Goal: Task Accomplishment & Management: Manage account settings

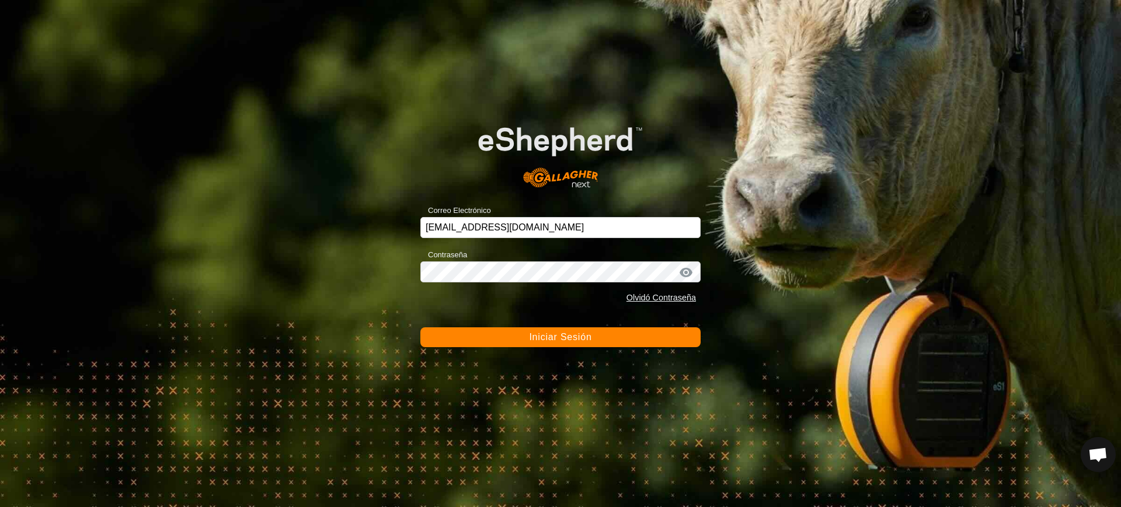
scroll to position [909, 0]
click at [571, 335] on span "Iniciar Sesión" at bounding box center [560, 337] width 62 height 10
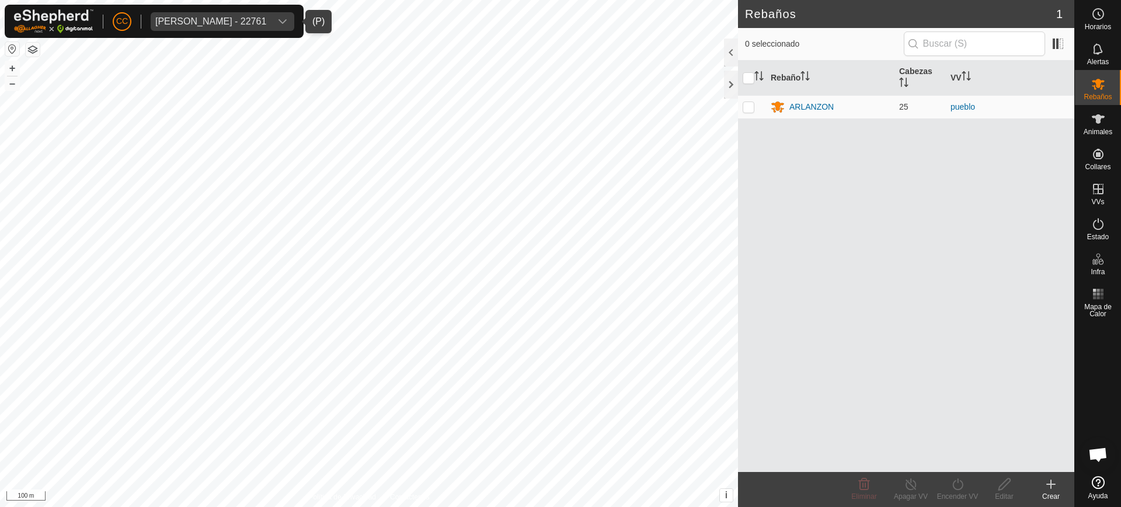
click at [227, 22] on div "[PERSON_NAME] - 22761" at bounding box center [210, 21] width 111 height 9
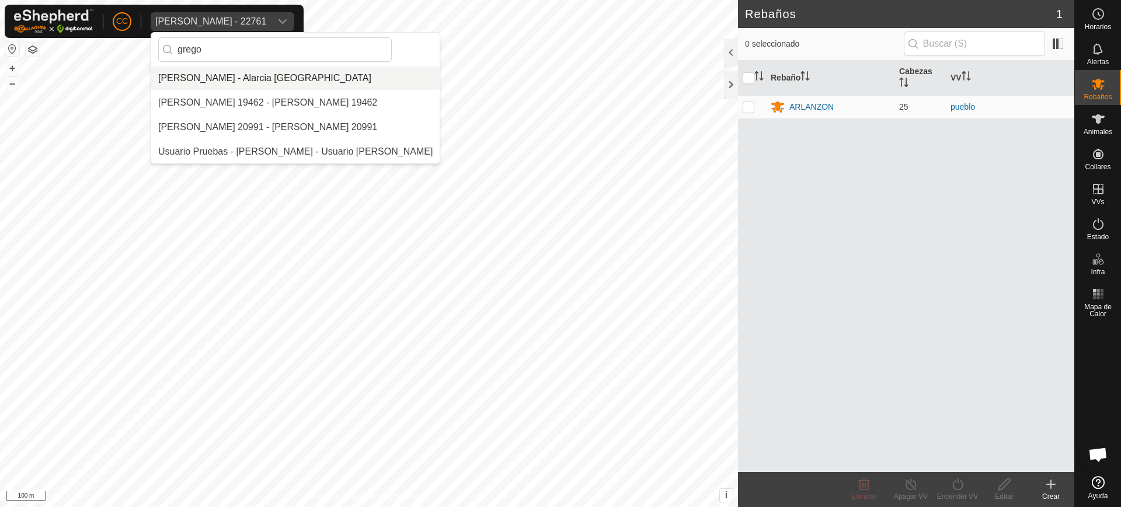
type input "grego"
click at [244, 78] on li "[PERSON_NAME] - Alarcia [GEOGRAPHIC_DATA]" at bounding box center [295, 78] width 288 height 23
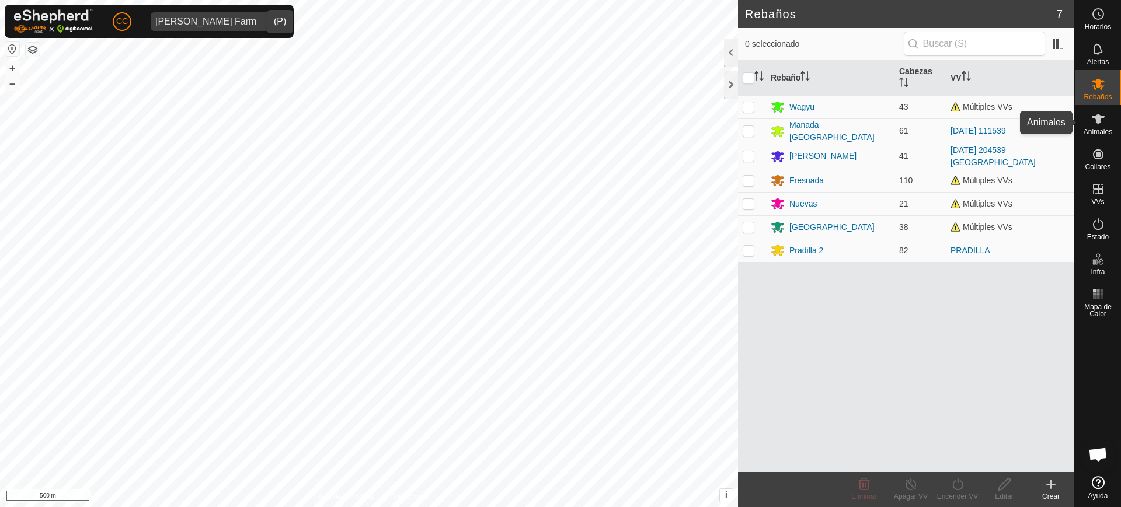
click at [1094, 130] on span "Animales" at bounding box center [1098, 131] width 29 height 7
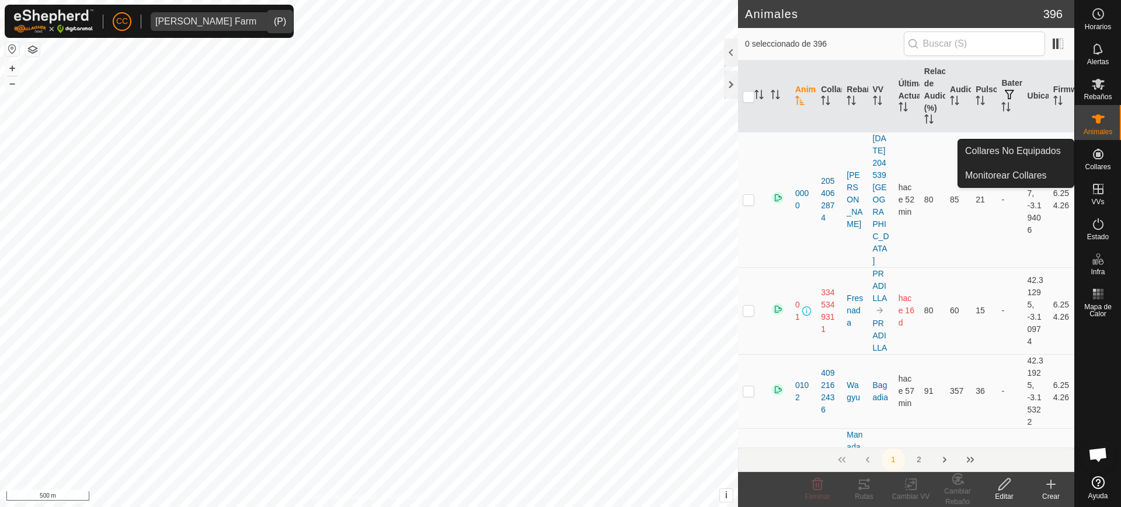
click at [1091, 166] on span "Collares" at bounding box center [1098, 167] width 26 height 7
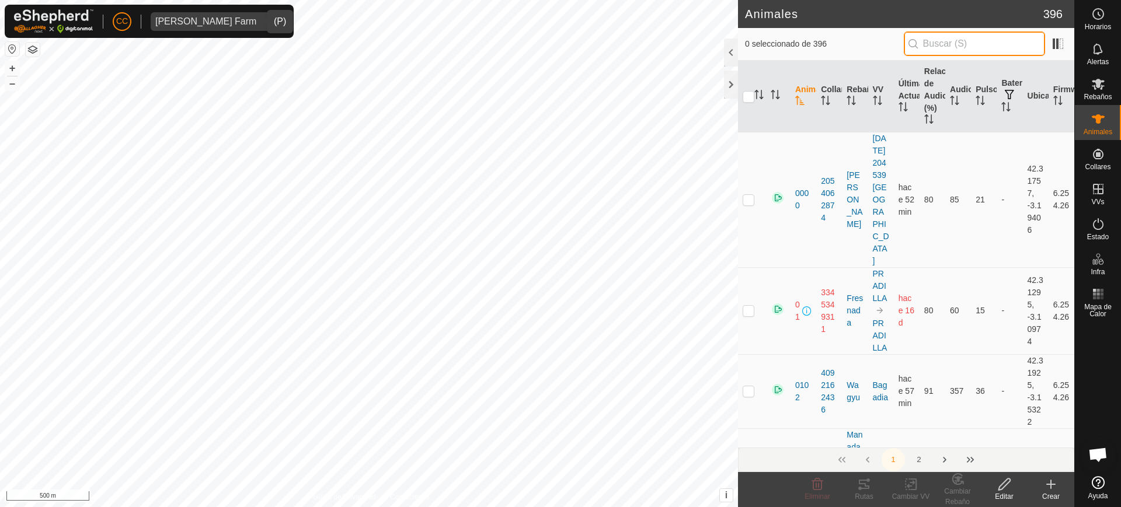
click at [1005, 38] on input "text" at bounding box center [974, 44] width 141 height 25
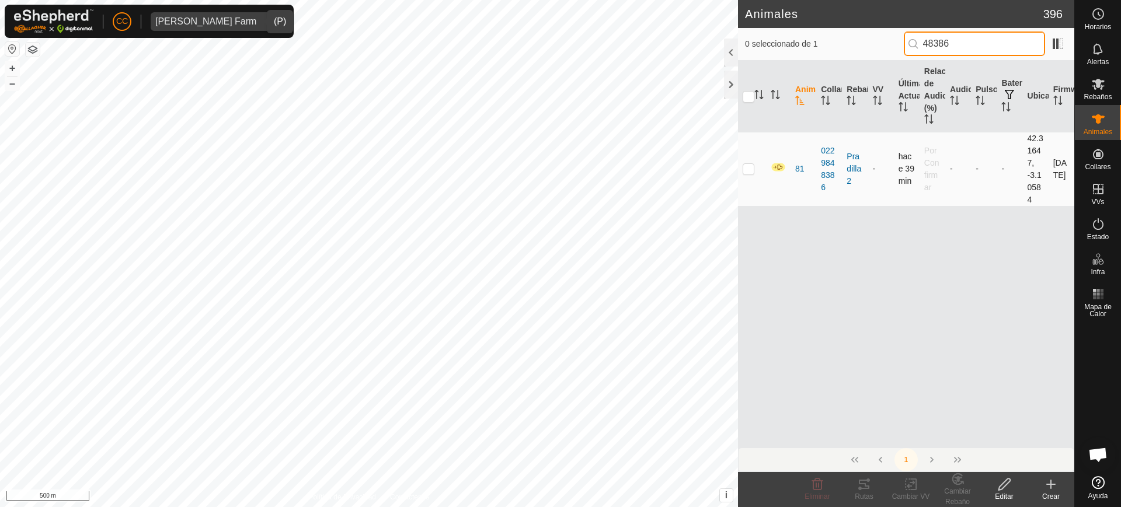
type input "48386"
click at [748, 172] on p-checkbox at bounding box center [749, 168] width 12 height 9
checkbox input "true"
click at [1011, 484] on icon at bounding box center [1004, 485] width 15 height 14
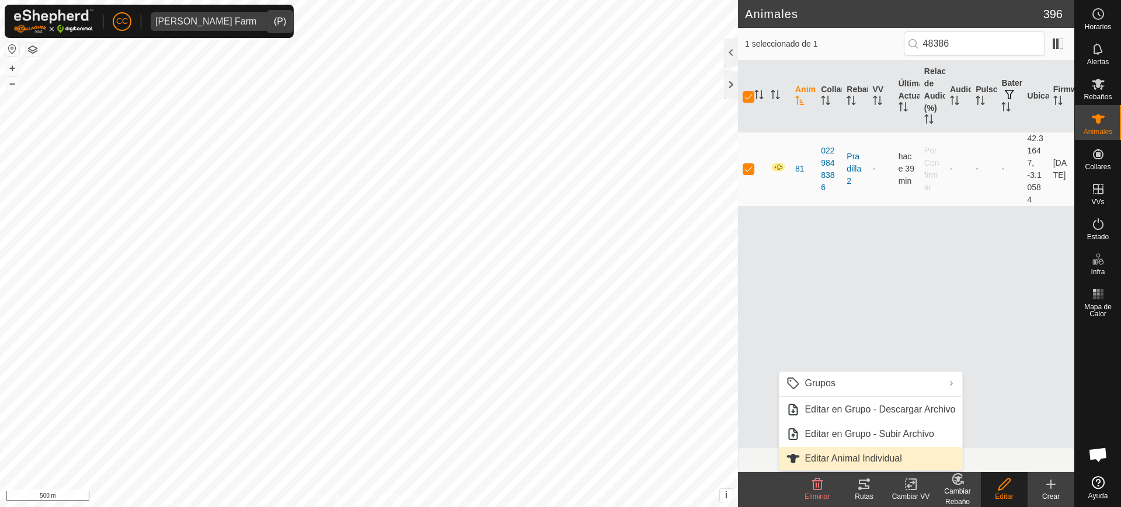
click at [913, 450] on link "Editar Animal Individual" at bounding box center [870, 458] width 183 height 23
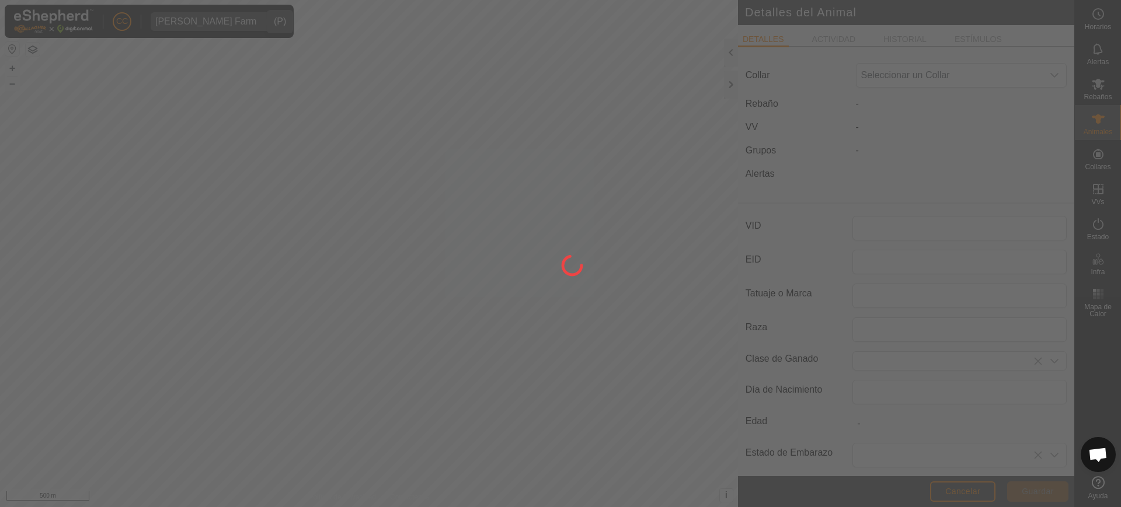
type input "81"
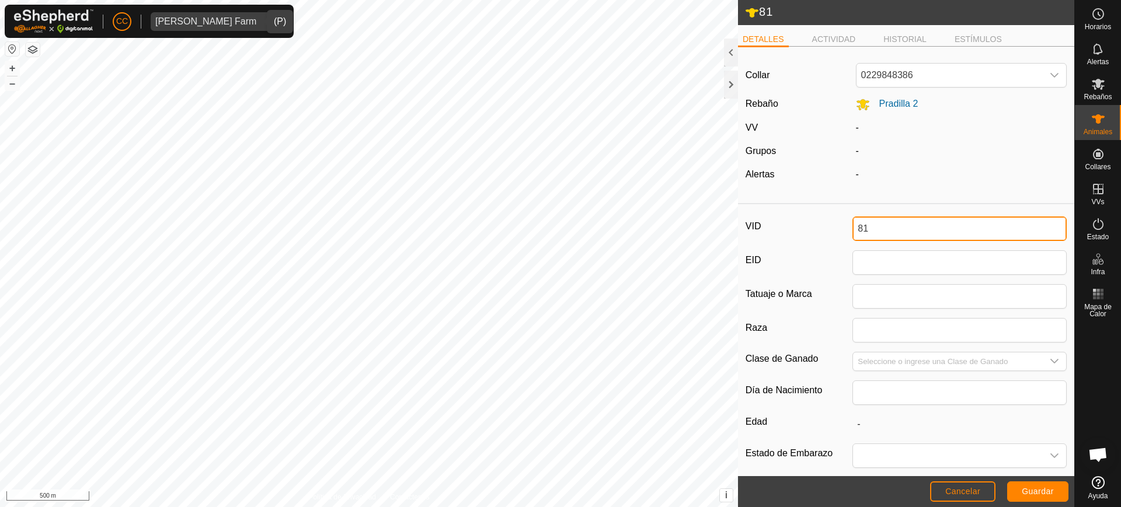
drag, startPoint x: 872, startPoint y: 222, endPoint x: 839, endPoint y: 228, distance: 34.4
click at [839, 228] on div "VID 81" at bounding box center [906, 229] width 321 height 25
type input "3914"
click at [1036, 489] on span "Guardar" at bounding box center [1038, 491] width 32 height 9
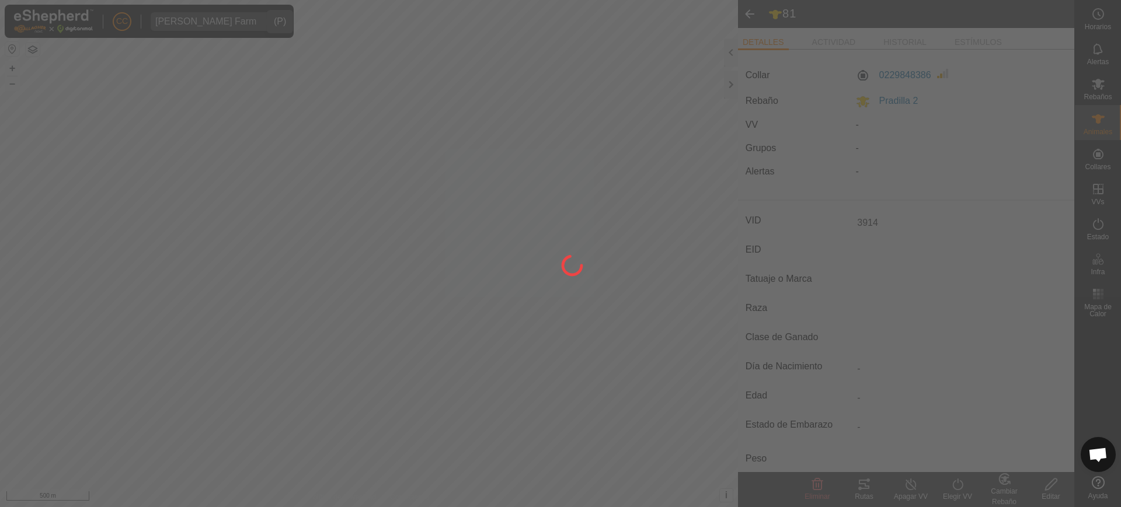
type input "-"
type input "0 kg"
type input "-"
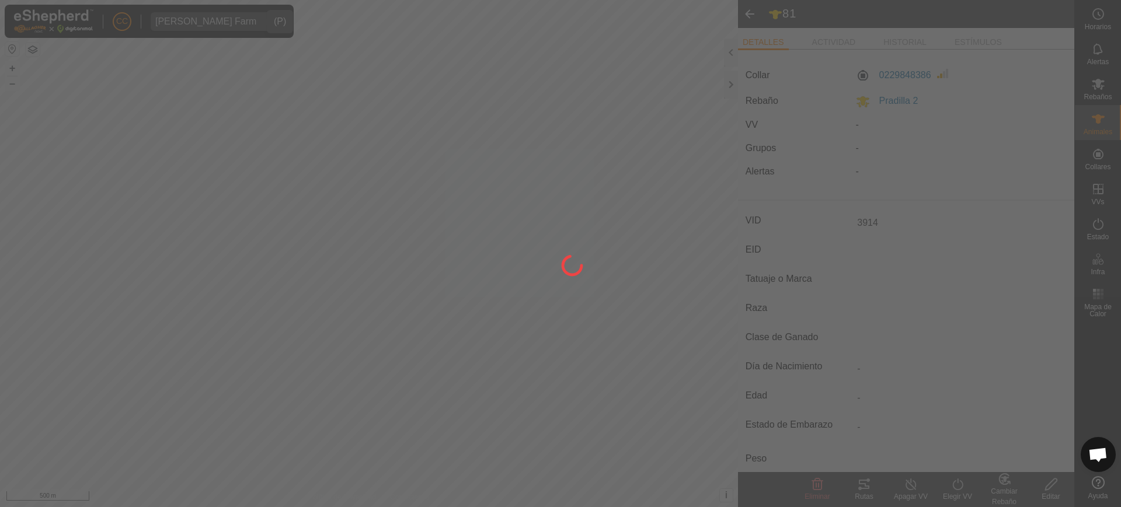
type input "-"
type input "81"
type input "-"
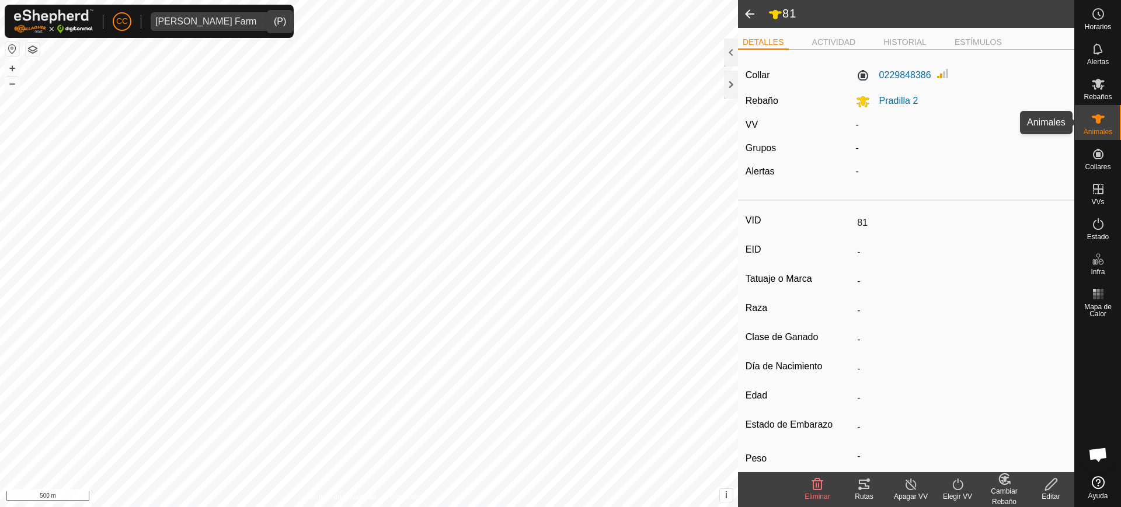
click at [1099, 128] on span "Animales" at bounding box center [1098, 131] width 29 height 7
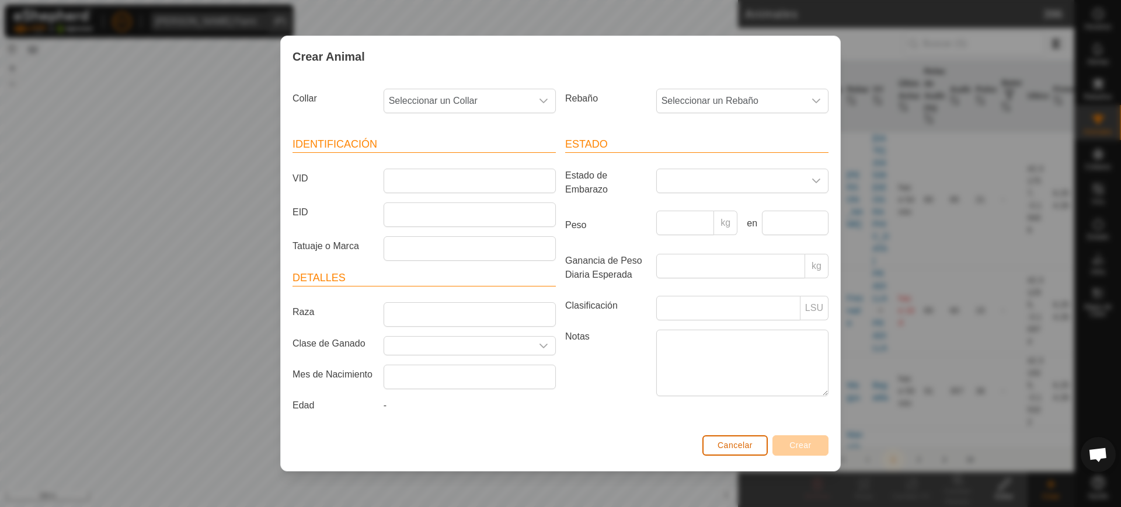
click at [739, 448] on span "Cancelar" at bounding box center [735, 445] width 35 height 9
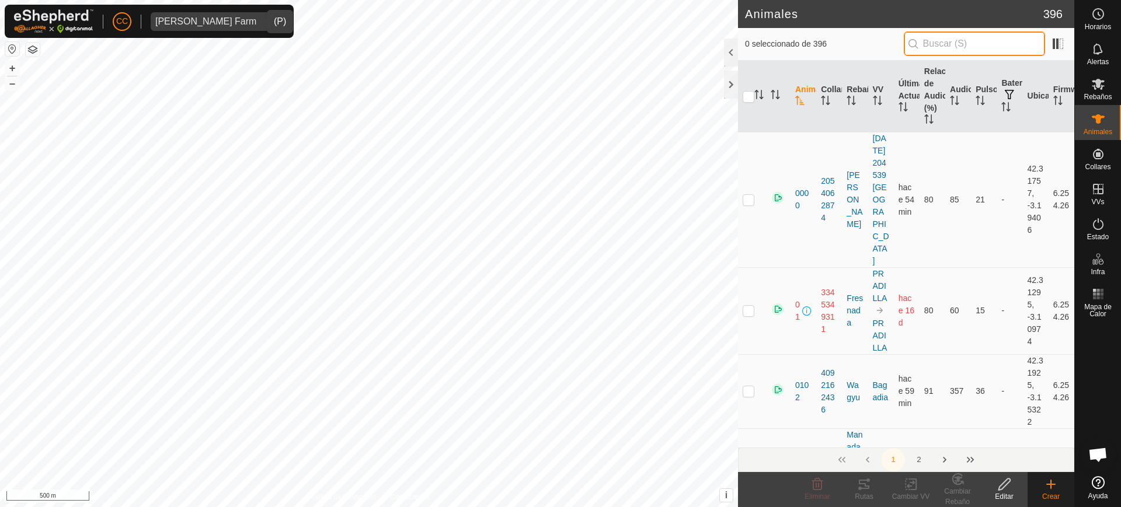
click at [981, 48] on input "text" at bounding box center [974, 44] width 141 height 25
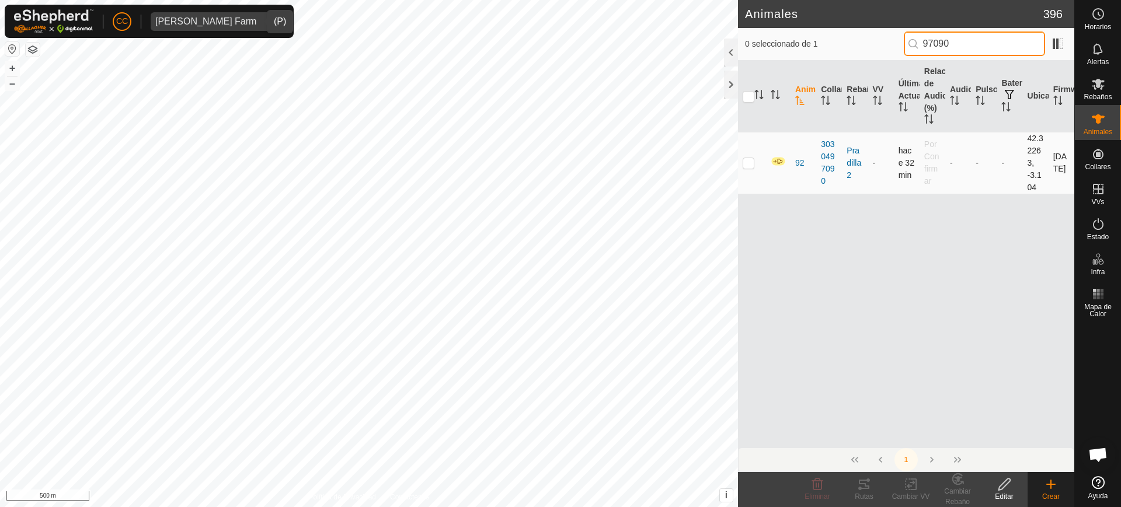
type input "97090"
click at [743, 164] on p-checkbox at bounding box center [749, 162] width 12 height 9
checkbox input "true"
click at [1003, 495] on div "Editar" at bounding box center [1004, 497] width 47 height 11
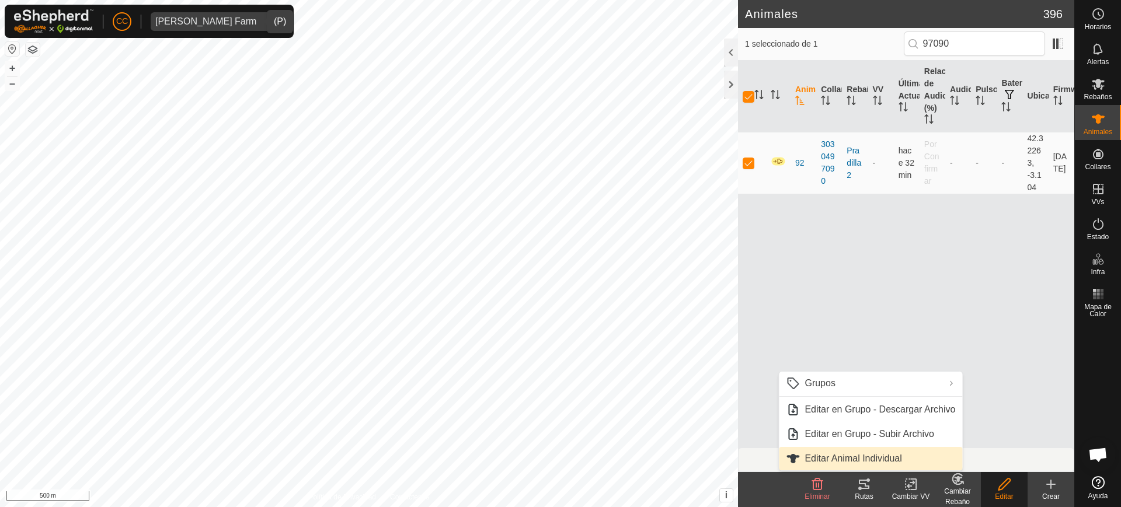
click at [928, 462] on link "Editar Animal Individual" at bounding box center [870, 458] width 183 height 23
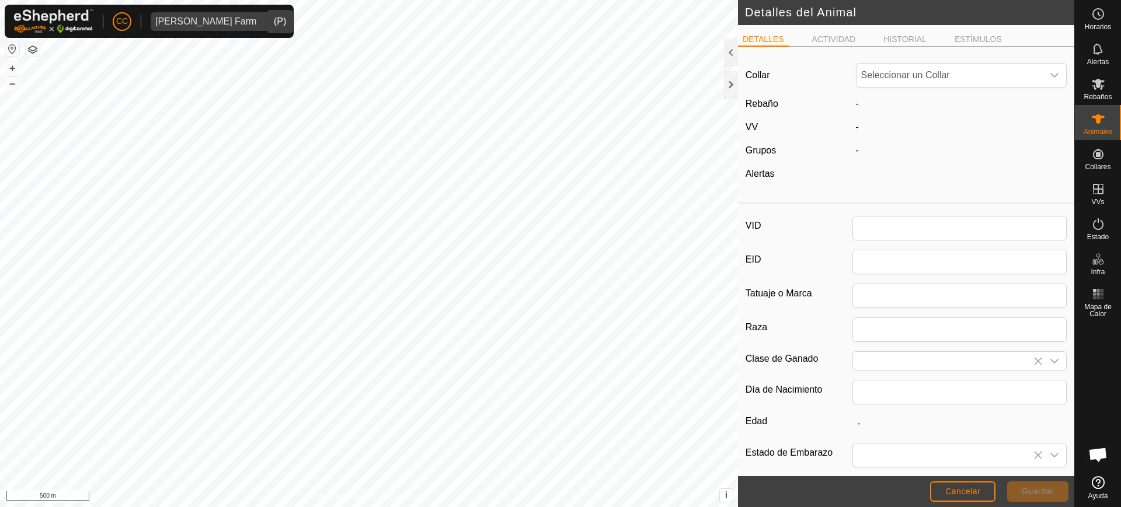
type input "92"
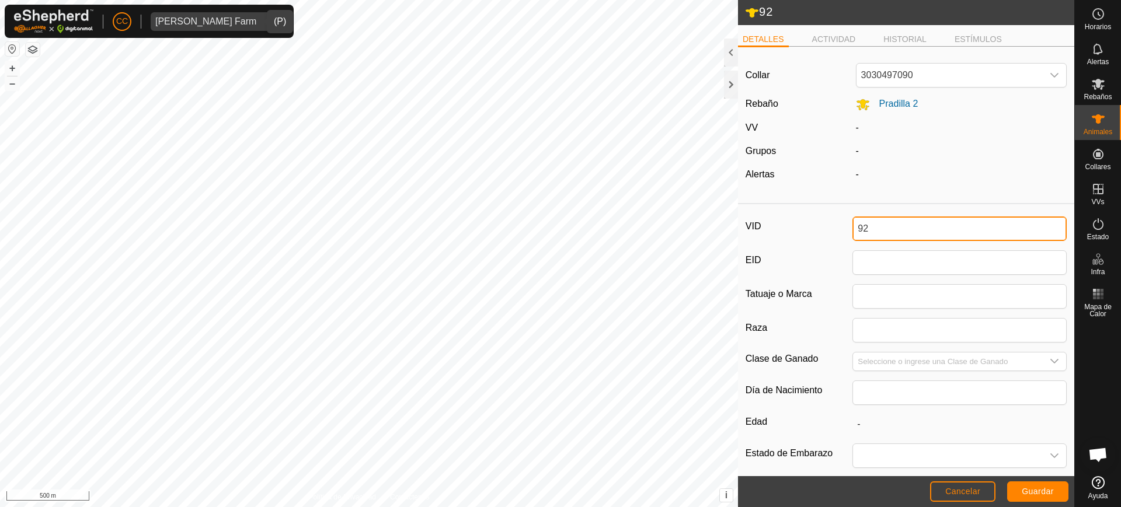
drag, startPoint x: 881, startPoint y: 224, endPoint x: 813, endPoint y: 221, distance: 67.8
click at [813, 221] on div "VID 92" at bounding box center [906, 229] width 321 height 25
type input "8631"
click at [1049, 493] on span "Guardar" at bounding box center [1038, 491] width 32 height 9
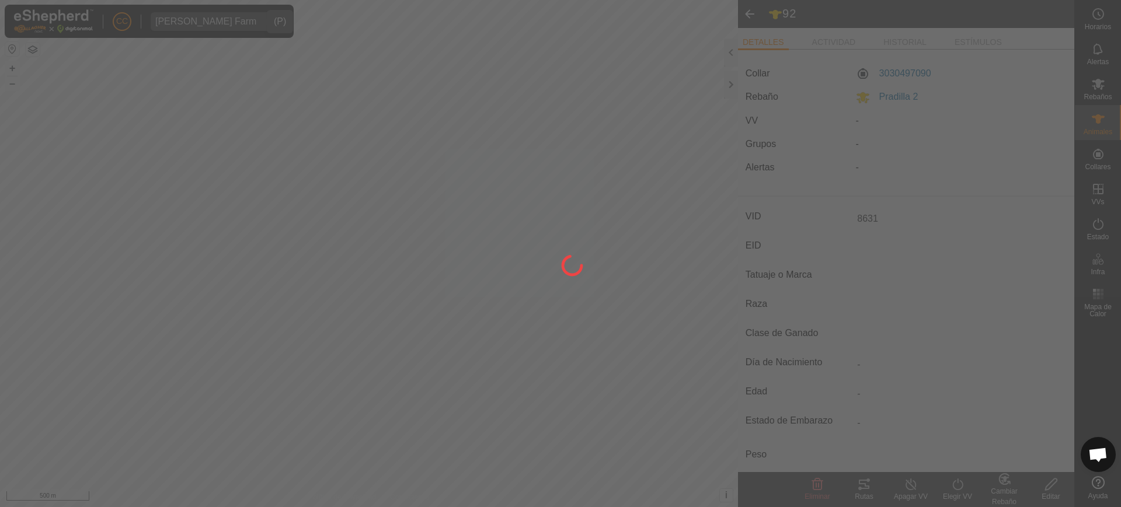
type input "-"
type input "0 kg"
type input "-"
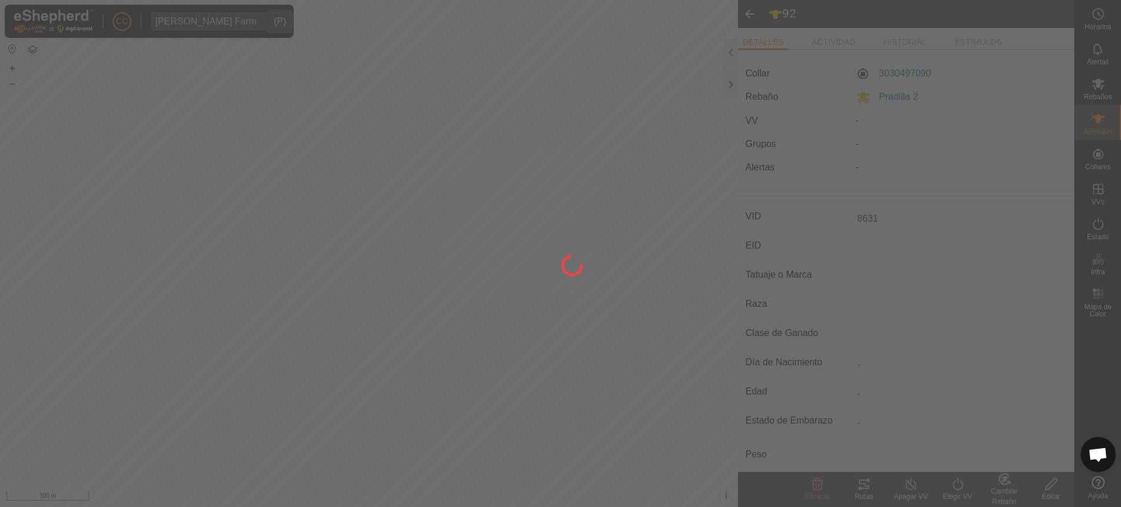
type input "-"
type input "92"
type input "-"
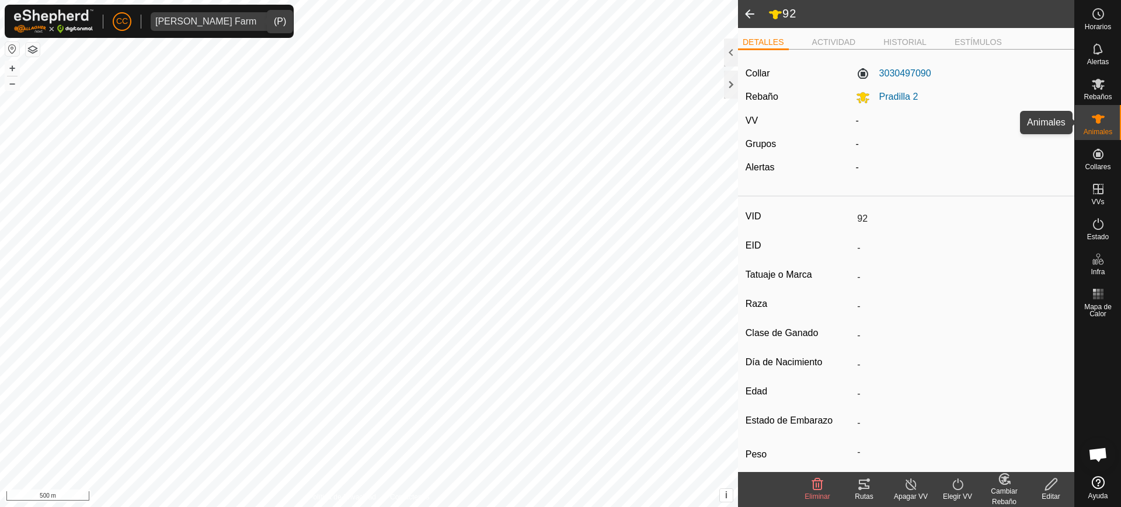
click at [1097, 119] on icon at bounding box center [1098, 118] width 13 height 9
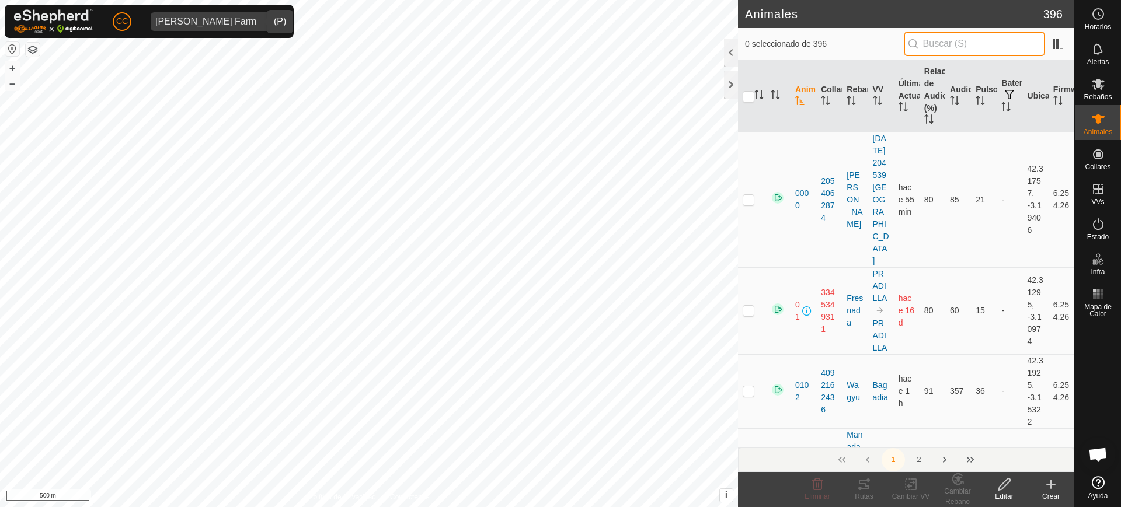
click at [969, 38] on input "text" at bounding box center [974, 44] width 141 height 25
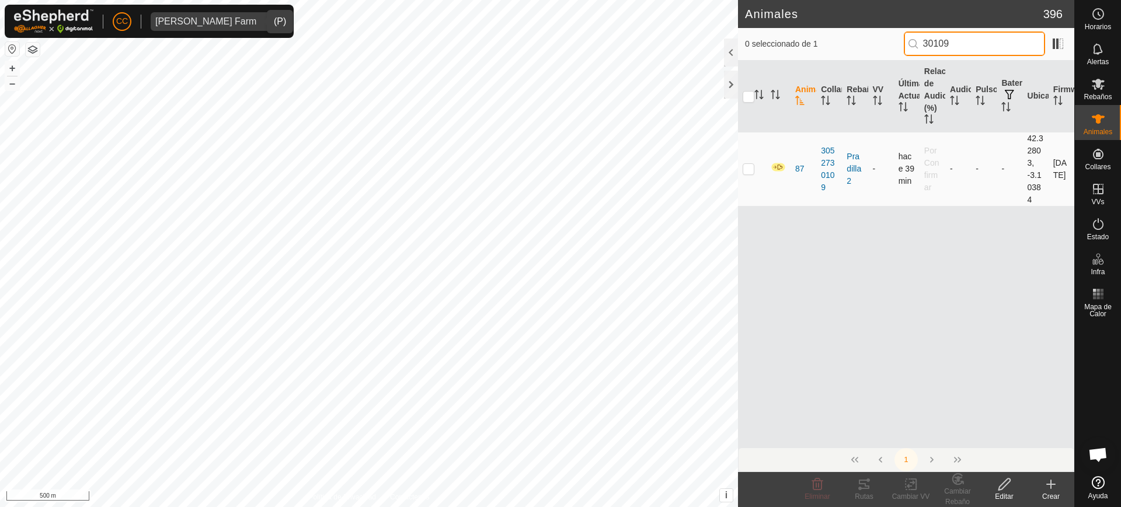
type input "30109"
click at [746, 168] on p-checkbox at bounding box center [749, 168] width 12 height 9
checkbox input "true"
click at [1003, 489] on icon at bounding box center [1004, 485] width 15 height 14
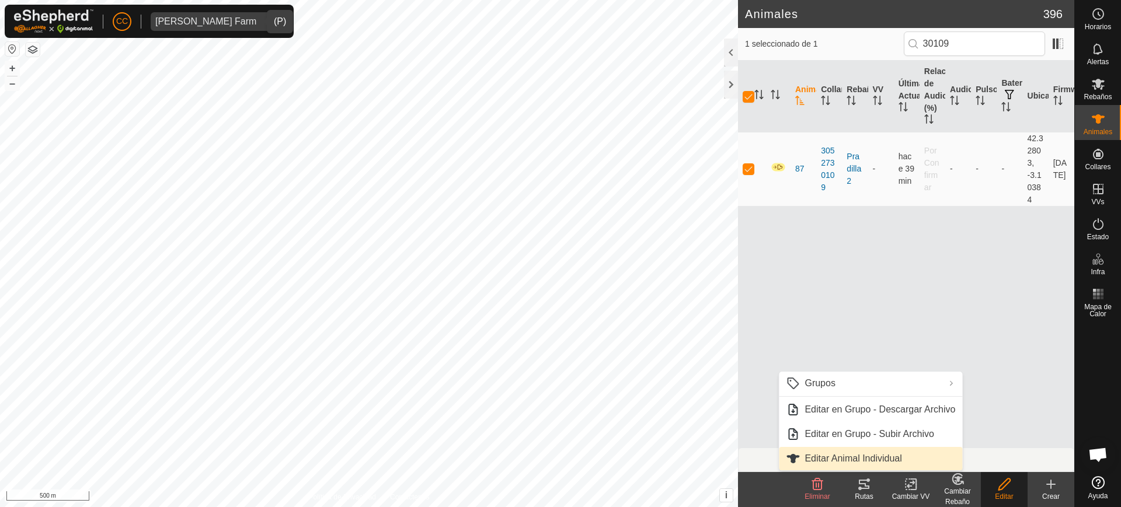
click at [923, 458] on link "Editar Animal Individual" at bounding box center [870, 458] width 183 height 23
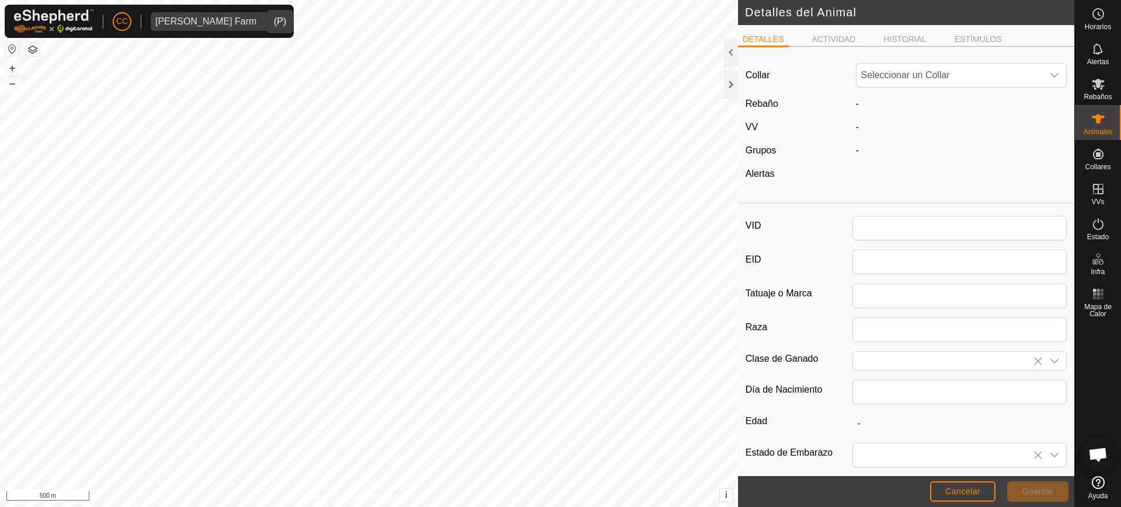
type input "87"
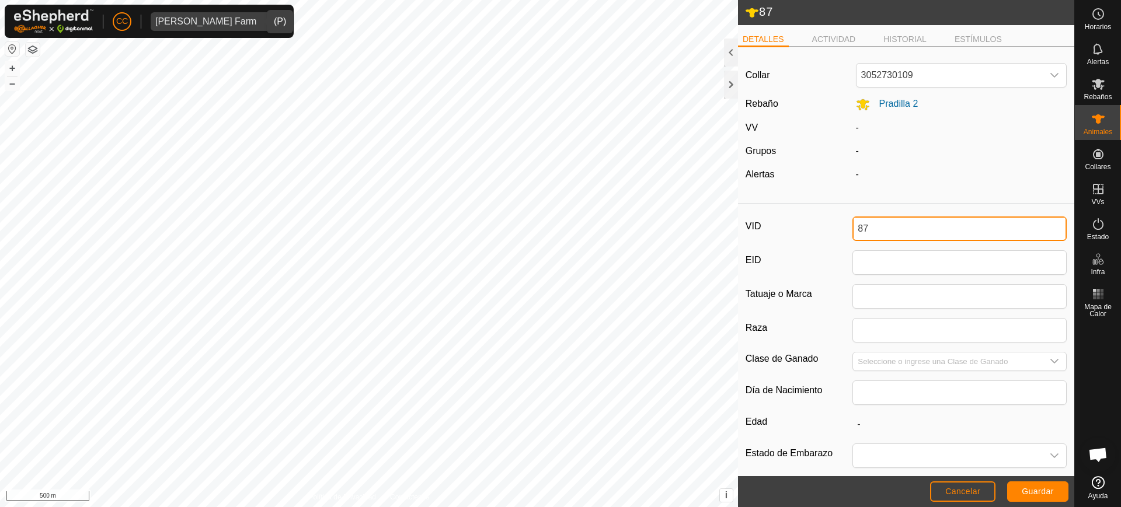
click at [872, 226] on input "87" at bounding box center [960, 229] width 214 height 25
type input "7977"
click at [1024, 489] on span "Guardar" at bounding box center [1038, 491] width 32 height 9
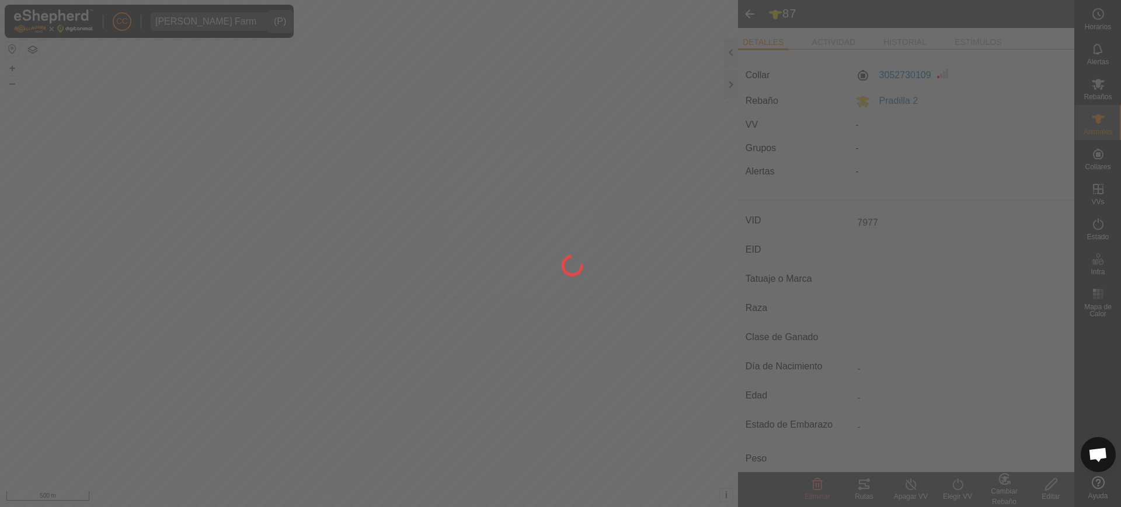
type input "-"
type input "0 kg"
type input "-"
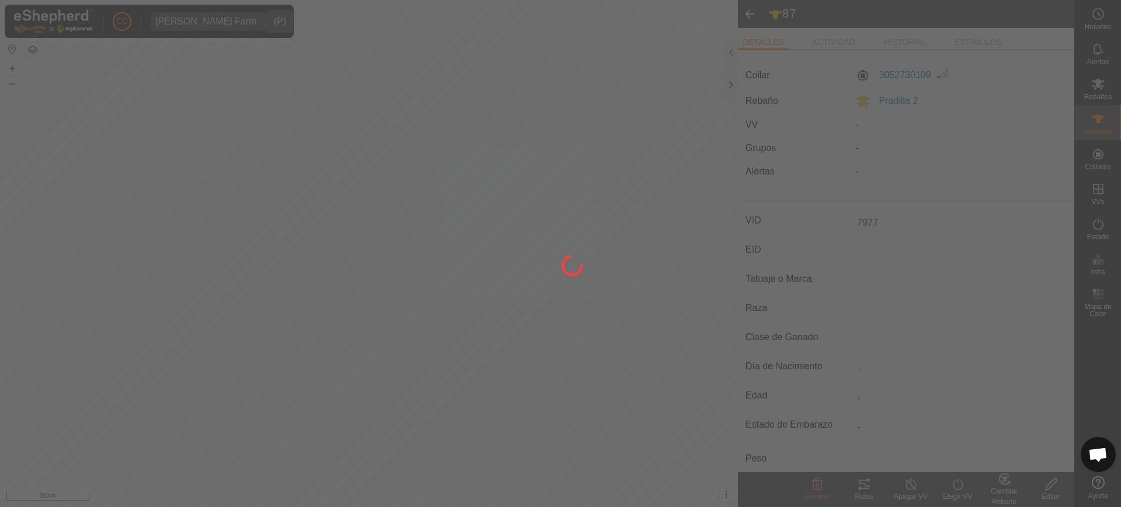
type input "-"
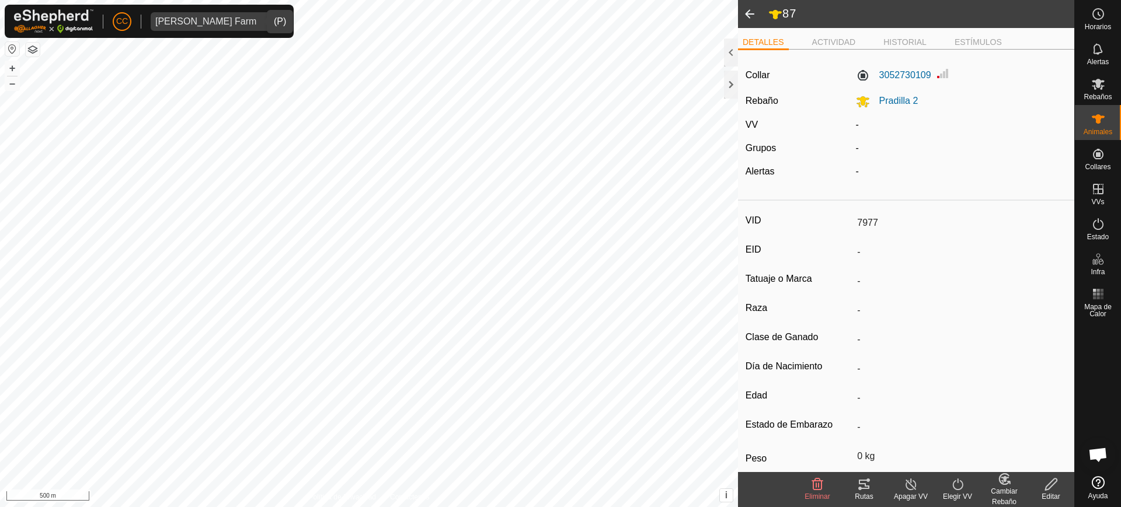
type input "87"
type input "-"
click at [1089, 107] on div "Animales" at bounding box center [1098, 122] width 46 height 35
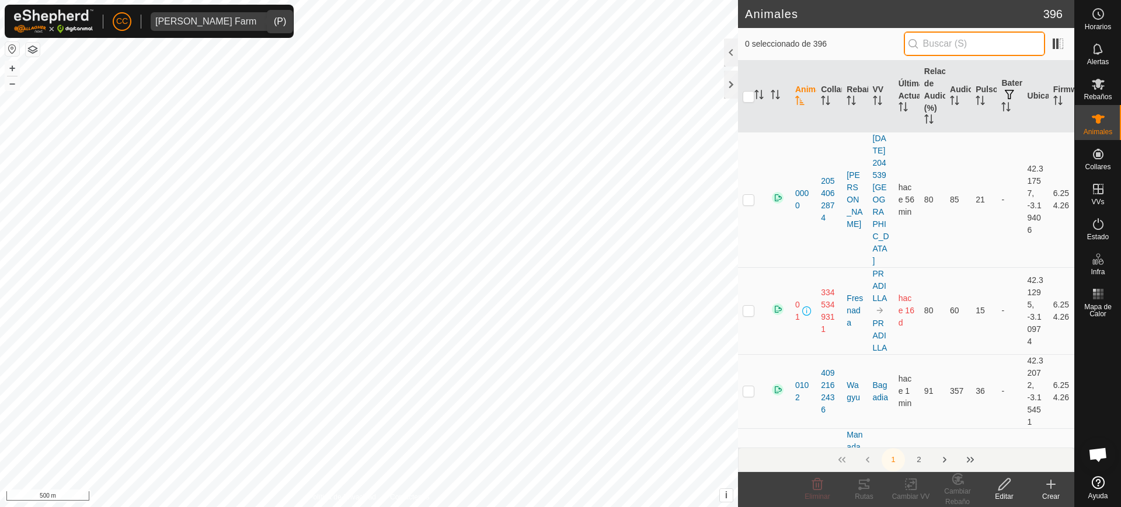
click at [982, 39] on input "text" at bounding box center [974, 44] width 141 height 25
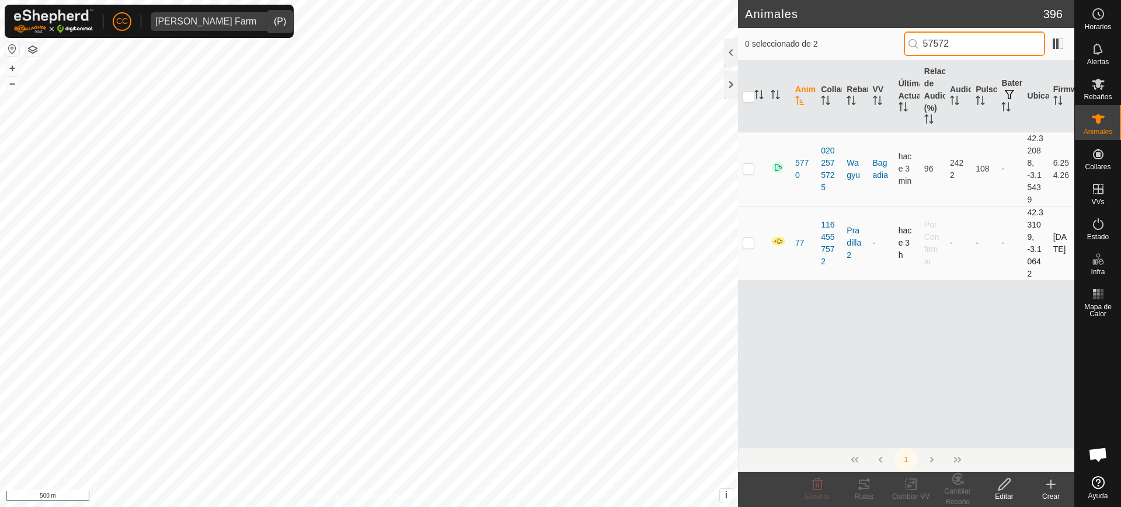
type input "57572"
click at [745, 241] on p-checkbox at bounding box center [749, 242] width 12 height 9
checkbox input "true"
click at [1008, 489] on icon at bounding box center [1004, 485] width 15 height 14
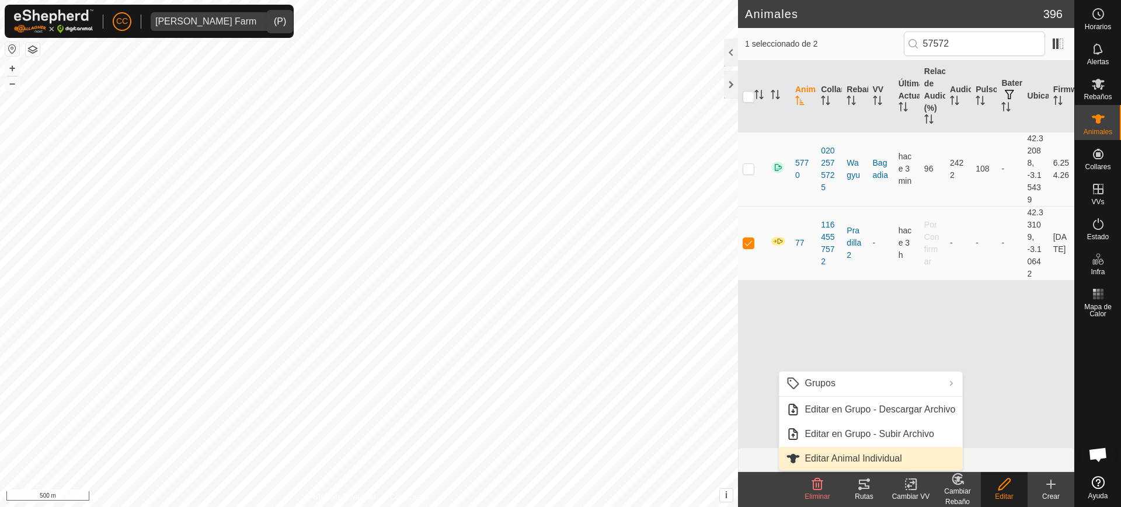
click at [898, 451] on link "Editar Animal Individual" at bounding box center [870, 458] width 183 height 23
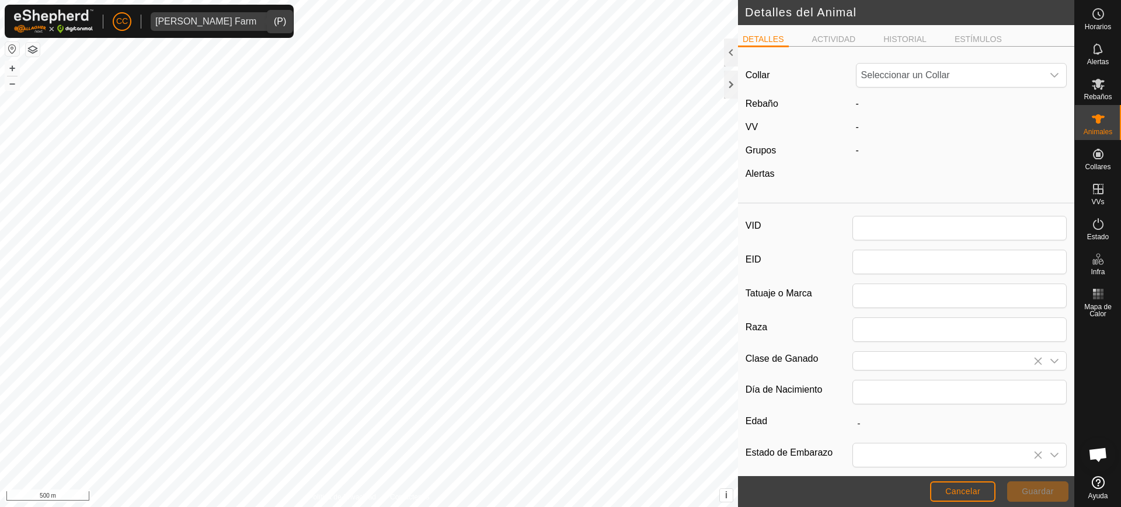
type input "77"
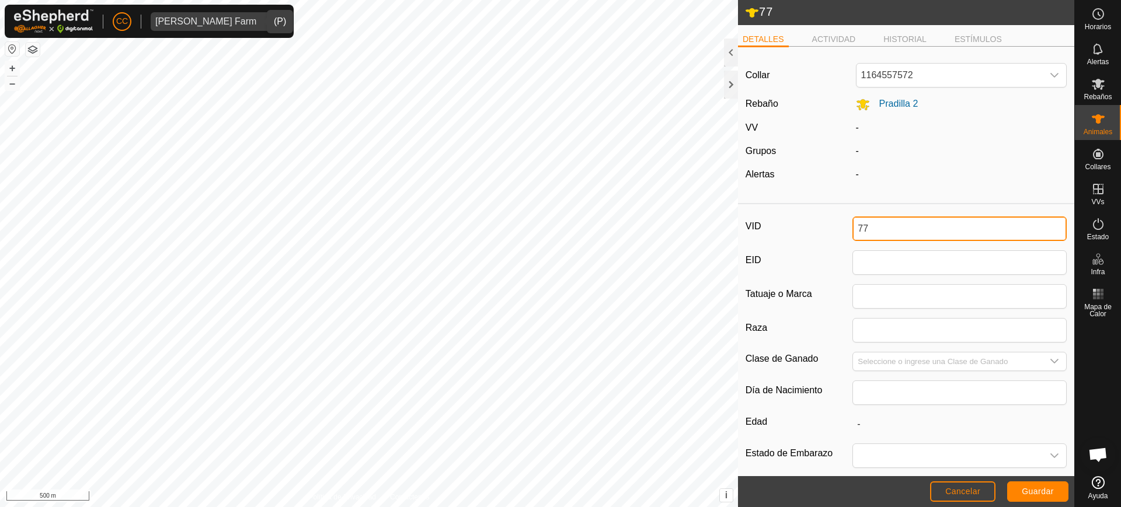
click at [892, 223] on input "77" at bounding box center [960, 229] width 214 height 25
type input "7812"
click at [1031, 492] on span "Guardar" at bounding box center [1038, 491] width 32 height 9
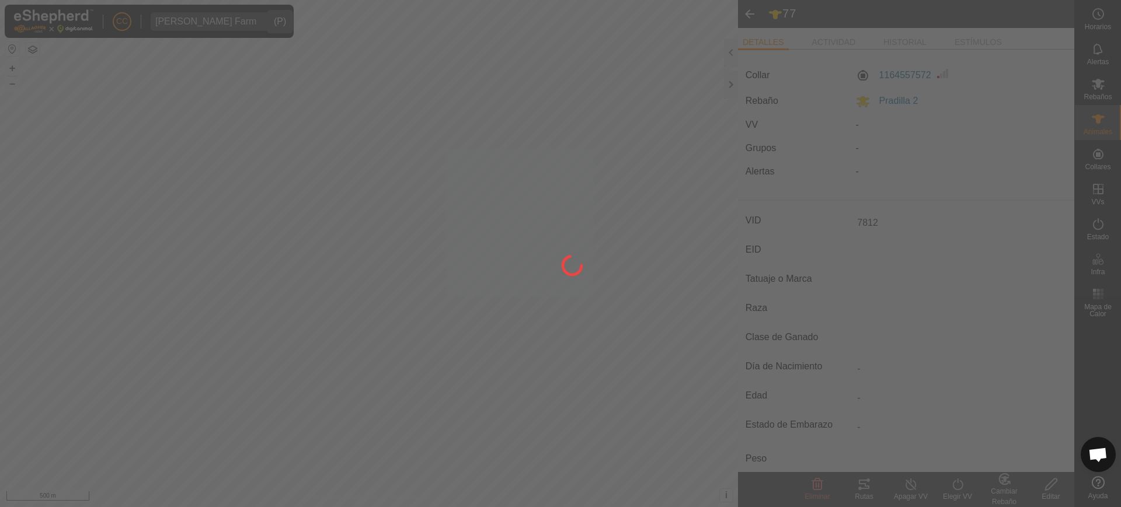
type input "-"
type input "0 kg"
type input "-"
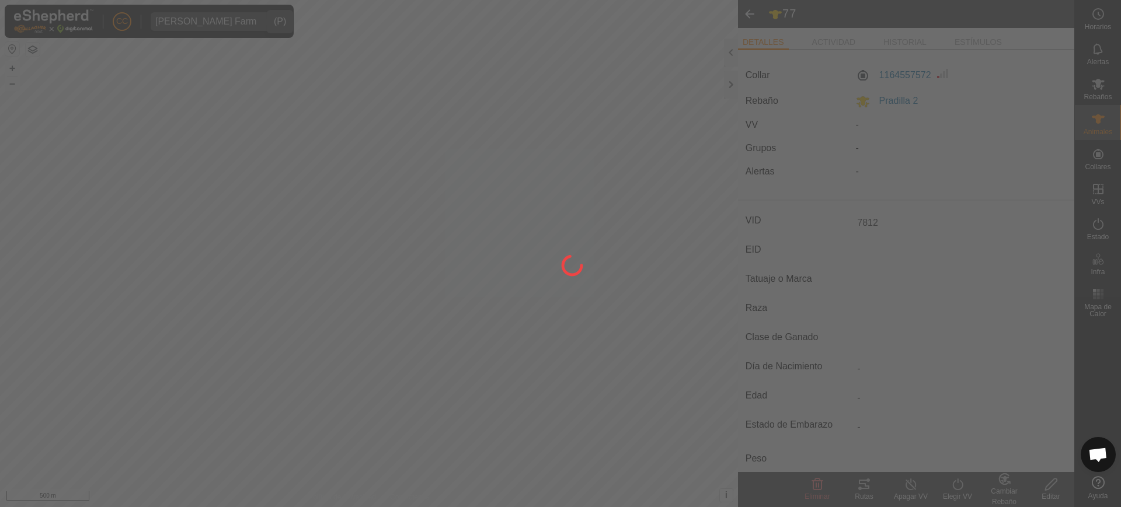
type input "-"
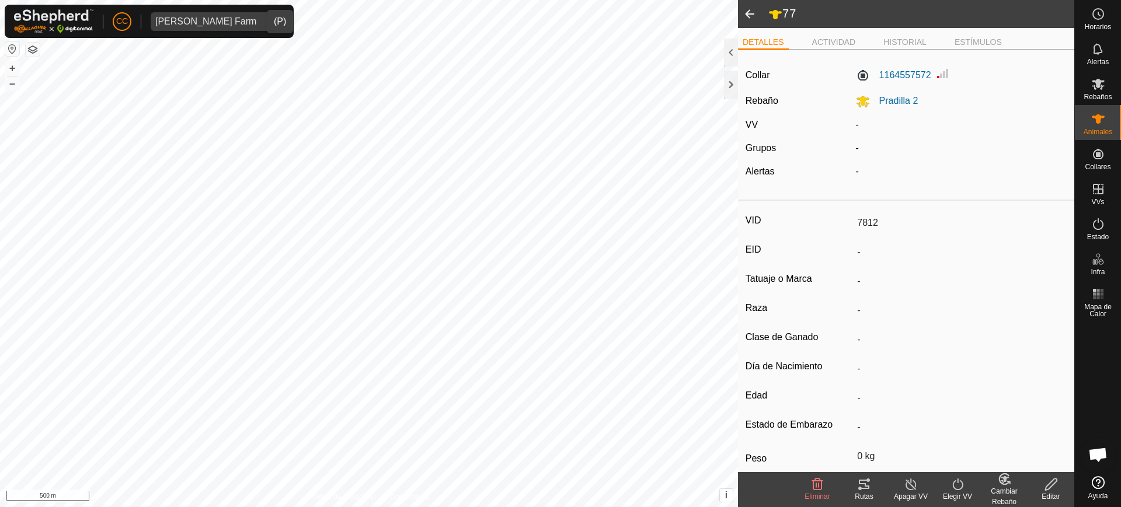
type input "77"
type input "-"
click at [1100, 128] on span "Animales" at bounding box center [1098, 131] width 29 height 7
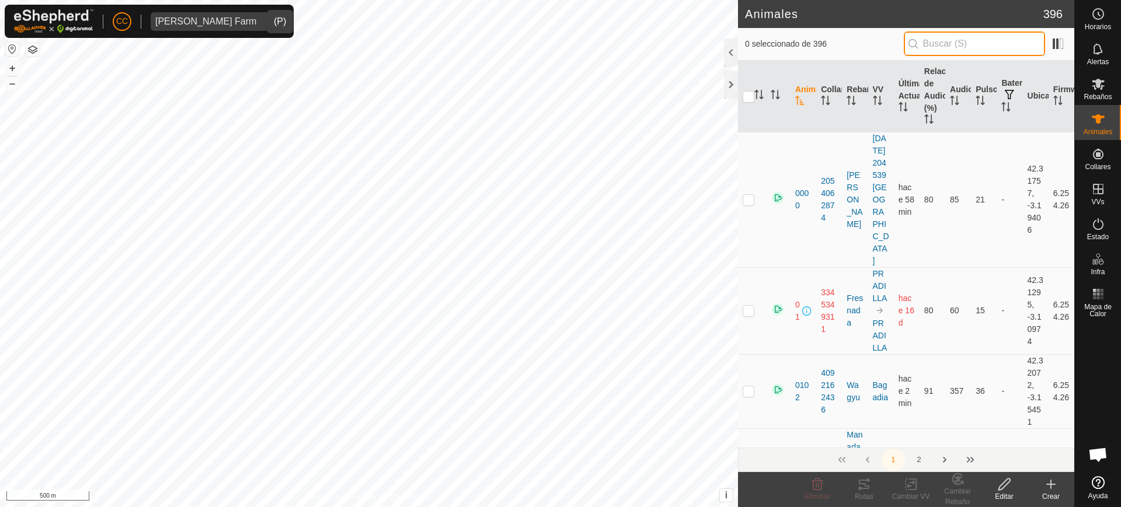
click at [992, 32] on input "text" at bounding box center [974, 44] width 141 height 25
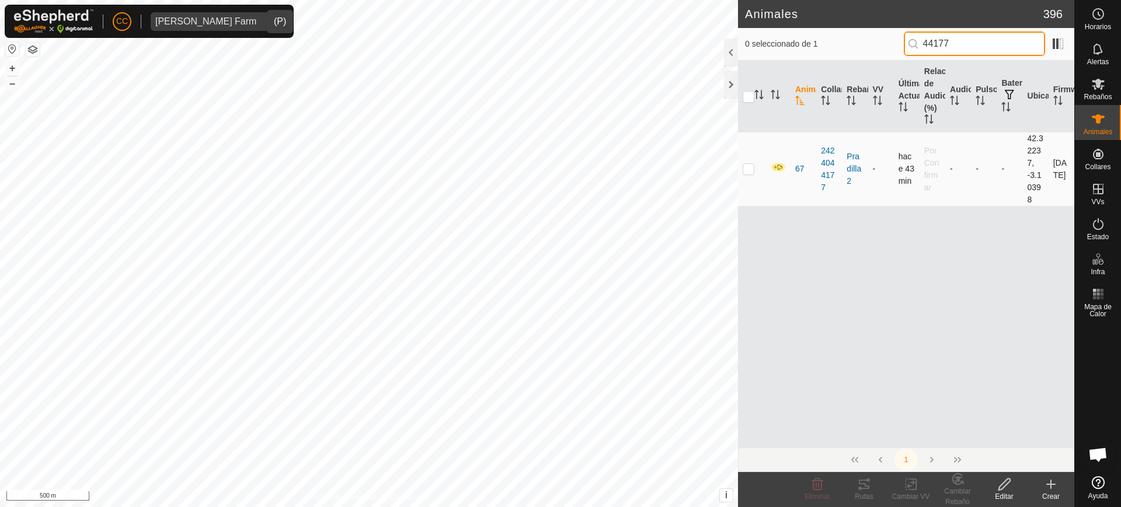
type input "44177"
click at [748, 169] on p-checkbox at bounding box center [749, 168] width 12 height 9
checkbox input "true"
click at [1002, 490] on icon at bounding box center [1004, 485] width 15 height 14
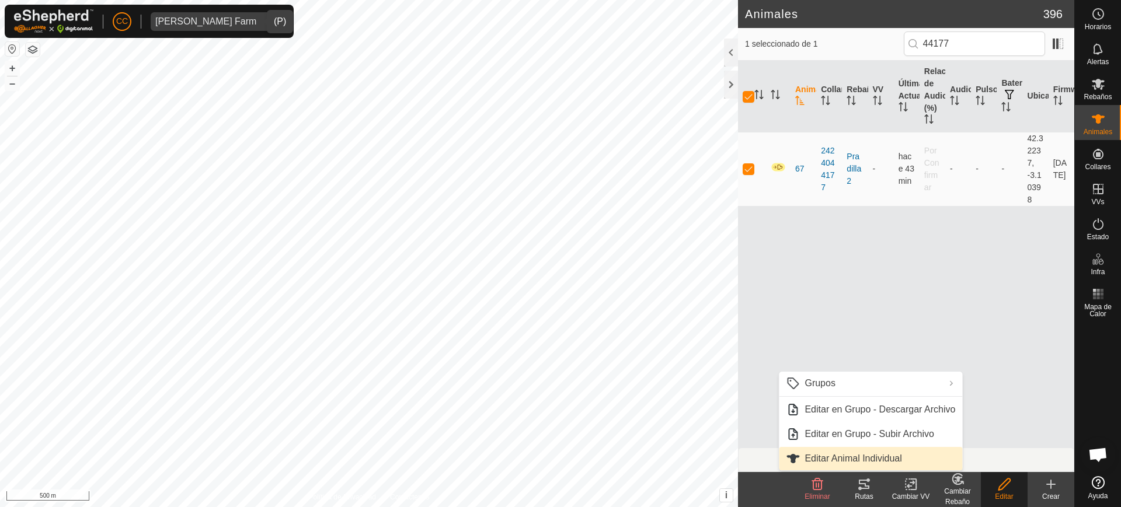
click at [919, 456] on link "Editar Animal Individual" at bounding box center [870, 458] width 183 height 23
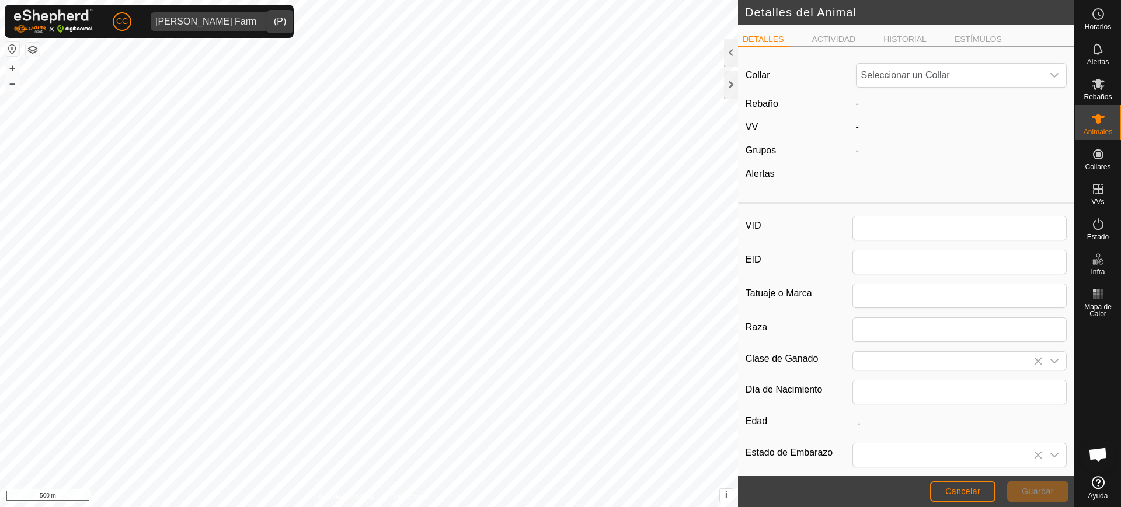
type input "67"
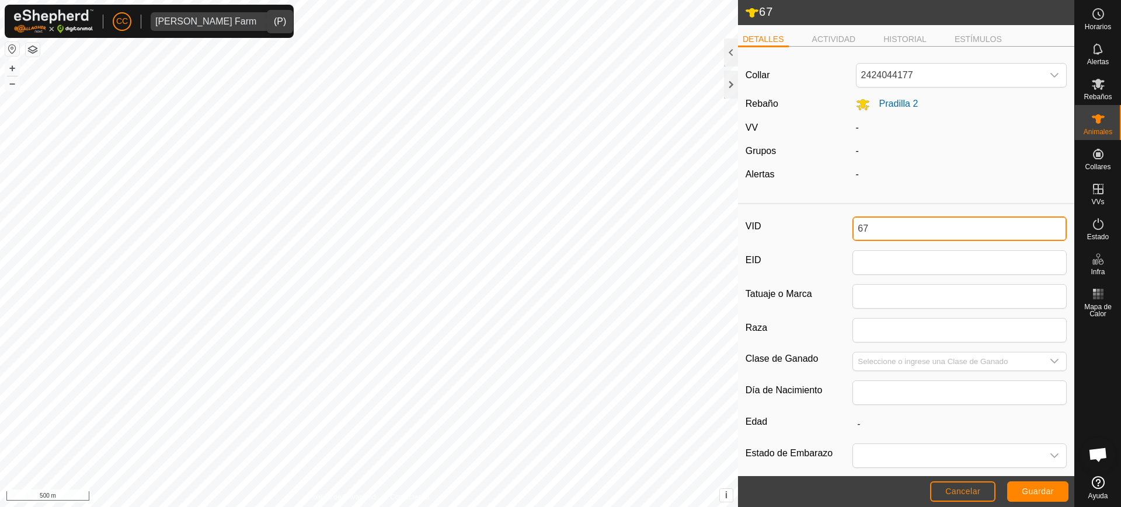
click at [885, 228] on input "67" at bounding box center [960, 229] width 214 height 25
type input "5313"
click at [1028, 488] on span "Guardar" at bounding box center [1038, 491] width 32 height 9
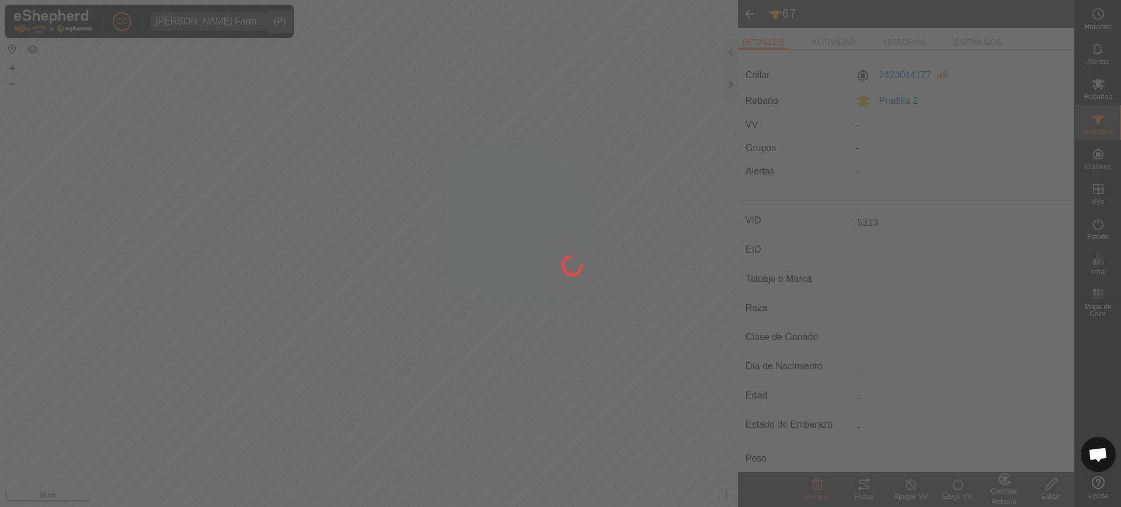
type input "-"
type input "0 kg"
type input "-"
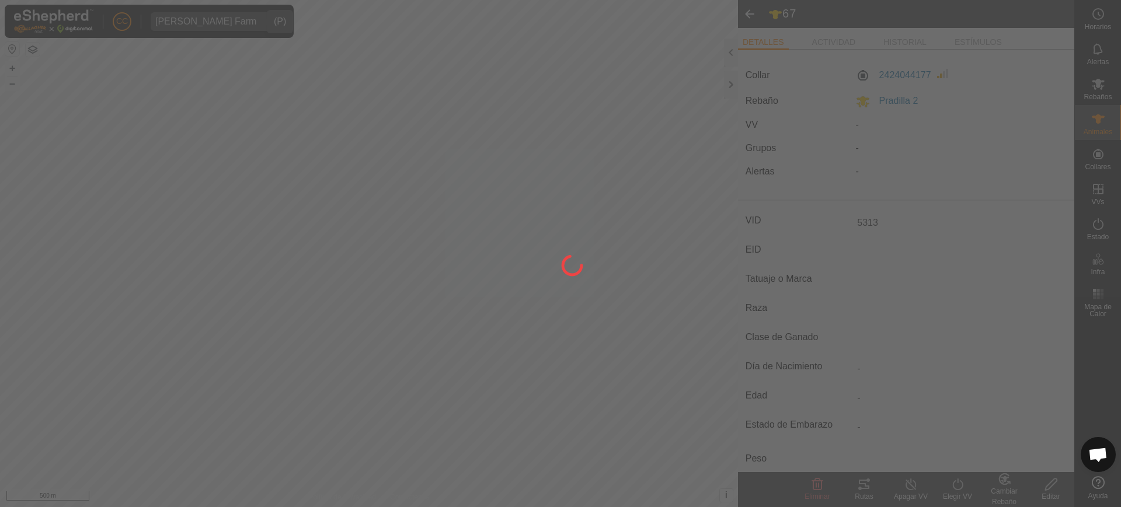
type input "-"
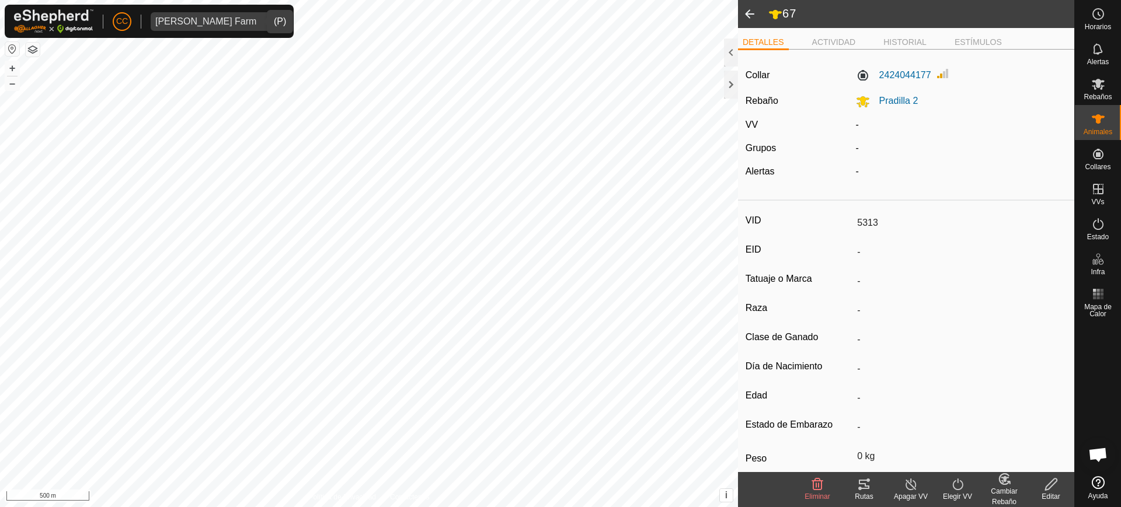
type input "67"
type input "-"
click at [1102, 128] on span "Animales" at bounding box center [1098, 131] width 29 height 7
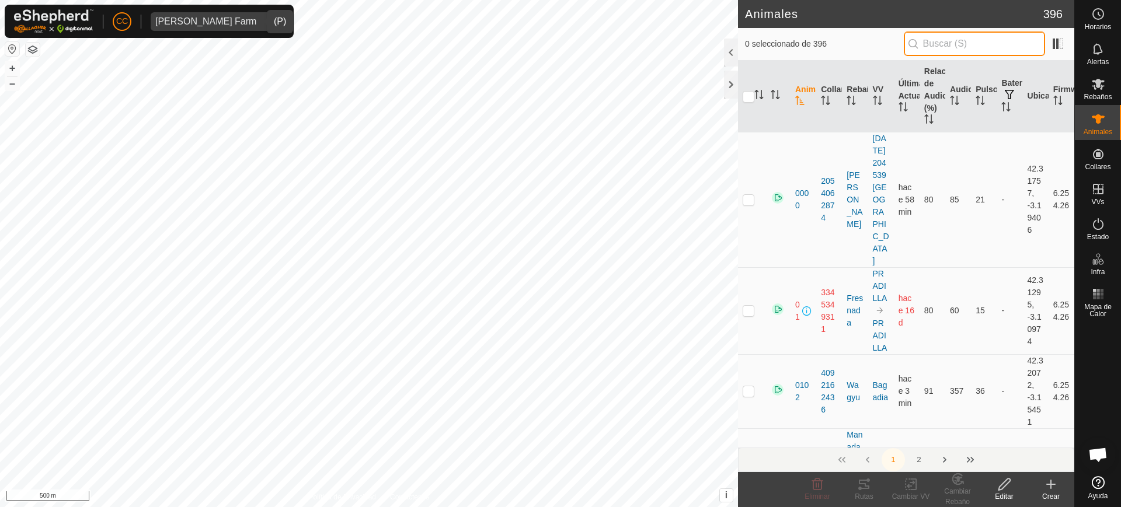
click at [978, 41] on input "text" at bounding box center [974, 44] width 141 height 25
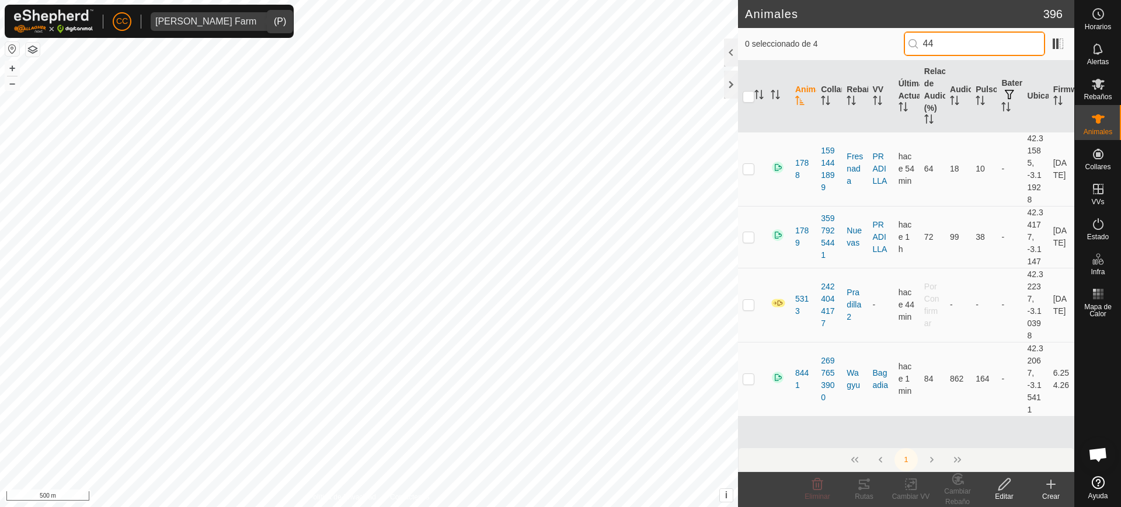
type input "4"
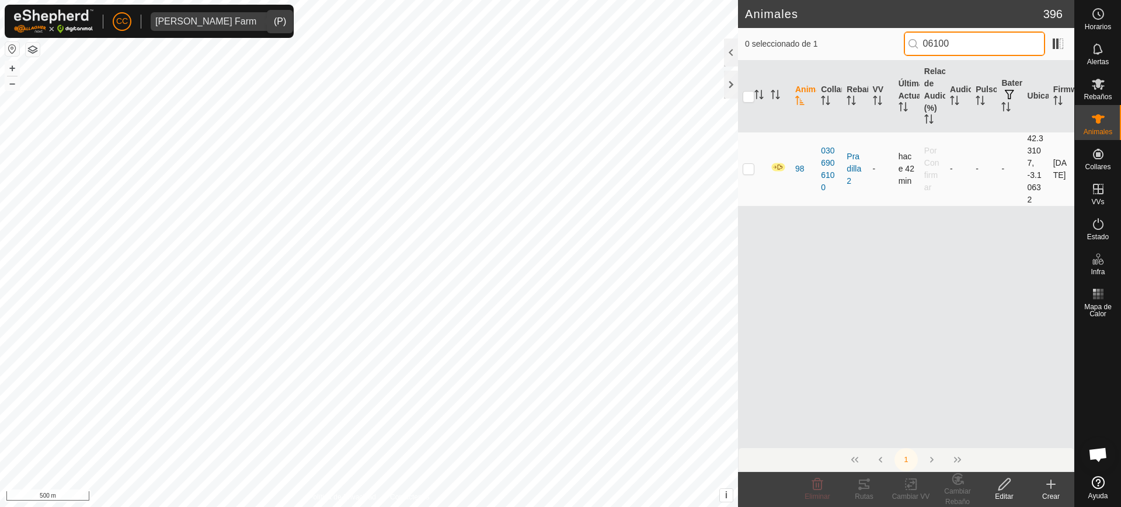
type input "06100"
click at [744, 171] on p-checkbox at bounding box center [749, 168] width 12 height 9
checkbox input "true"
click at [1003, 486] on icon at bounding box center [1004, 485] width 15 height 14
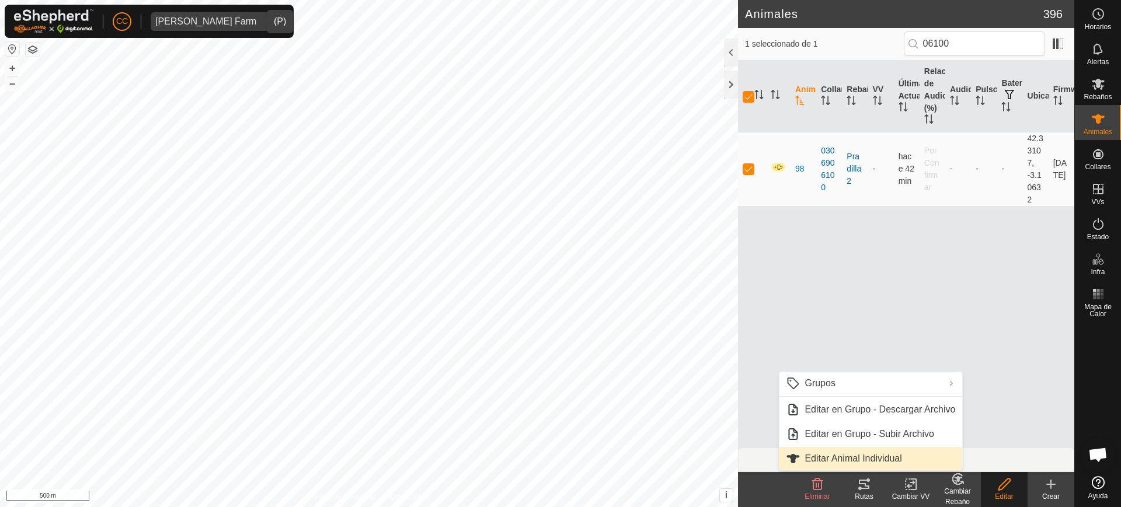
click at [917, 456] on link "Editar Animal Individual" at bounding box center [870, 458] width 183 height 23
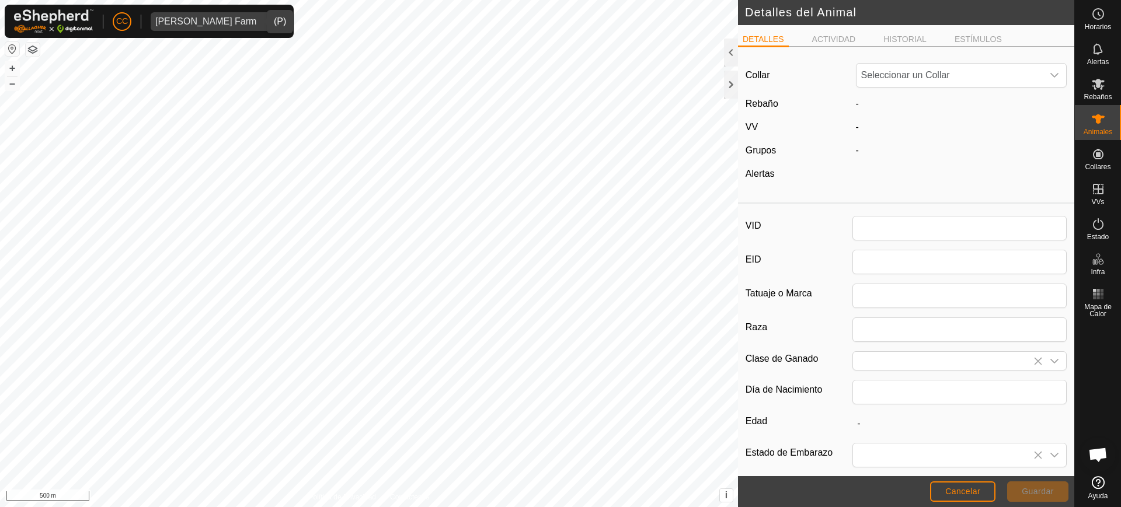
type input "98"
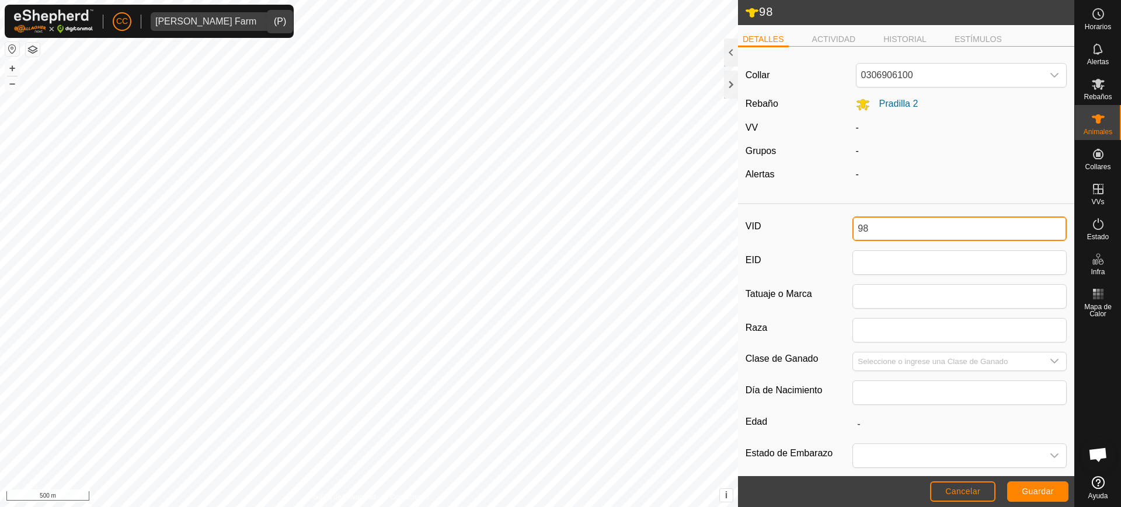
click at [881, 227] on input "98" at bounding box center [960, 229] width 214 height 25
type input "2521"
click at [1032, 493] on span "Guardar" at bounding box center [1038, 491] width 32 height 9
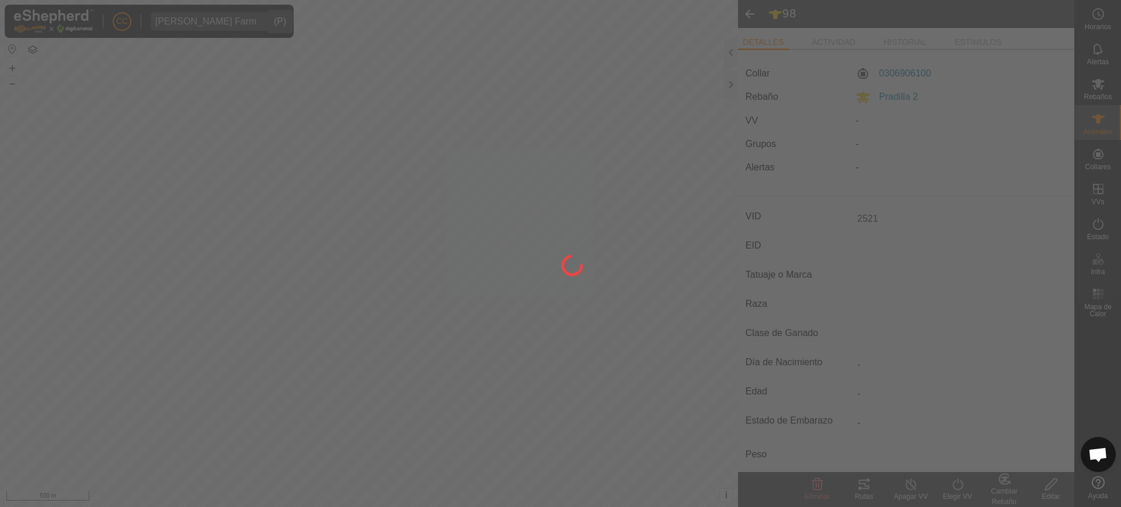
type input "-"
type input "0 kg"
type input "-"
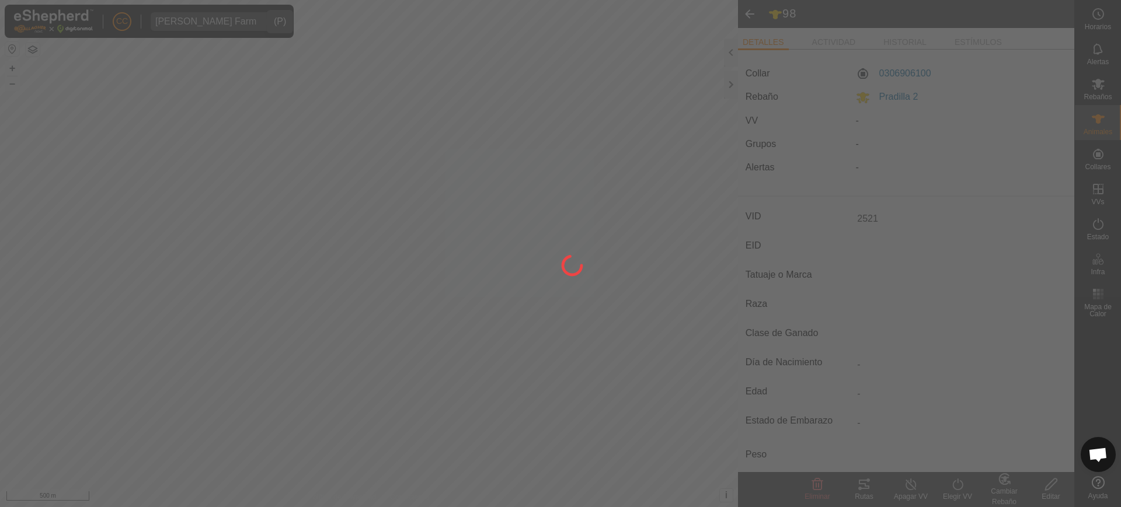
type input "-"
type input "98"
type input "-"
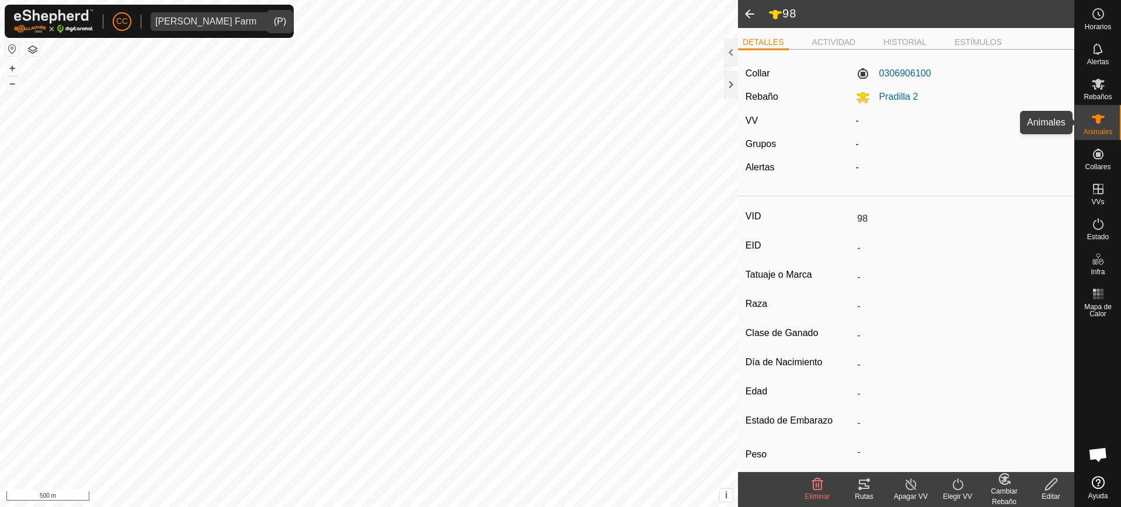
click at [1090, 130] on span "Animales" at bounding box center [1098, 131] width 29 height 7
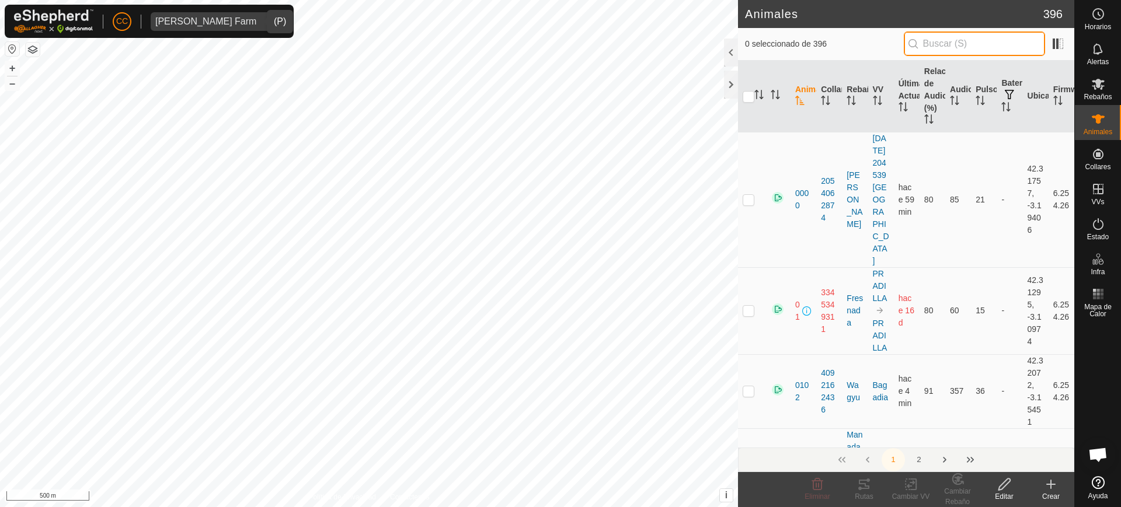
click at [989, 33] on input "text" at bounding box center [974, 44] width 141 height 25
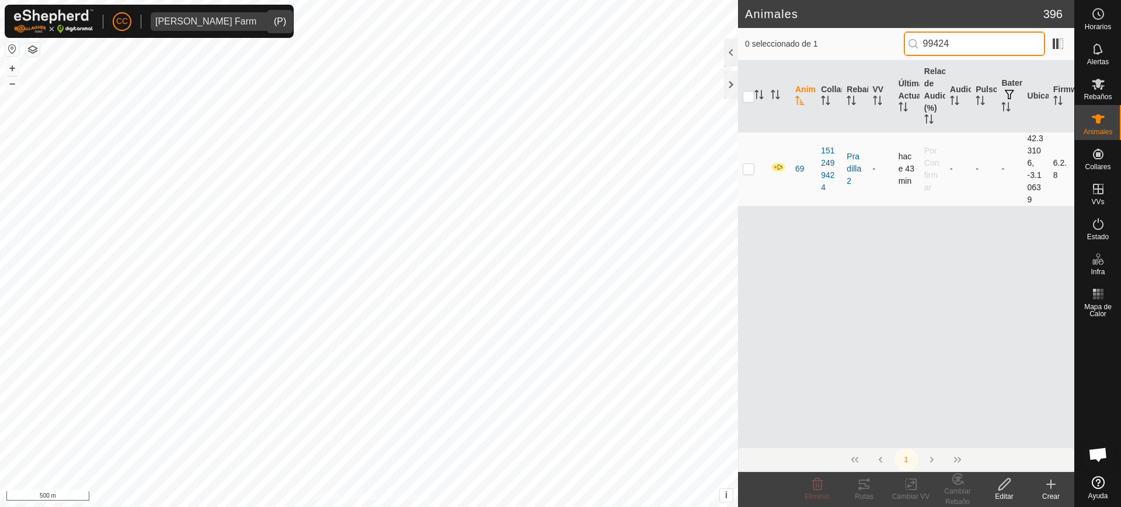
type input "99424"
click at [746, 167] on p-checkbox at bounding box center [749, 168] width 12 height 9
checkbox input "true"
click at [1007, 486] on icon at bounding box center [1004, 485] width 15 height 14
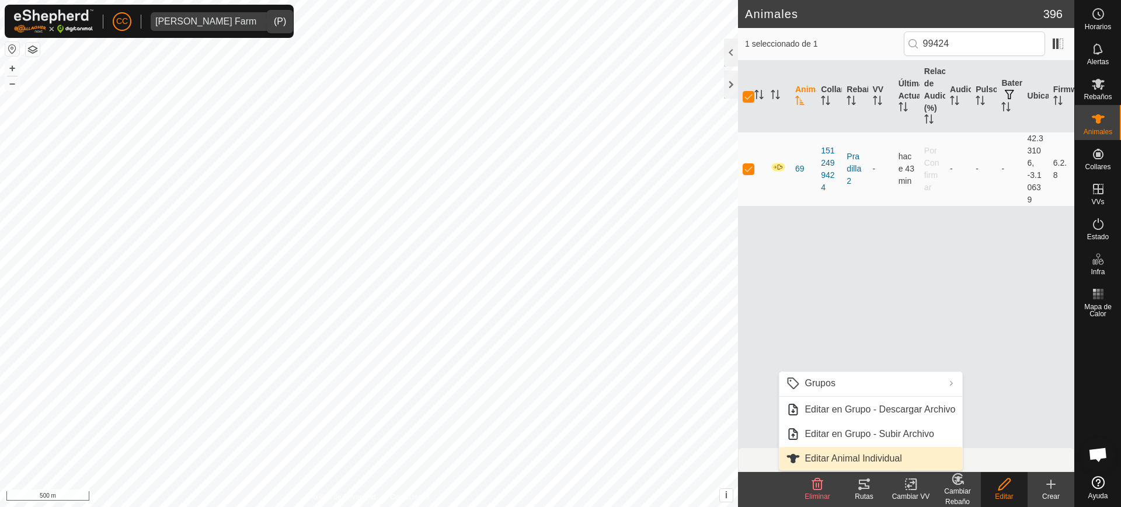
click at [924, 456] on link "Editar Animal Individual" at bounding box center [870, 458] width 183 height 23
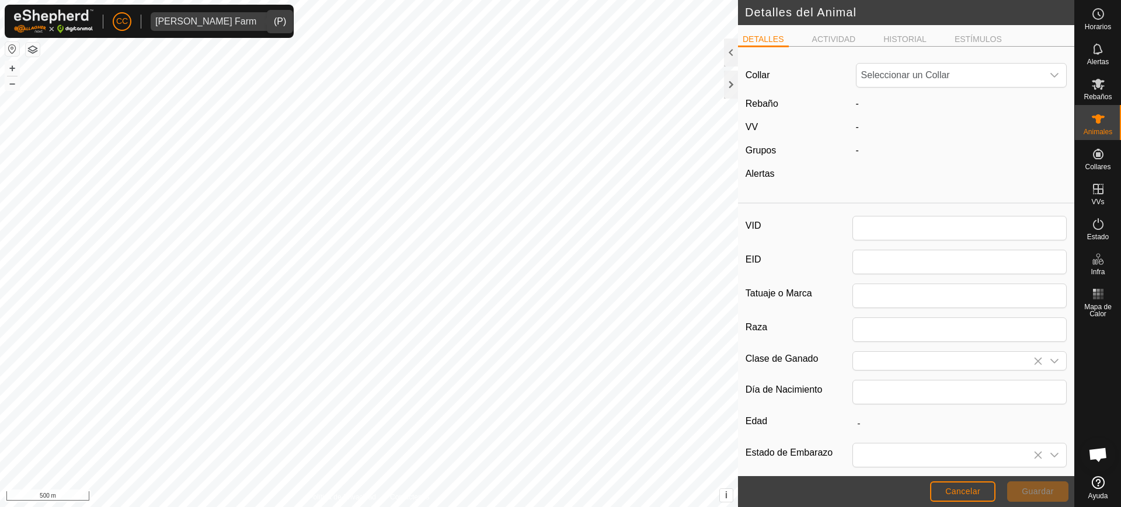
type input "69"
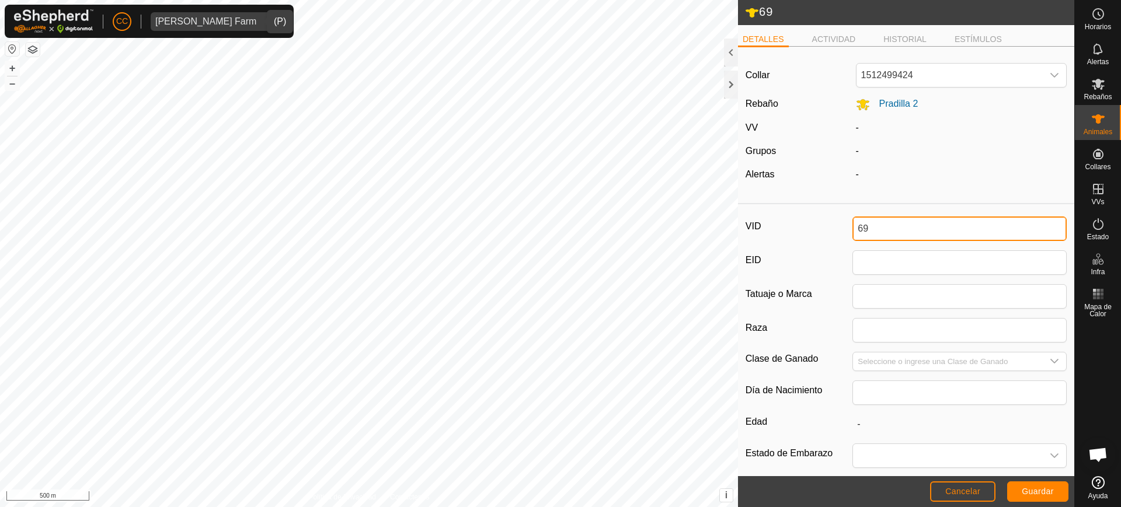
click at [866, 231] on input "69" at bounding box center [960, 229] width 214 height 25
type input "2895"
click at [1041, 495] on span "Guardar" at bounding box center [1038, 491] width 32 height 9
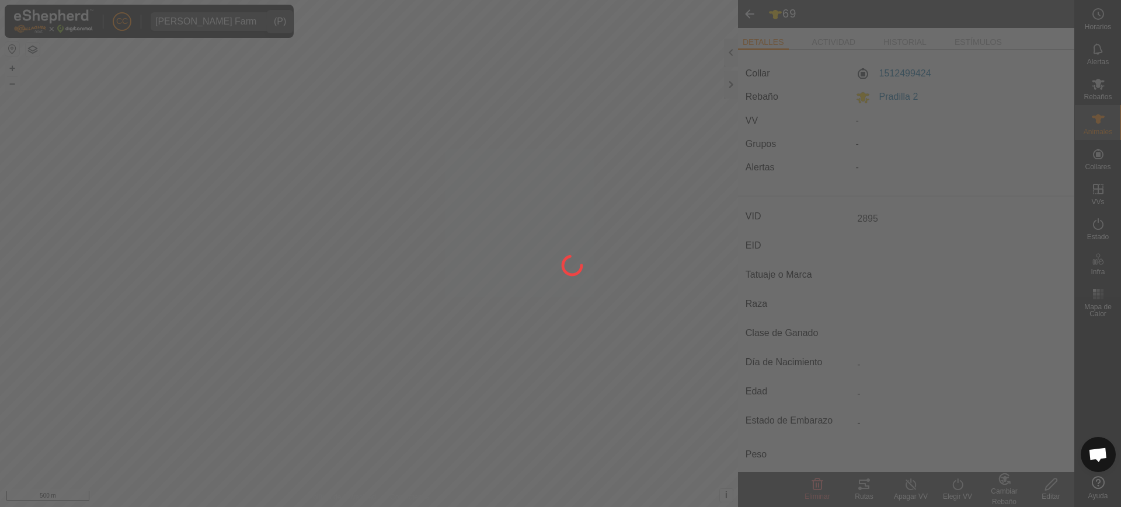
type input "-"
type input "0 kg"
type input "-"
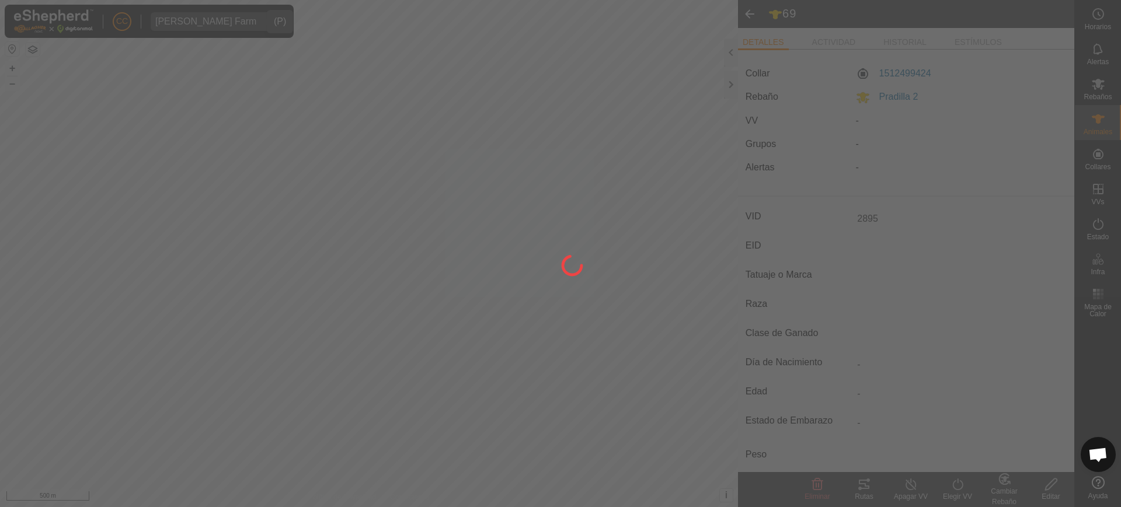
type input "-"
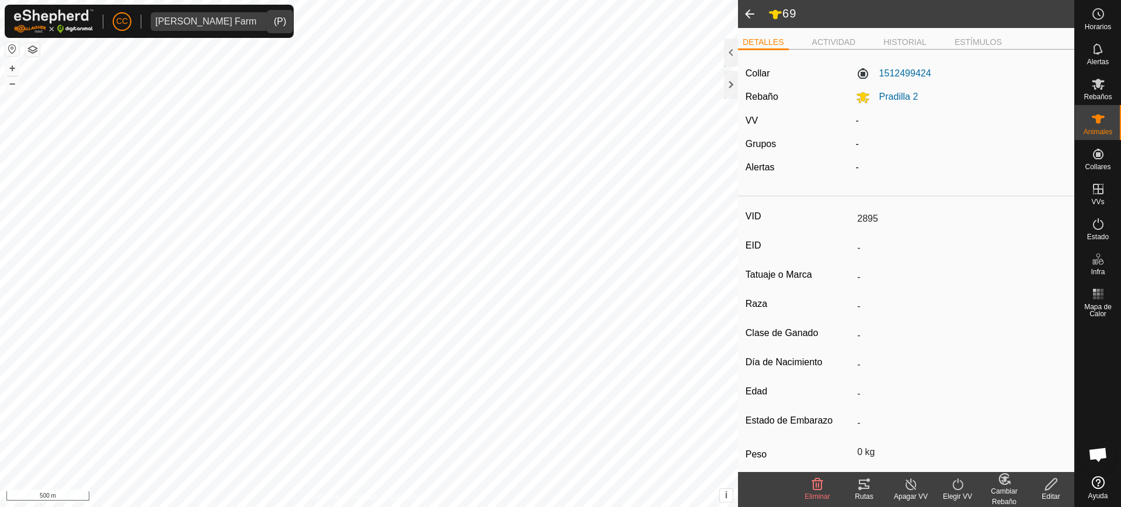
type input "69"
type input "-"
click at [1118, 125] on div "Animales" at bounding box center [1098, 122] width 46 height 35
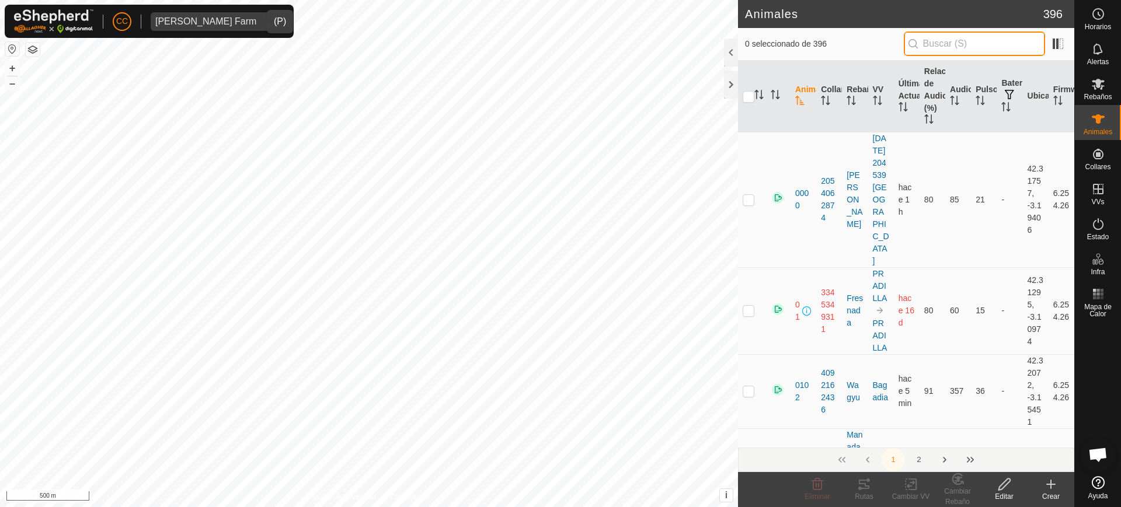
click at [1013, 36] on input "text" at bounding box center [974, 44] width 141 height 25
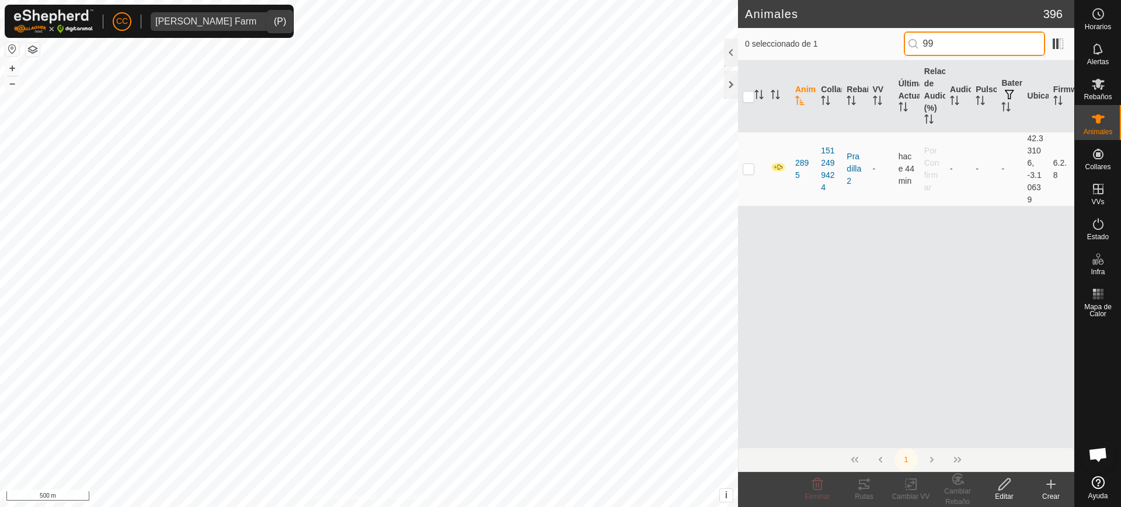
type input "9"
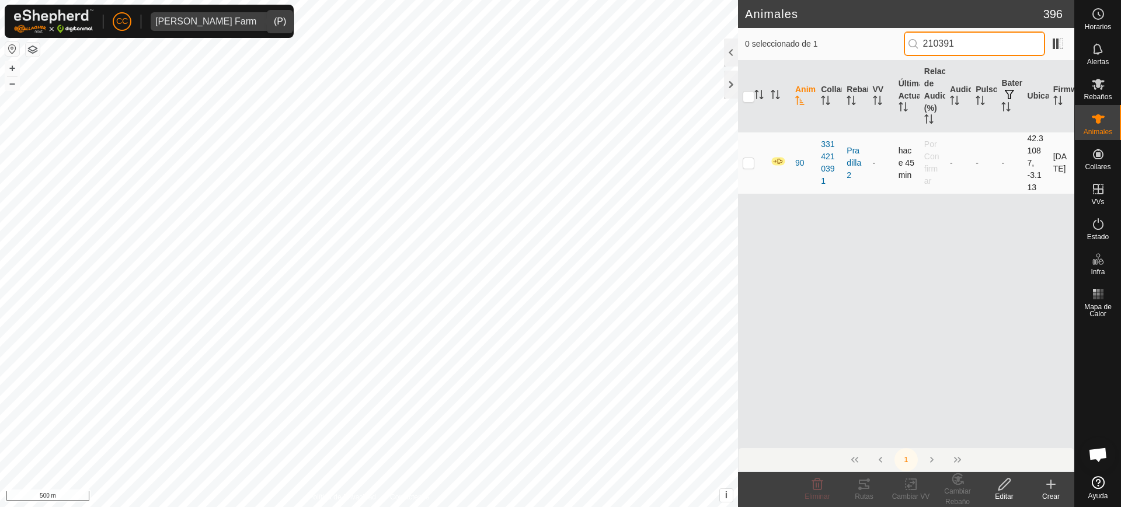
type input "210391"
click at [752, 163] on p-checkbox at bounding box center [749, 162] width 12 height 9
checkbox input "true"
click at [1004, 492] on div "Editar" at bounding box center [1004, 497] width 47 height 11
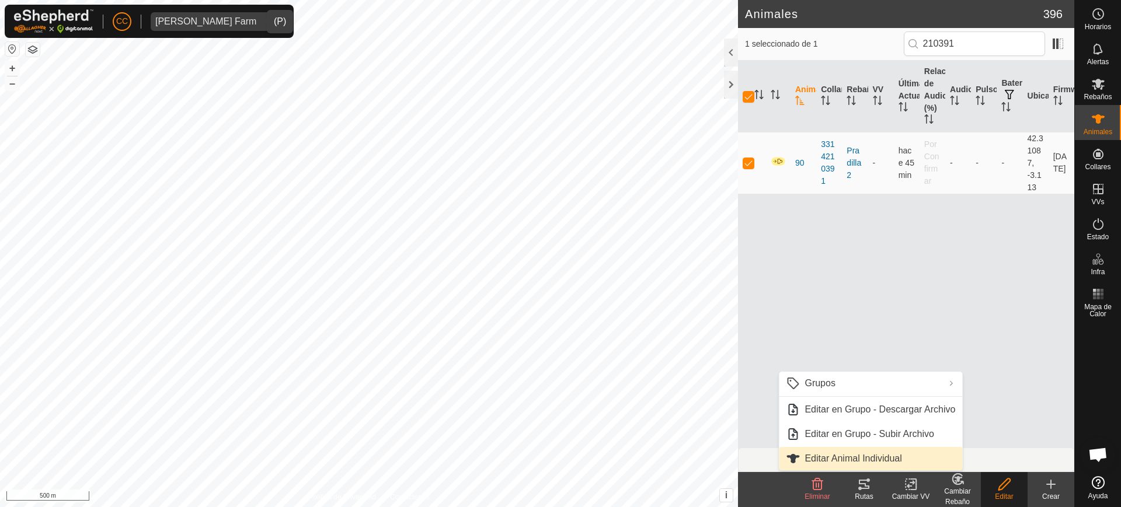
click at [934, 457] on link "Editar Animal Individual" at bounding box center [870, 458] width 183 height 23
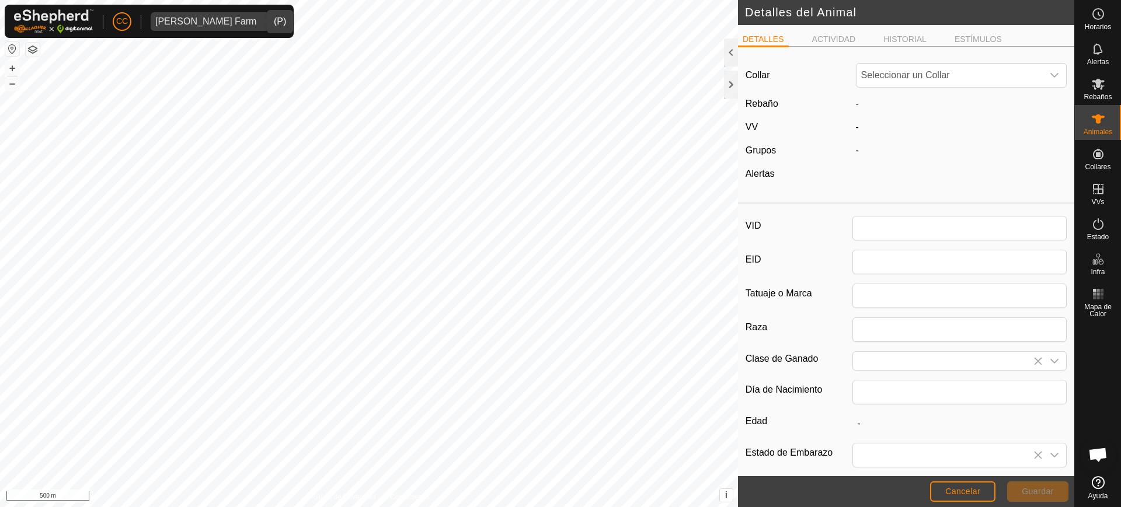
type input "90"
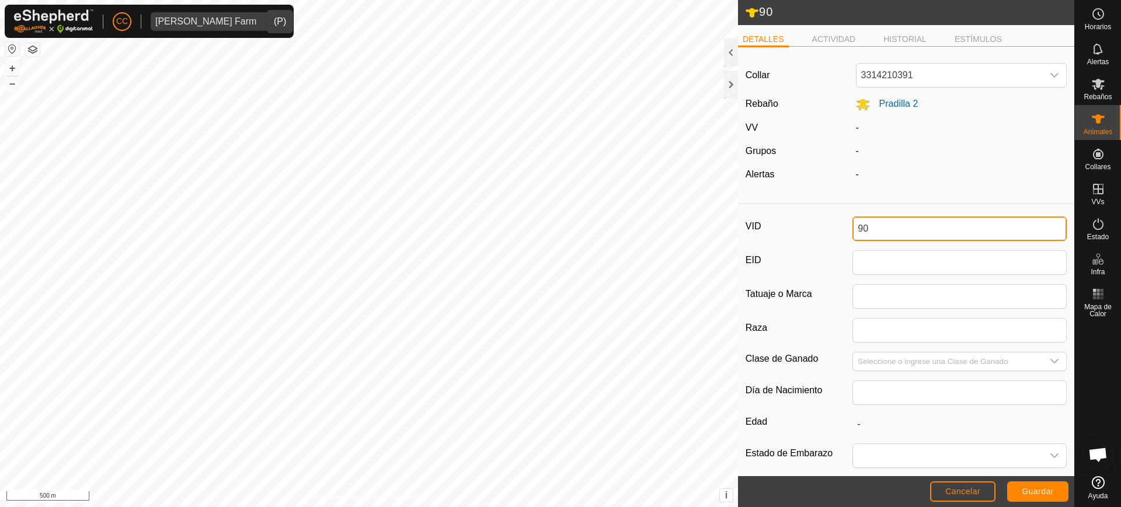
click at [882, 225] on input "90" at bounding box center [960, 229] width 214 height 25
type input "8396"
click at [1027, 494] on span "Guardar" at bounding box center [1038, 491] width 32 height 9
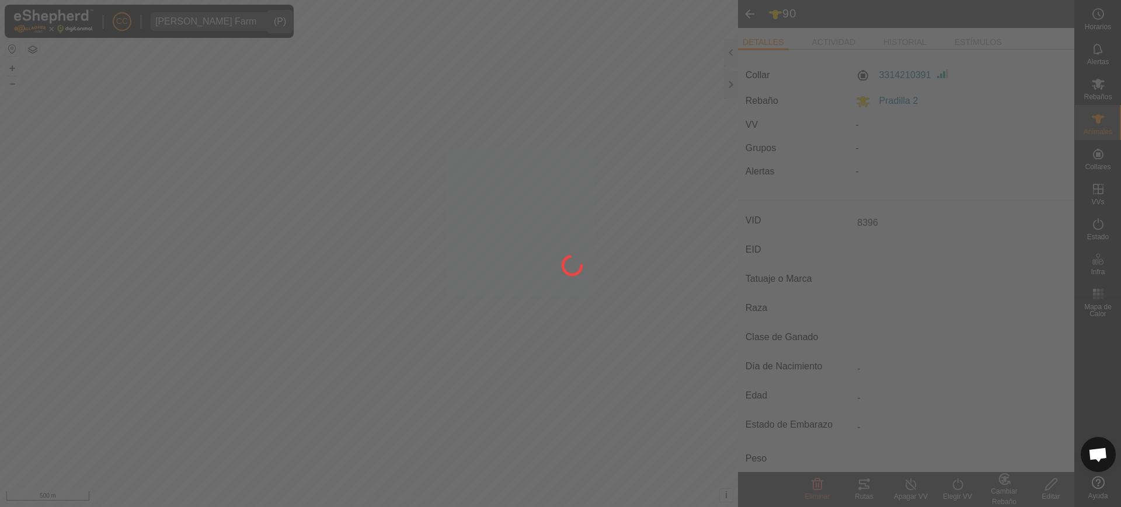
type input "-"
type input "0 kg"
type input "-"
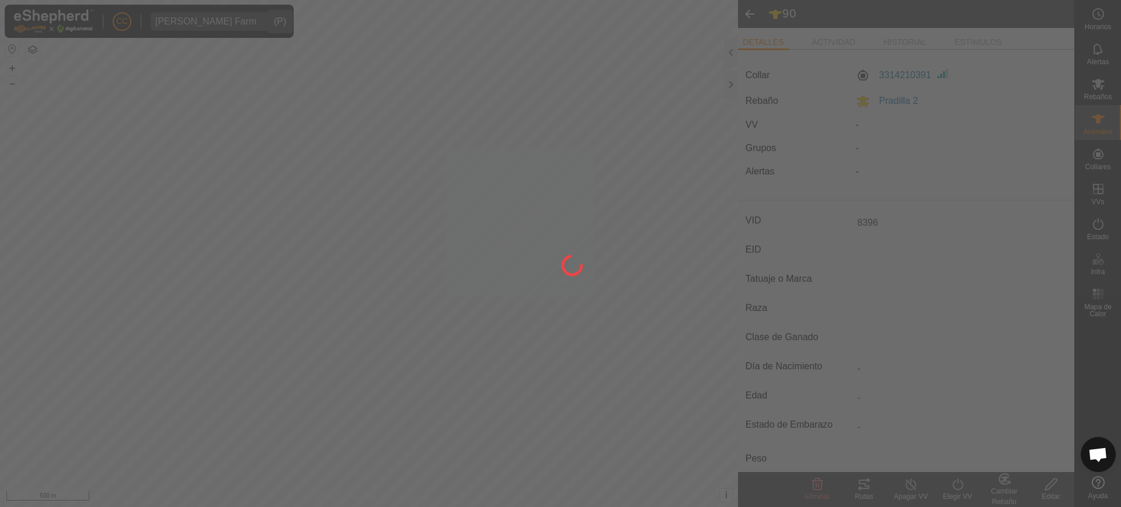
type input "-"
type input "90"
type input "-"
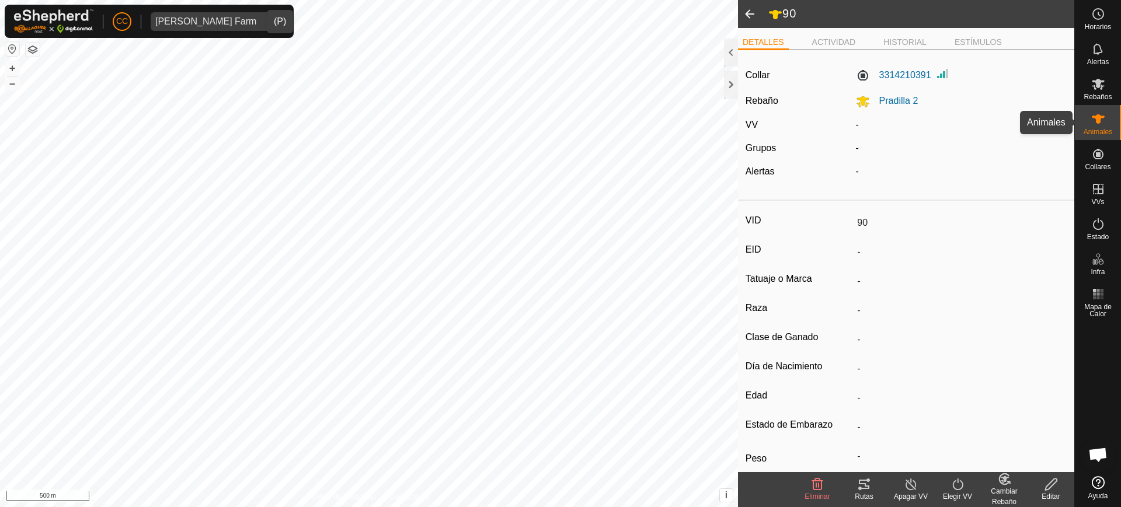
click at [1100, 125] on icon at bounding box center [1098, 119] width 14 height 14
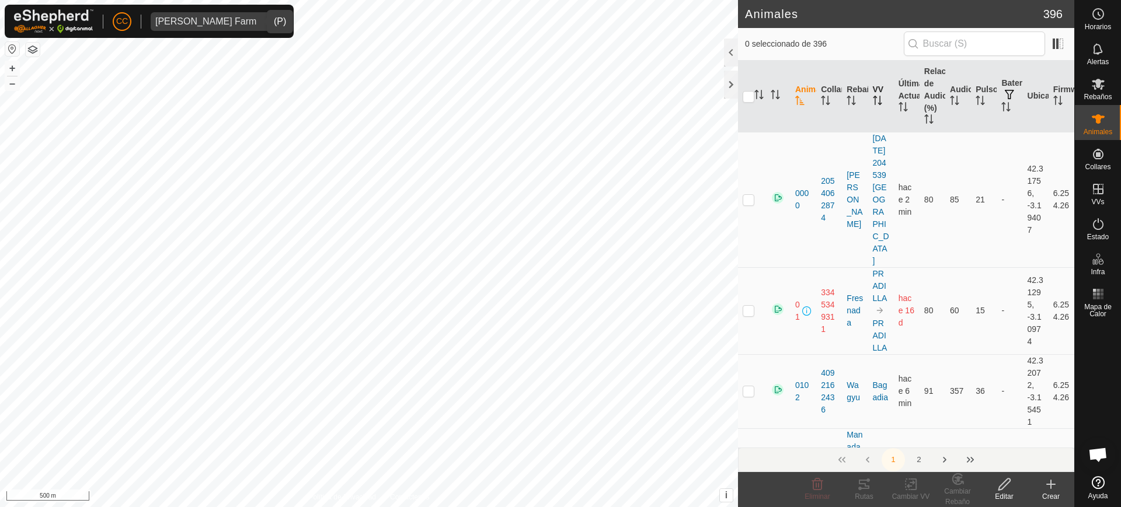
click at [874, 96] on icon "Activar para ordenar" at bounding box center [877, 100] width 9 height 9
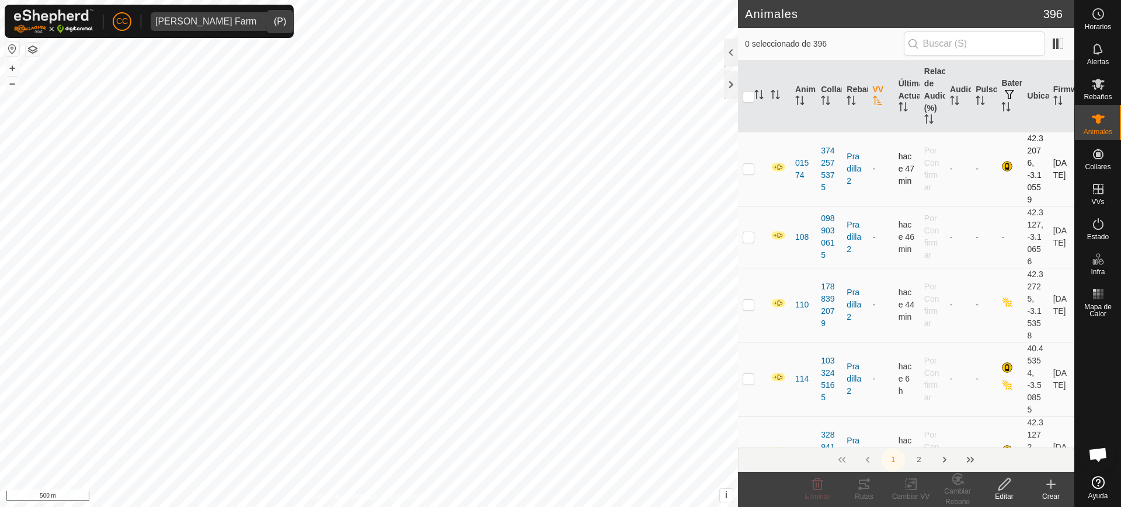
click at [752, 172] on p-checkbox at bounding box center [749, 168] width 12 height 9
checkbox input "true"
click at [748, 242] on p-checkbox at bounding box center [749, 236] width 12 height 9
checkbox input "true"
click at [742, 322] on td at bounding box center [752, 305] width 28 height 74
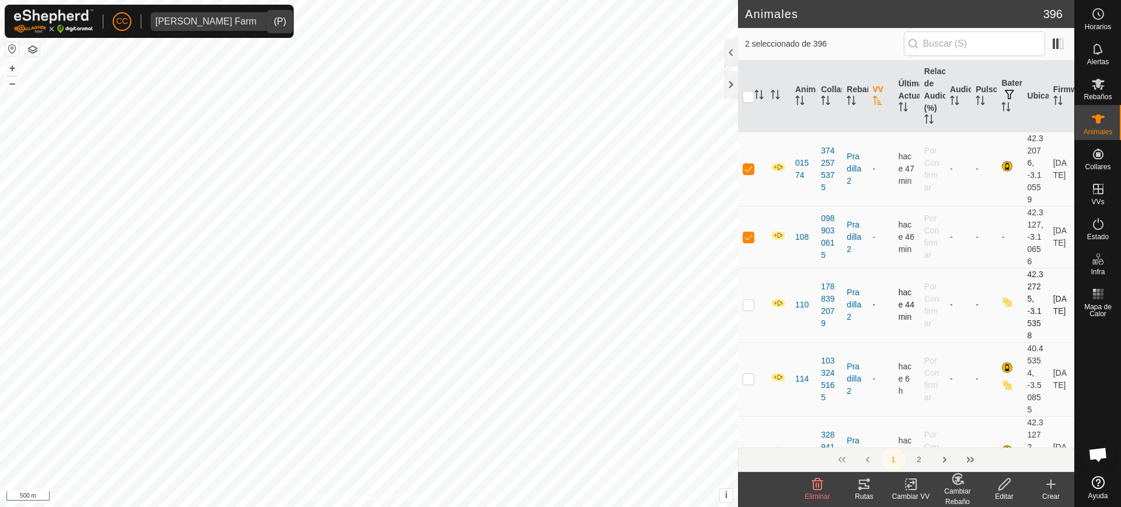
checkbox input "true"
click at [749, 384] on p-checkbox at bounding box center [749, 378] width 12 height 9
checkbox input "true"
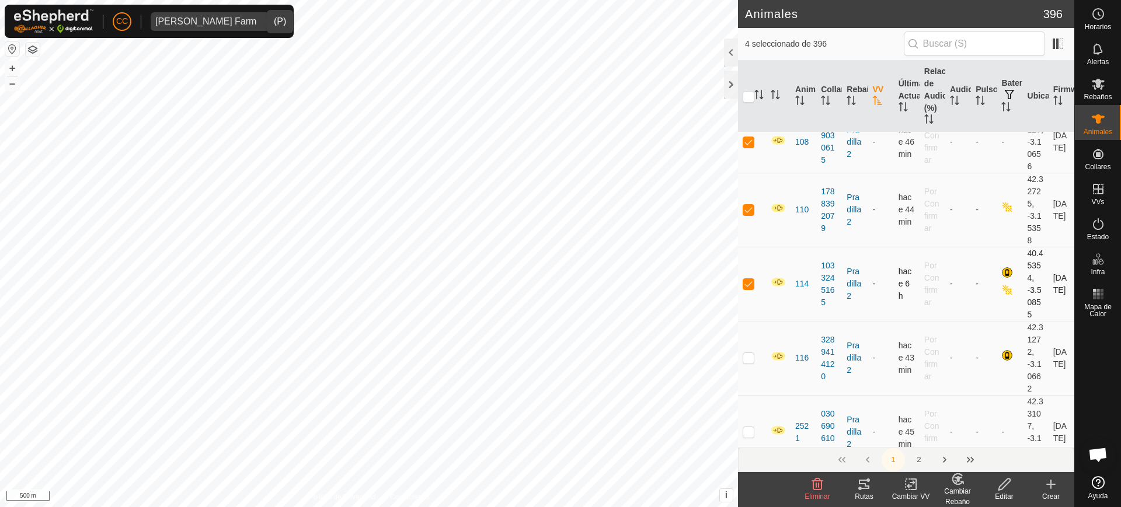
scroll to position [102, 0]
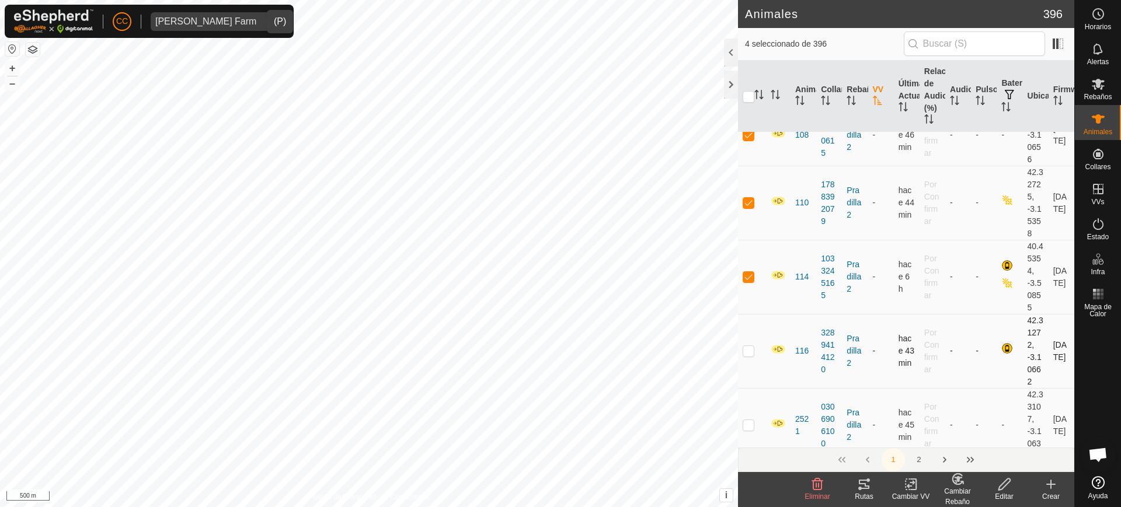
click at [748, 356] on p-checkbox at bounding box center [749, 350] width 12 height 9
checkbox input "true"
click at [747, 358] on p-checkbox at bounding box center [749, 353] width 12 height 9
checkbox input "true"
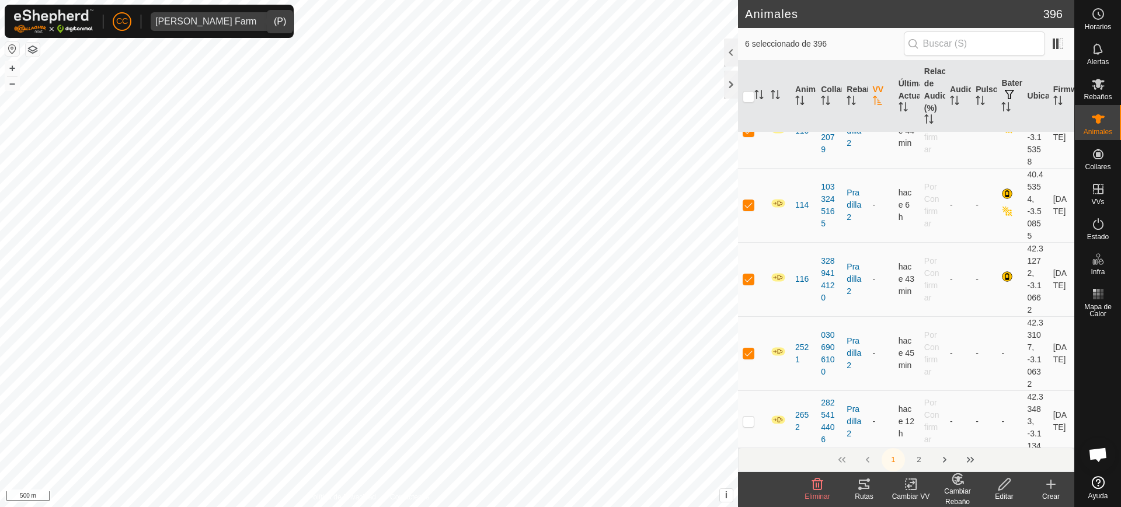
click at [749, 448] on div "1 2" at bounding box center [906, 460] width 336 height 25
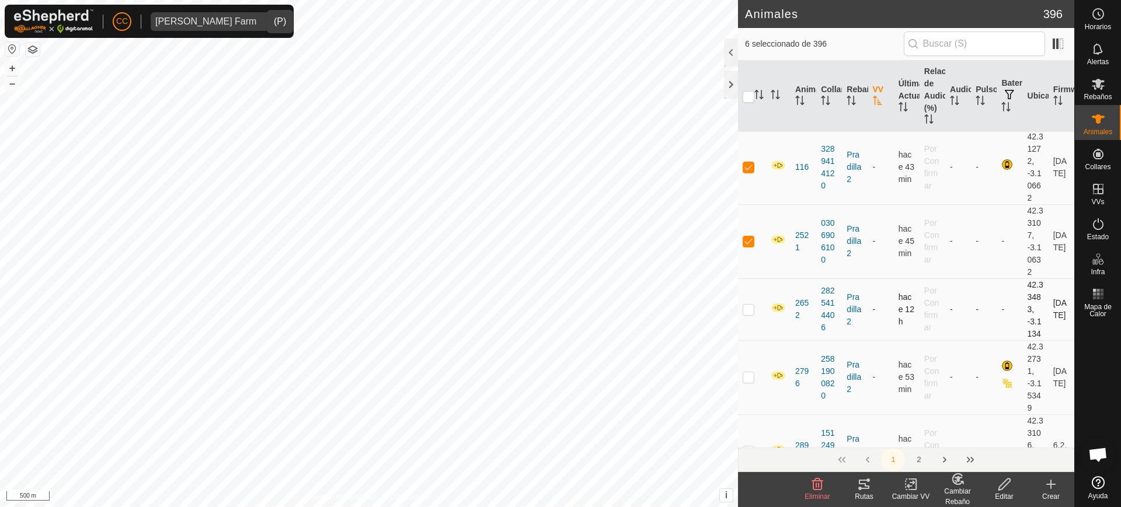
scroll to position [329, 0]
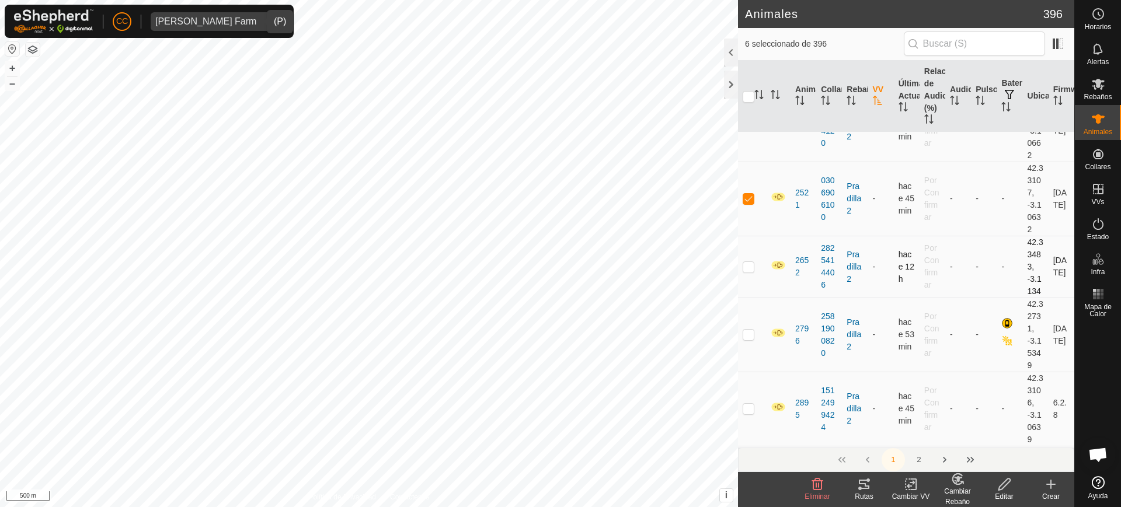
click at [750, 272] on p-checkbox at bounding box center [749, 266] width 12 height 9
checkbox input "true"
click at [749, 352] on td at bounding box center [752, 335] width 28 height 74
checkbox input "true"
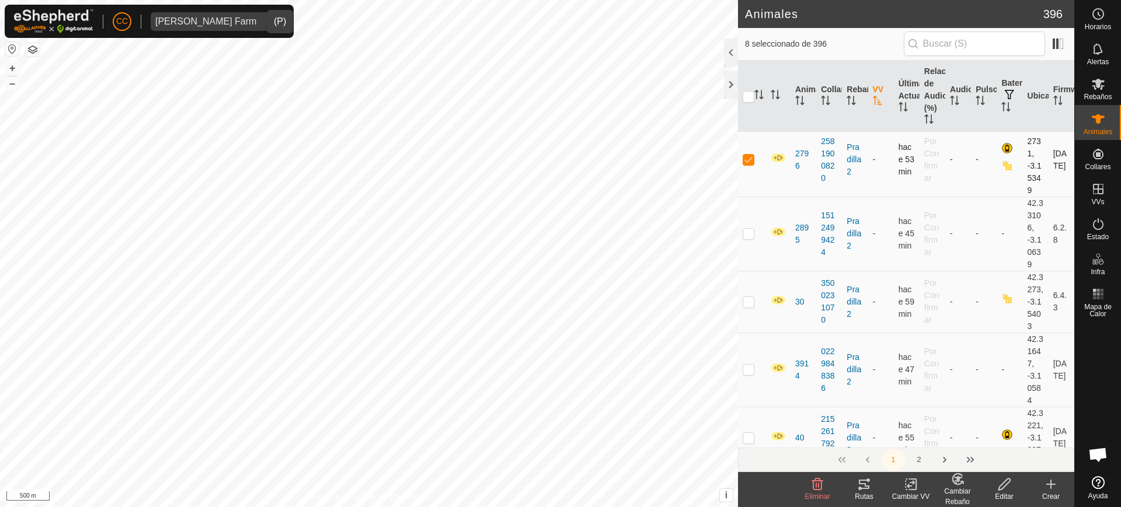
scroll to position [505, 0]
click at [749, 238] on p-checkbox at bounding box center [749, 232] width 12 height 9
checkbox input "true"
click at [748, 306] on p-checkbox at bounding box center [749, 301] width 12 height 9
checkbox input "true"
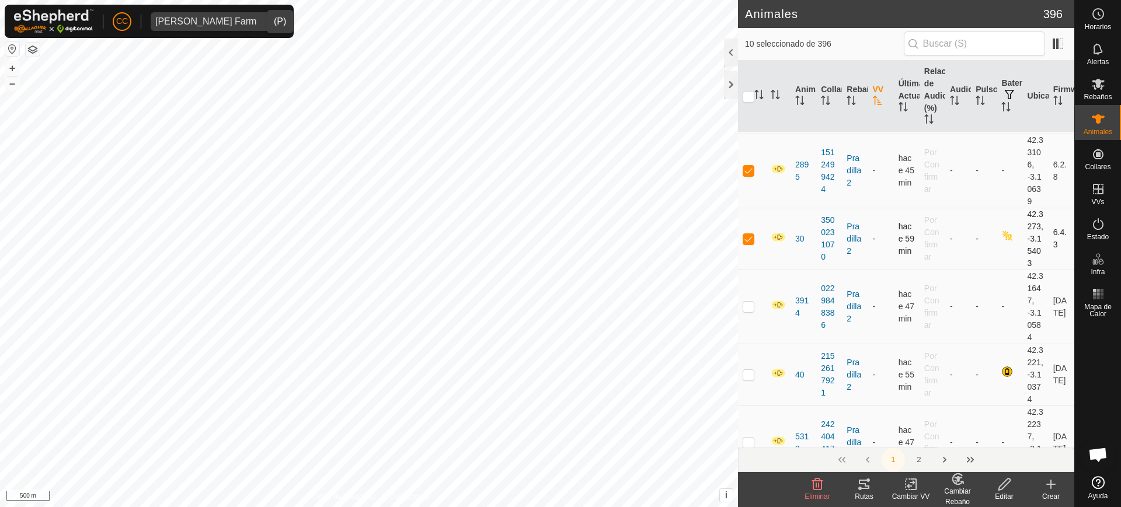
scroll to position [580, 0]
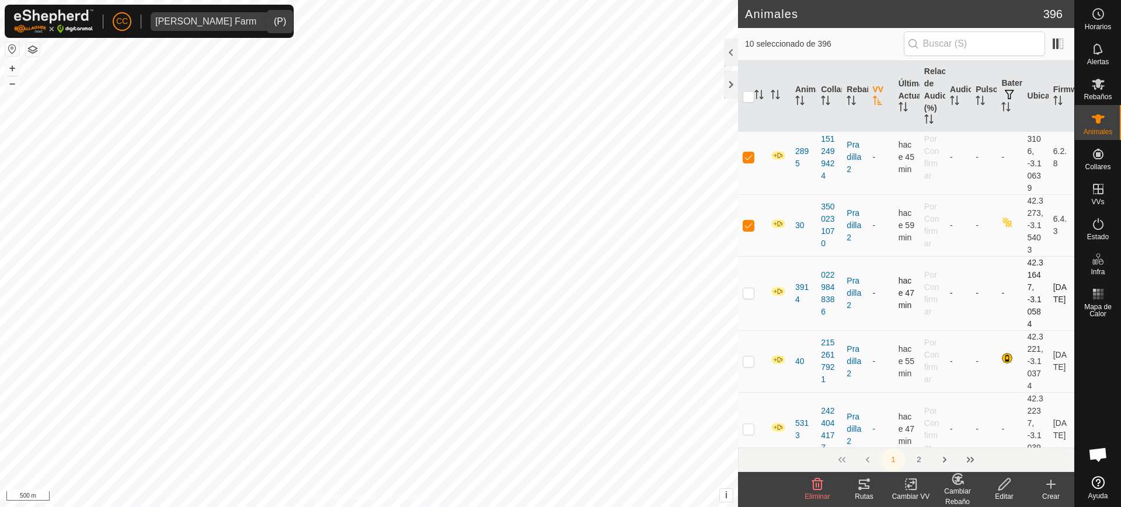
click at [748, 322] on td at bounding box center [752, 293] width 28 height 74
checkbox input "true"
click at [752, 366] on p-checkbox at bounding box center [749, 361] width 12 height 9
checkbox input "true"
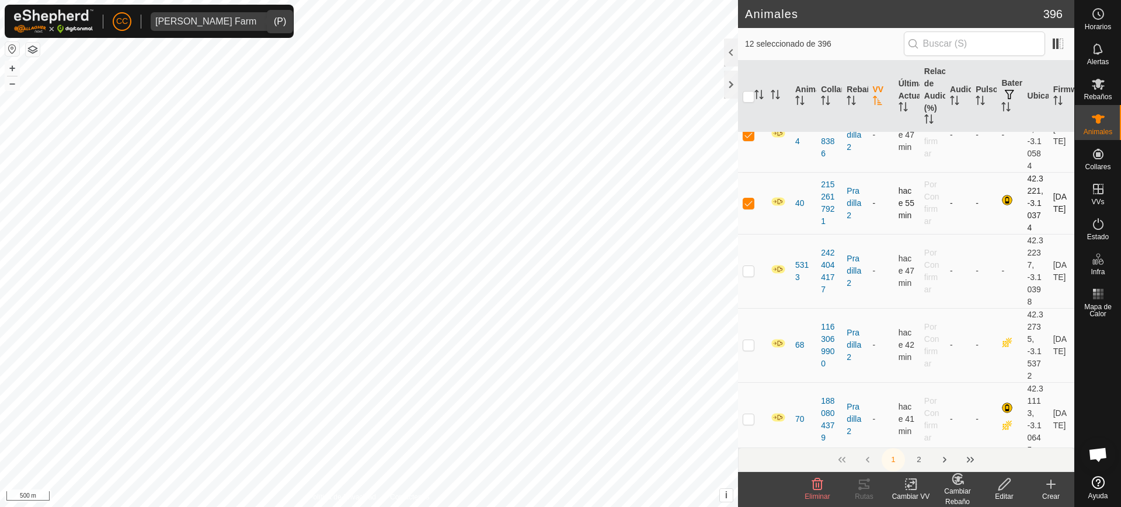
scroll to position [739, 0]
click at [748, 301] on td at bounding box center [752, 271] width 28 height 74
checkbox input "true"
click at [748, 349] on p-checkbox at bounding box center [749, 344] width 12 height 9
checkbox input "true"
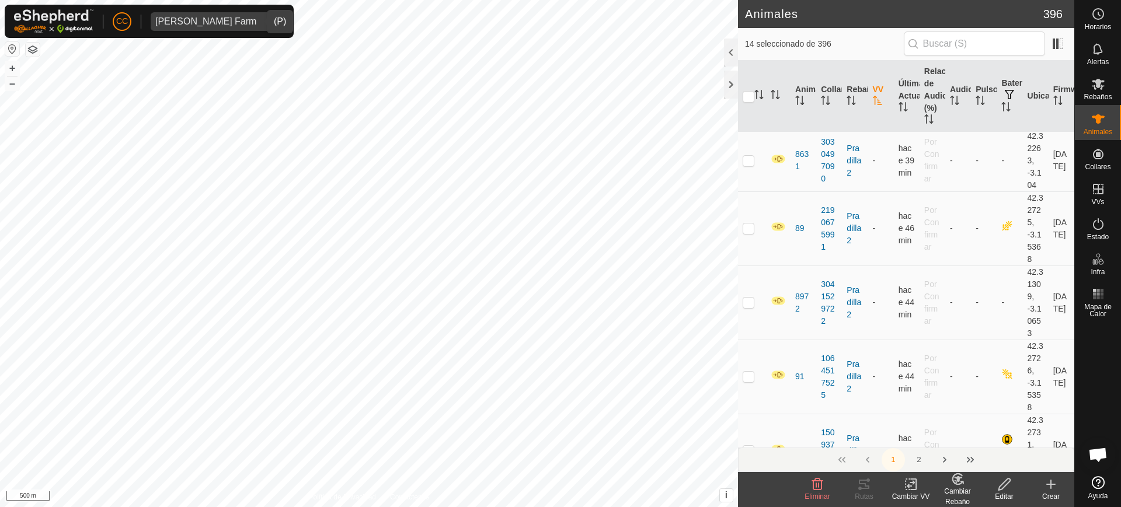
scroll to position [2432, 0]
click at [748, 384] on td at bounding box center [752, 371] width 28 height 74
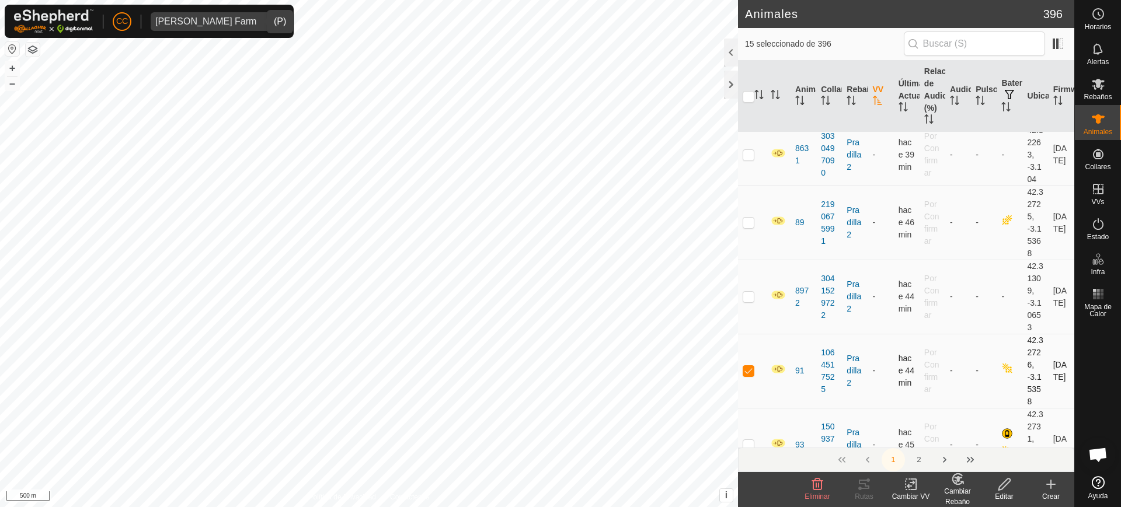
click at [746, 376] on p-checkbox at bounding box center [749, 370] width 12 height 9
checkbox input "false"
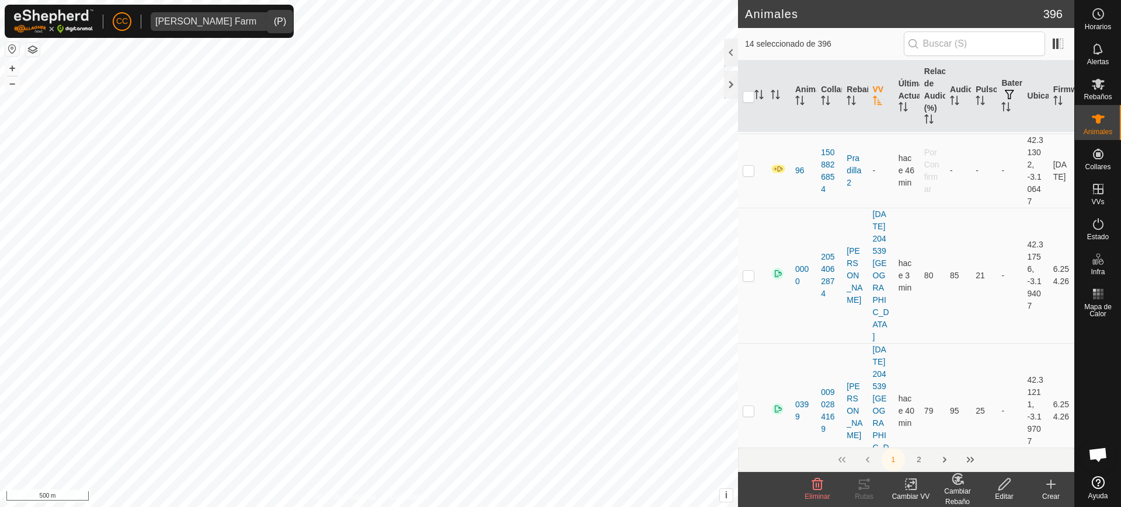
scroll to position [2863, 0]
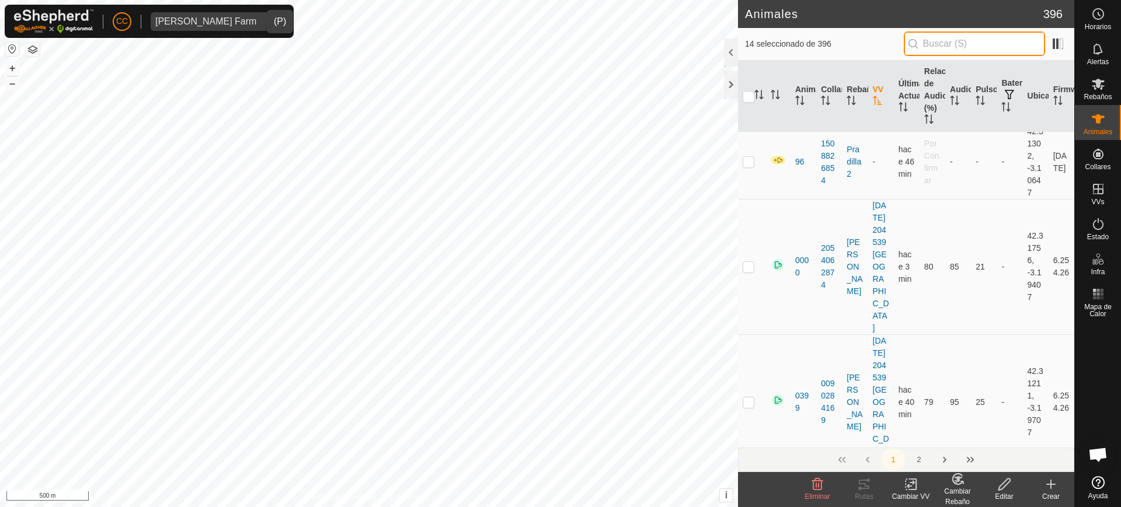
click at [971, 41] on input "text" at bounding box center [974, 44] width 141 height 25
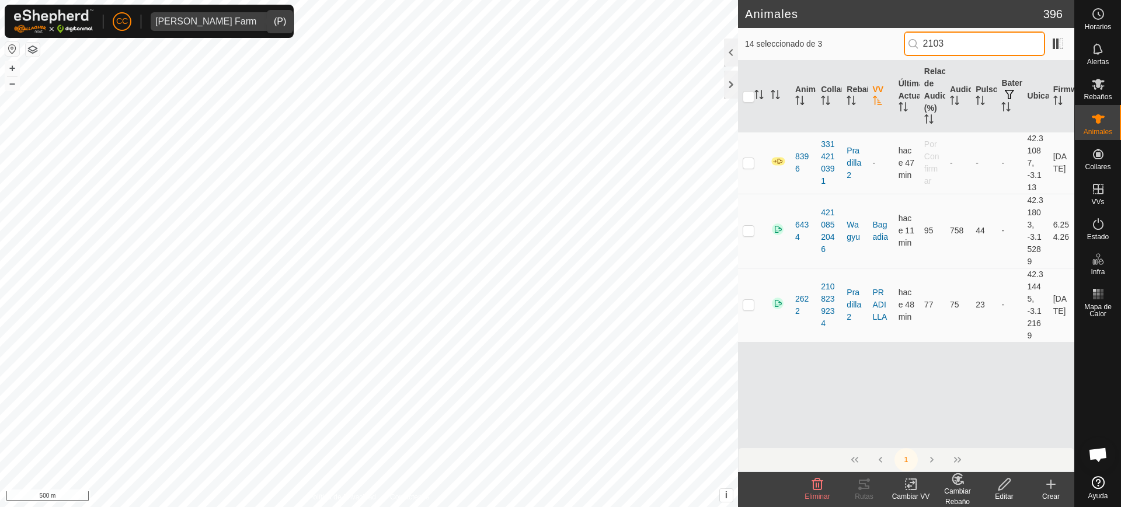
scroll to position [0, 0]
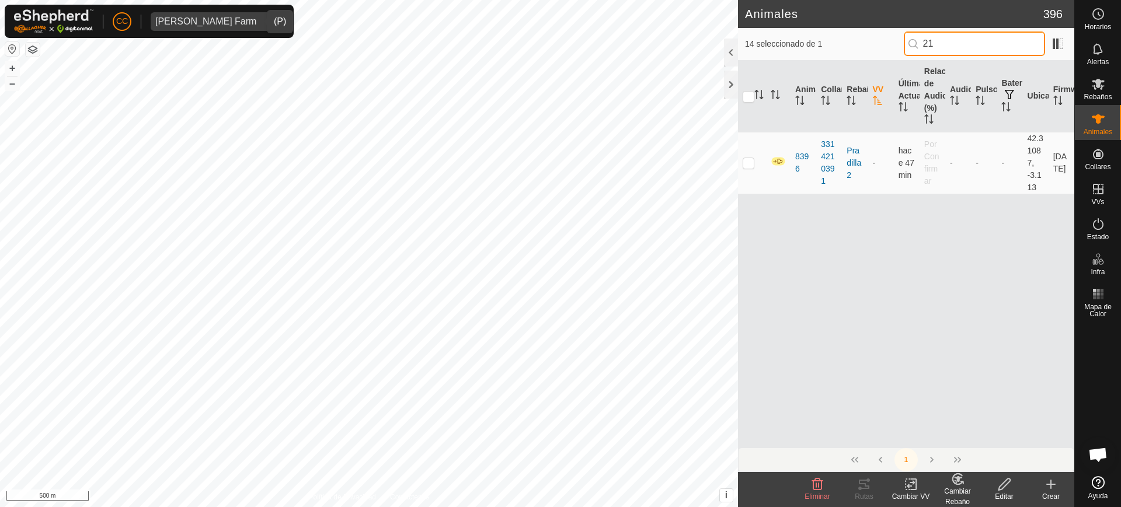
type input "2"
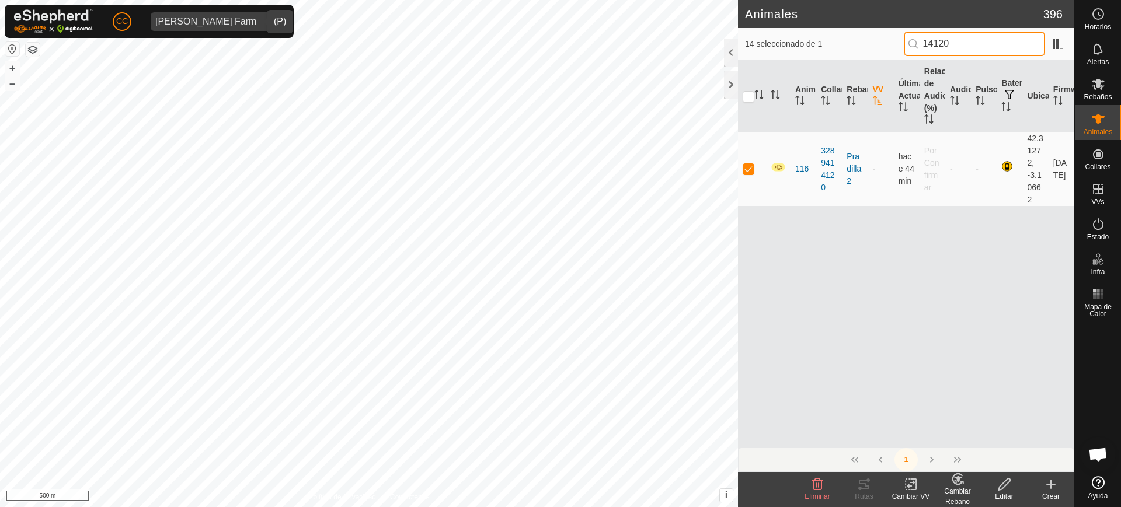
type input "14120"
click at [1001, 495] on div "Editar" at bounding box center [1004, 497] width 47 height 11
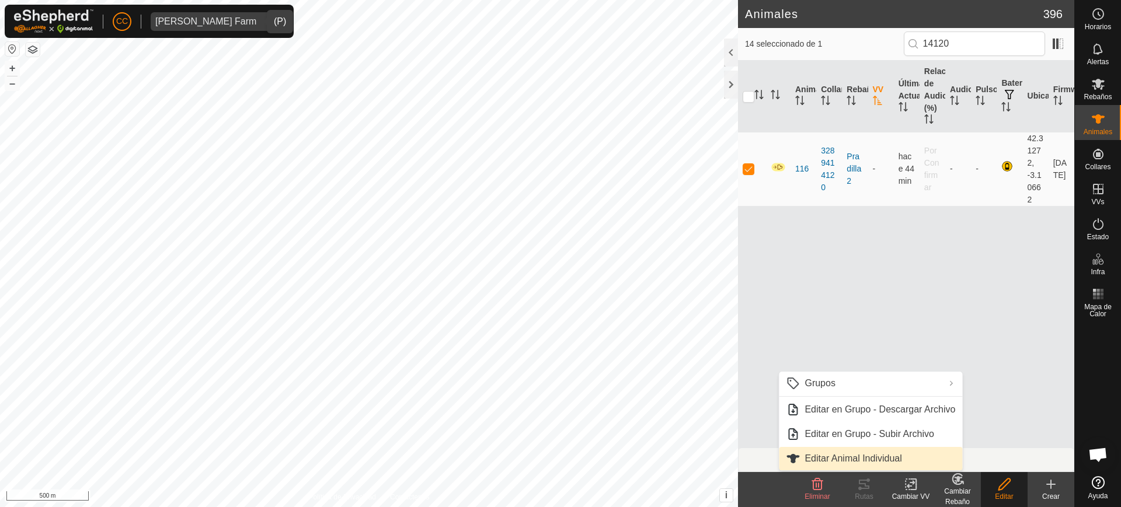
click at [906, 451] on link "Editar Animal Individual" at bounding box center [870, 458] width 183 height 23
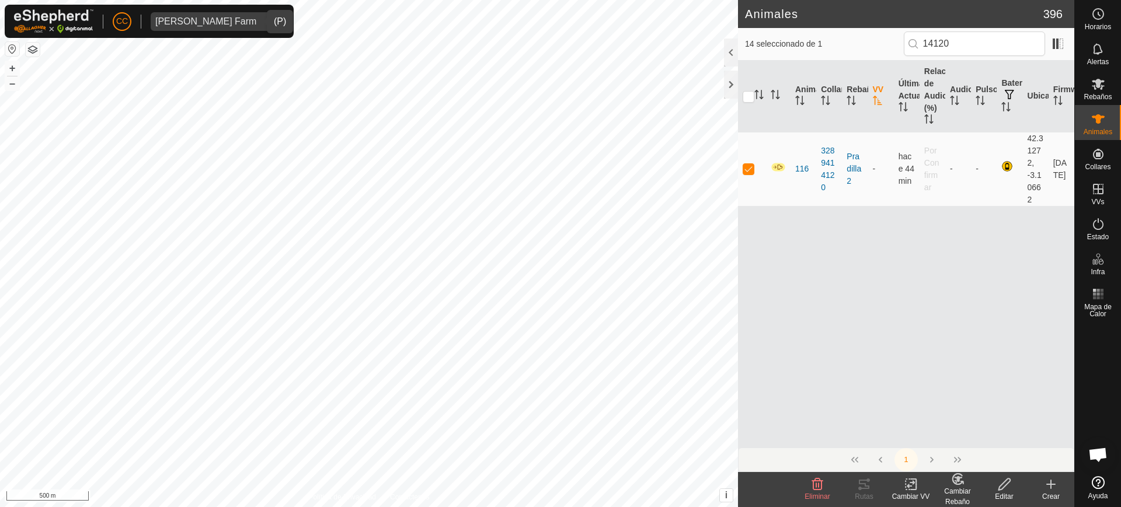
click at [1014, 489] on edit-svg-icon at bounding box center [1004, 485] width 47 height 14
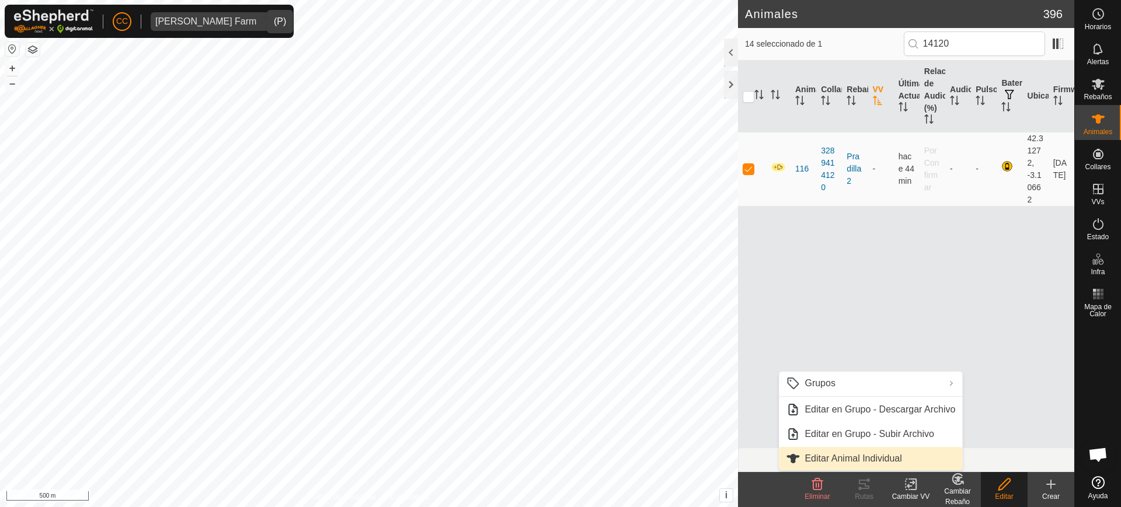
click at [908, 463] on link "Editar Animal Individual" at bounding box center [870, 458] width 183 height 23
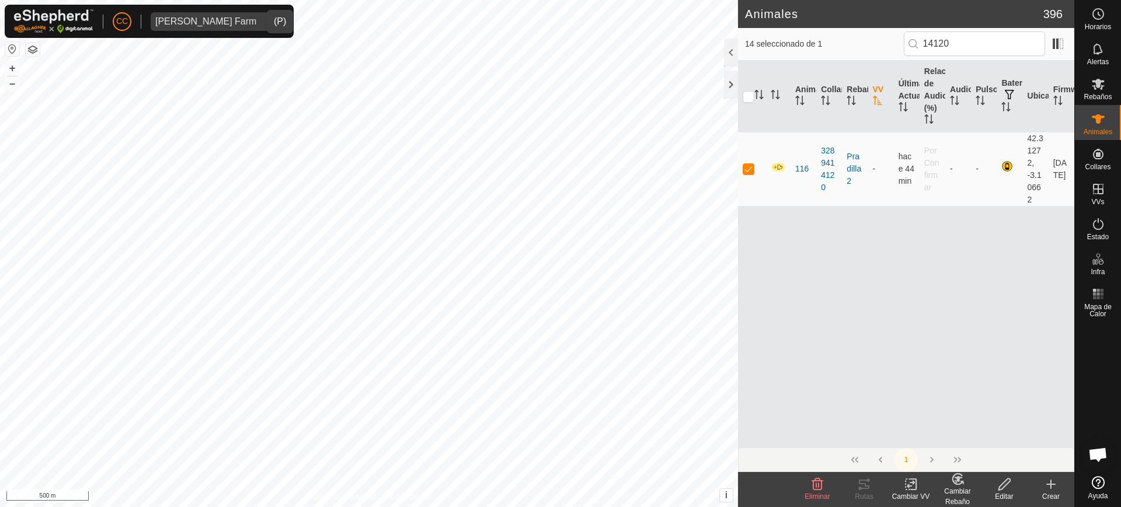
click at [1006, 493] on div "Editar" at bounding box center [1004, 497] width 47 height 11
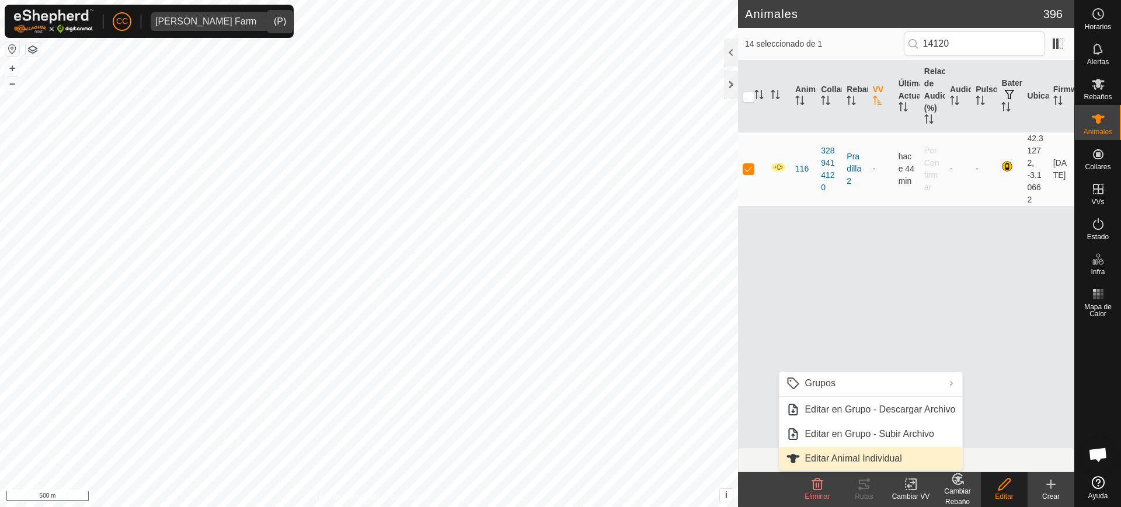
click at [877, 450] on link "Editar Animal Individual" at bounding box center [870, 458] width 183 height 23
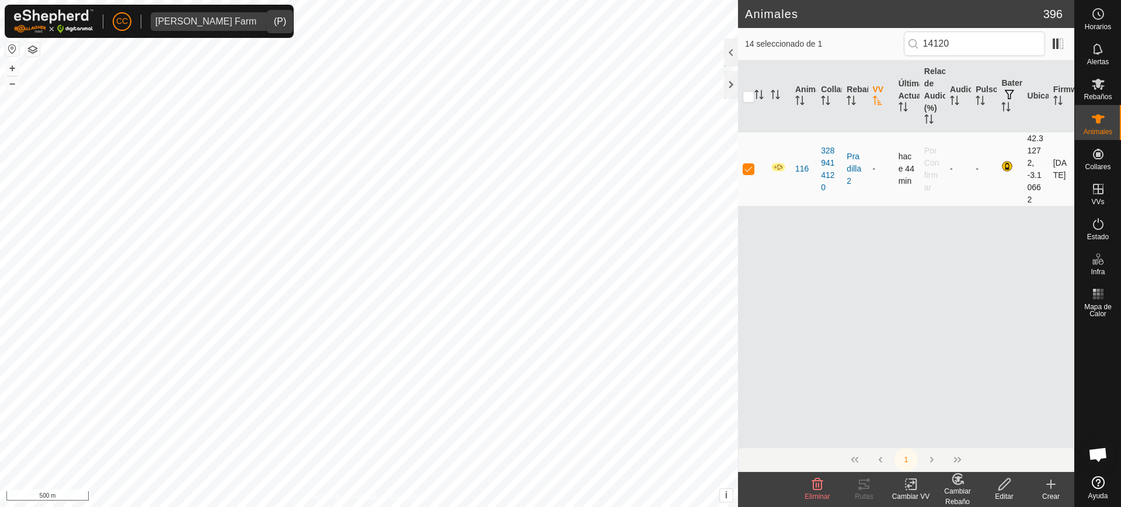
click at [745, 164] on p-checkbox at bounding box center [749, 168] width 12 height 9
checkbox input "false"
click at [747, 171] on p-checkbox at bounding box center [749, 168] width 12 height 9
checkbox input "true"
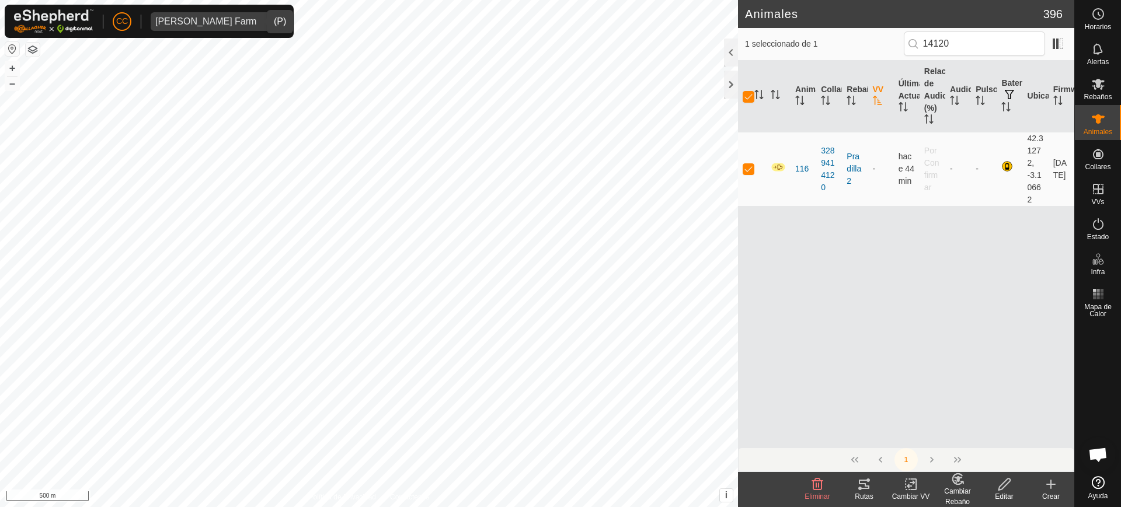
click at [1001, 496] on div "Editar" at bounding box center [1004, 497] width 47 height 11
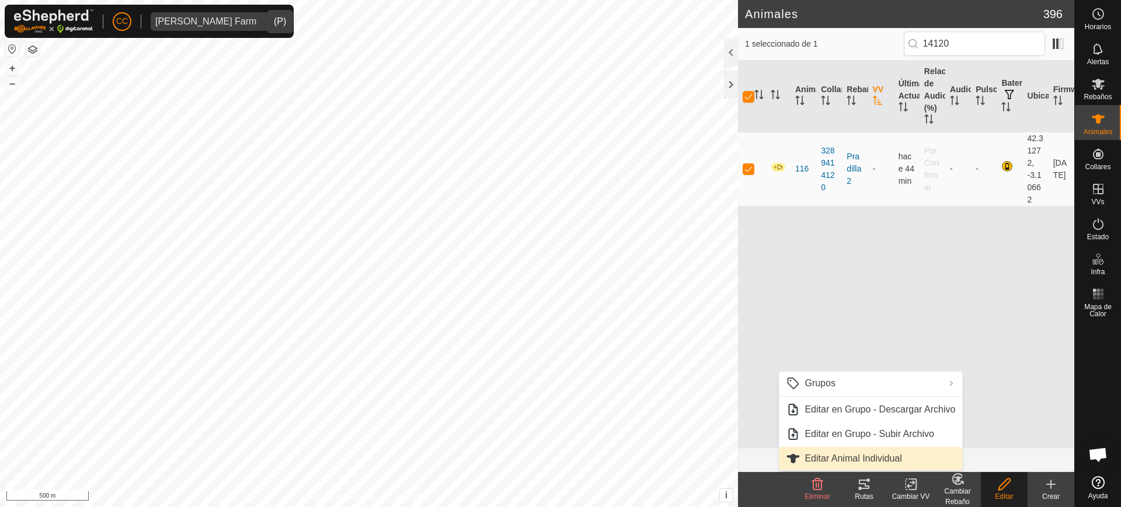
click at [920, 453] on link "Editar Animal Individual" at bounding box center [870, 458] width 183 height 23
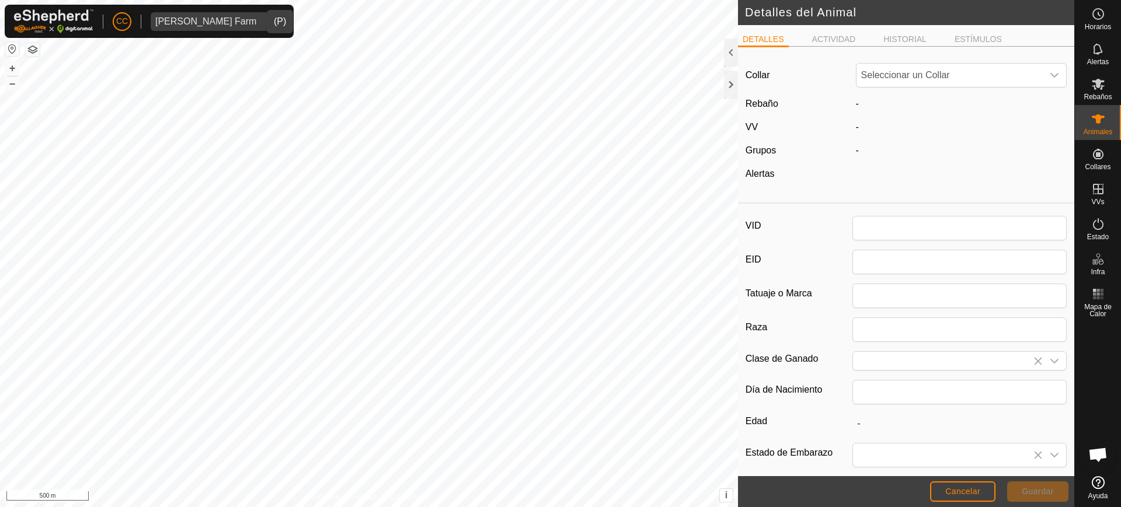
type input "116"
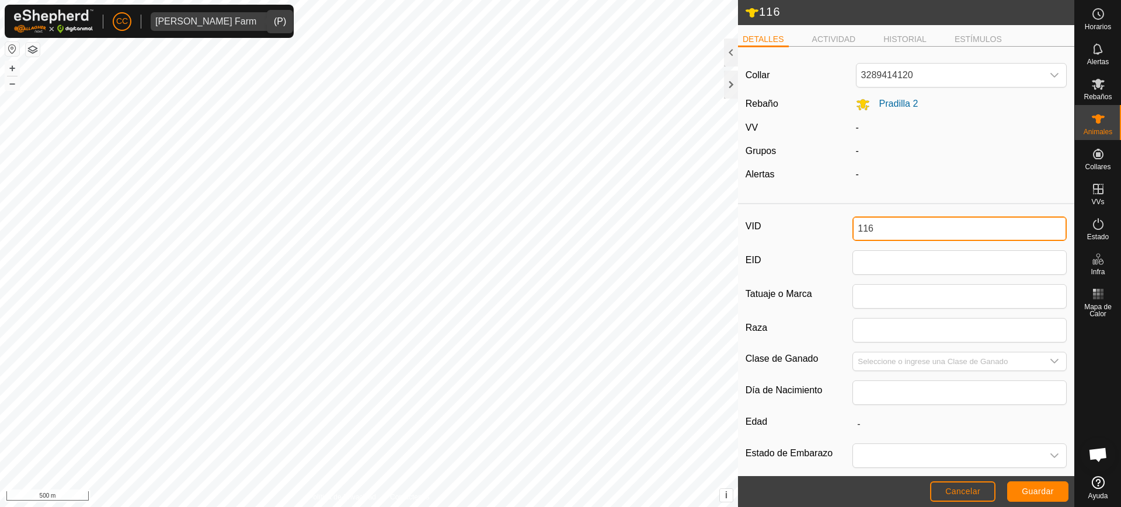
click at [880, 224] on input "116" at bounding box center [960, 229] width 214 height 25
type input "0850"
click at [1027, 493] on span "Guardar" at bounding box center [1038, 491] width 32 height 9
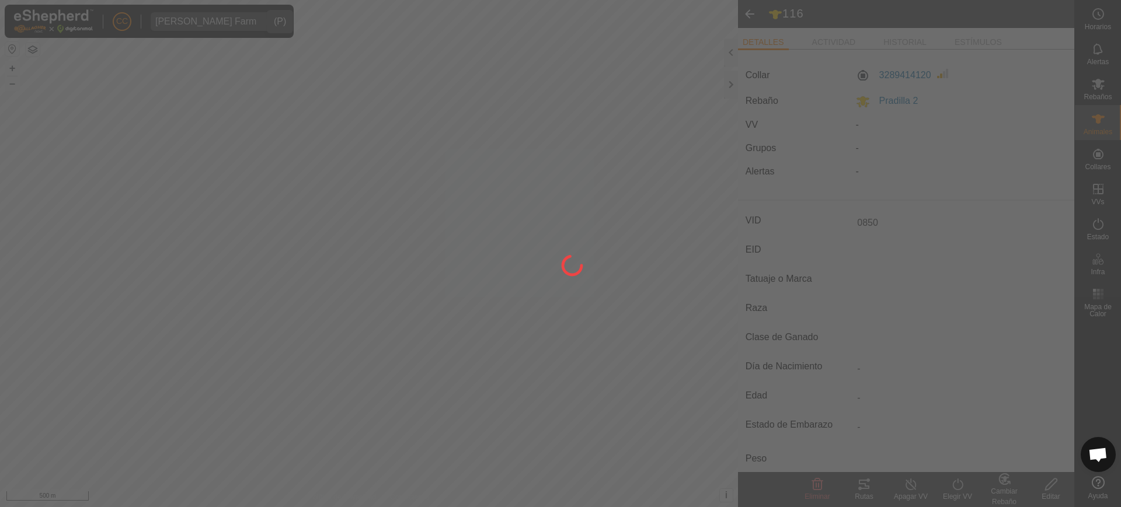
type input "-"
type input "0 kg"
type input "-"
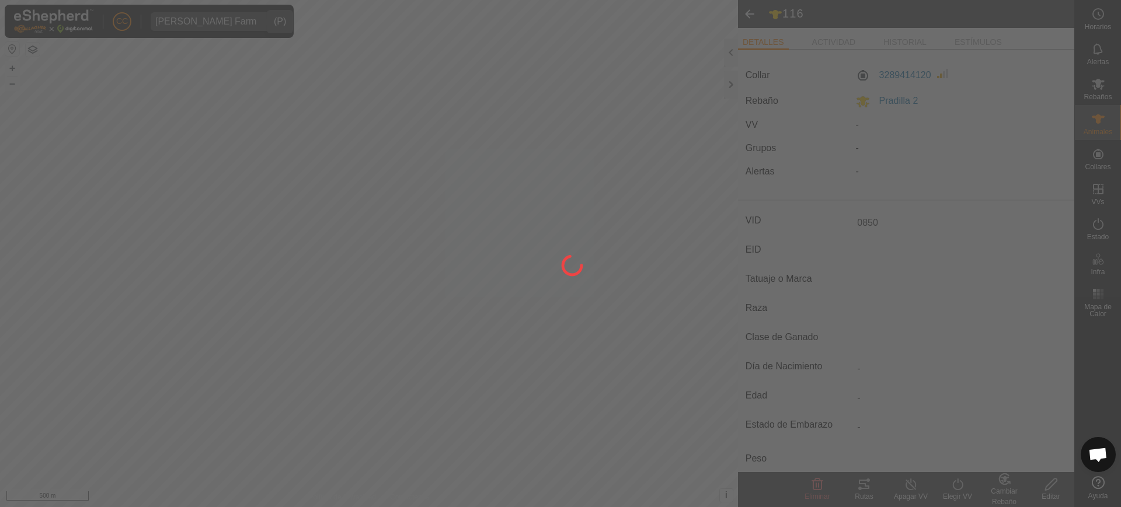
type input "-"
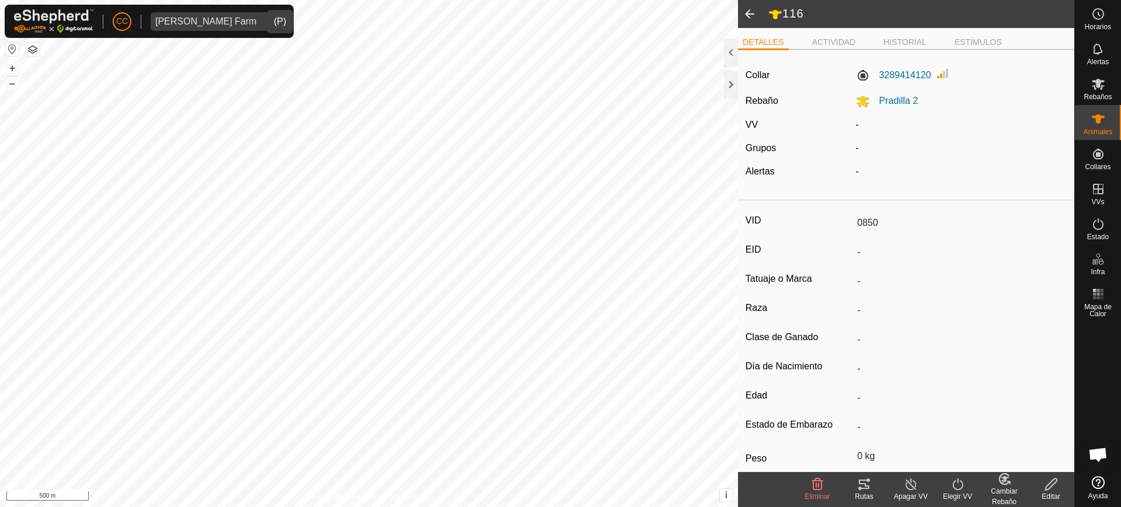
type input "116"
type input "-"
click at [1091, 117] on icon at bounding box center [1098, 119] width 14 height 14
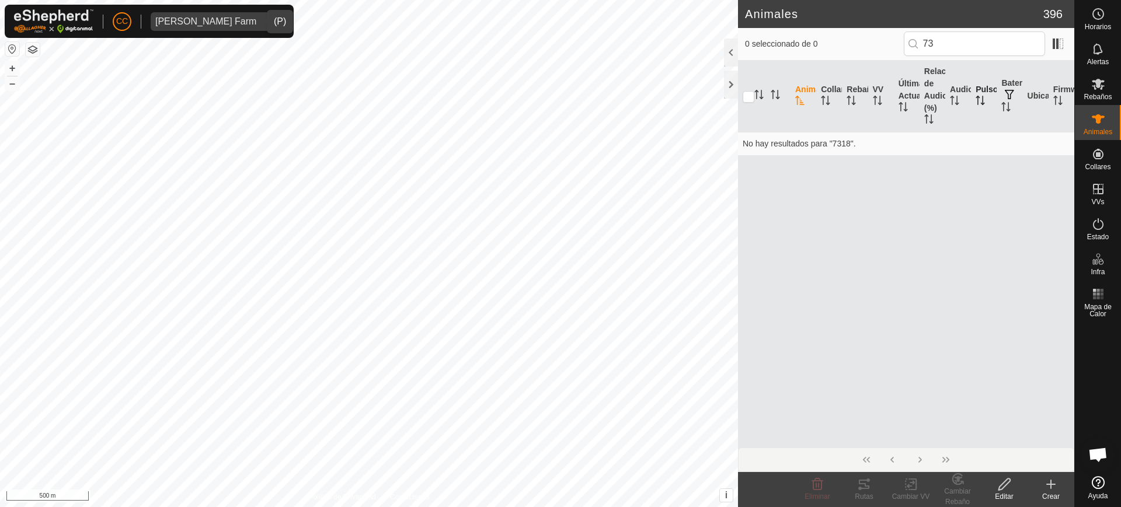
type input "7"
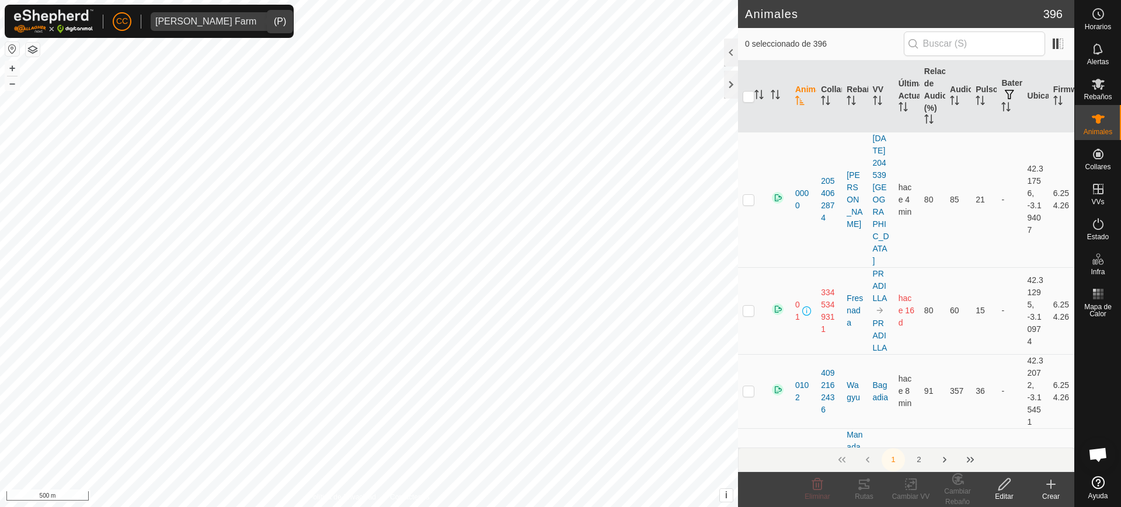
click at [1044, 487] on create-svg-icon at bounding box center [1051, 485] width 47 height 14
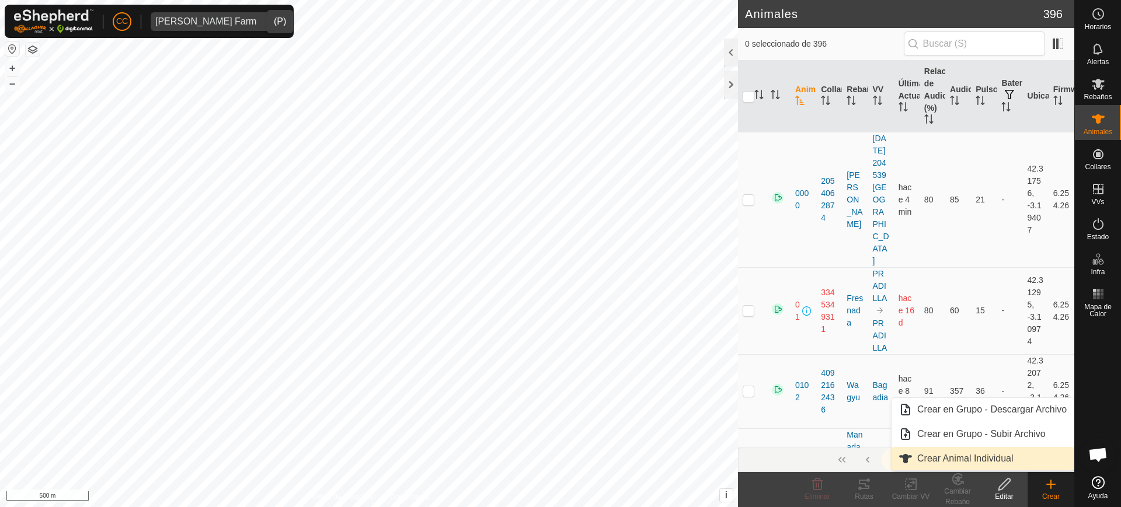
click at [1011, 461] on link "Crear Animal Individual" at bounding box center [983, 458] width 182 height 23
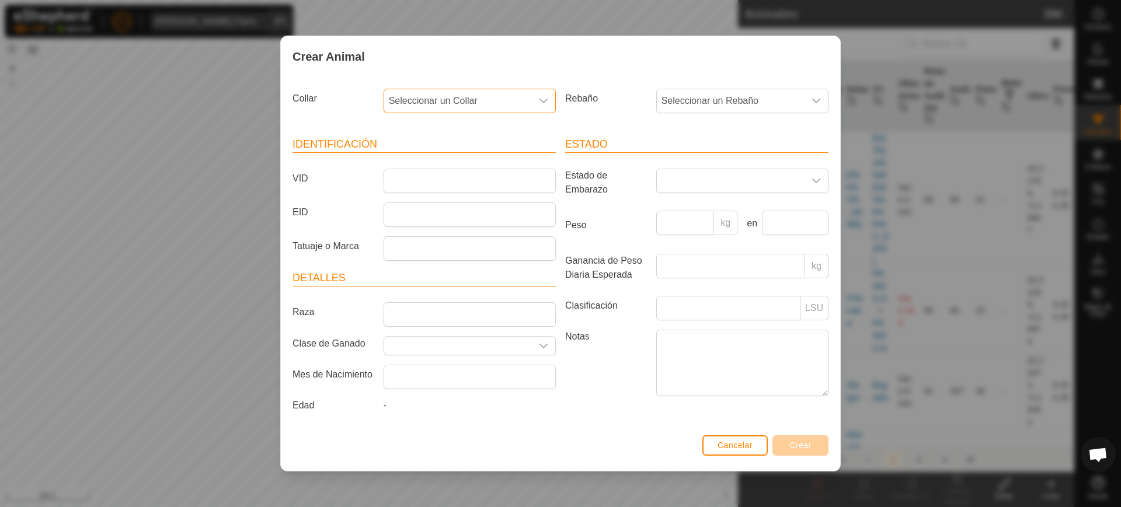
click at [503, 107] on span "Seleccionar un Collar" at bounding box center [458, 100] width 148 height 23
type input "7"
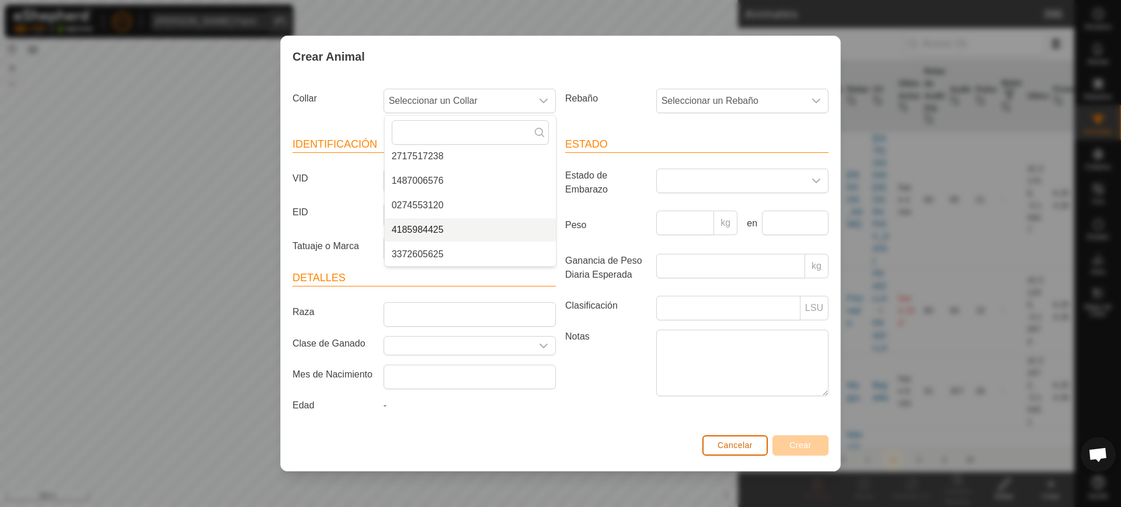
click at [736, 445] on span "Cancelar" at bounding box center [735, 445] width 35 height 9
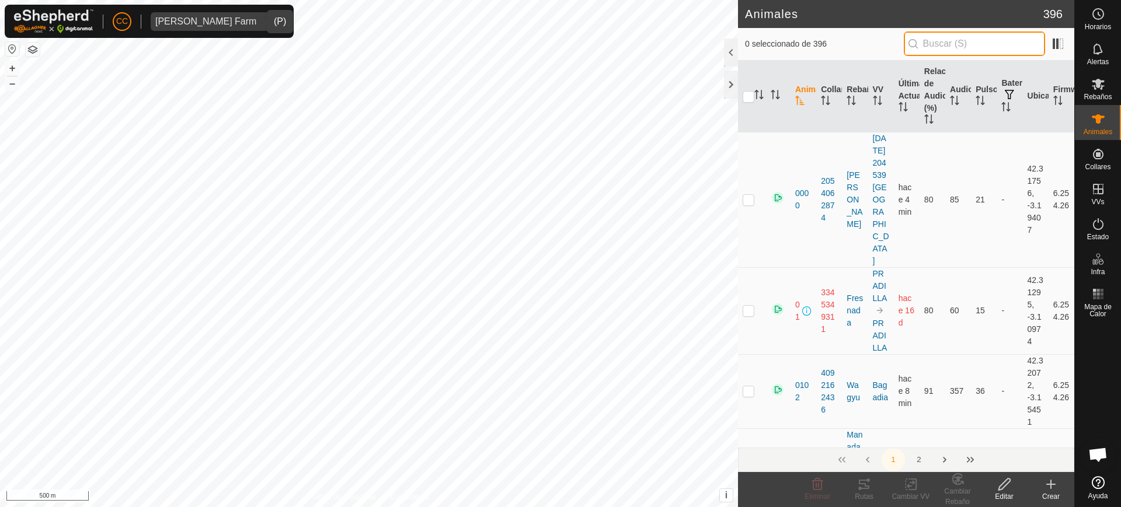
click at [965, 46] on input "text" at bounding box center [974, 44] width 141 height 25
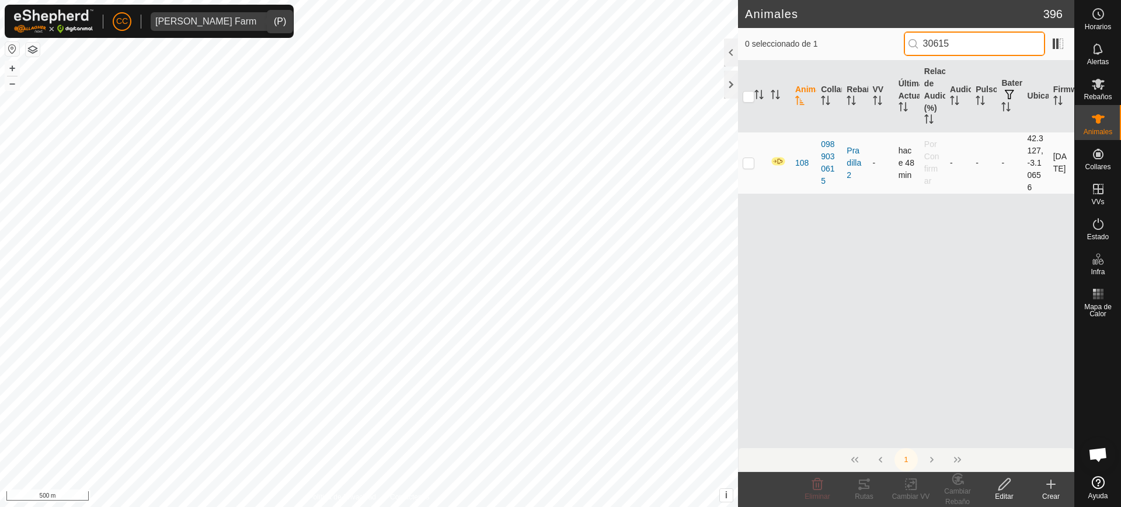
type input "30615"
click at [756, 162] on td at bounding box center [752, 163] width 28 height 62
checkbox input "true"
click at [998, 488] on icon at bounding box center [1004, 485] width 15 height 14
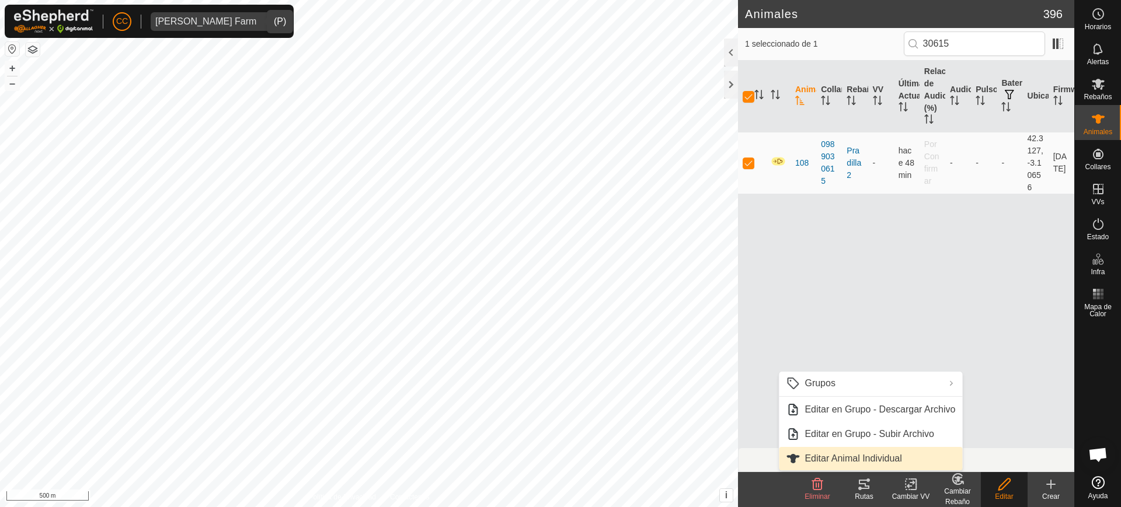
click at [892, 459] on link "Editar Animal Individual" at bounding box center [870, 458] width 183 height 23
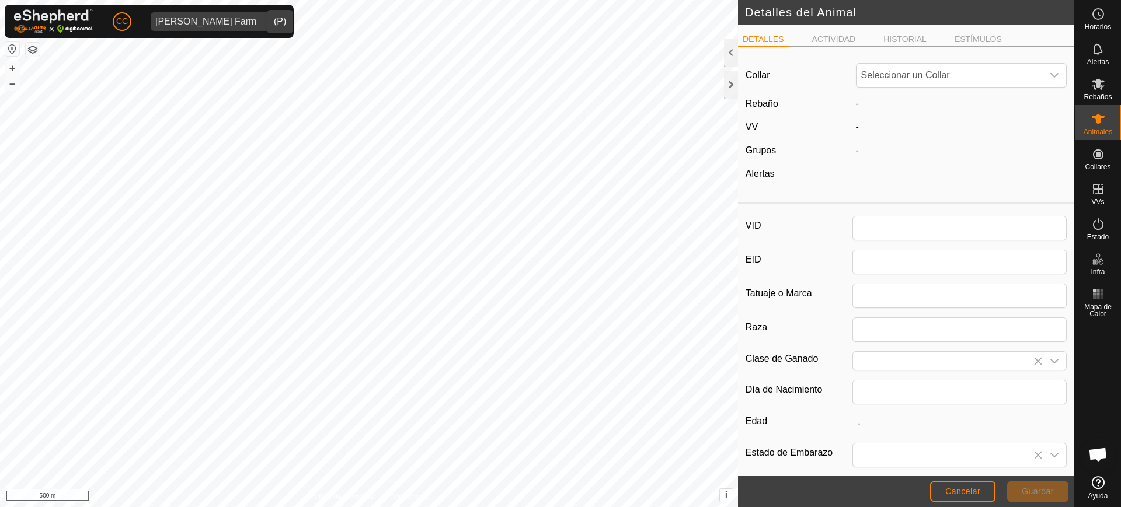
type input "108"
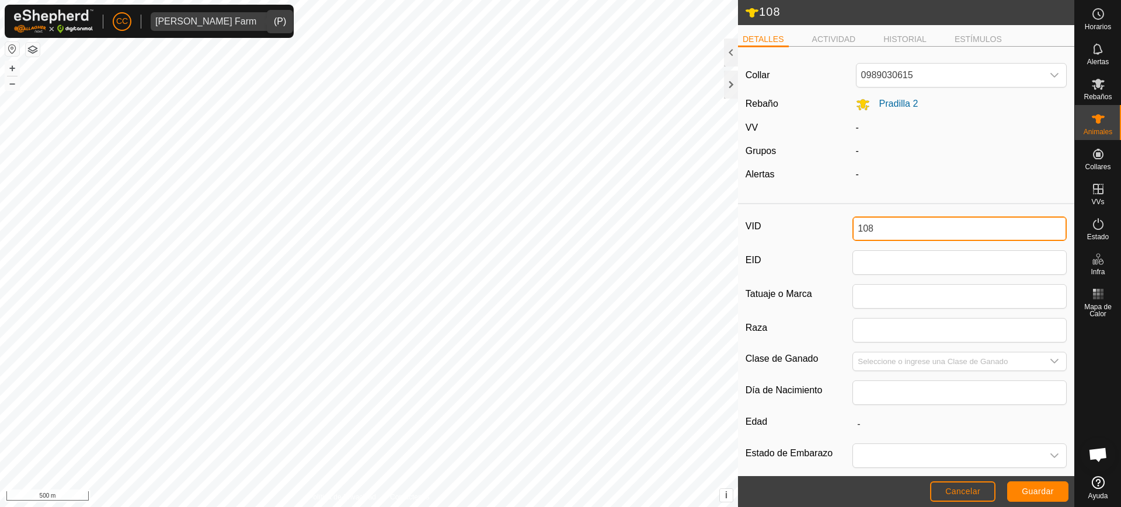
drag, startPoint x: 875, startPoint y: 231, endPoint x: 833, endPoint y: 226, distance: 41.8
click at [833, 226] on div "VID 108" at bounding box center [906, 229] width 321 height 25
click at [1045, 495] on span "Guardar" at bounding box center [1038, 491] width 32 height 9
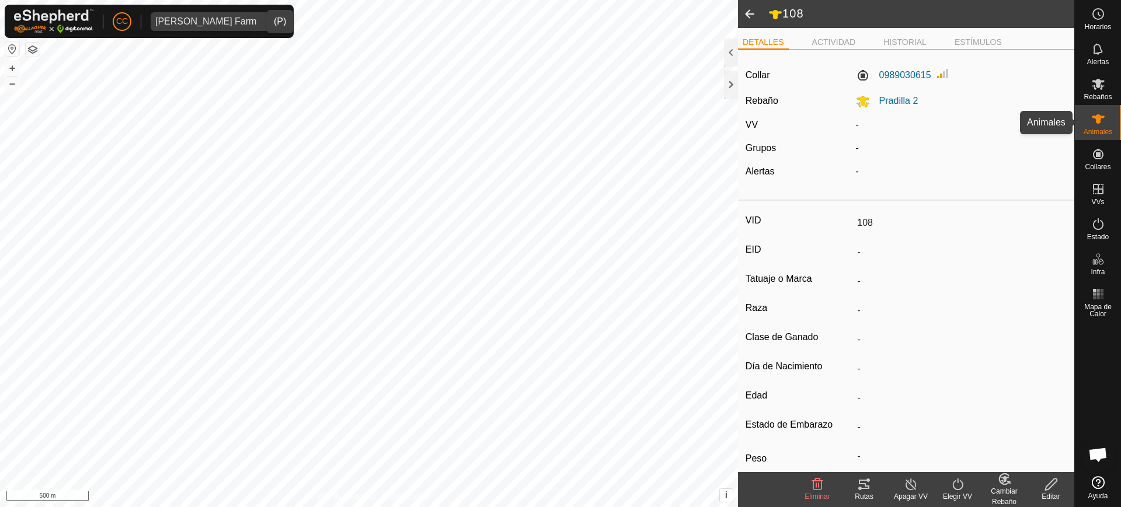
click at [1108, 123] on es-animals-svg-icon at bounding box center [1098, 119] width 21 height 19
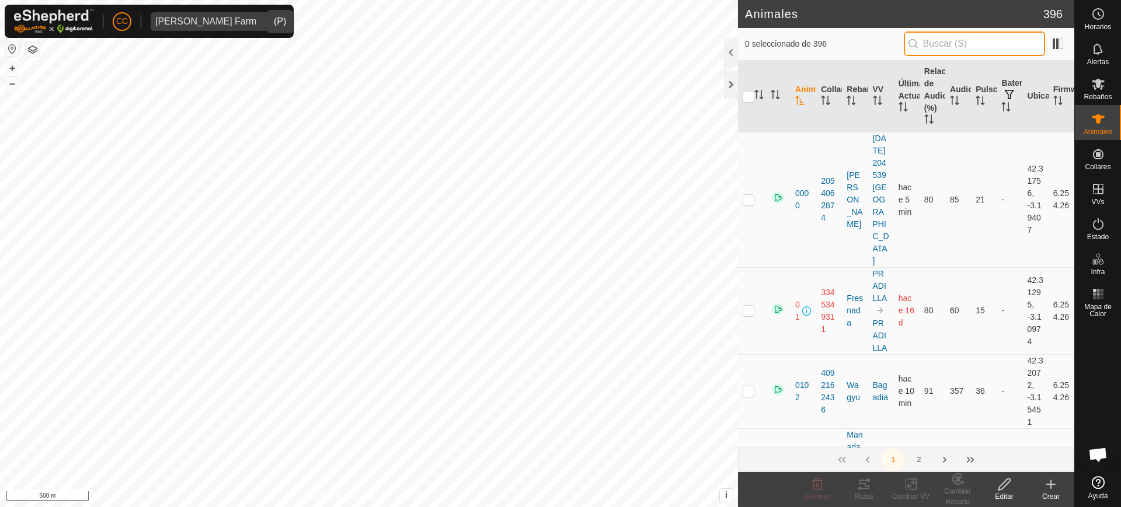
click at [1000, 37] on input "text" at bounding box center [974, 44] width 141 height 25
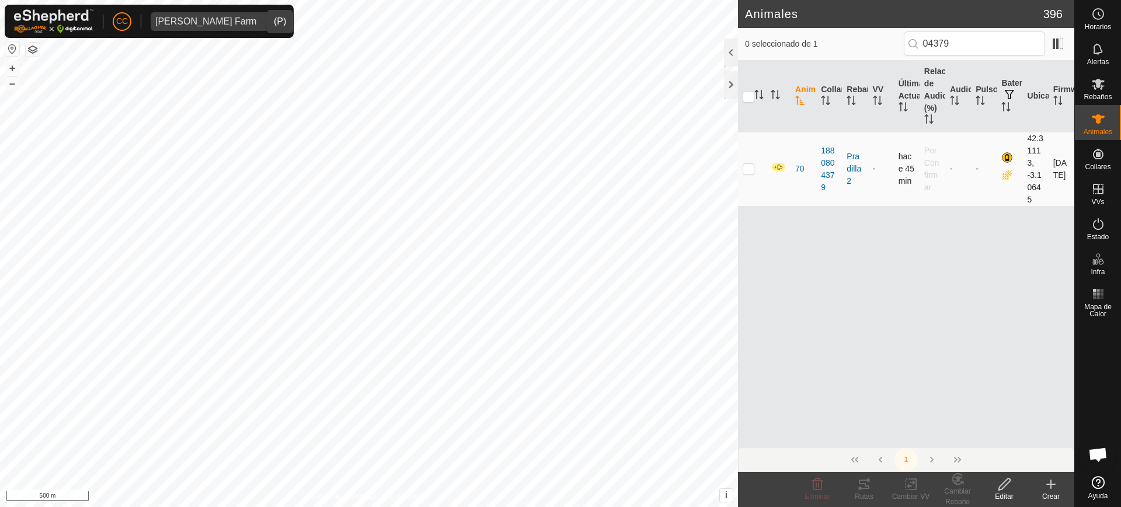
click at [743, 164] on p-checkbox at bounding box center [749, 168] width 12 height 9
click at [1006, 492] on div "Editar" at bounding box center [1004, 497] width 47 height 11
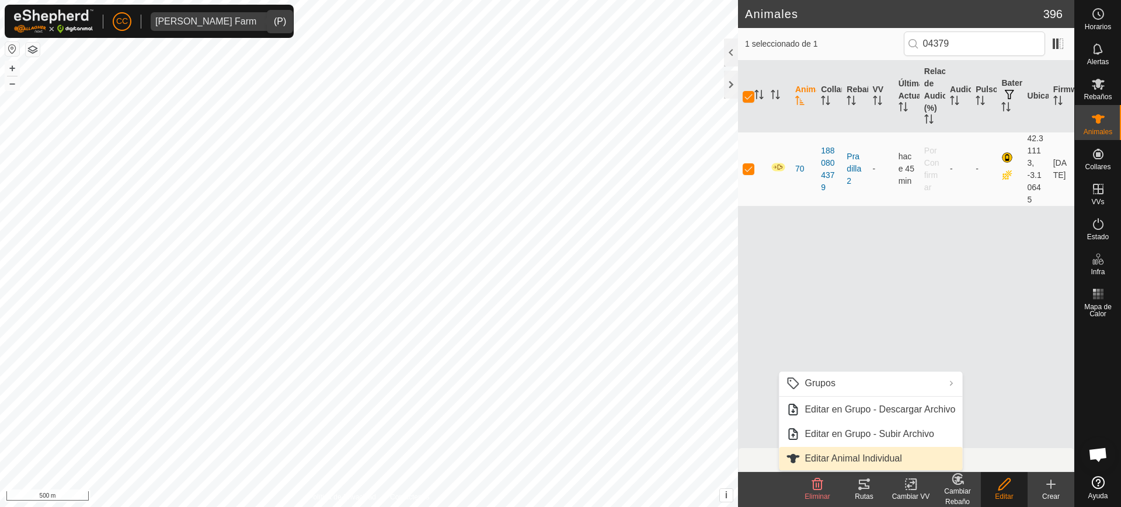
click at [937, 454] on link "Editar Animal Individual" at bounding box center [870, 458] width 183 height 23
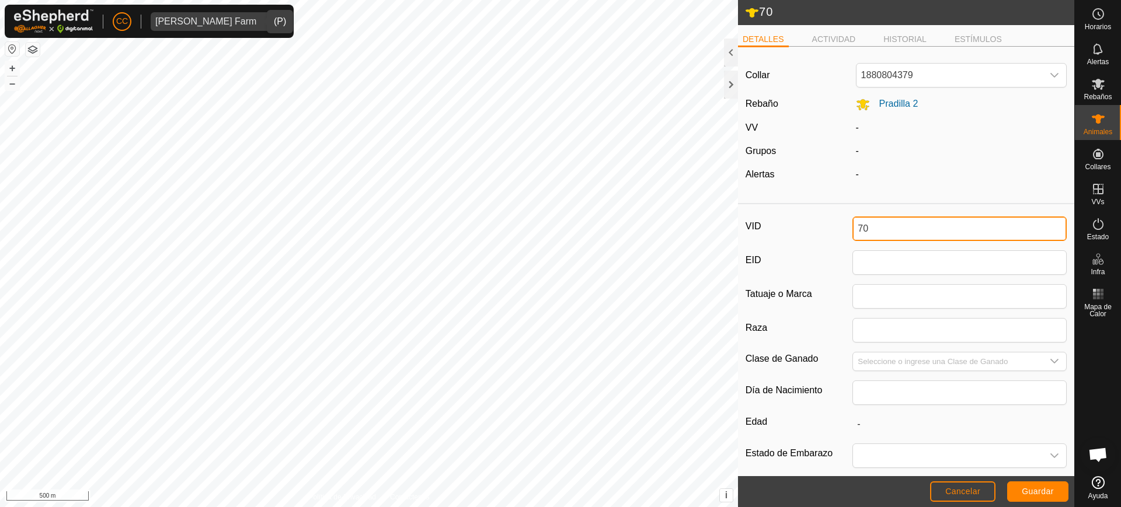
click at [892, 224] on input "70" at bounding box center [960, 229] width 214 height 25
click at [1030, 488] on span "Guardar" at bounding box center [1038, 491] width 32 height 9
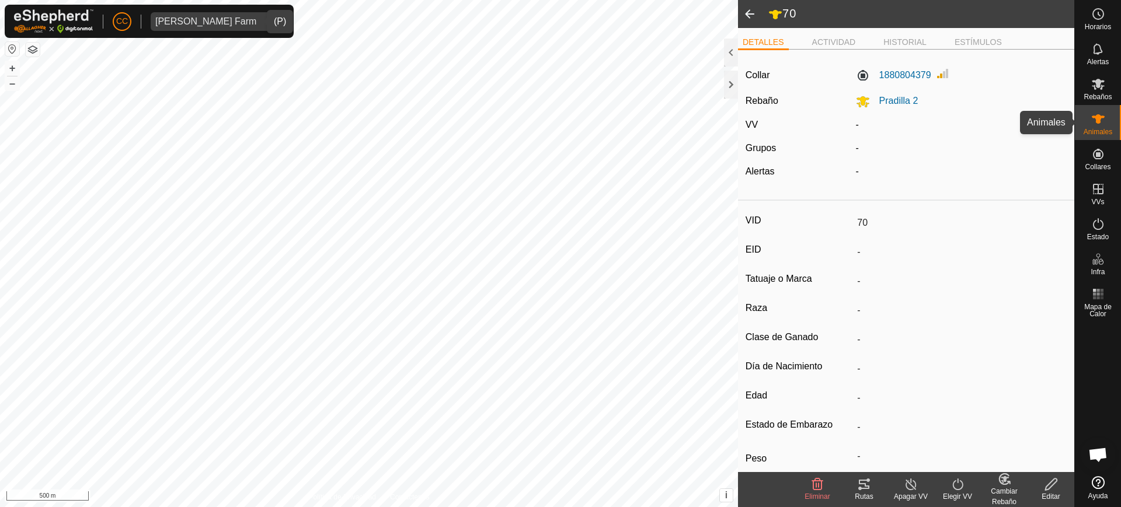
click at [1100, 115] on icon at bounding box center [1098, 118] width 13 height 9
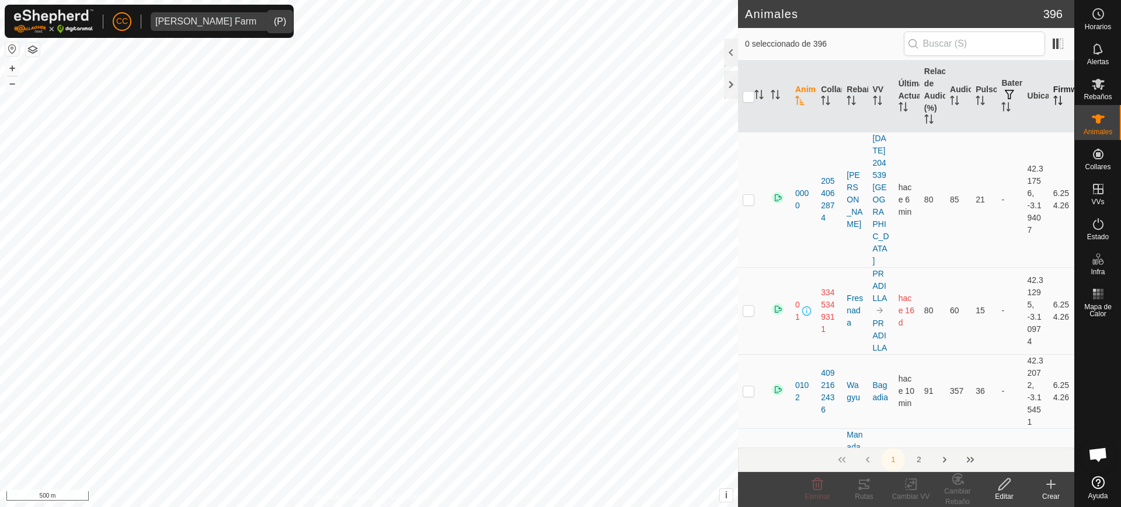
drag, startPoint x: 1100, startPoint y: 115, endPoint x: 1042, endPoint y: 72, distance: 71.8
click at [1042, 72] on div "Horarios Alertas Rebaños Animales Collares VVs Estado Infra Mapa de Calor Ayuda…" at bounding box center [560, 253] width 1121 height 507
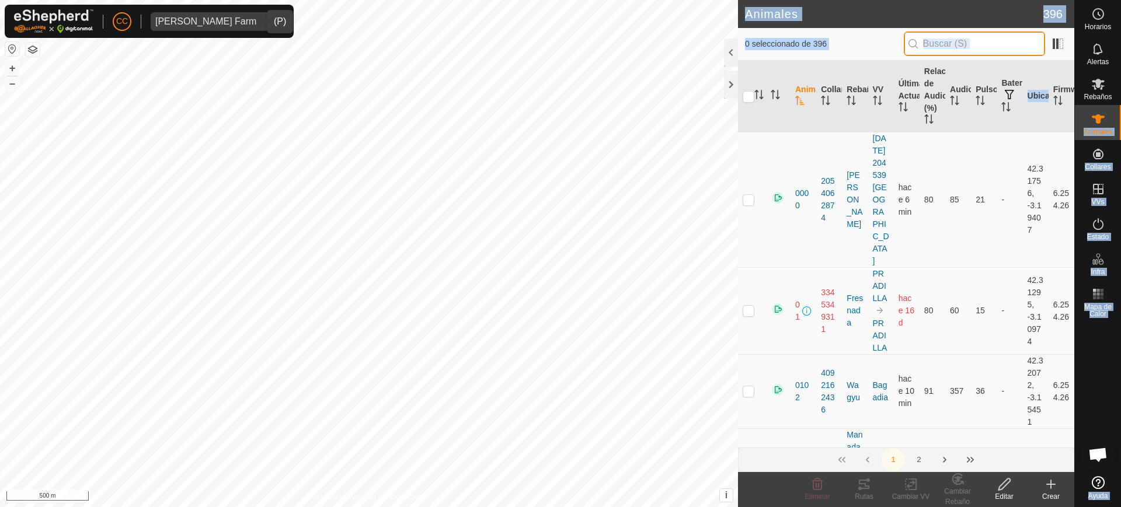
click at [1009, 41] on input "text" at bounding box center [974, 44] width 141 height 25
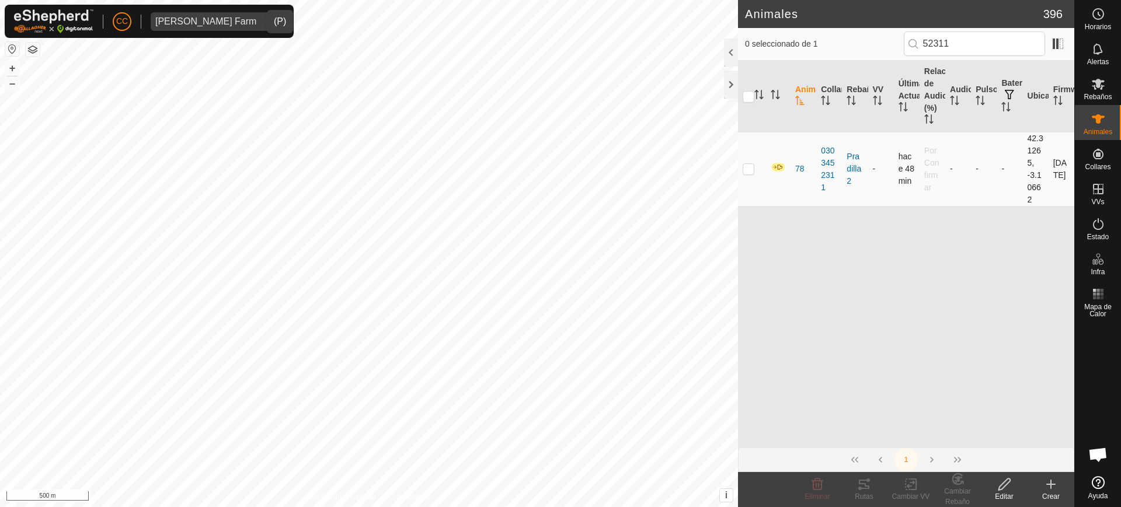
click at [746, 171] on p-checkbox at bounding box center [749, 168] width 12 height 9
click at [1004, 491] on icon at bounding box center [1004, 485] width 15 height 14
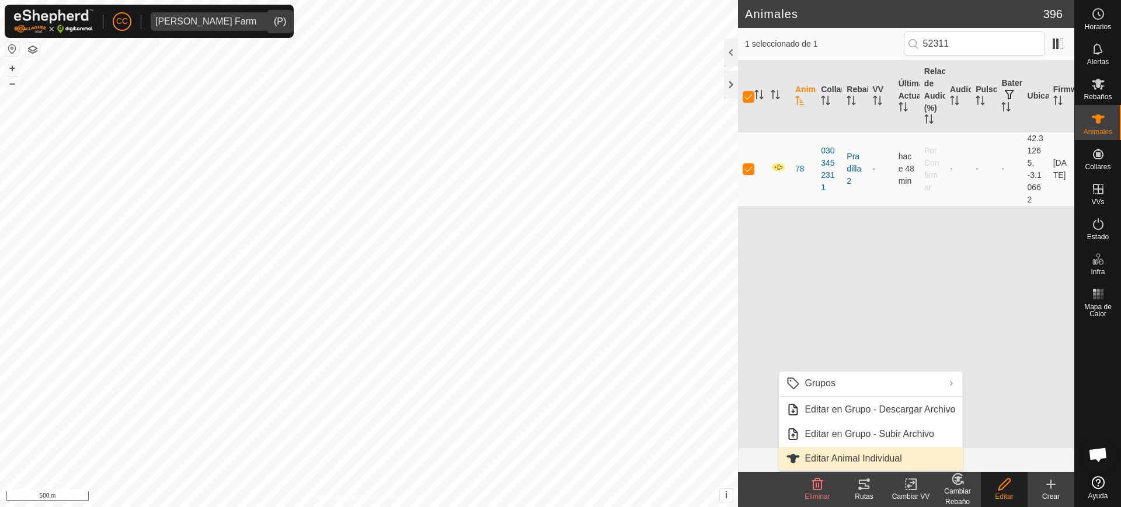
click at [898, 454] on link "Editar Animal Individual" at bounding box center [870, 458] width 183 height 23
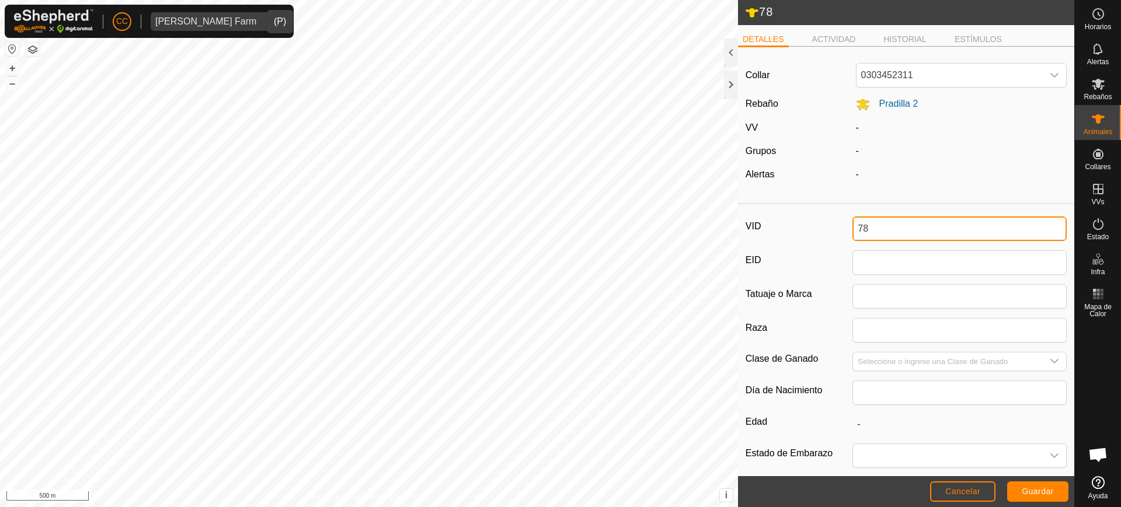
click at [879, 225] on input "78" at bounding box center [960, 229] width 214 height 25
click at [1032, 491] on span "Guardar" at bounding box center [1038, 491] width 32 height 9
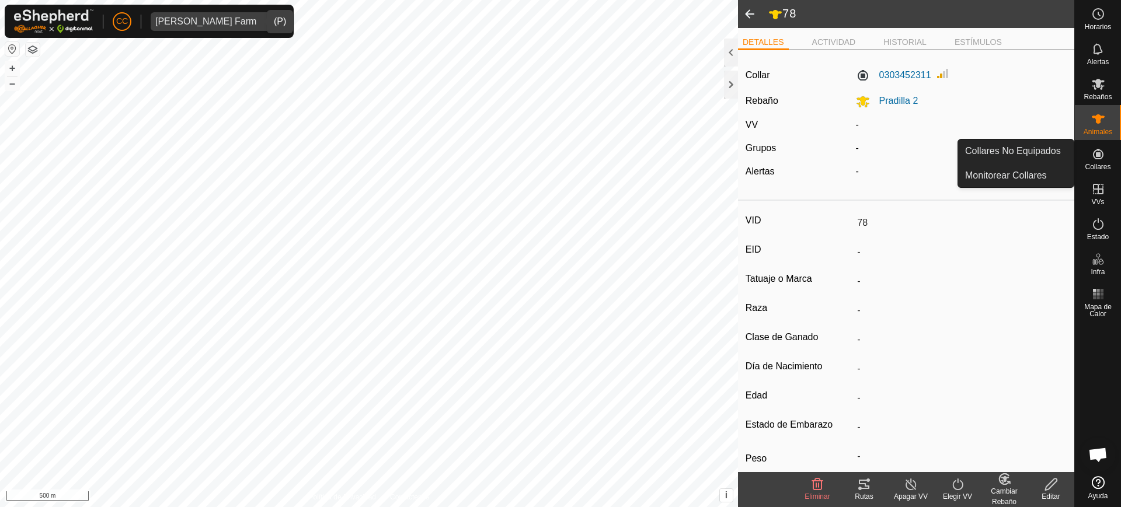
click at [1105, 164] on span "Collares" at bounding box center [1098, 167] width 26 height 7
click at [1037, 152] on link "Collares No Equipados" at bounding box center [1016, 151] width 116 height 23
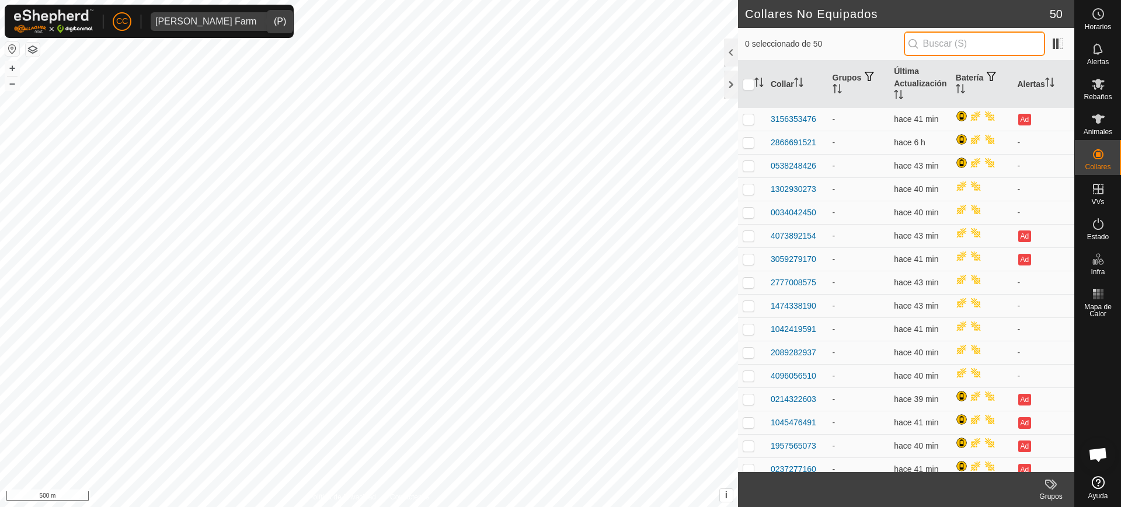
click at [1007, 45] on input "text" at bounding box center [974, 44] width 141 height 25
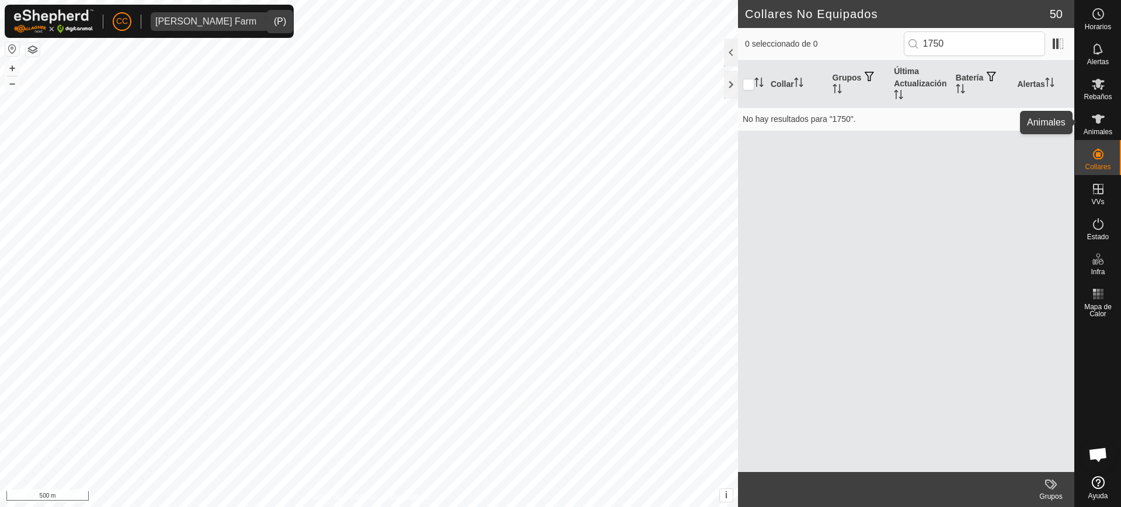
click at [1101, 116] on icon at bounding box center [1098, 118] width 13 height 9
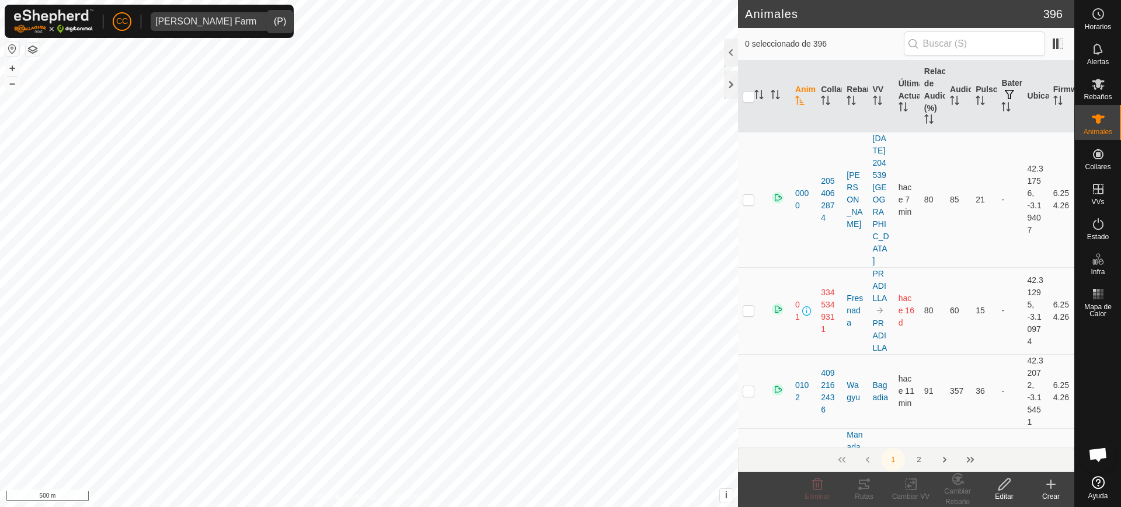
click at [941, 39] on input "text" at bounding box center [974, 44] width 141 height 25
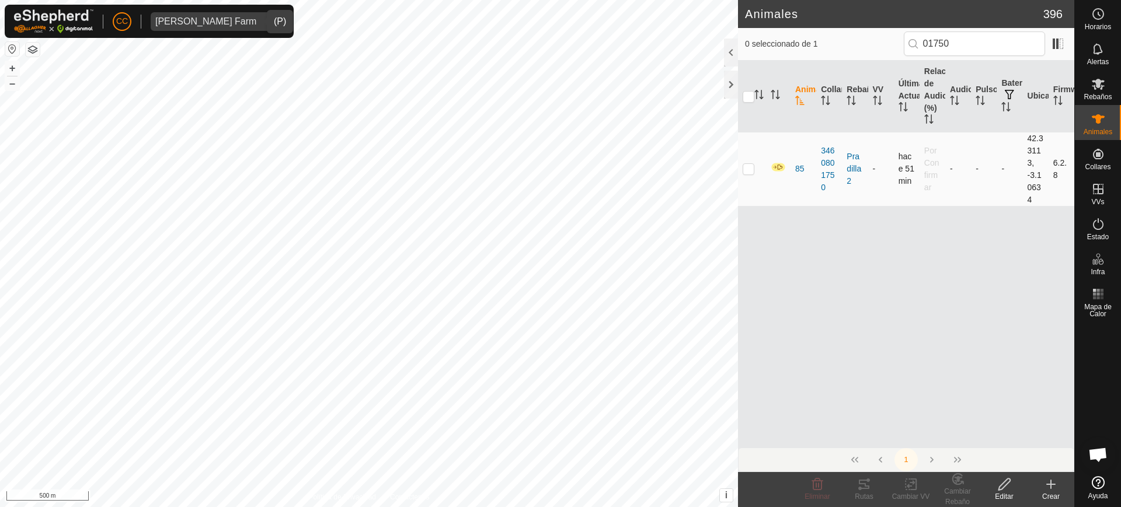
click at [741, 167] on td at bounding box center [752, 169] width 28 height 74
click at [995, 489] on edit-svg-icon at bounding box center [1004, 485] width 47 height 14
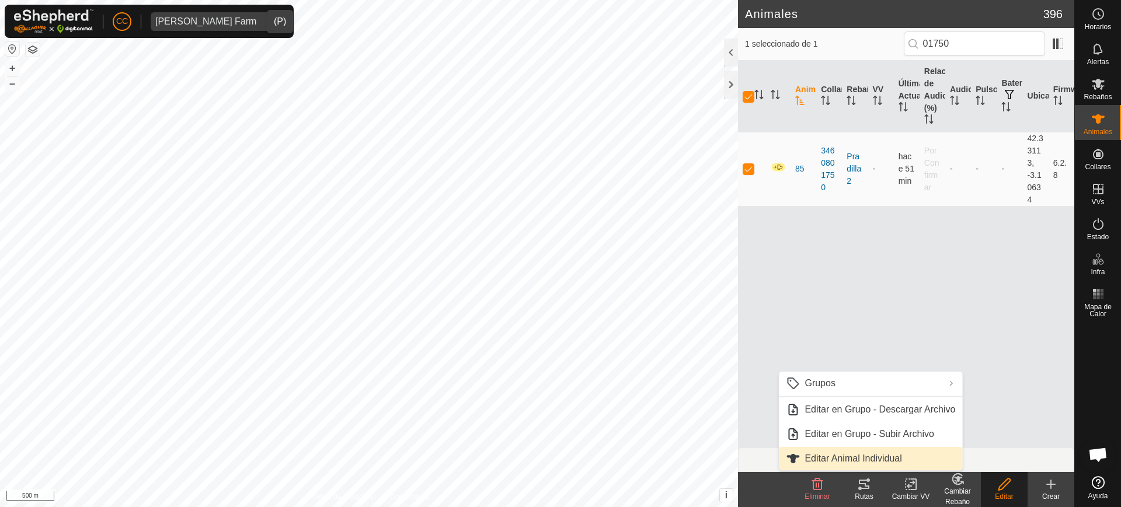
click at [894, 447] on link "Editar Animal Individual" at bounding box center [870, 458] width 183 height 23
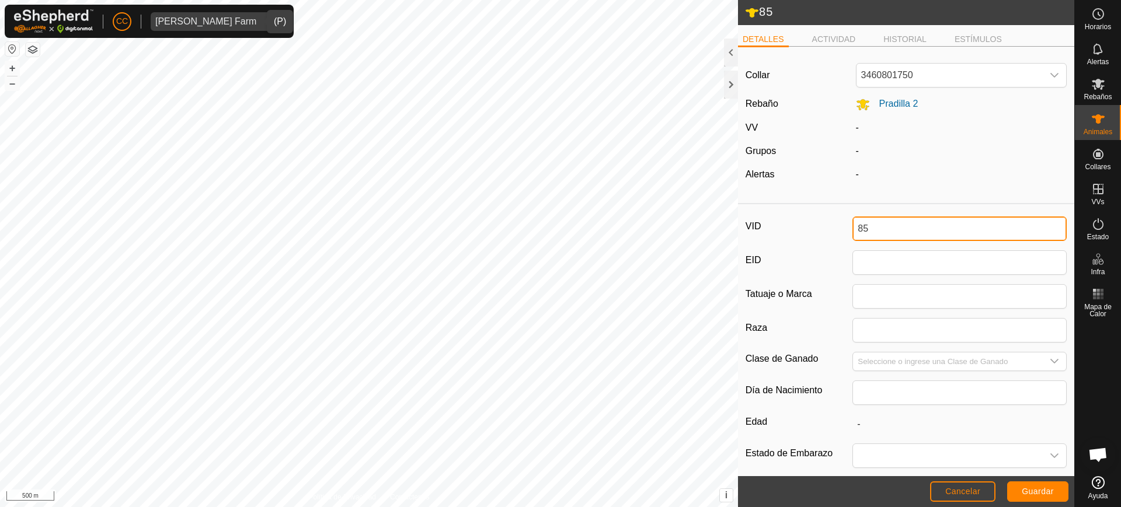
click at [882, 234] on input "85" at bounding box center [960, 229] width 214 height 25
click at [1037, 496] on button "Guardar" at bounding box center [1037, 492] width 61 height 20
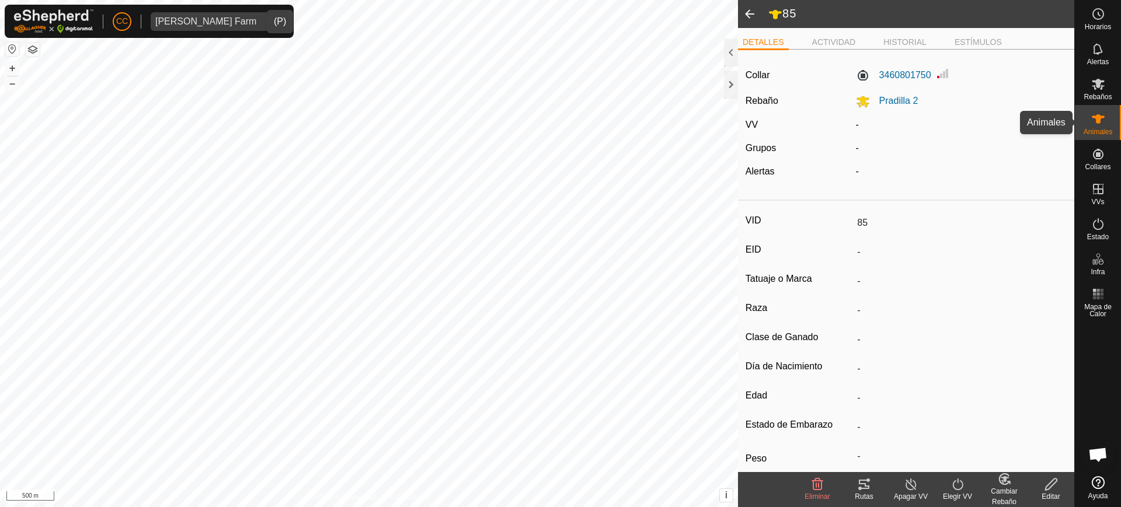
click at [1100, 125] on icon at bounding box center [1098, 119] width 14 height 14
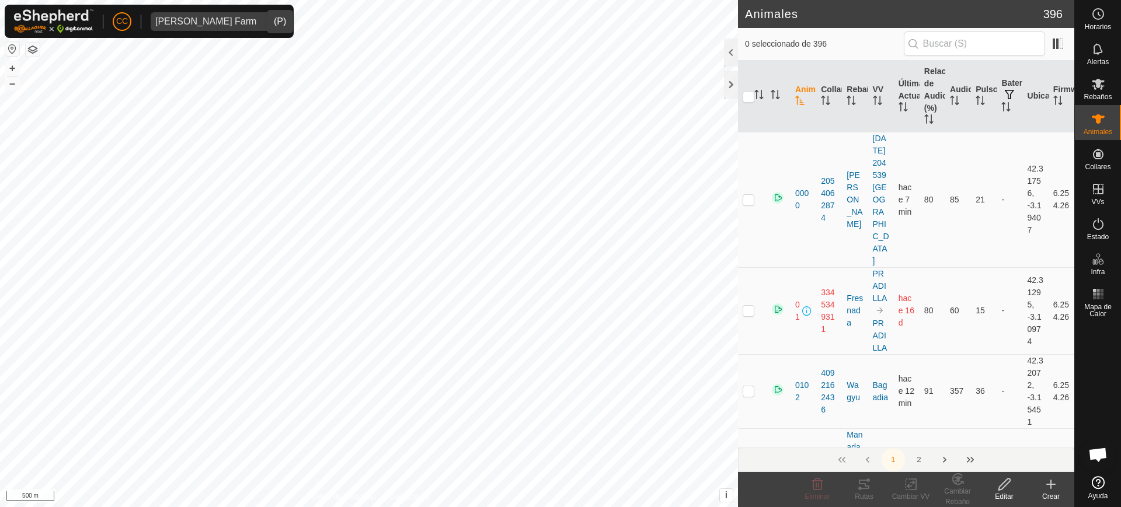
click at [983, 36] on input "text" at bounding box center [974, 44] width 141 height 25
click at [563, 57] on div "2652 2825414406 Pradilla 2 - + – ⇧ i This application includes HERE Maps. © 202…" at bounding box center [369, 253] width 738 height 507
click at [618, 93] on div "2521 0306906100 Pradilla 2 - + – ⇧ i This application includes HERE Maps. © 202…" at bounding box center [369, 253] width 738 height 507
click at [641, 131] on div "7977 3052730109 Pradilla 2 - + – ⇧ i This application includes HERE Maps. © 202…" at bounding box center [369, 253] width 738 height 507
click at [632, 183] on div "8507 1367080857 Pradilla 2 - + – ⇧ i This application includes HERE Maps. © 202…" at bounding box center [369, 253] width 738 height 507
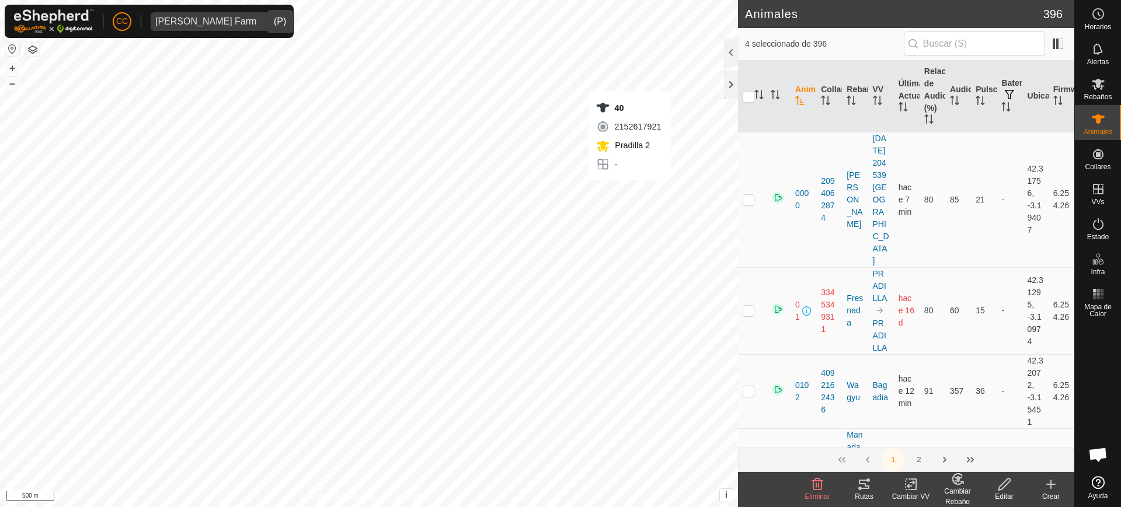
click at [630, 192] on div "40 2152617921 Pradilla 2 - + – ⇧ i This application includes HERE Maps. © 2024 …" at bounding box center [369, 253] width 738 height 507
click at [638, 193] on div "8507 1367080857 Pradilla 2 - + – ⇧ i This application includes HERE Maps. © 202…" at bounding box center [369, 253] width 738 height 507
click at [639, 208] on div "84 2349973813 Pradilla 2 - + – ⇧ i This application includes HERE Maps. © 2024 …" at bounding box center [369, 253] width 738 height 507
click at [625, 207] on div "01574 3742575375 Pradilla 2 - + – ⇧ i This application includes HERE Maps. © 20…" at bounding box center [369, 253] width 738 height 507
click at [620, 248] on div "8204 3399556091 Pradilla 2 - + – ⇧ i This application includes HERE Maps. © 202…" at bounding box center [369, 253] width 738 height 507
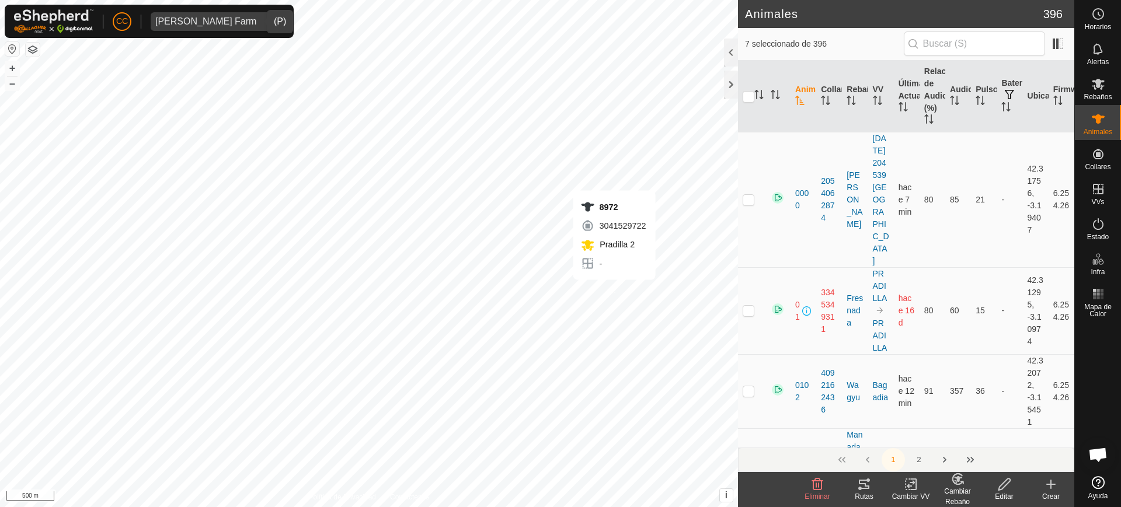
click at [614, 291] on div "8972 3041529722 Pradilla 2 - + – ⇧ i This application includes HERE Maps. © 202…" at bounding box center [369, 253] width 738 height 507
click at [614, 297] on div "2801 0989030615 Pradilla 2 - + – ⇧ i This application includes HERE Maps. © 202…" at bounding box center [369, 253] width 738 height 507
click at [614, 311] on div "2841 1880804379 Pradilla 2 - + – ⇧ i This application includes HERE Maps. © 202…" at bounding box center [369, 253] width 738 height 507
click at [565, 310] on div "8396 3314210391 Pradilla 2 - + – ⇧ i This application includes HERE Maps. © 202…" at bounding box center [369, 253] width 738 height 507
click at [642, 190] on div "8383 3214838950 Pradilla 2 - + – ⇧ i This application includes HERE Maps. © 202…" at bounding box center [369, 253] width 738 height 507
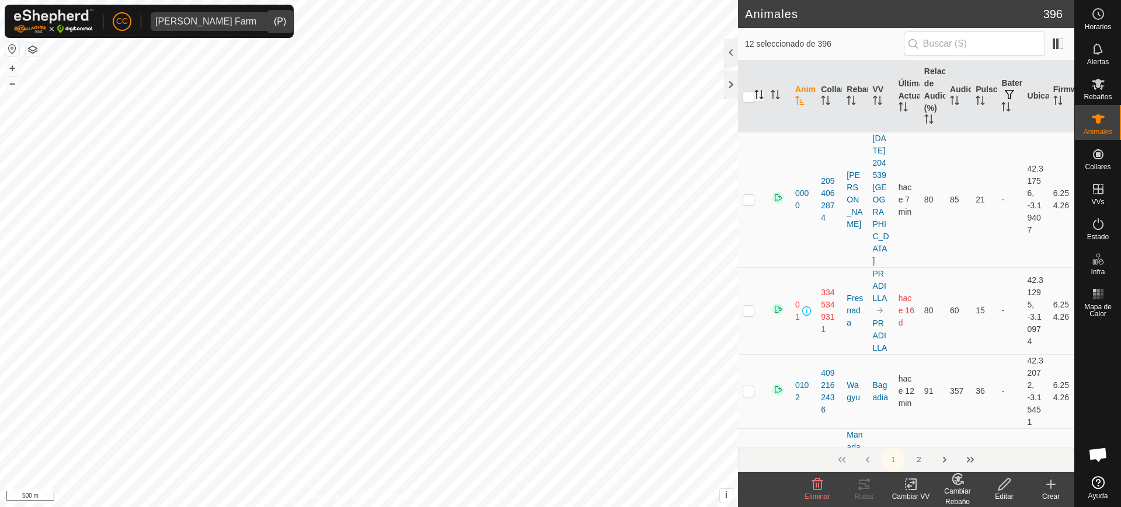
click at [758, 91] on icon "Activar para ordenar" at bounding box center [757, 91] width 4 height 2
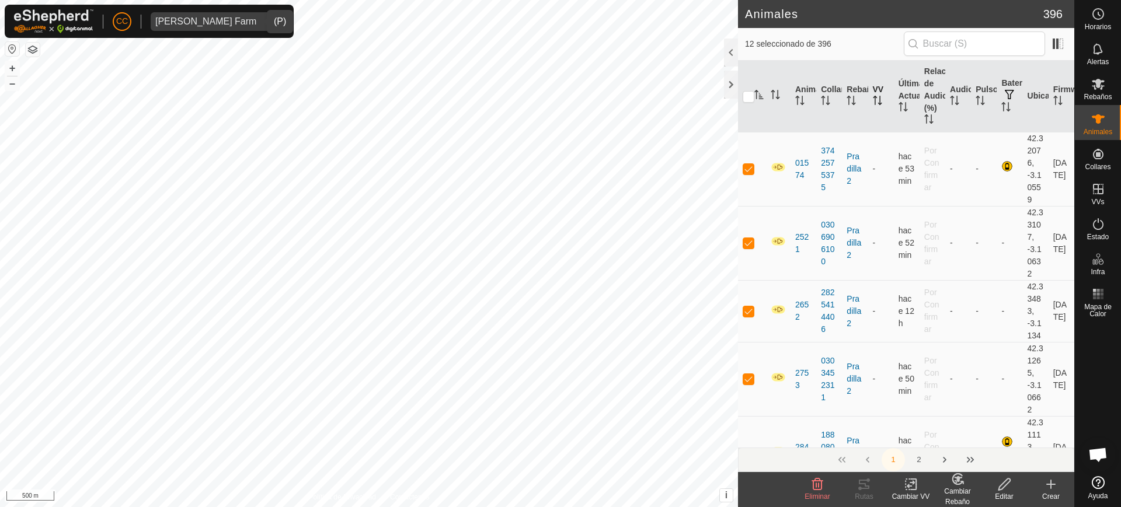
click at [880, 87] on th "VV" at bounding box center [881, 97] width 26 height 72
click at [876, 95] on th "VV" at bounding box center [881, 97] width 26 height 72
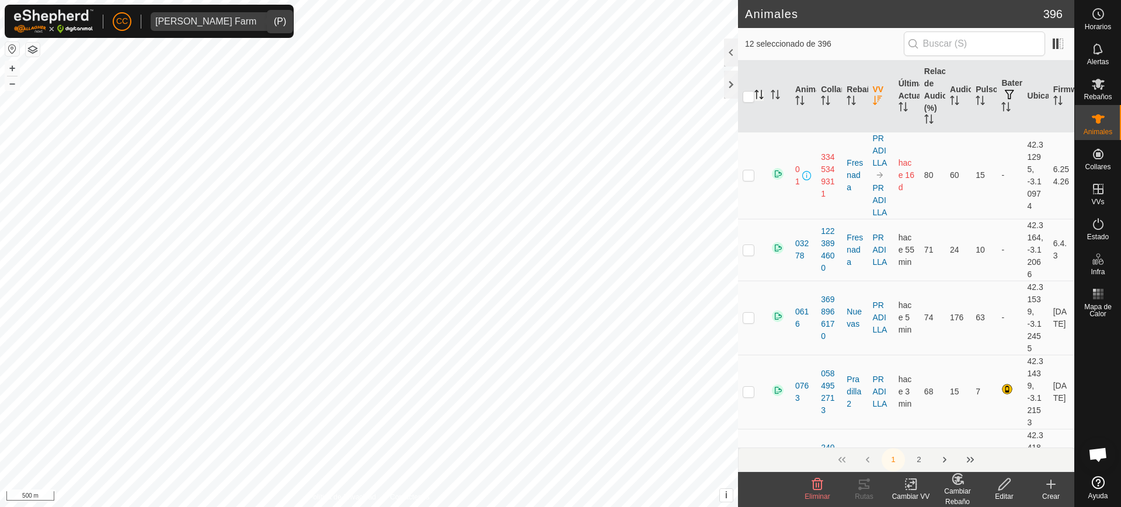
click at [876, 95] on th "VV" at bounding box center [881, 97] width 26 height 72
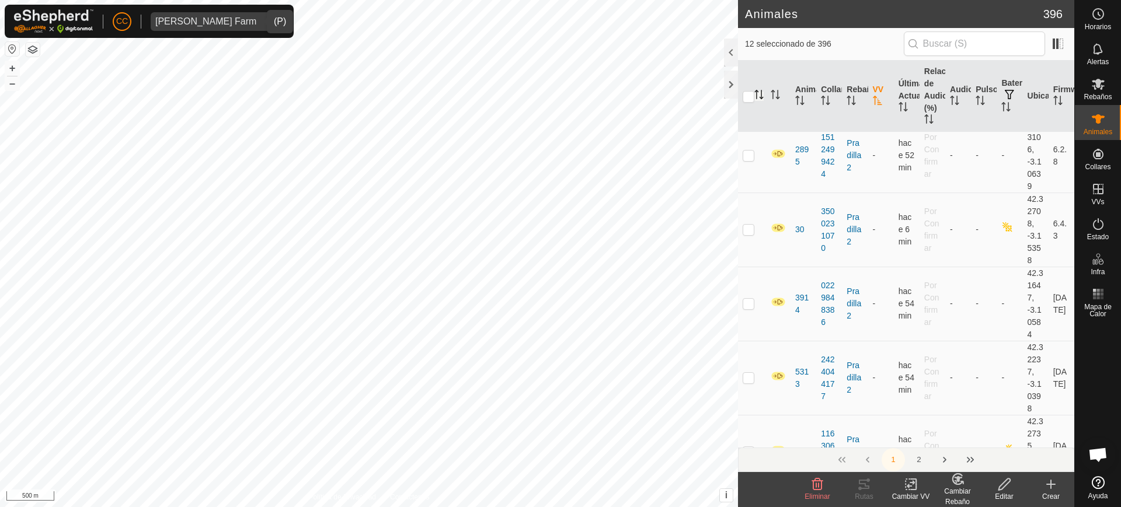
scroll to position [1287, 0]
click at [750, 308] on p-checkbox at bounding box center [749, 303] width 12 height 9
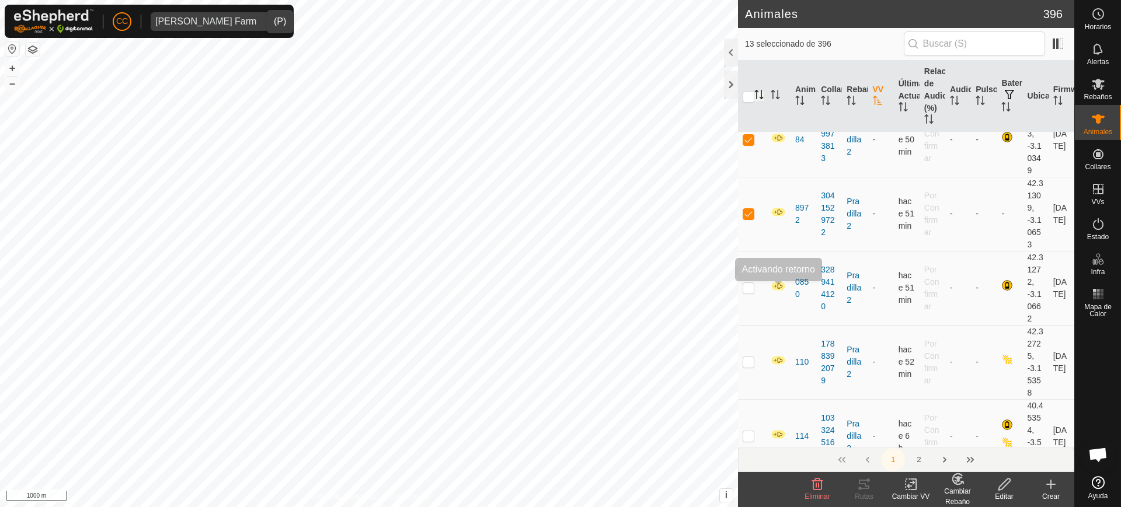
scroll to position [648, 0]
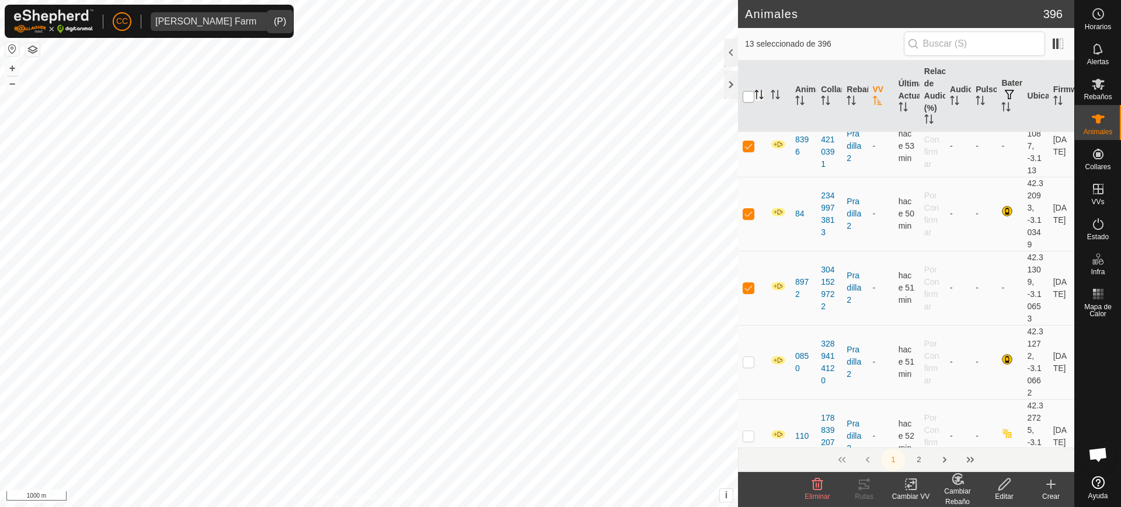
click at [748, 100] on input "checkbox" at bounding box center [749, 97] width 12 height 12
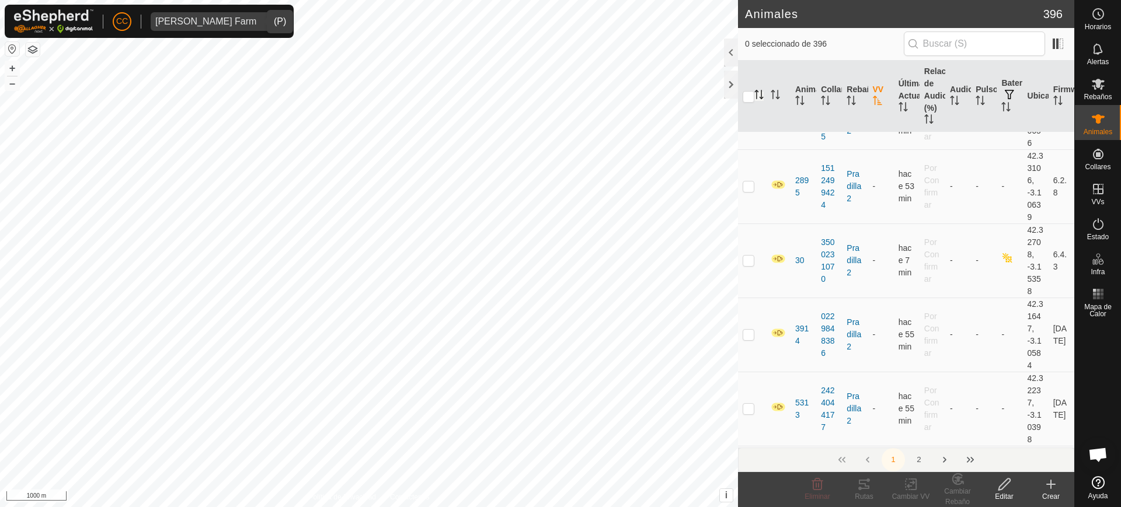
scroll to position [1270, 0]
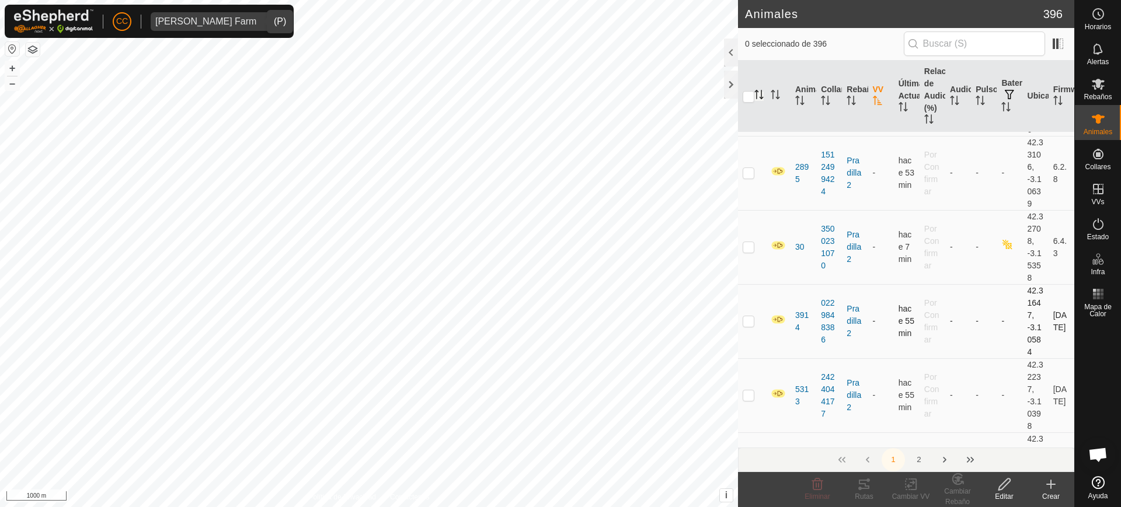
click at [748, 326] on p-checkbox at bounding box center [749, 321] width 12 height 9
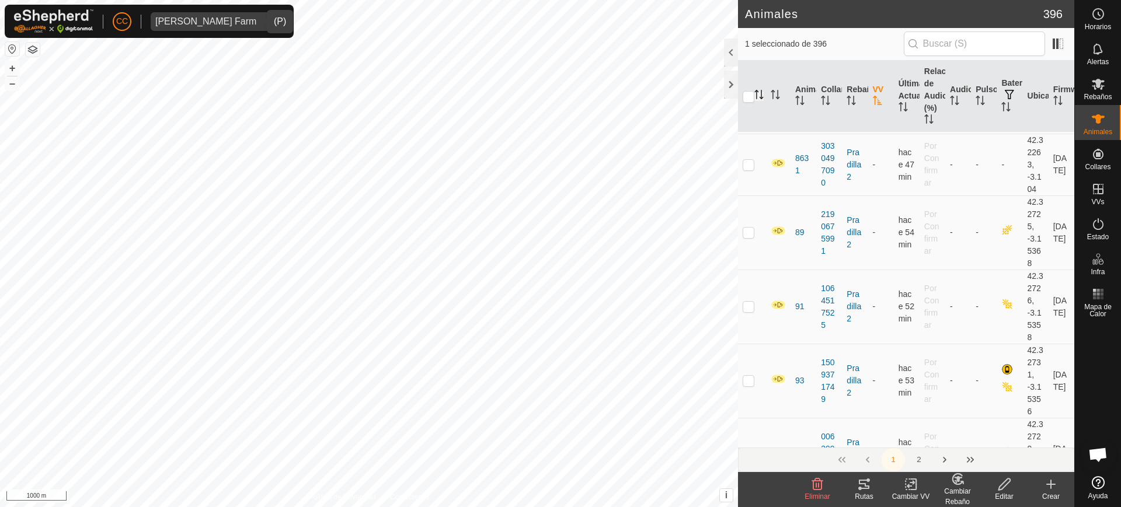
scroll to position [2508, 0]
click at [748, 170] on p-checkbox at bounding box center [749, 165] width 12 height 9
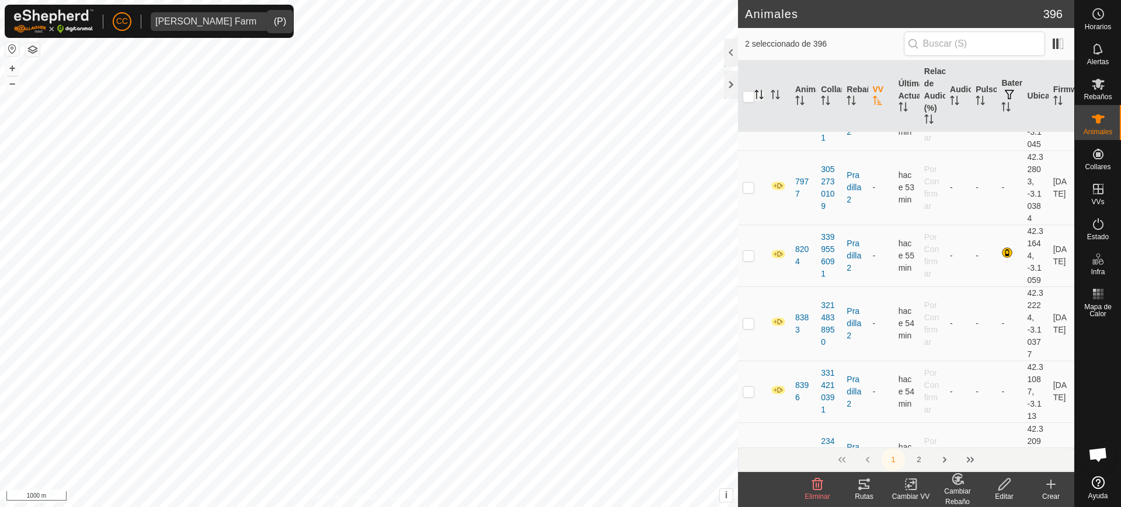
scroll to position [333, 0]
click at [750, 258] on p-checkbox at bounding box center [749, 255] width 12 height 9
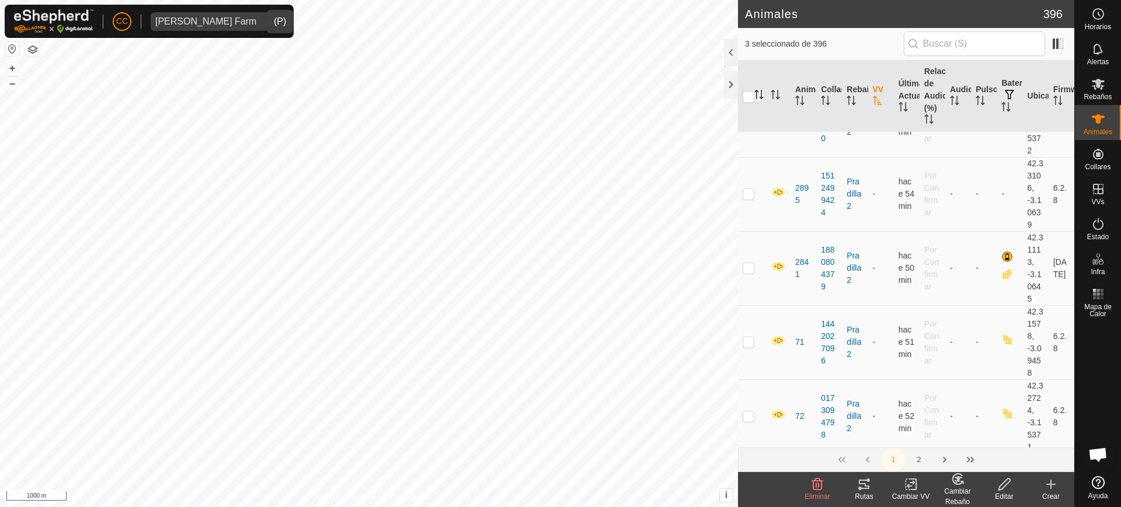
scroll to position [856, 0]
click at [749, 189] on p-checkbox at bounding box center [749, 190] width 12 height 9
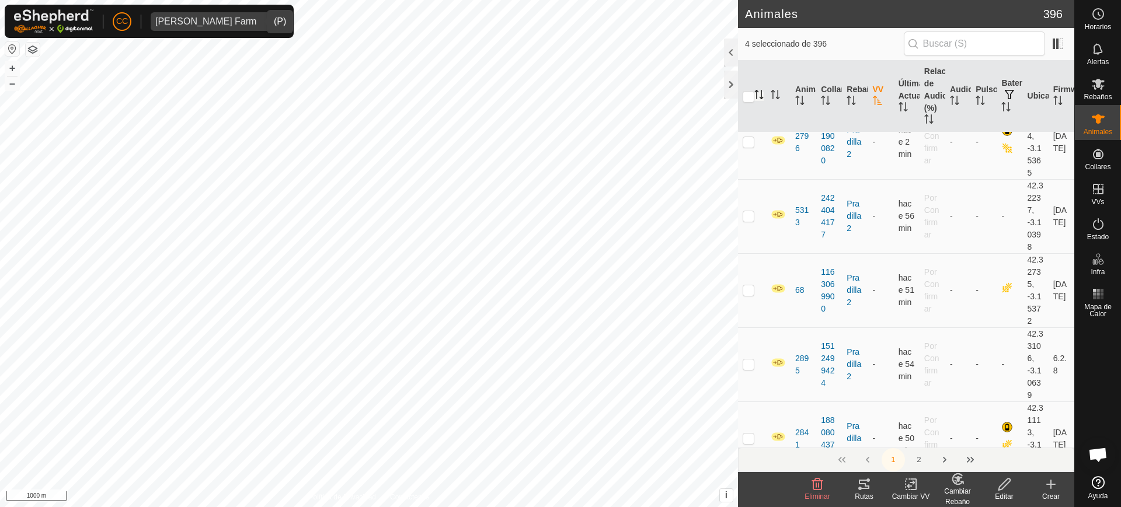
scroll to position [162, 0]
click at [748, 217] on p-checkbox at bounding box center [749, 216] width 12 height 9
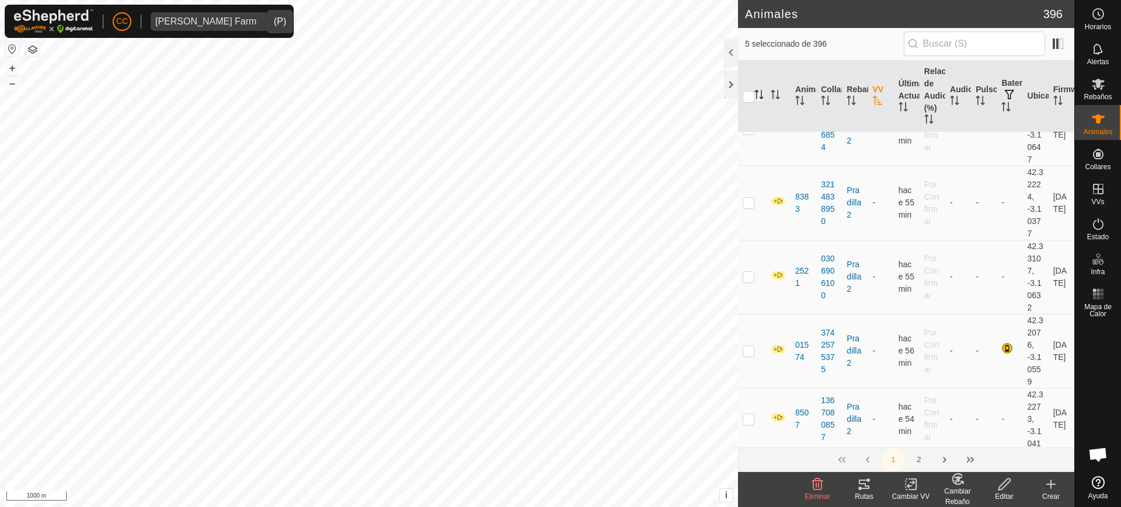
scroll to position [2278, 0]
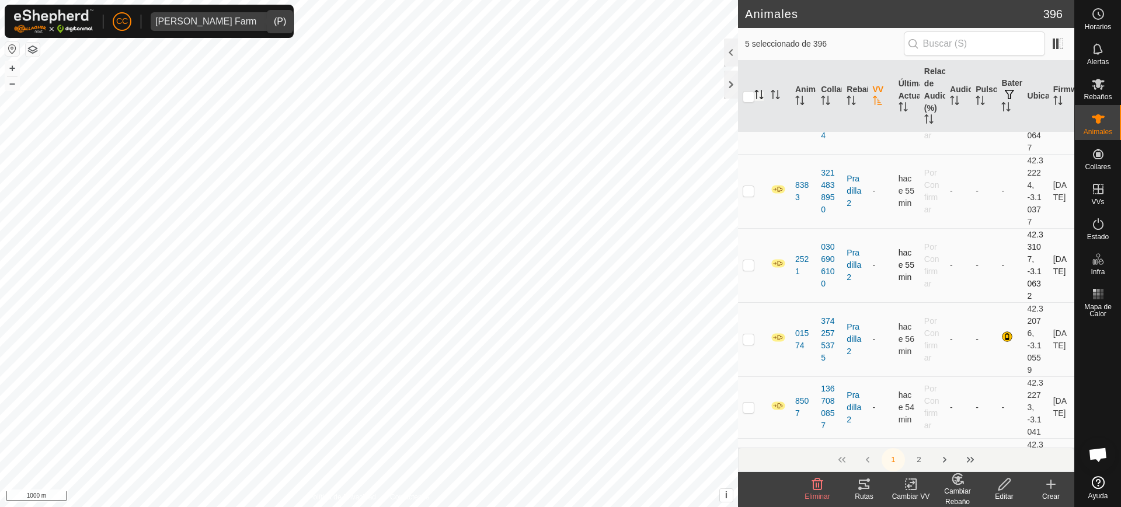
click at [745, 269] on p-checkbox at bounding box center [749, 264] width 12 height 9
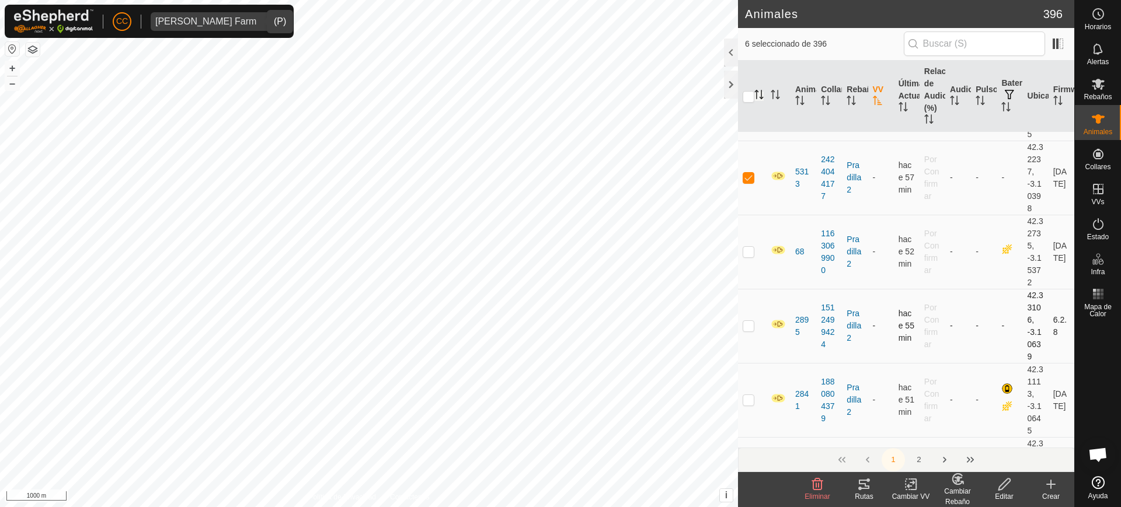
click at [750, 331] on td at bounding box center [752, 326] width 28 height 74
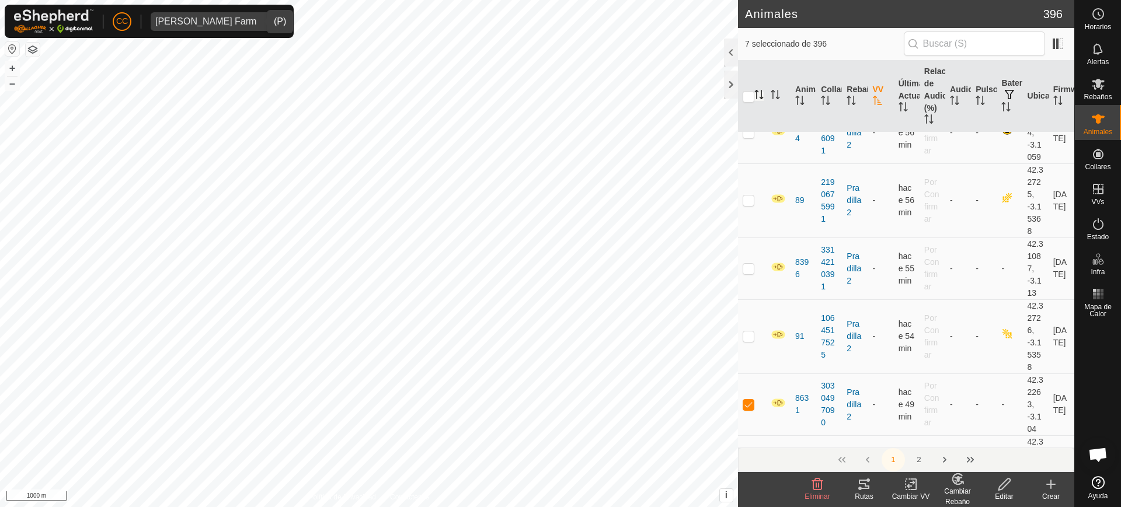
scroll to position [1713, 0]
click at [745, 266] on p-checkbox at bounding box center [749, 267] width 12 height 9
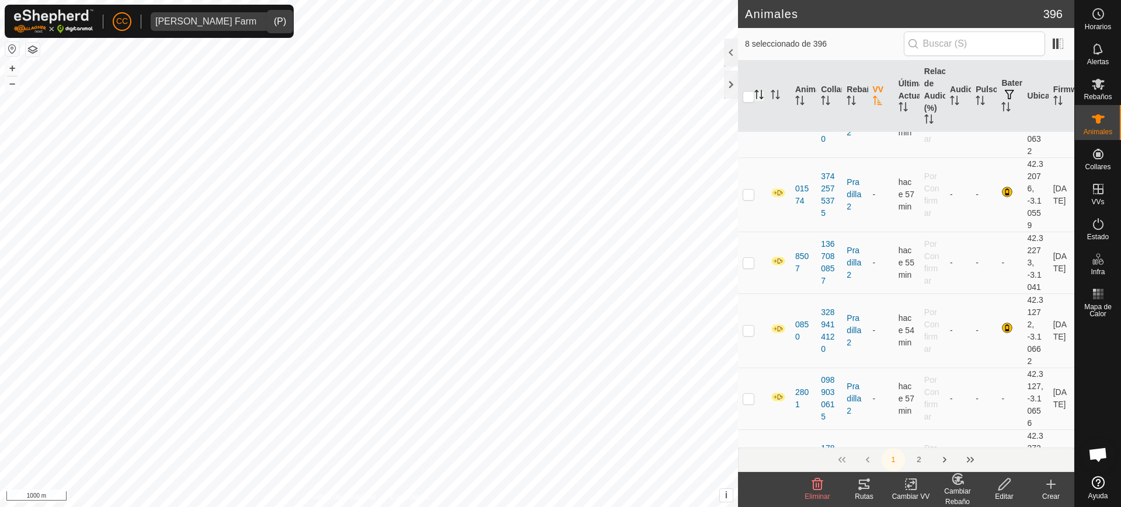
scroll to position [2424, 0]
click at [746, 325] on p-checkbox at bounding box center [749, 329] width 12 height 9
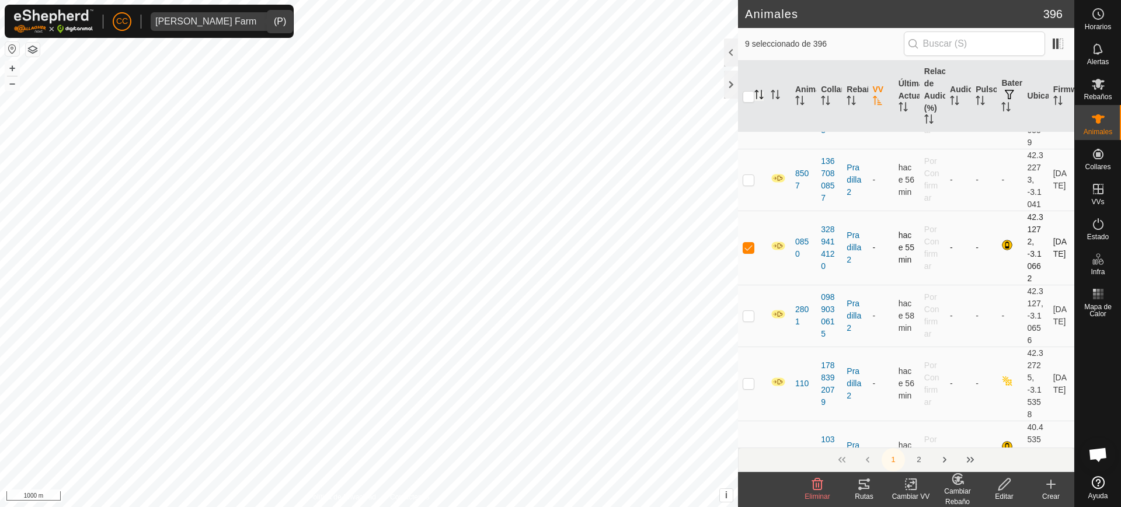
scroll to position [2506, 0]
click at [745, 320] on p-checkbox at bounding box center [749, 315] width 12 height 9
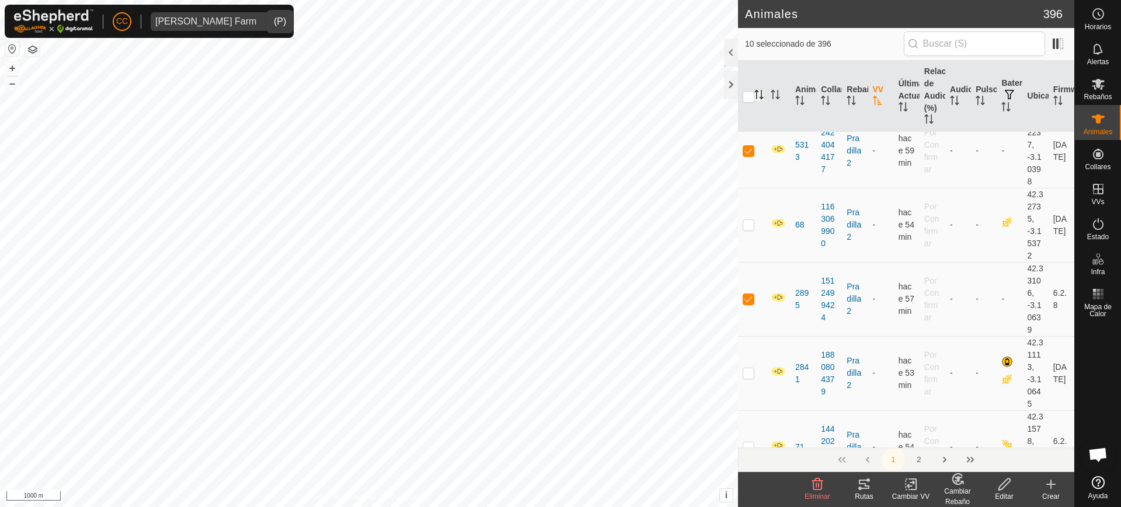
scroll to position [231, 0]
click at [745, 373] on p-checkbox at bounding box center [749, 370] width 12 height 9
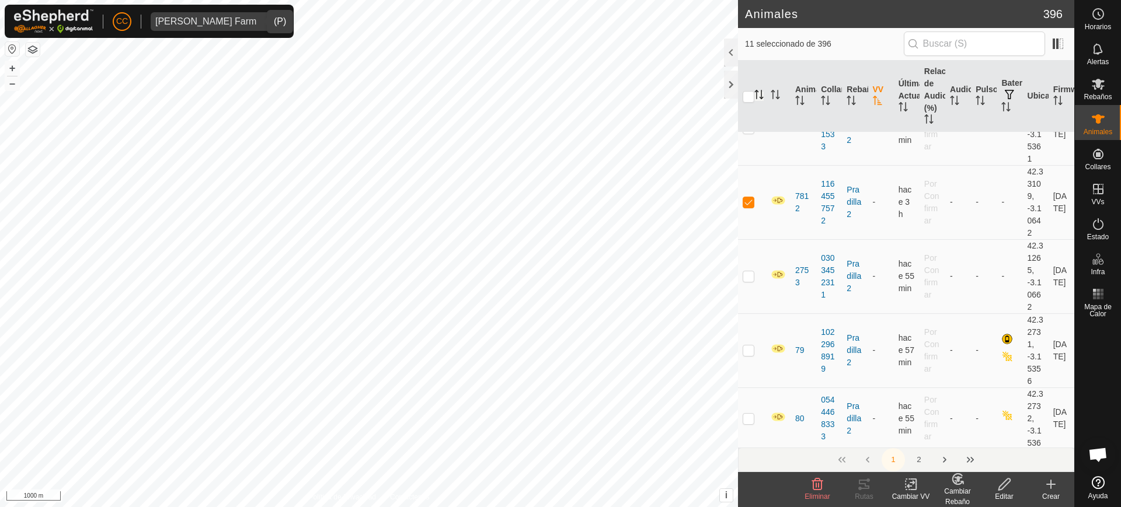
scroll to position [850, 0]
click at [746, 272] on p-checkbox at bounding box center [749, 270] width 12 height 9
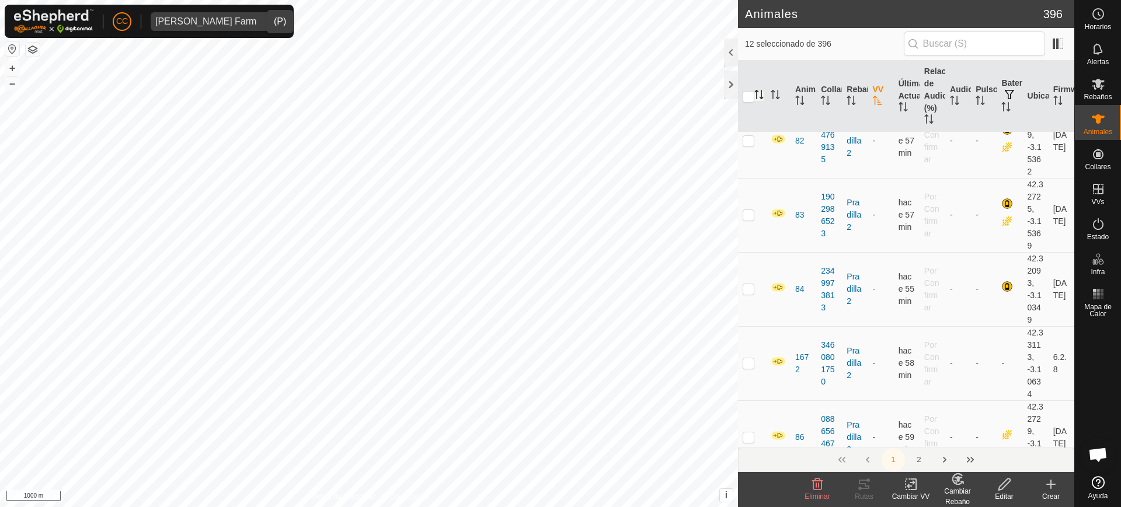
scroll to position [1265, 0]
click at [749, 367] on p-checkbox at bounding box center [749, 362] width 12 height 9
click at [916, 490] on icon at bounding box center [911, 485] width 15 height 14
click at [923, 440] on link "Elegir VV..." at bounding box center [946, 434] width 116 height 23
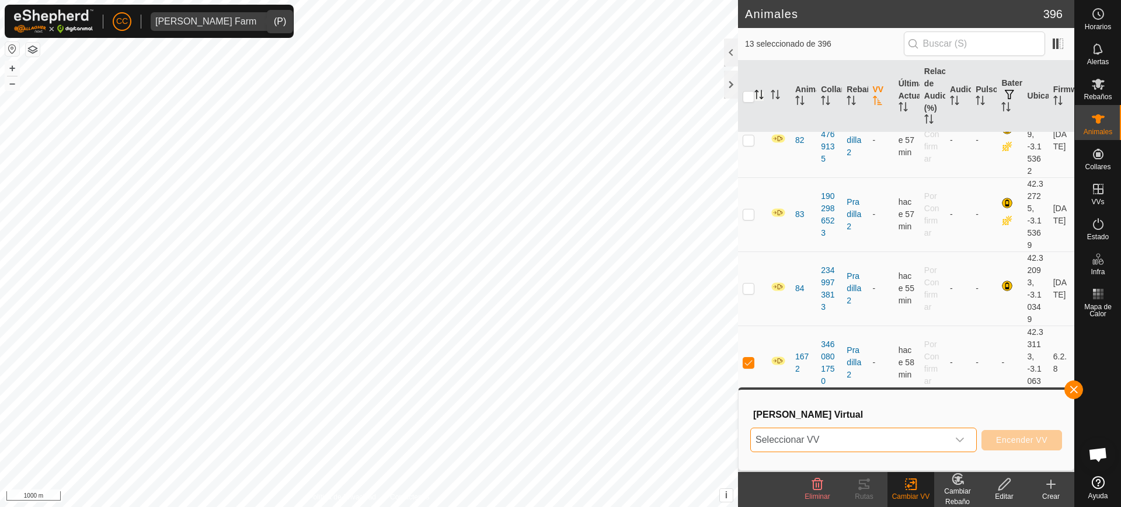
click at [910, 443] on span "Seleccionar VV" at bounding box center [849, 440] width 197 height 23
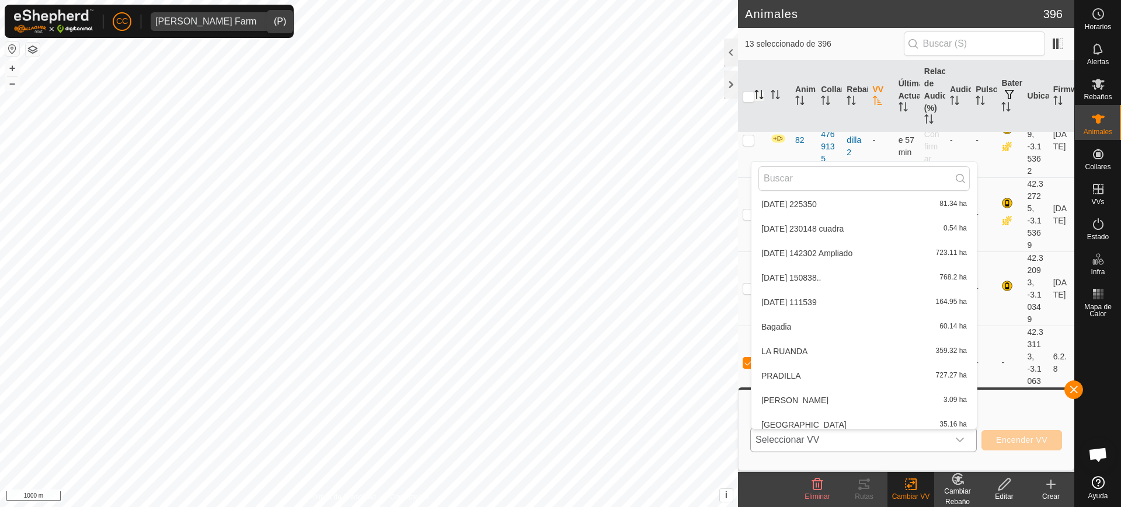
scroll to position [203, 0]
click at [800, 370] on li "PRADILLA 727.27 ha" at bounding box center [864, 374] width 225 height 23
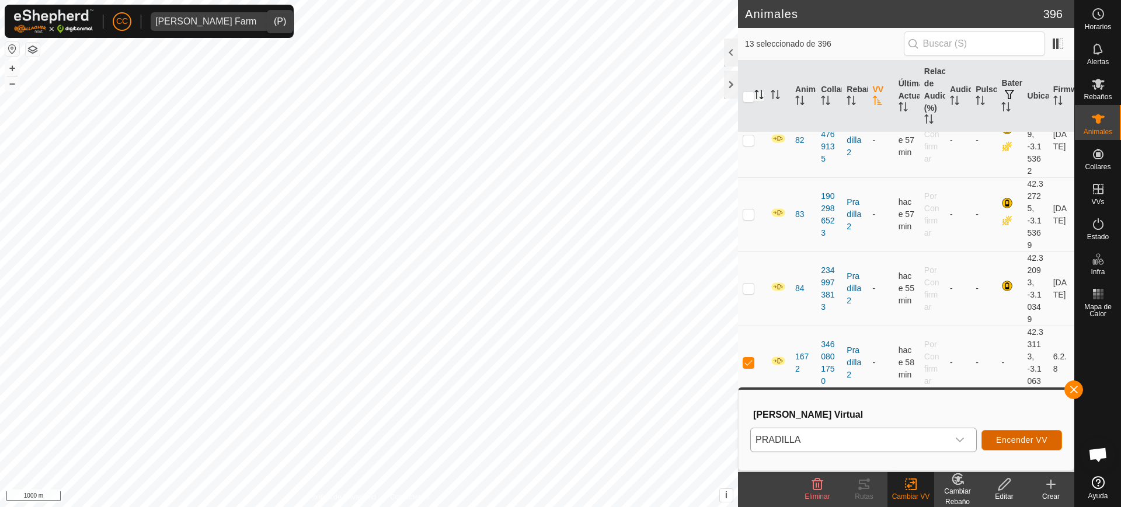
click at [1038, 440] on span "Encender VV" at bounding box center [1021, 440] width 51 height 9
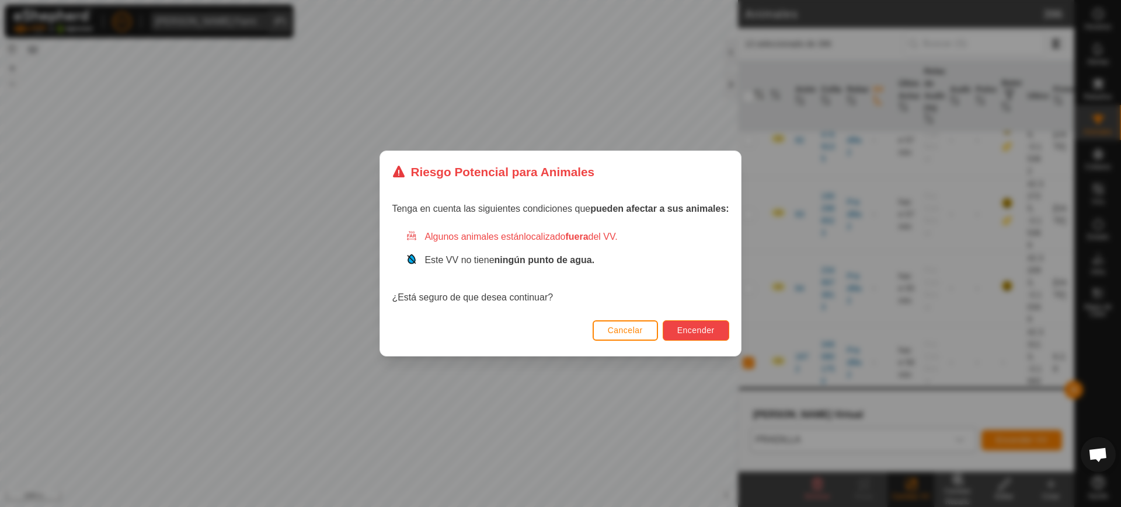
click at [706, 329] on span "Encender" at bounding box center [695, 330] width 37 height 9
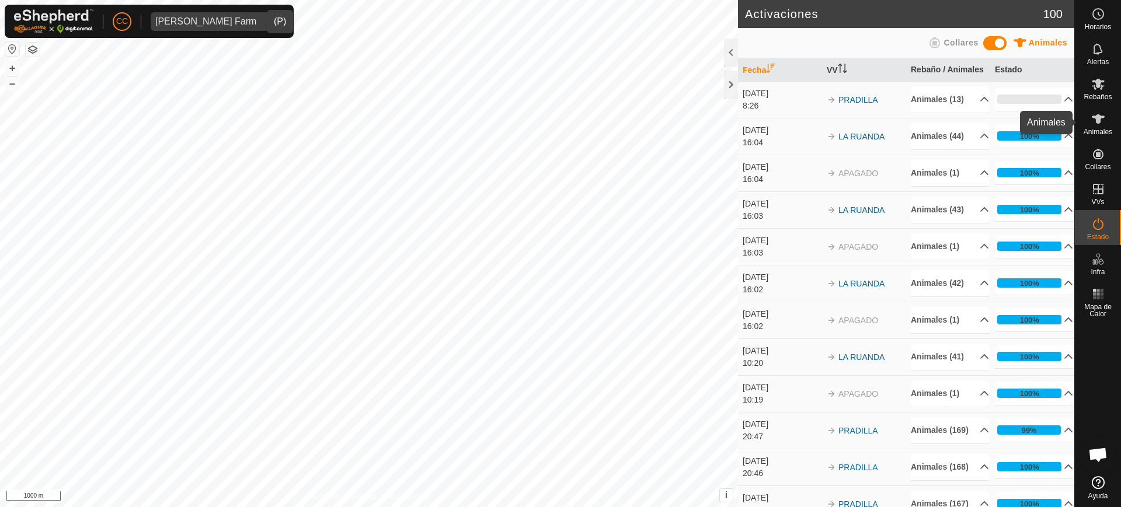
click at [1086, 123] on div "Animales" at bounding box center [1098, 122] width 46 height 35
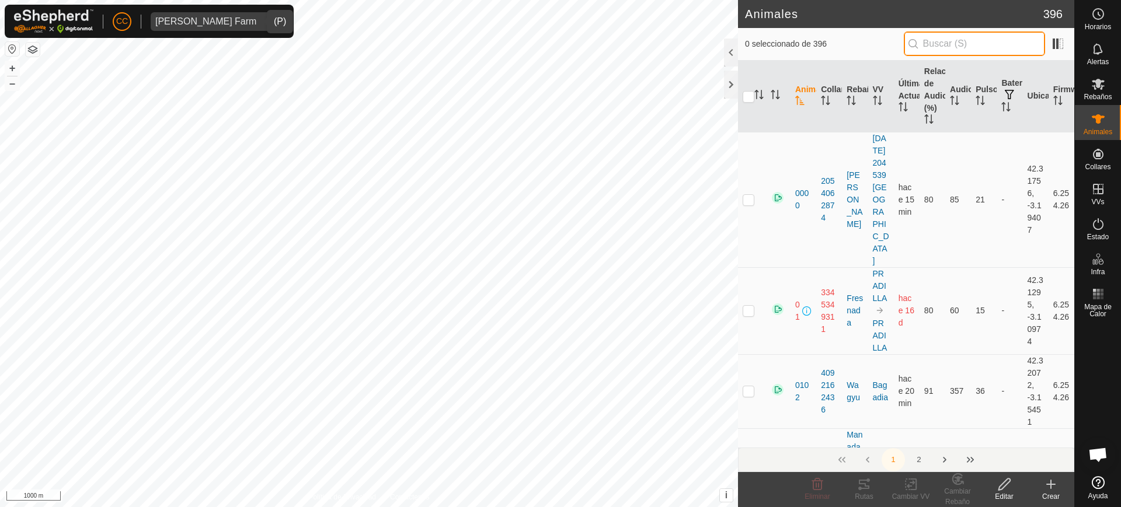
click at [945, 45] on input "text" at bounding box center [974, 44] width 141 height 25
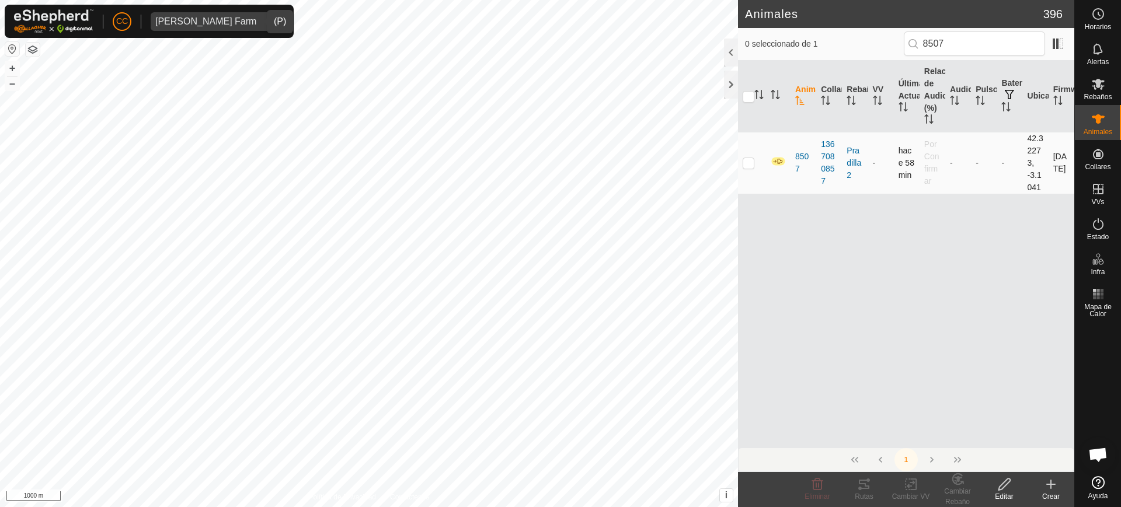
click at [747, 161] on p-checkbox at bounding box center [749, 162] width 12 height 9
click at [752, 160] on p-checkbox at bounding box center [749, 162] width 12 height 9
click at [1106, 119] on es-animals-svg-icon at bounding box center [1098, 119] width 21 height 19
click at [967, 43] on input "8507" at bounding box center [974, 44] width 141 height 25
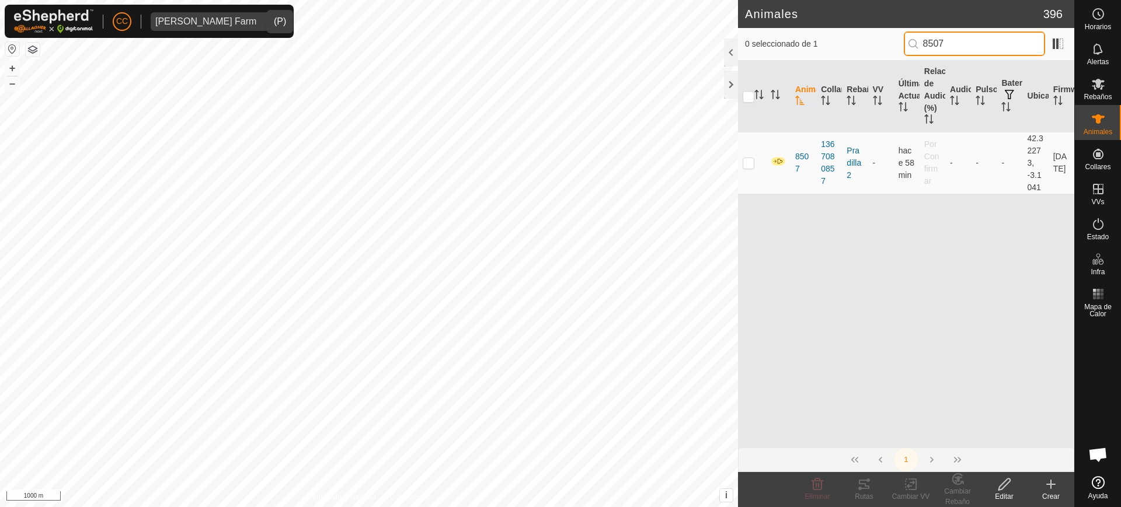
click at [967, 43] on input "8507" at bounding box center [974, 44] width 141 height 25
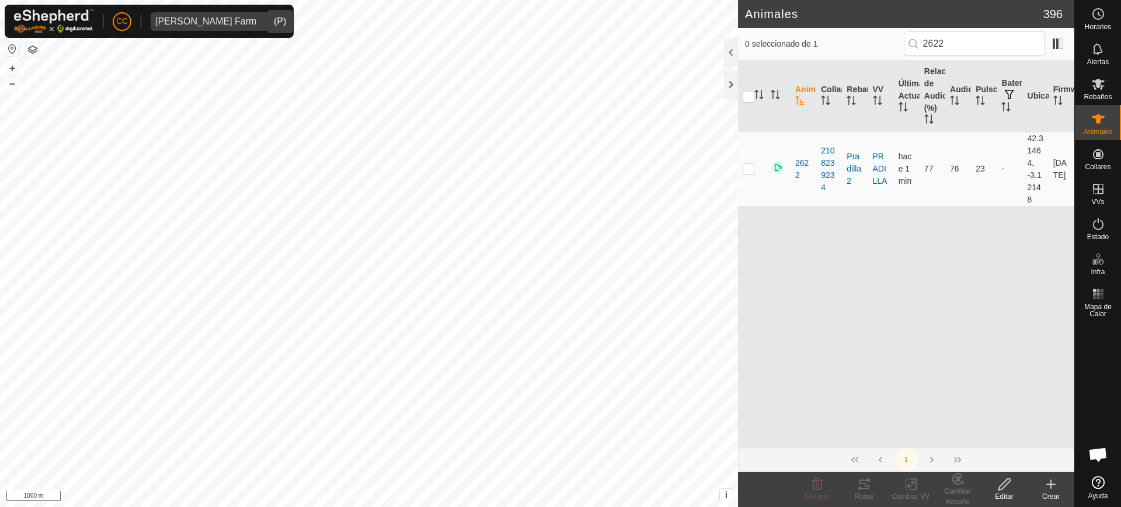
scroll to position [909, 0]
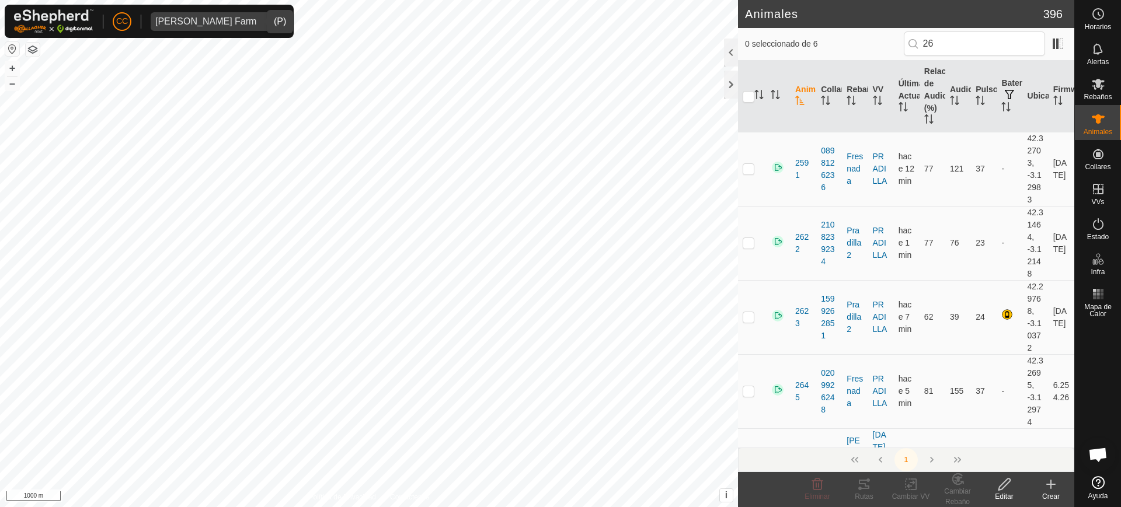
type input "2"
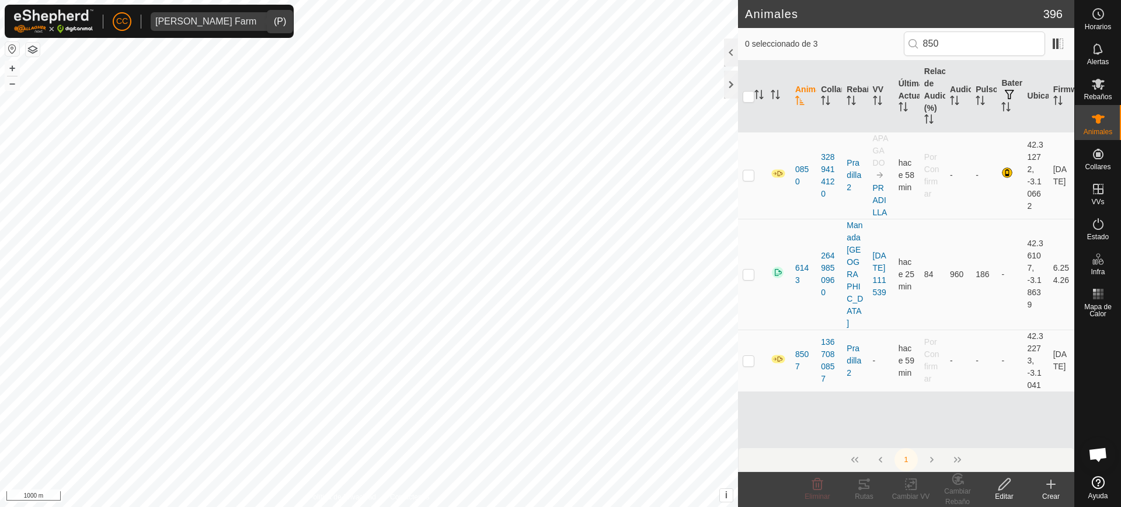
type input "8507"
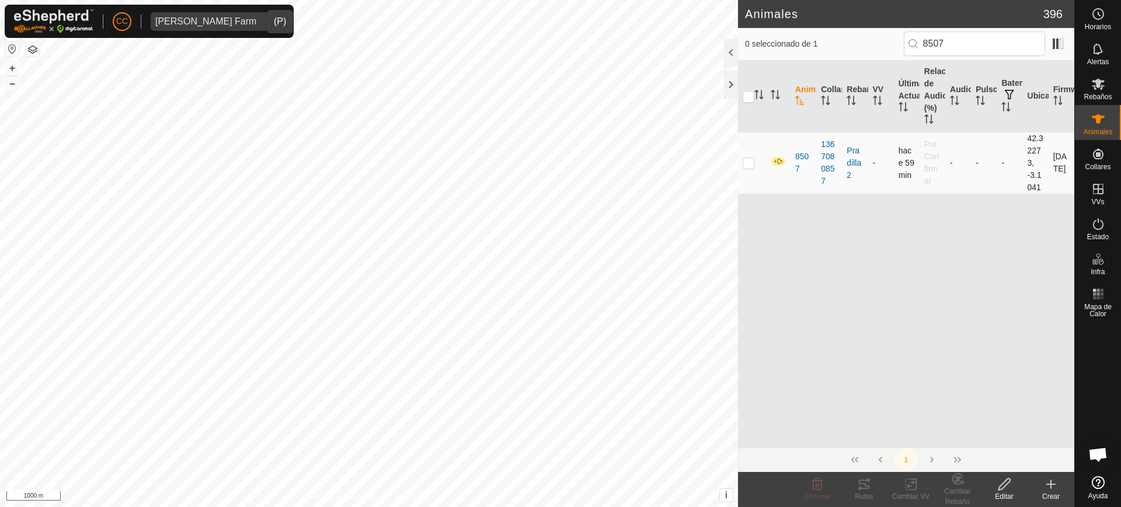
click at [751, 162] on p-checkbox at bounding box center [749, 162] width 12 height 9
checkbox input "true"
click at [923, 486] on change-vp-svg-icon at bounding box center [911, 485] width 47 height 14
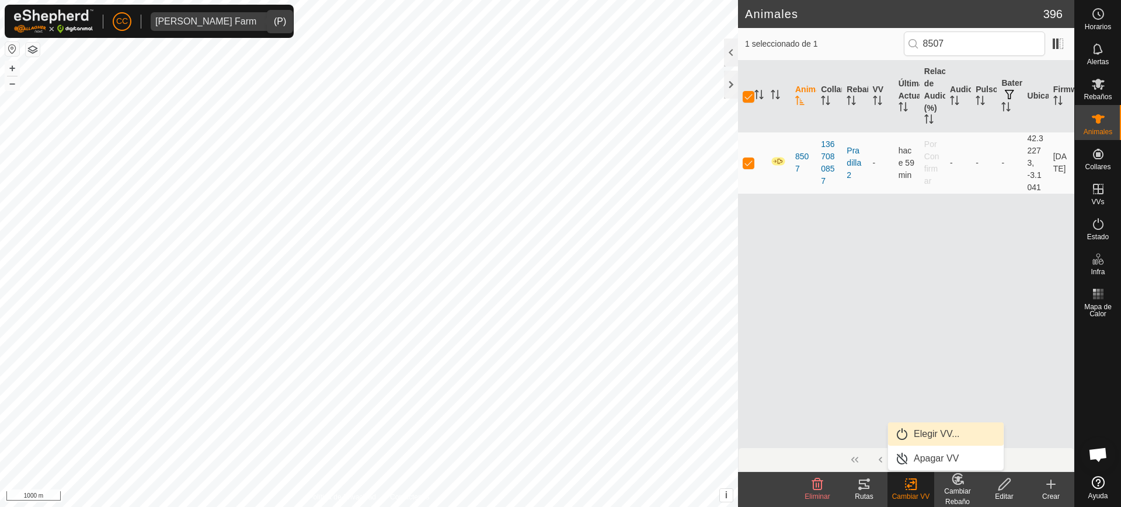
click at [923, 434] on link "Elegir VV..." at bounding box center [946, 434] width 116 height 23
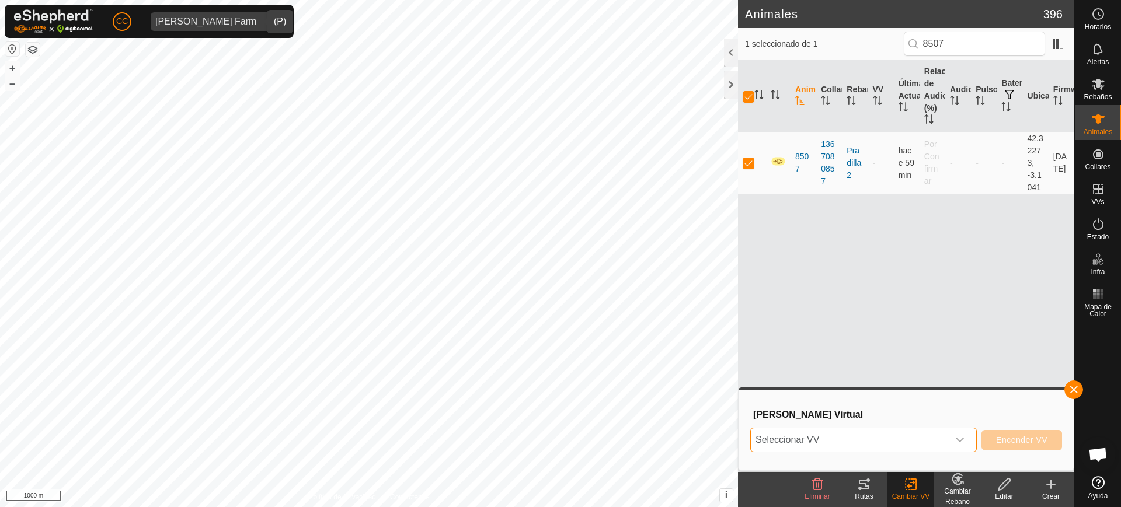
click at [853, 441] on span "Seleccionar VV" at bounding box center [849, 440] width 197 height 23
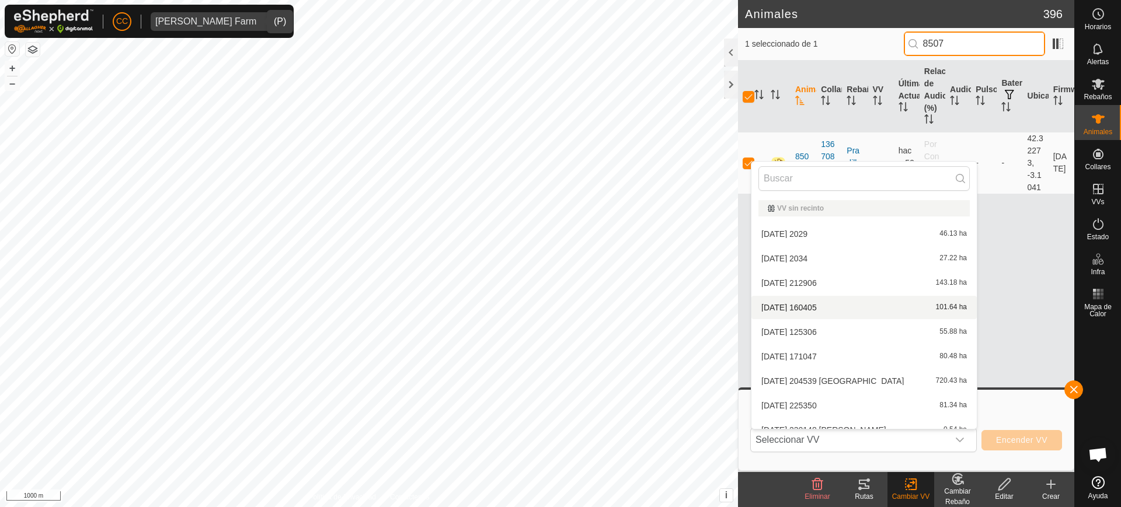
click at [964, 54] on input "8507" at bounding box center [974, 44] width 141 height 25
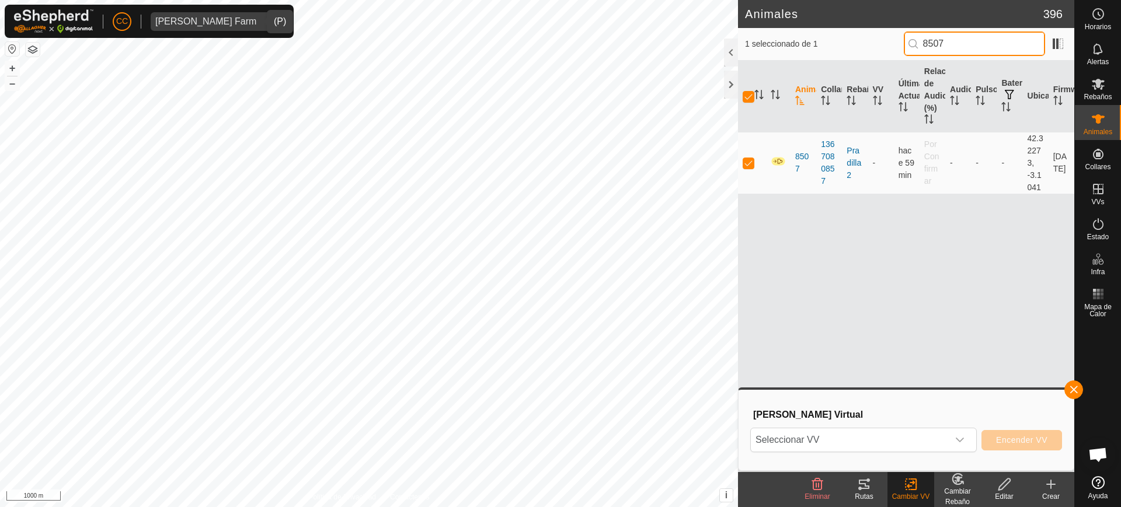
click at [964, 54] on input "8507" at bounding box center [974, 44] width 141 height 25
type input "2652"
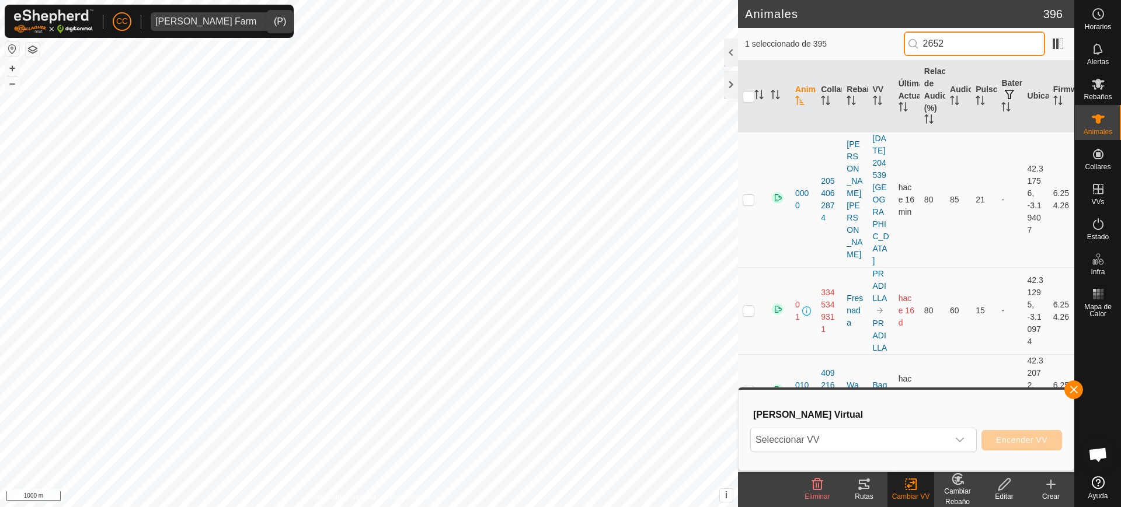
checkbox input "false"
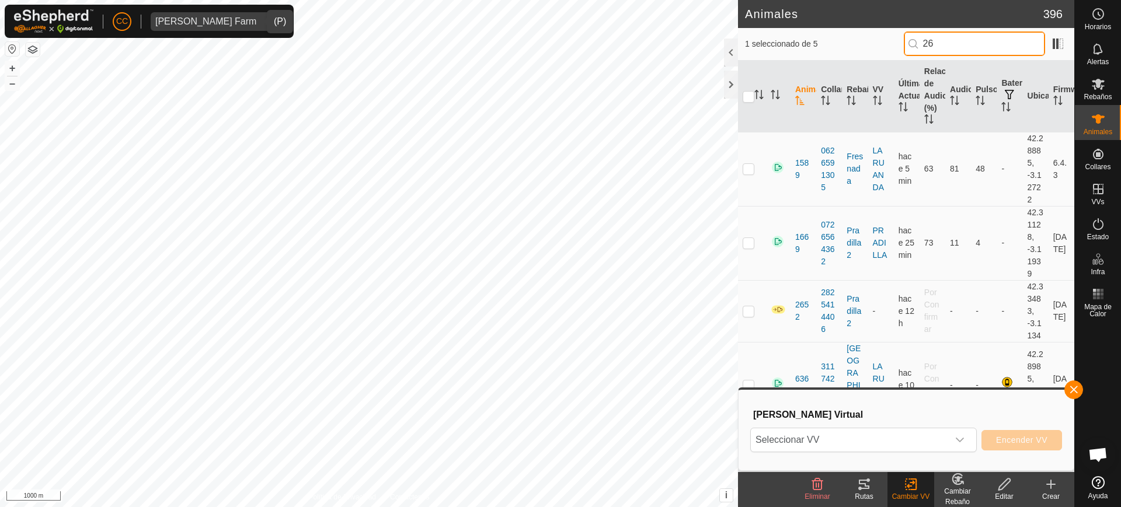
type input "2"
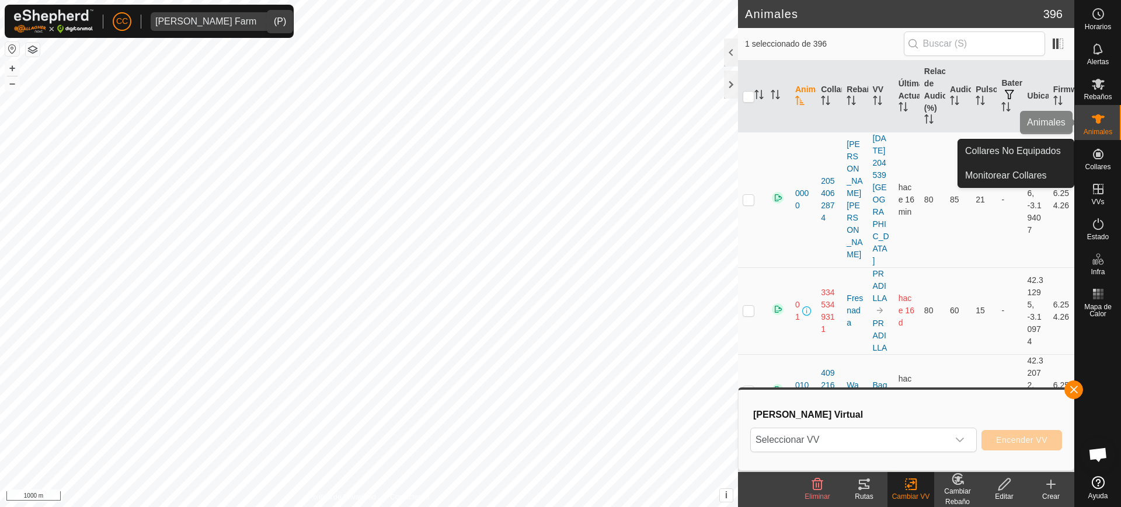
click at [1108, 110] on es-animals-svg-icon at bounding box center [1098, 119] width 21 height 19
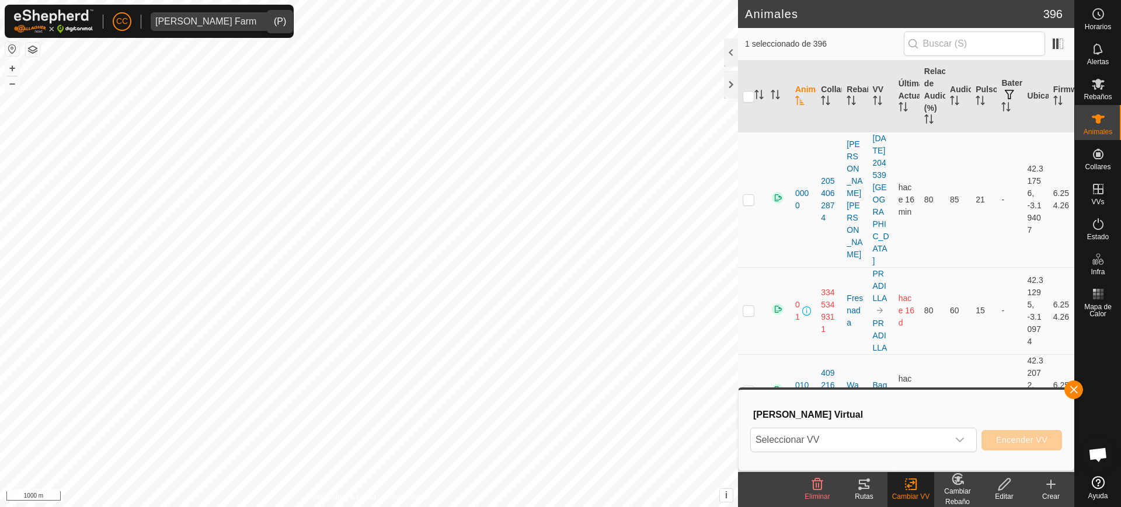
click at [1096, 121] on icon at bounding box center [1098, 118] width 13 height 9
click at [1076, 384] on button "button" at bounding box center [1074, 390] width 19 height 19
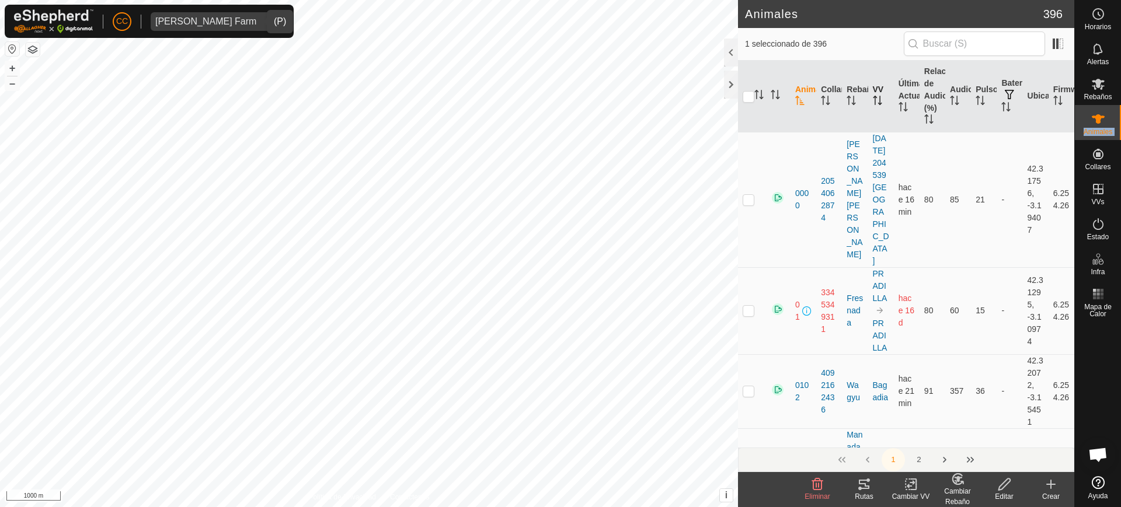
click at [868, 98] on th "VV" at bounding box center [881, 97] width 26 height 72
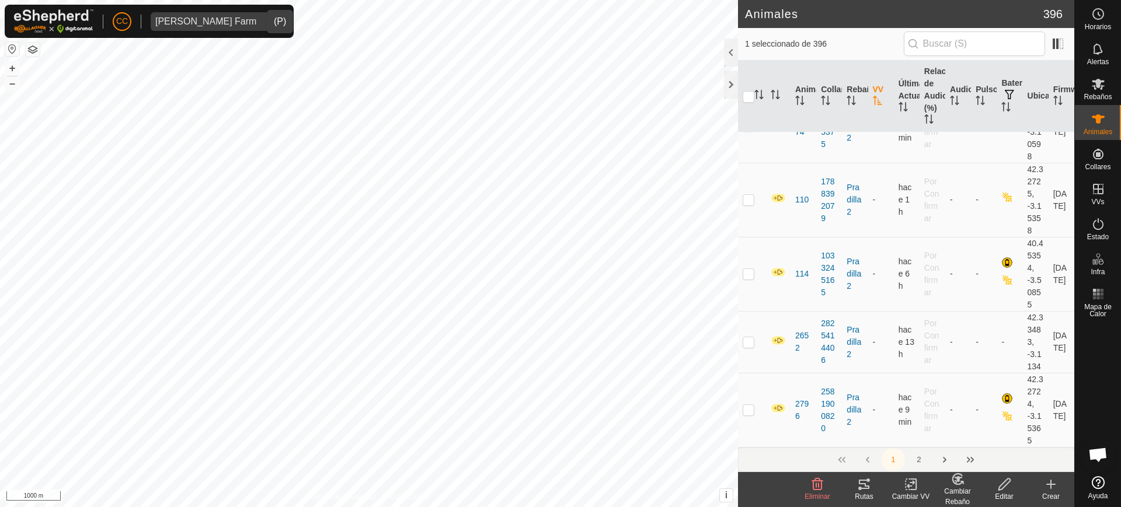
scroll to position [46, 0]
click at [746, 342] on p-checkbox at bounding box center [749, 339] width 12 height 9
checkbox input "true"
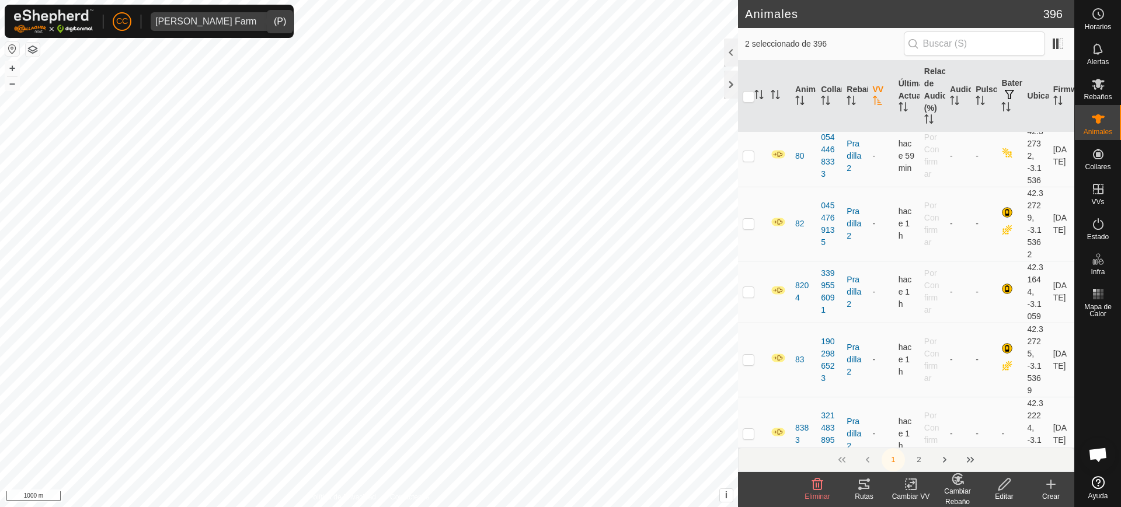
scroll to position [1021, 0]
click at [741, 298] on td at bounding box center [752, 291] width 28 height 62
checkbox input "true"
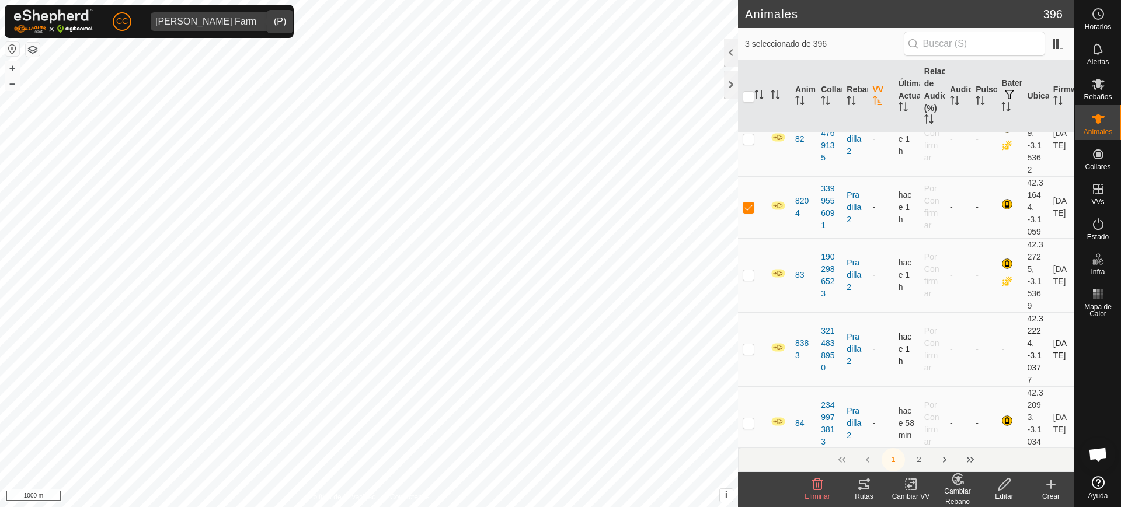
click at [748, 355] on td at bounding box center [752, 349] width 28 height 74
checkbox input "true"
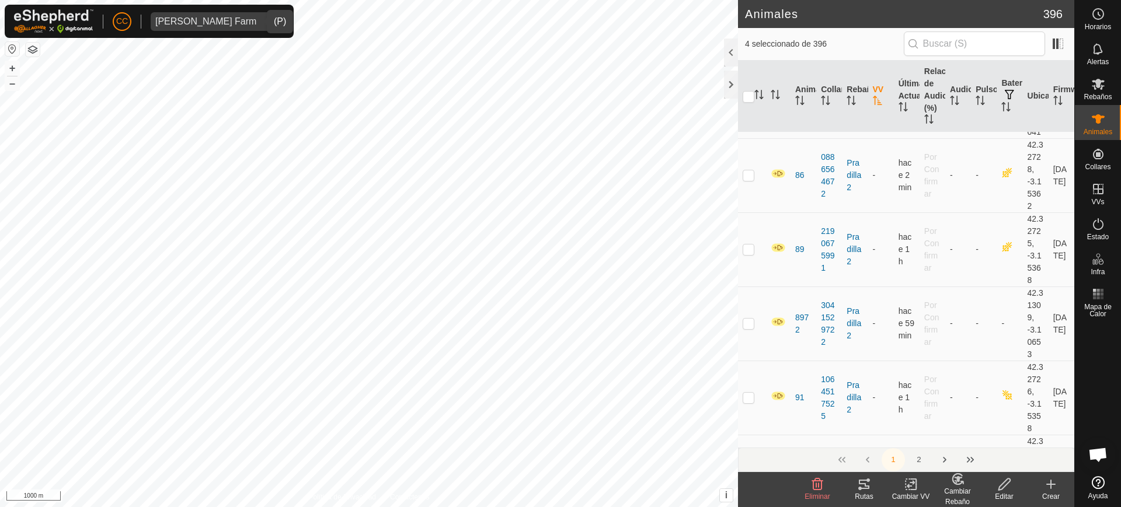
scroll to position [1492, 0]
click at [747, 319] on p-checkbox at bounding box center [749, 321] width 12 height 9
checkbox input "true"
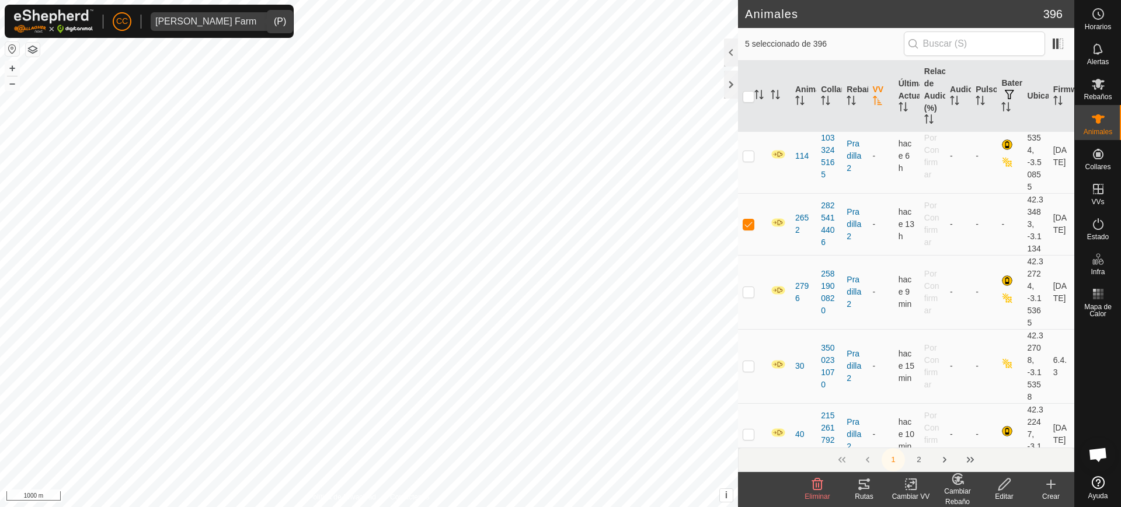
scroll to position [0, 0]
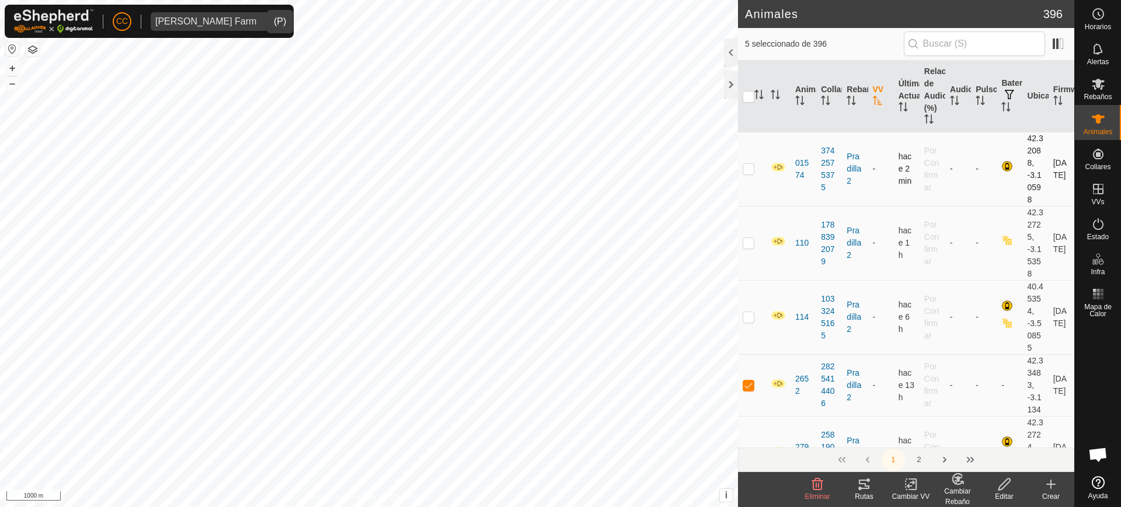
click at [751, 168] on p-checkbox at bounding box center [749, 168] width 12 height 9
checkbox input "true"
click at [910, 484] on icon at bounding box center [911, 485] width 15 height 14
click at [920, 436] on link "Elegir VV..." at bounding box center [946, 434] width 116 height 23
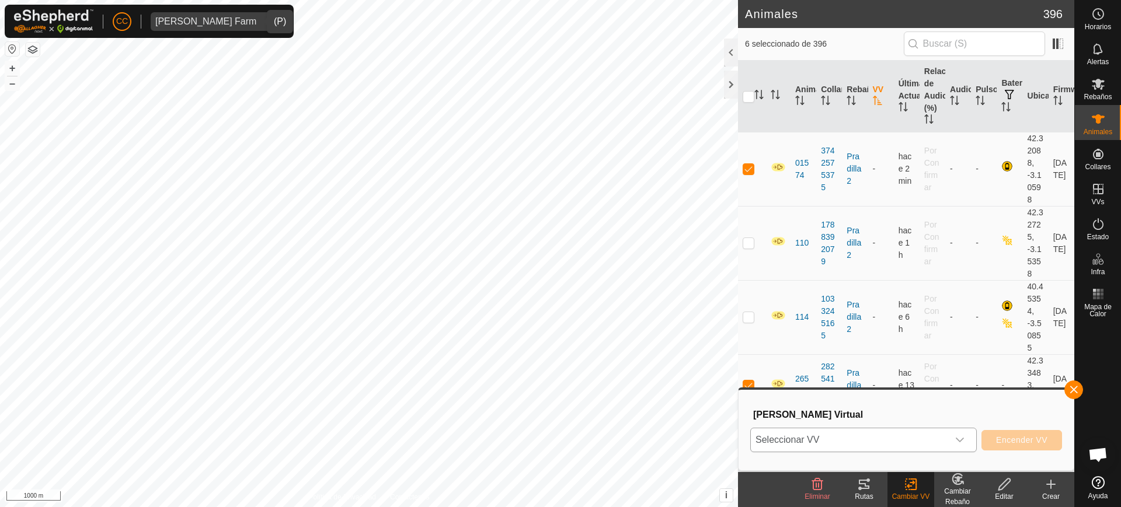
click at [871, 442] on span "Seleccionar VV" at bounding box center [849, 440] width 197 height 23
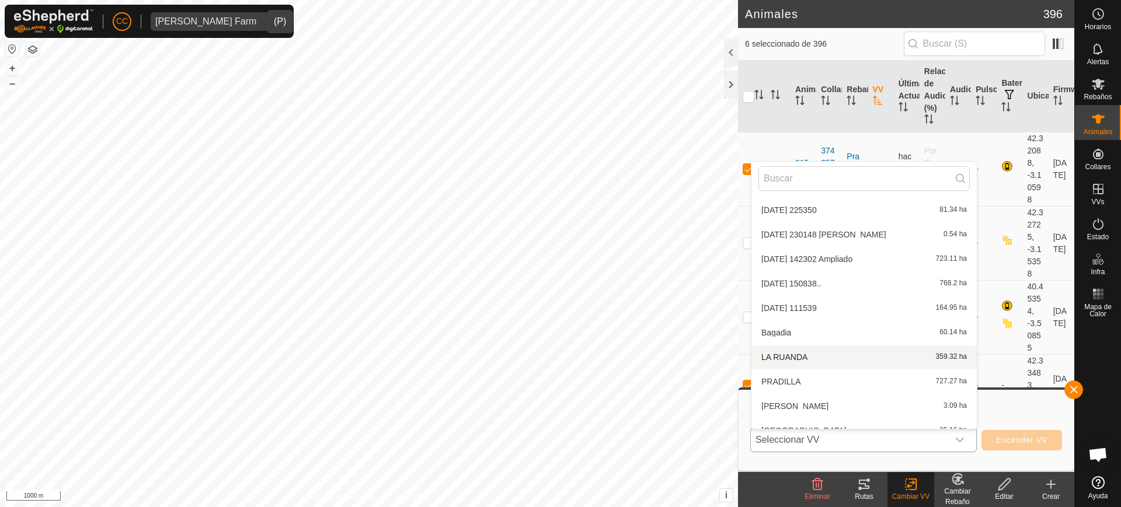
scroll to position [199, 0]
click at [799, 386] on li "PRADILLA 727.27 ha" at bounding box center [864, 378] width 225 height 23
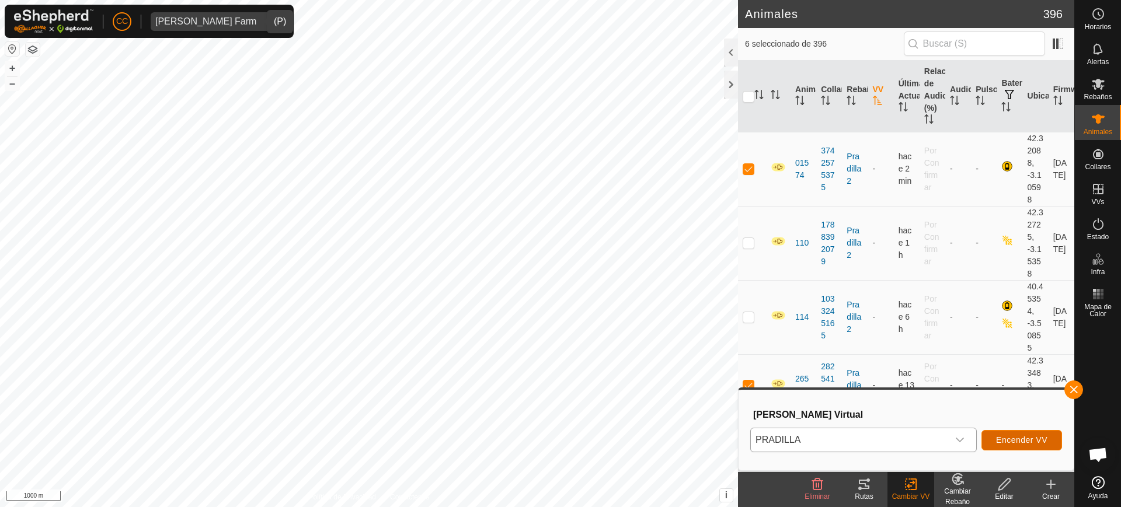
click at [1013, 444] on span "Encender VV" at bounding box center [1021, 440] width 51 height 9
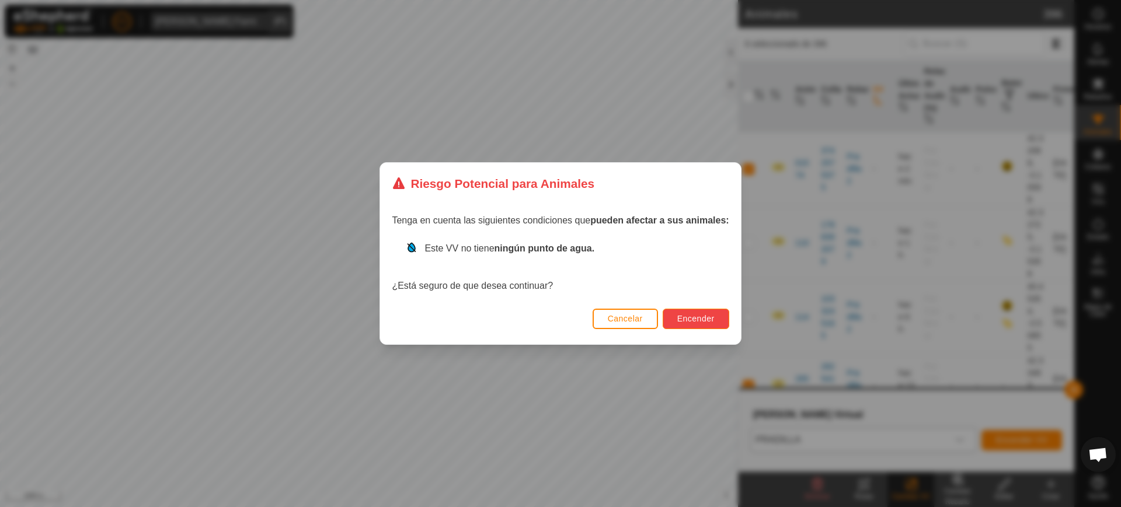
click at [687, 318] on span "Encender" at bounding box center [695, 318] width 37 height 9
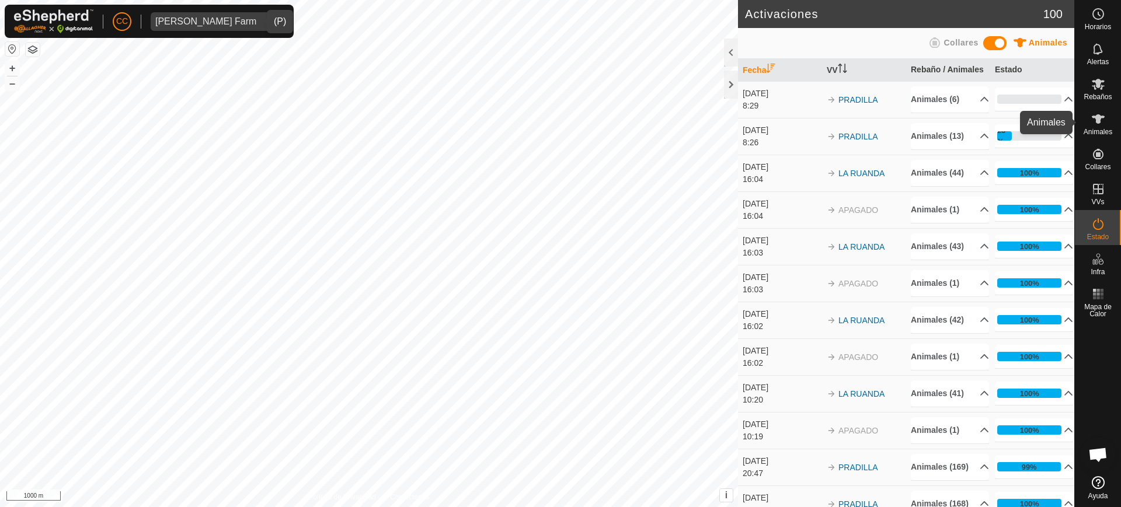
click at [1095, 123] on icon at bounding box center [1098, 119] width 14 height 14
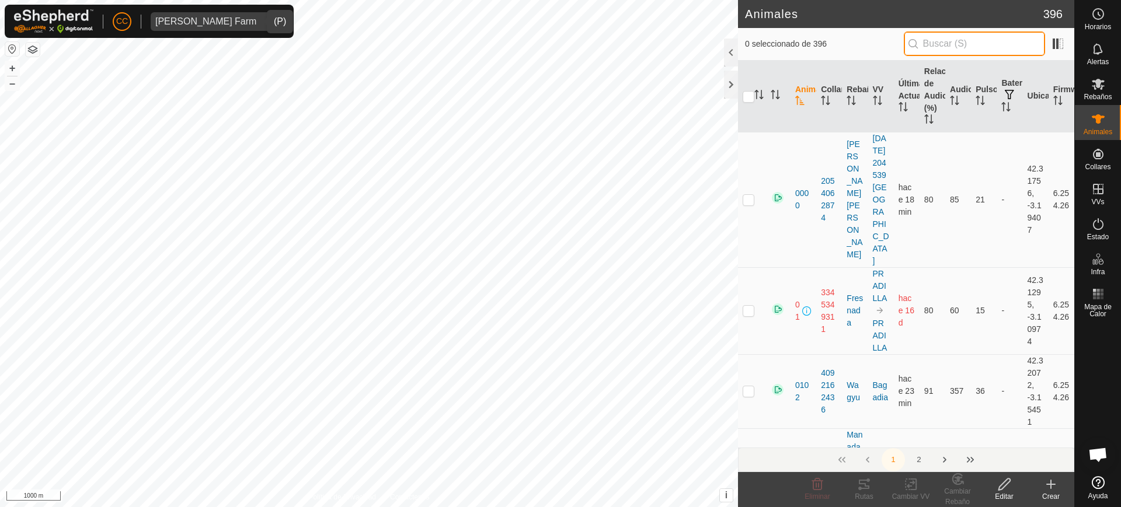
click at [981, 40] on input "text" at bounding box center [974, 44] width 141 height 25
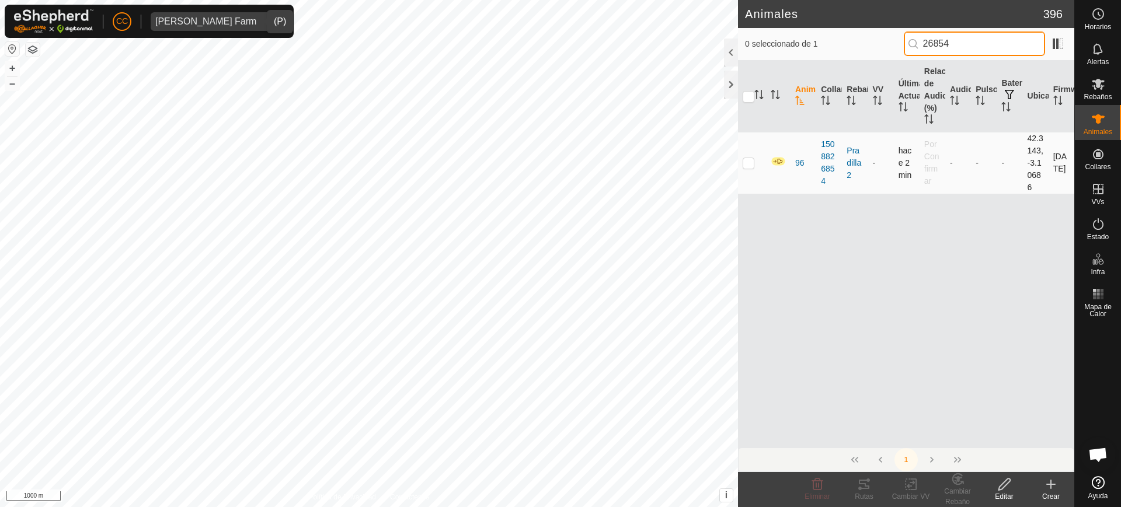
type input "26854"
click at [743, 166] on p-checkbox at bounding box center [749, 162] width 12 height 9
checkbox input "true"
click at [917, 488] on icon at bounding box center [911, 485] width 15 height 14
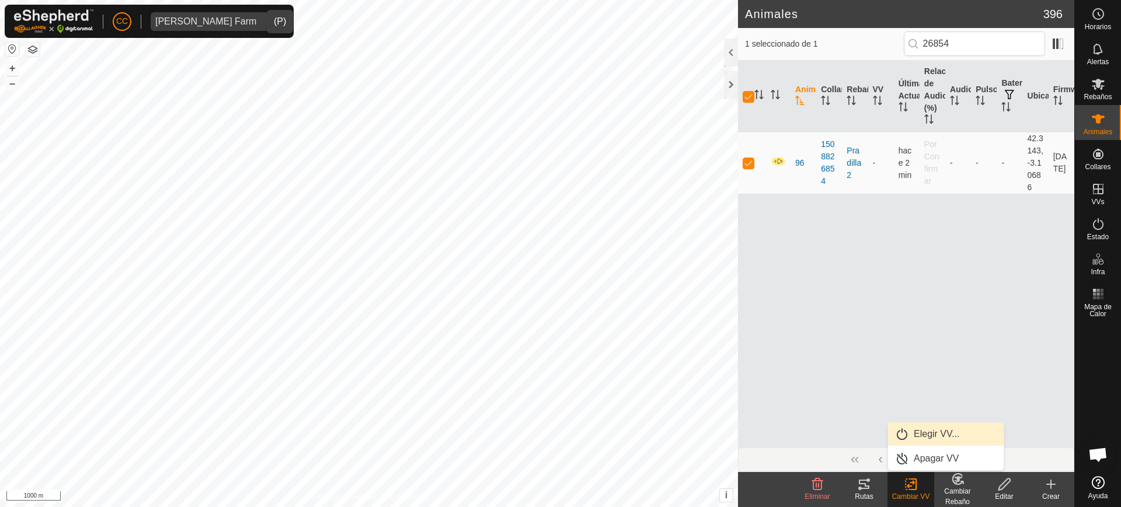
click at [931, 432] on link "Elegir VV..." at bounding box center [946, 434] width 116 height 23
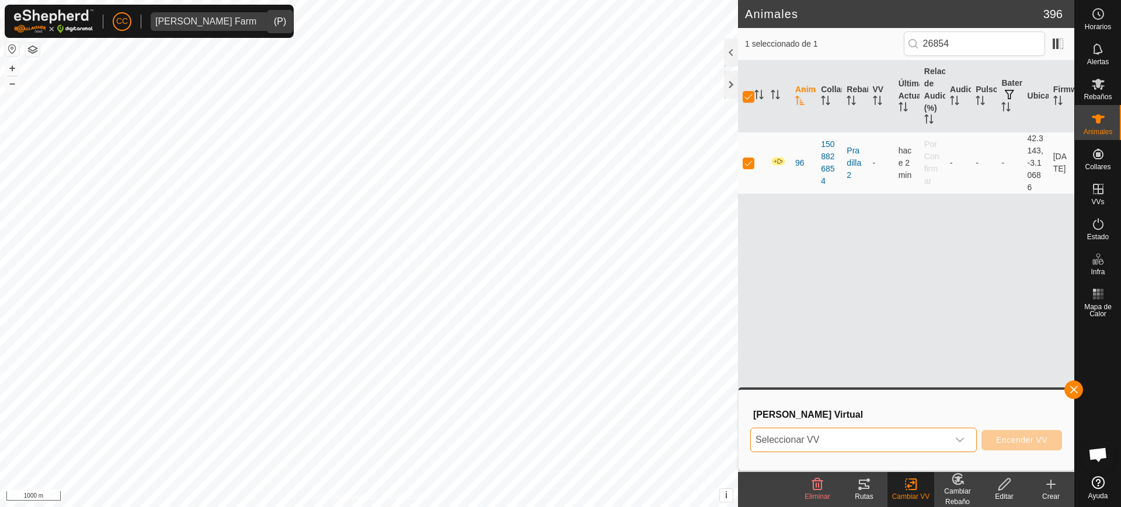
click at [911, 436] on span "Seleccionar VV" at bounding box center [849, 440] width 197 height 23
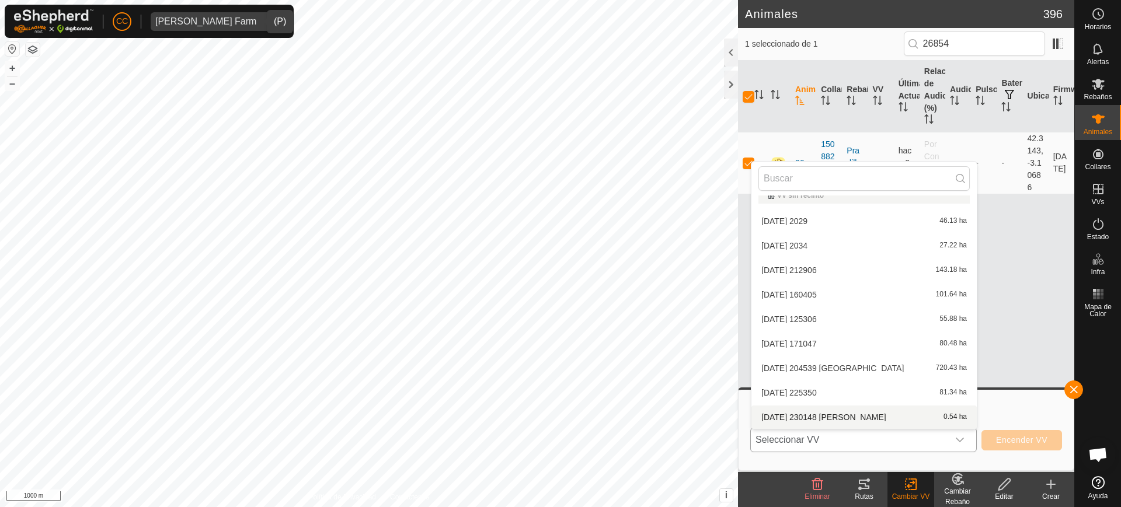
scroll to position [258, 0]
click at [822, 326] on li "PRADILLA 727.27 ha" at bounding box center [864, 319] width 225 height 23
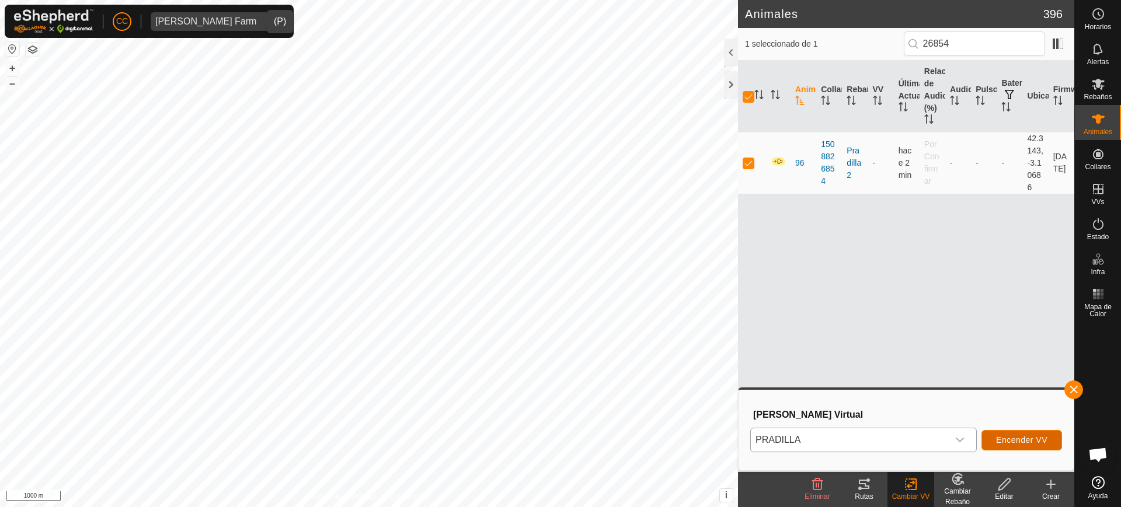
click at [1021, 430] on button "Encender VV" at bounding box center [1022, 440] width 81 height 20
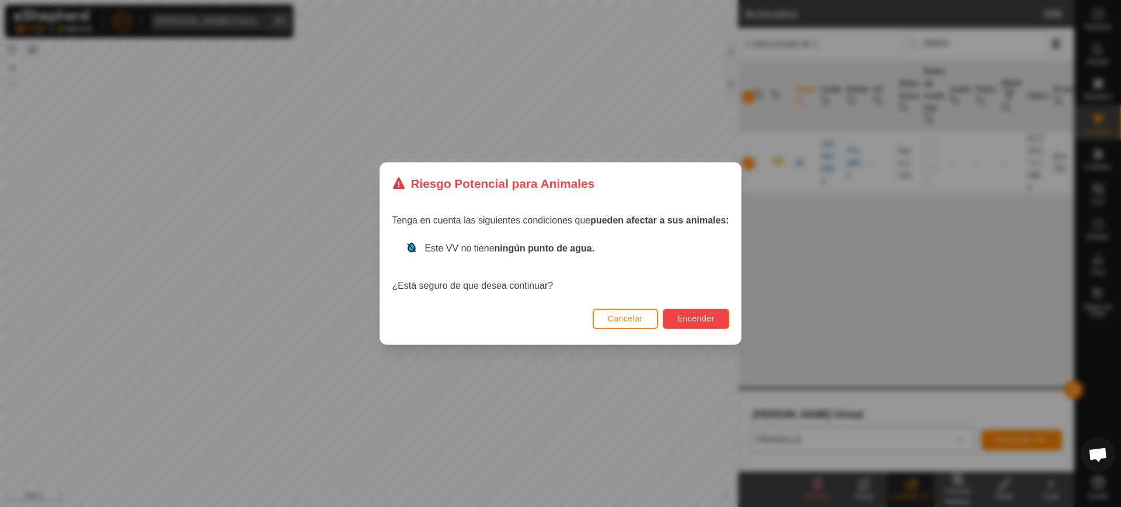
click at [696, 314] on span "Encender" at bounding box center [695, 318] width 37 height 9
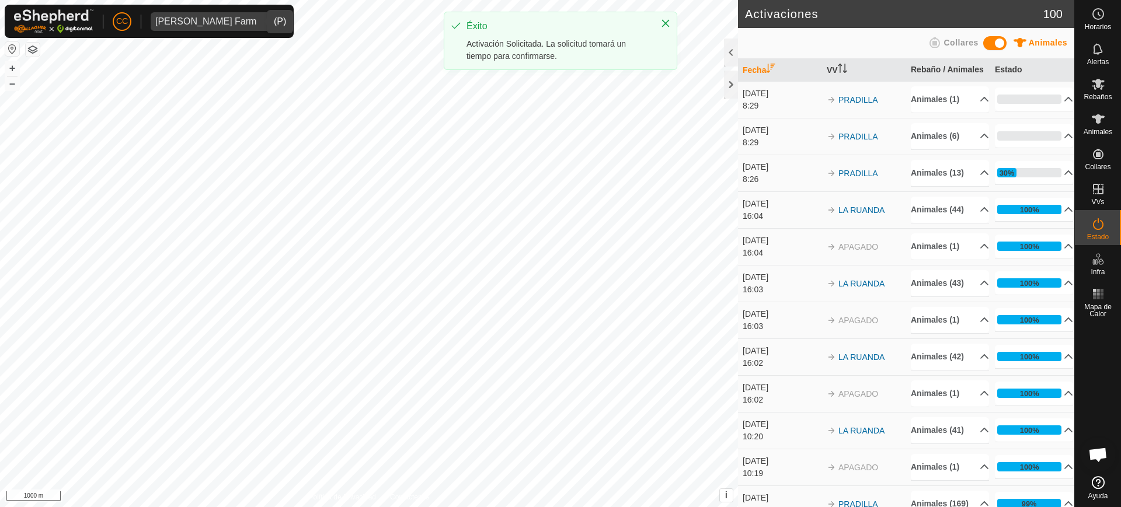
drag, startPoint x: 949, startPoint y: 24, endPoint x: 1101, endPoint y: 103, distance: 171.1
click at [976, 37] on div "Collares" at bounding box center [952, 45] width 52 height 18
click at [995, 42] on span at bounding box center [994, 43] width 23 height 14
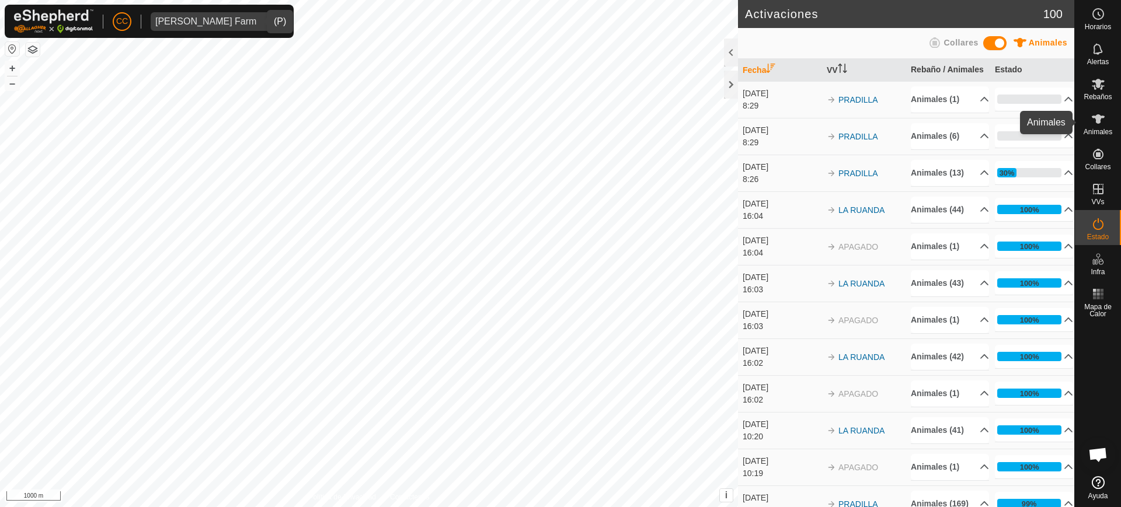
click at [1103, 116] on icon at bounding box center [1098, 118] width 13 height 9
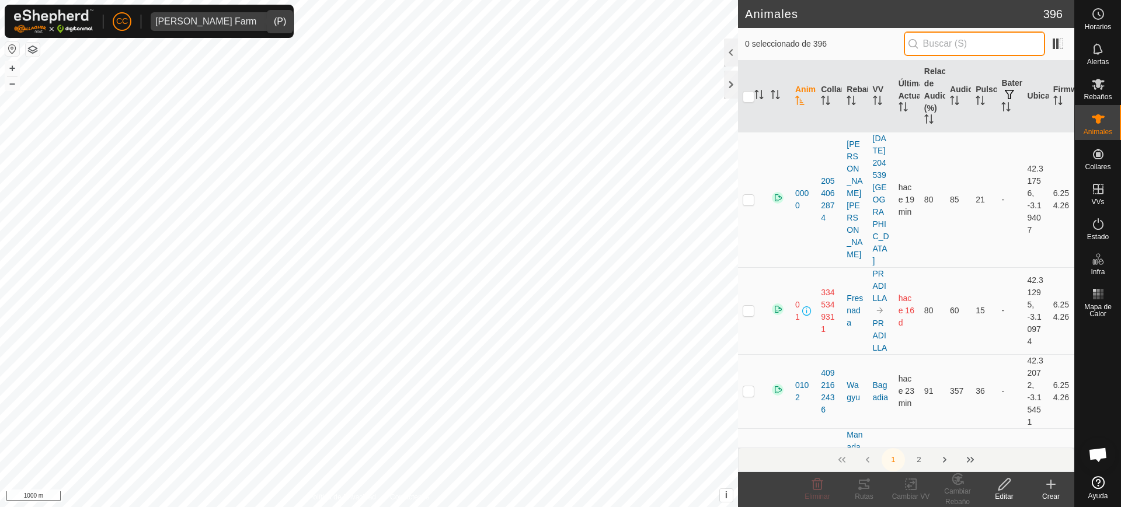
click at [1010, 40] on input "text" at bounding box center [974, 44] width 141 height 25
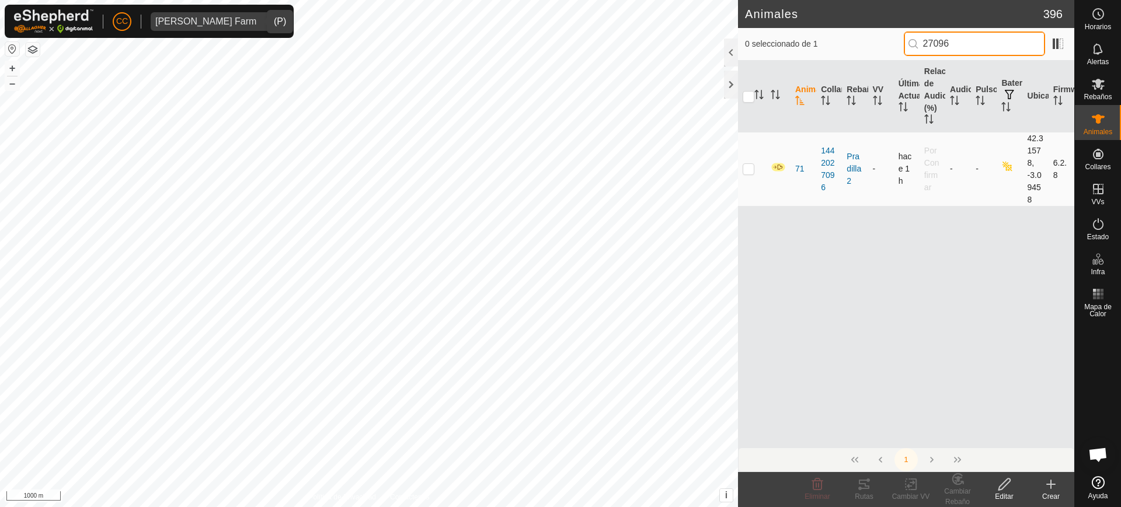
type input "27096"
click at [748, 167] on p-checkbox at bounding box center [749, 168] width 12 height 9
checkbox input "true"
click at [916, 484] on icon at bounding box center [913, 484] width 5 height 11
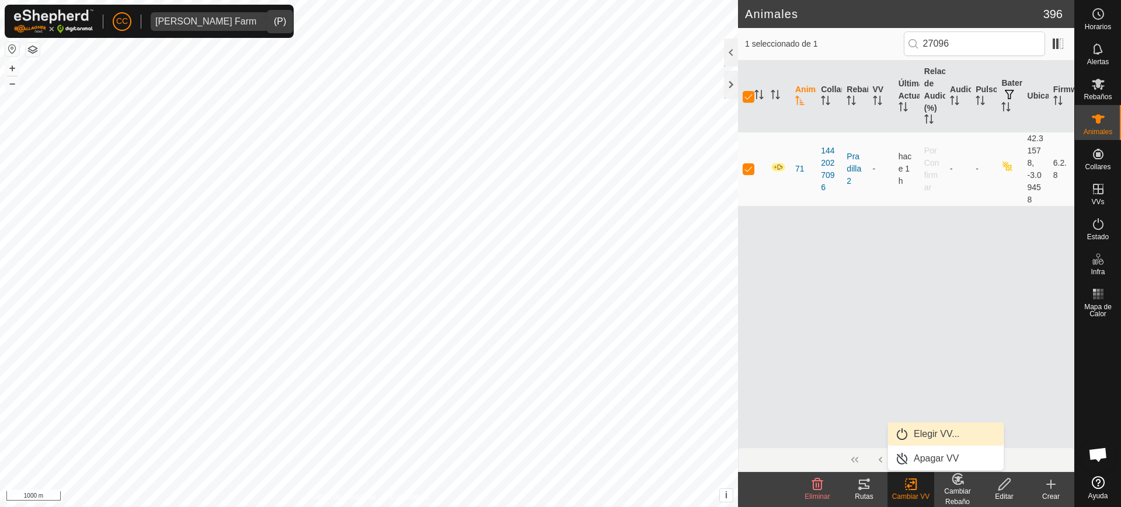
click at [913, 433] on link "Elegir VV..." at bounding box center [946, 434] width 116 height 23
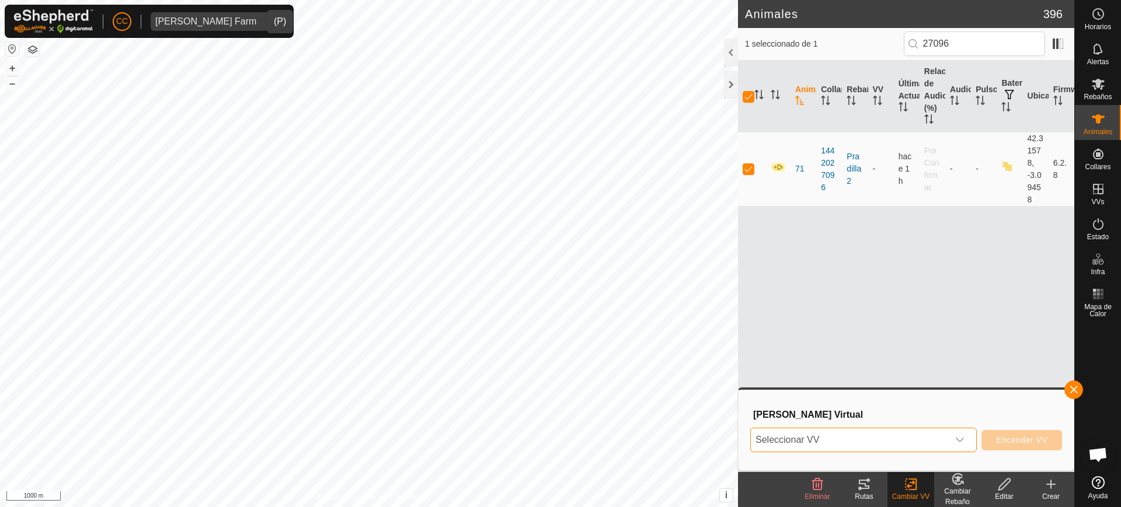
click at [901, 433] on span "Seleccionar VV" at bounding box center [849, 440] width 197 height 23
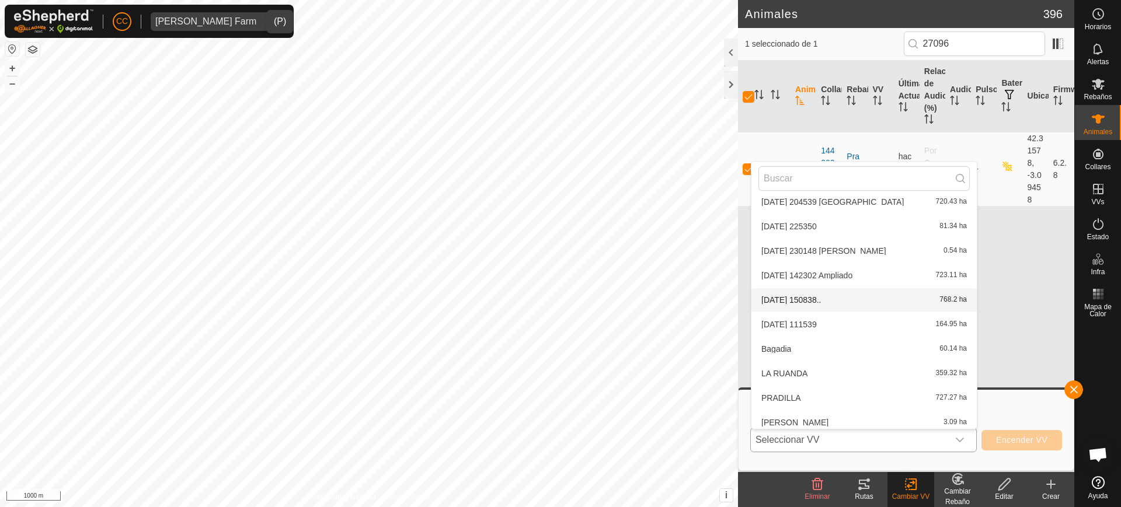
scroll to position [180, 0]
click at [822, 398] on li "PRADILLA 727.27 ha" at bounding box center [864, 397] width 225 height 23
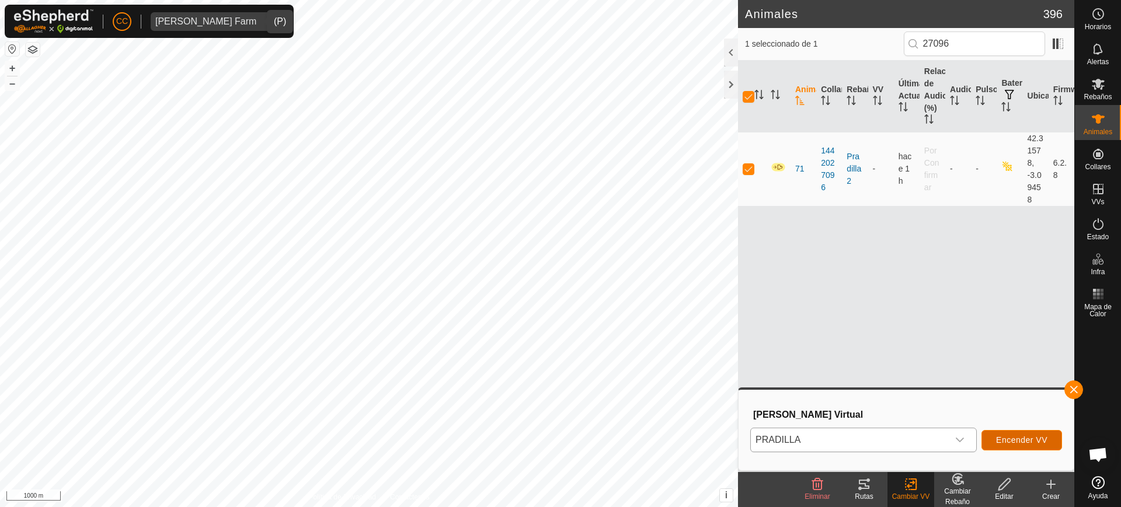
click at [1009, 439] on span "Encender VV" at bounding box center [1021, 440] width 51 height 9
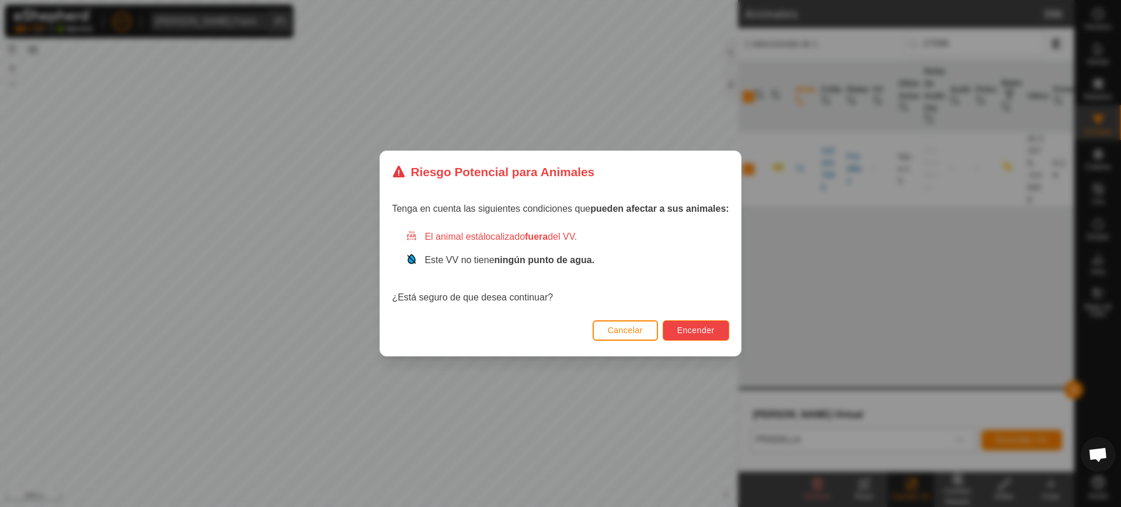
click at [703, 332] on span "Encender" at bounding box center [695, 330] width 37 height 9
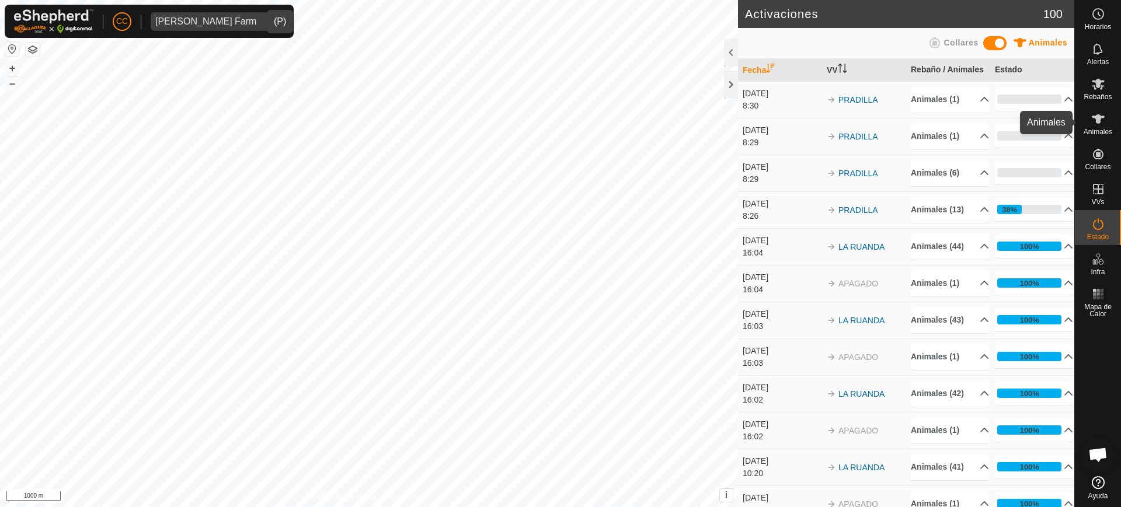
click at [1106, 117] on es-animals-svg-icon at bounding box center [1098, 119] width 21 height 19
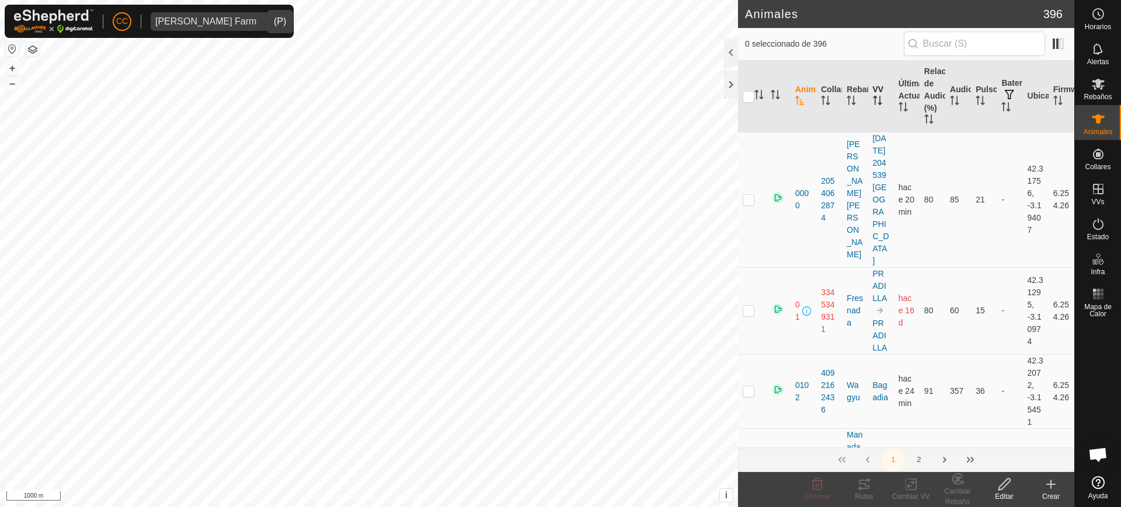
click at [869, 100] on th "VV" at bounding box center [881, 97] width 26 height 72
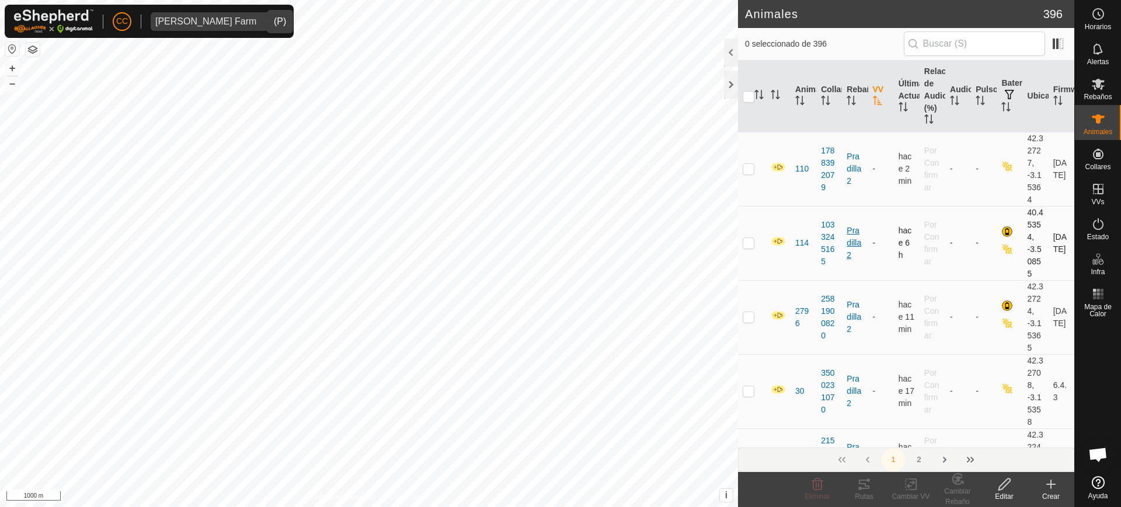
scroll to position [70, 0]
click at [745, 249] on p-checkbox at bounding box center [749, 246] width 12 height 9
checkbox input "true"
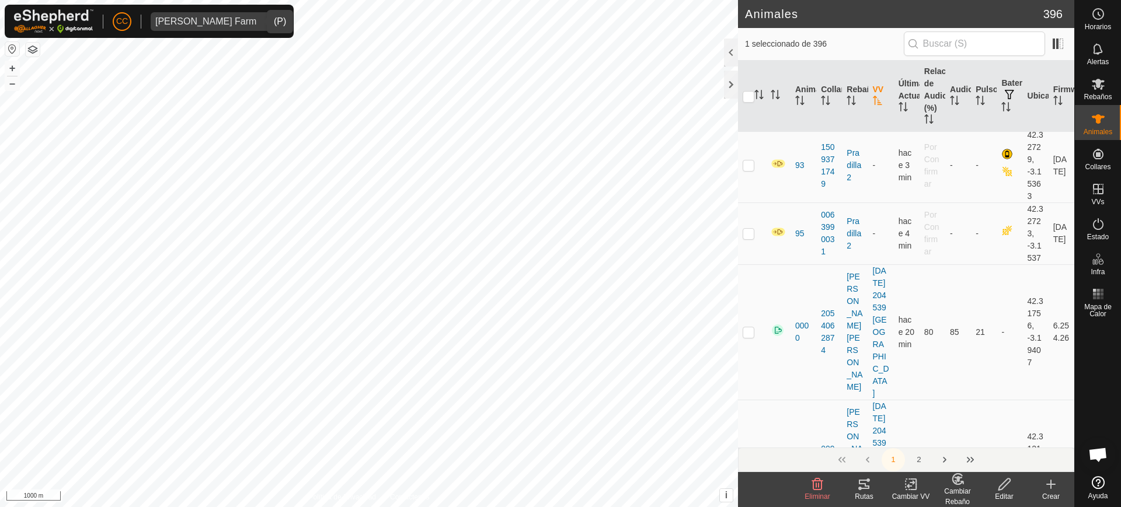
scroll to position [1304, 0]
click at [914, 481] on icon at bounding box center [911, 485] width 15 height 14
click at [932, 433] on link "Elegir VV..." at bounding box center [946, 434] width 116 height 23
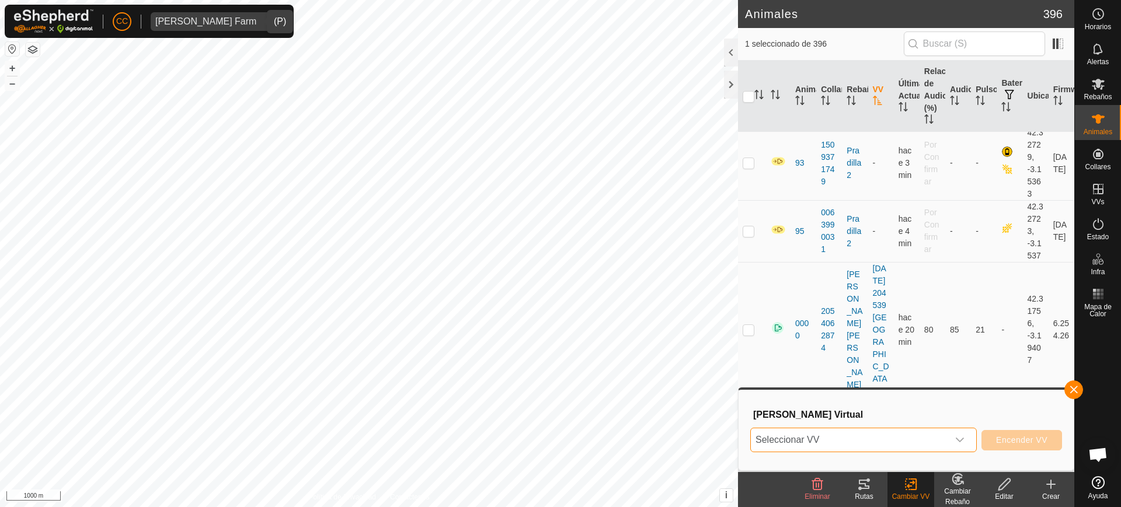
click at [912, 437] on span "Seleccionar VV" at bounding box center [849, 440] width 197 height 23
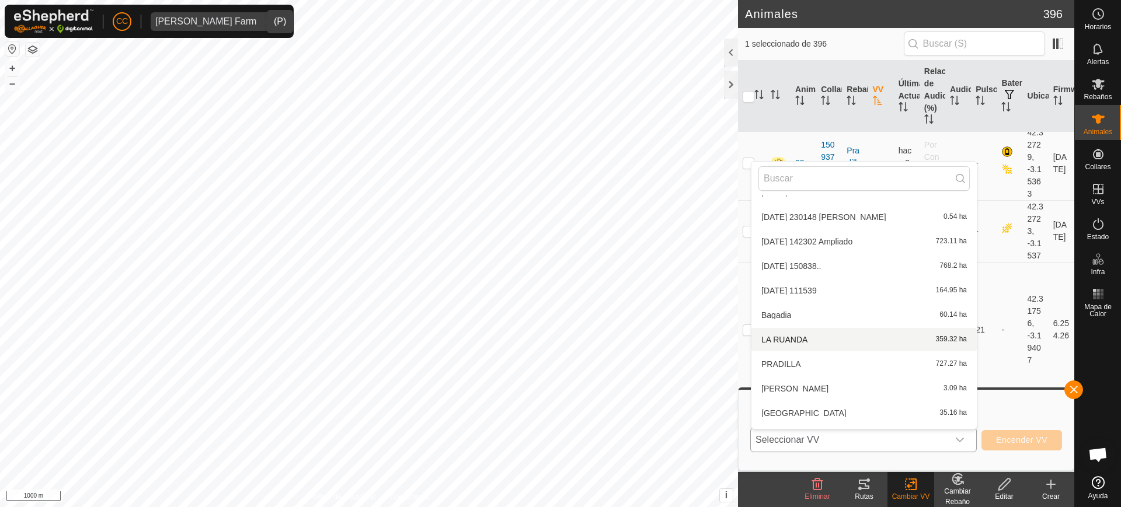
scroll to position [214, 0]
click at [836, 369] on li "PRADILLA 727.27 ha" at bounding box center [864, 363] width 225 height 23
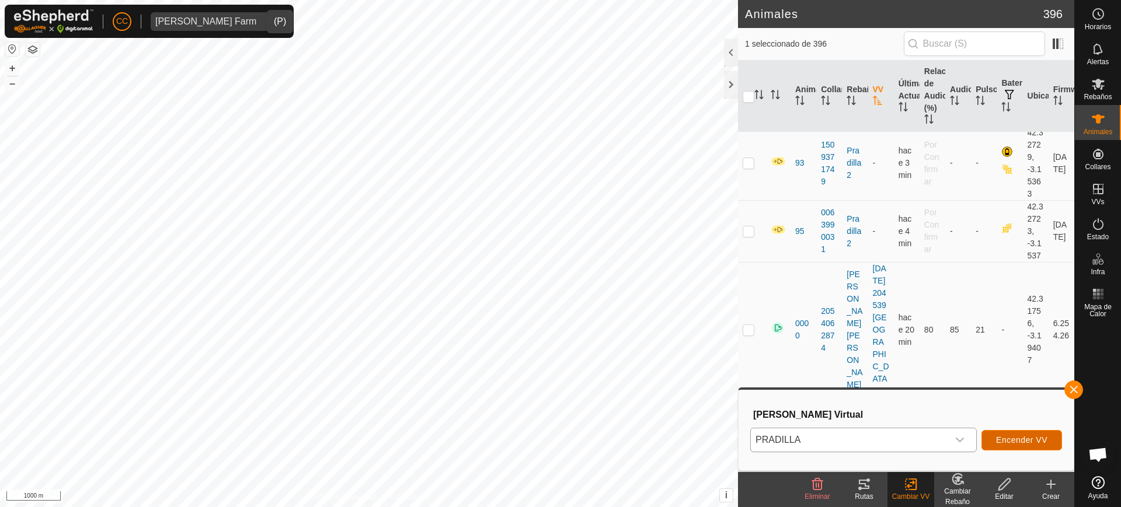
click at [1000, 434] on button "Encender VV" at bounding box center [1022, 440] width 81 height 20
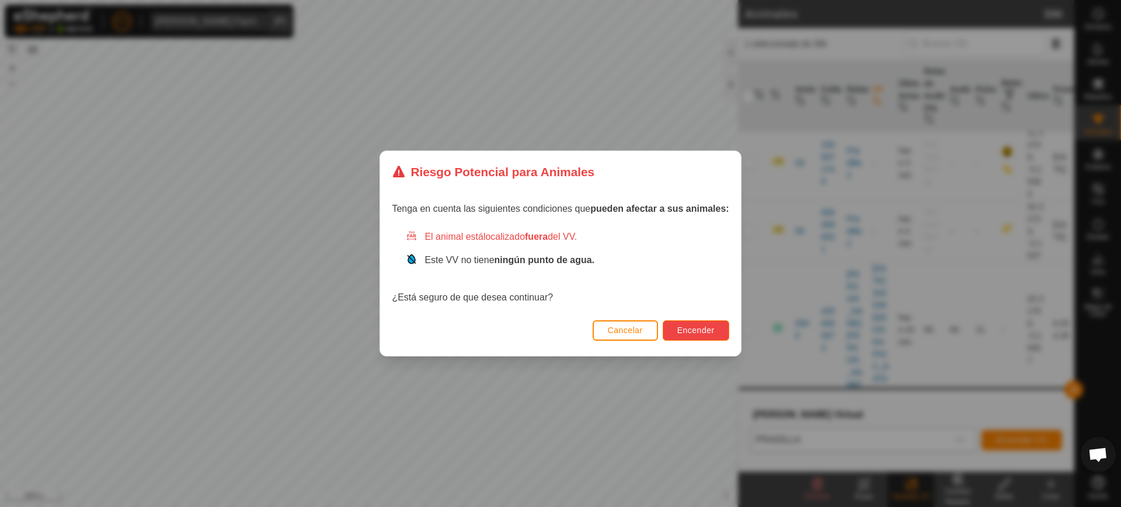
click at [697, 330] on span "Encender" at bounding box center [695, 330] width 37 height 9
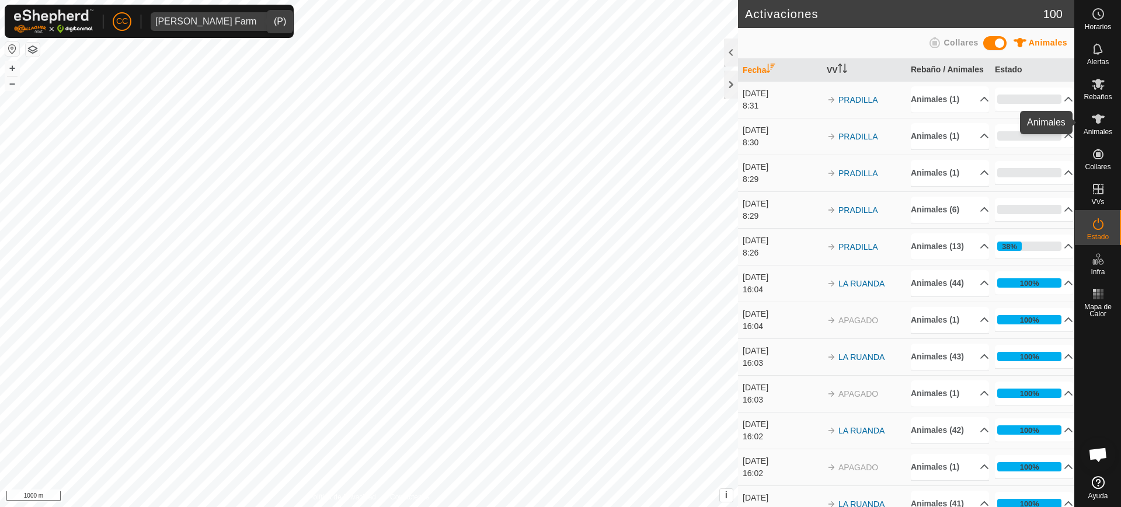
click at [1109, 109] on div "Animales" at bounding box center [1098, 122] width 46 height 35
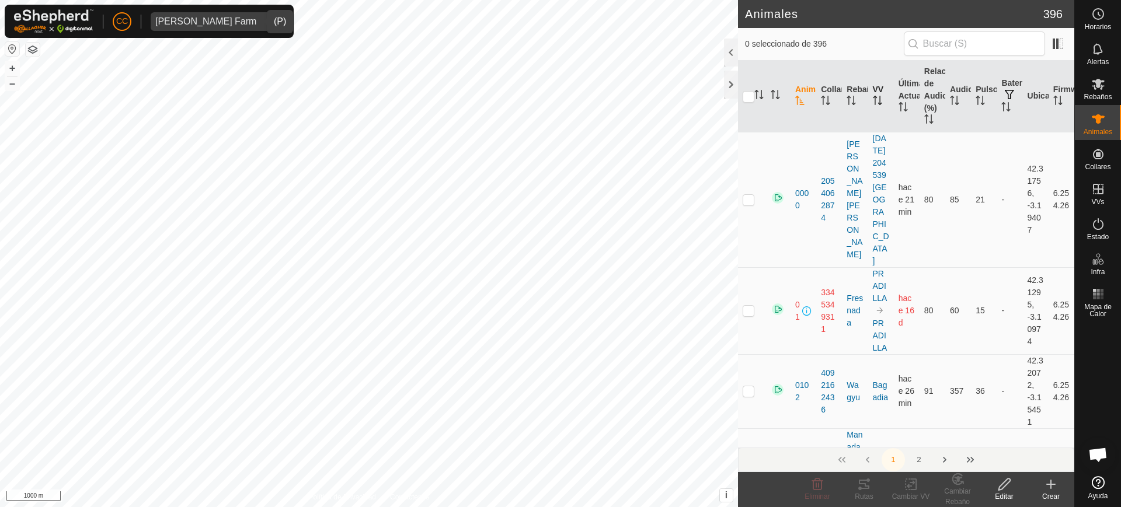
click at [875, 104] on icon "Activar para ordenar" at bounding box center [875, 100] width 1 height 9
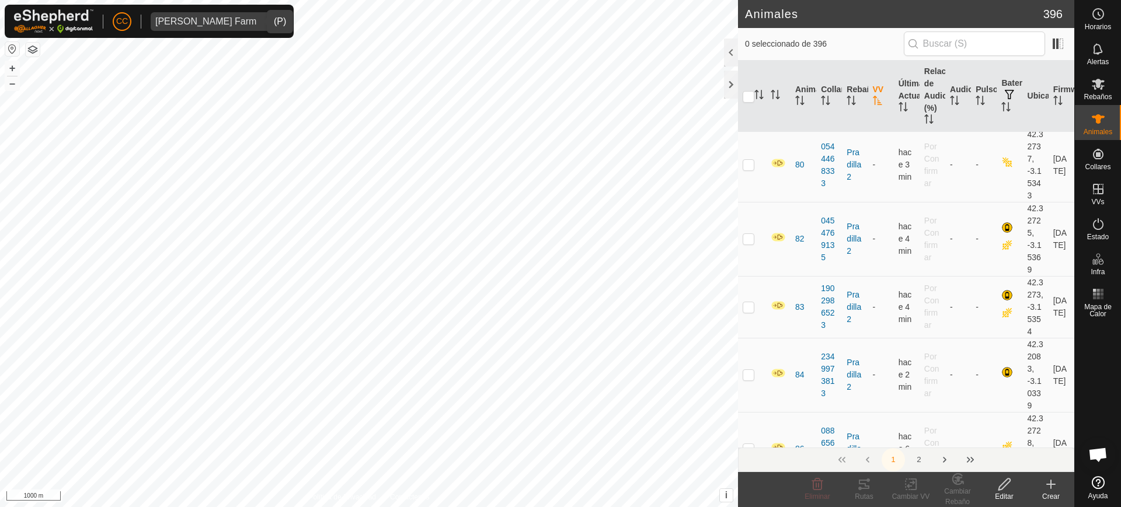
scroll to position [723, 0]
click at [750, 378] on p-checkbox at bounding box center [749, 373] width 12 height 9
checkbox input "true"
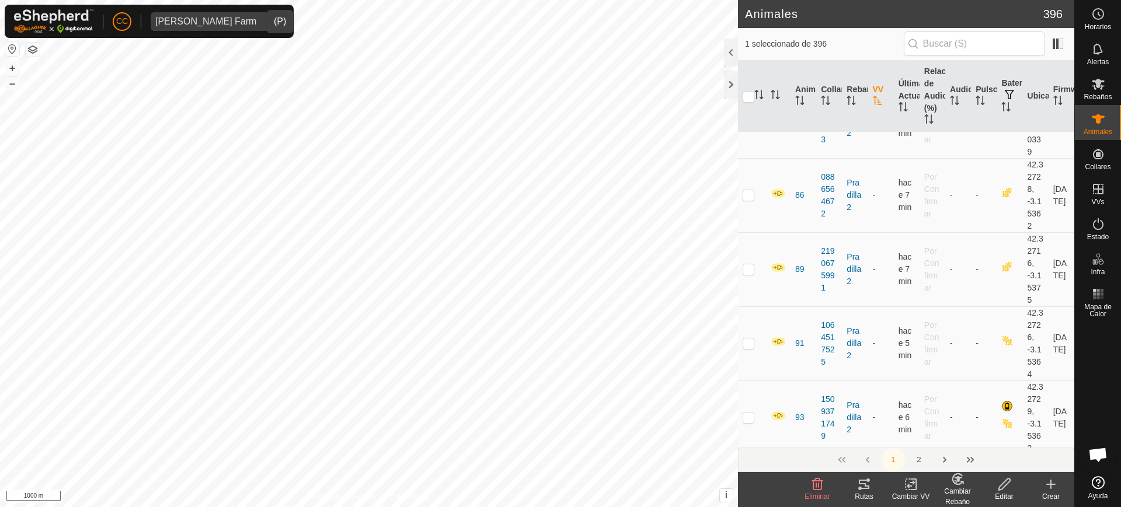
scroll to position [834, 0]
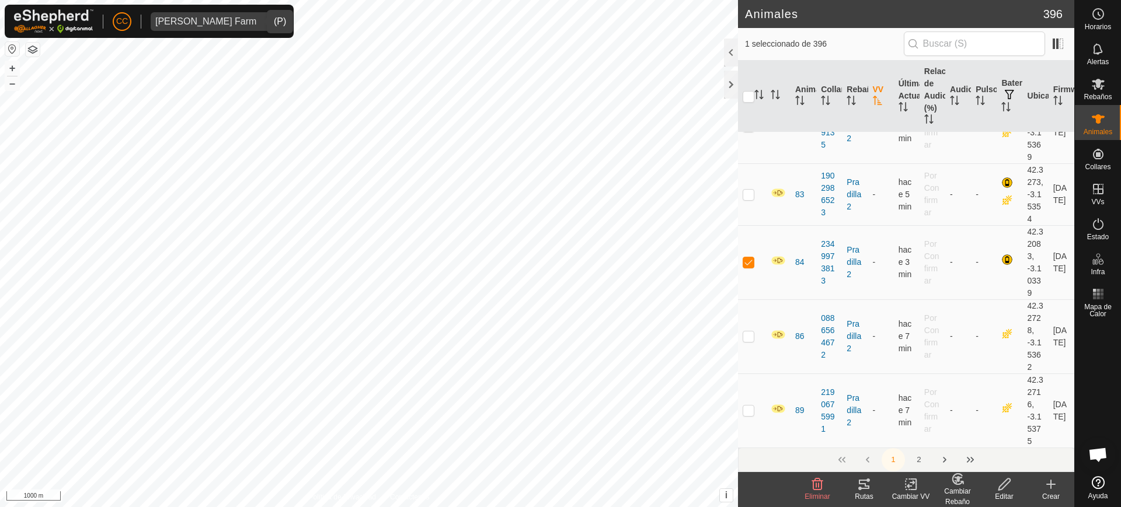
click at [920, 482] on change-vp-svg-icon at bounding box center [911, 485] width 47 height 14
click at [931, 433] on link "Elegir VV..." at bounding box center [946, 434] width 116 height 23
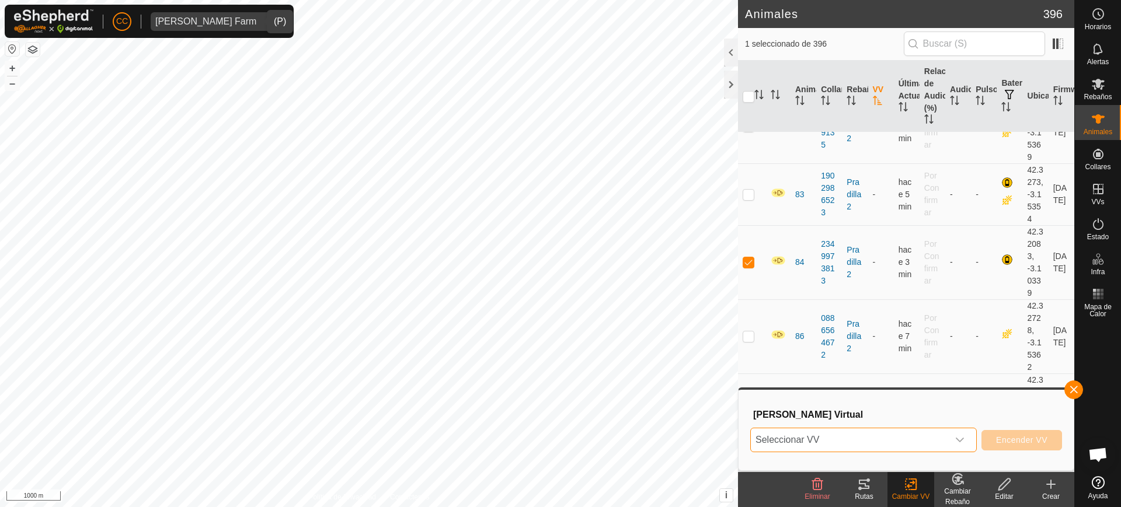
click at [895, 433] on span "Seleccionar VV" at bounding box center [849, 440] width 197 height 23
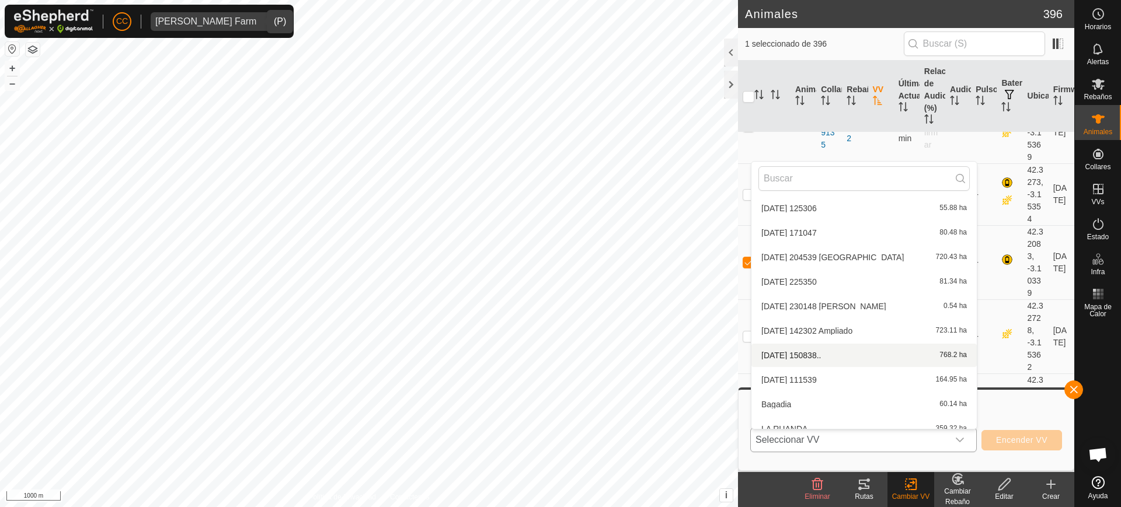
scroll to position [196, 0]
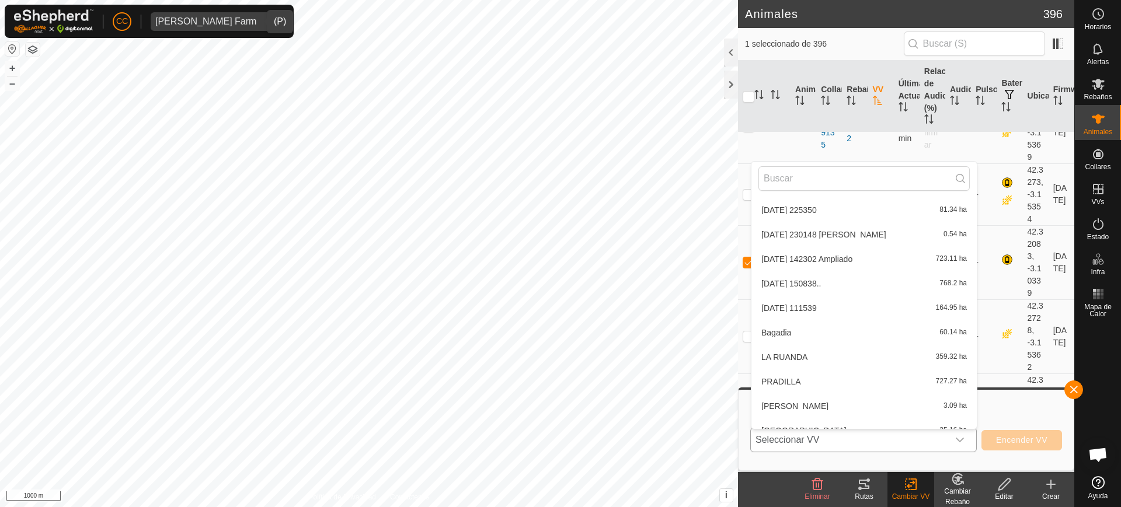
click at [840, 381] on li "PRADILLA 727.27 ha" at bounding box center [864, 381] width 225 height 23
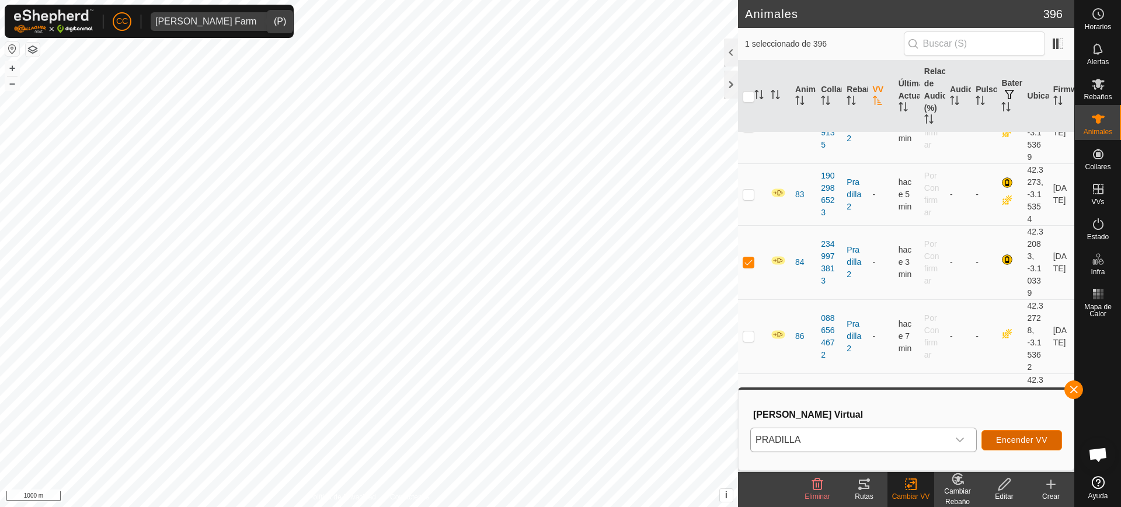
click at [1004, 438] on span "Encender VV" at bounding box center [1021, 440] width 51 height 9
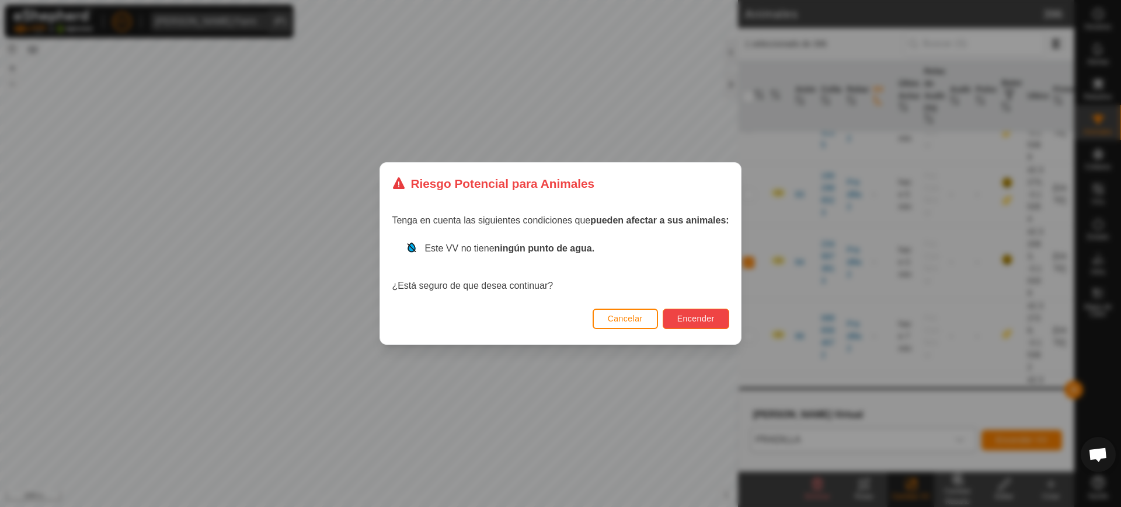
click at [694, 323] on span "Encender" at bounding box center [695, 318] width 37 height 9
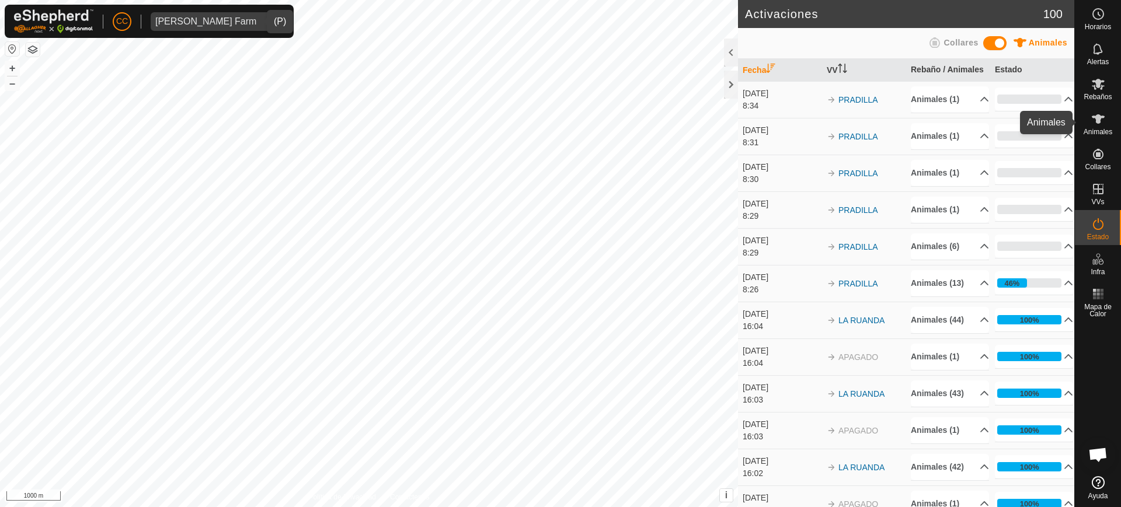
click at [1100, 122] on icon at bounding box center [1098, 118] width 13 height 9
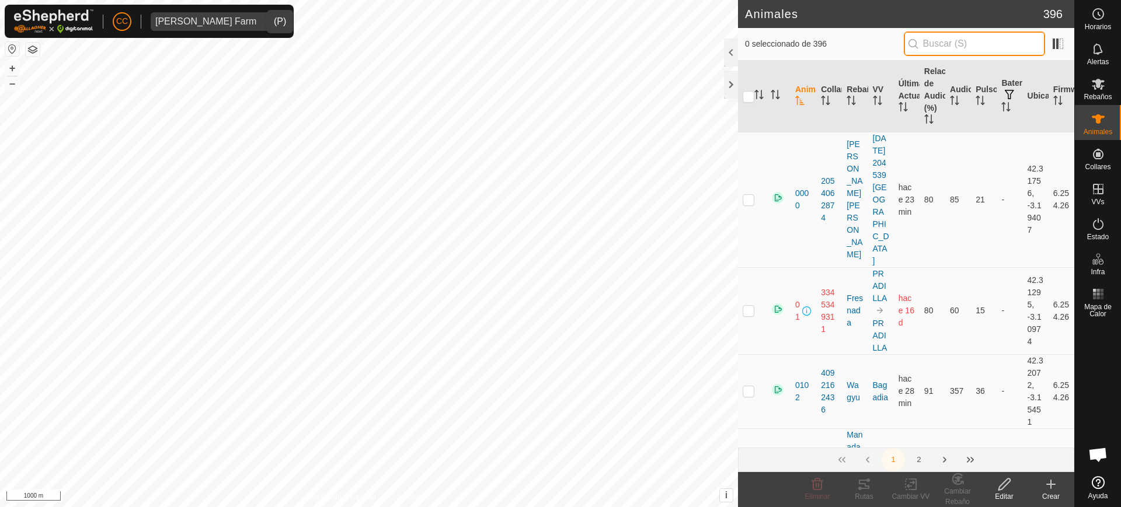
click at [968, 40] on input "text" at bounding box center [974, 44] width 141 height 25
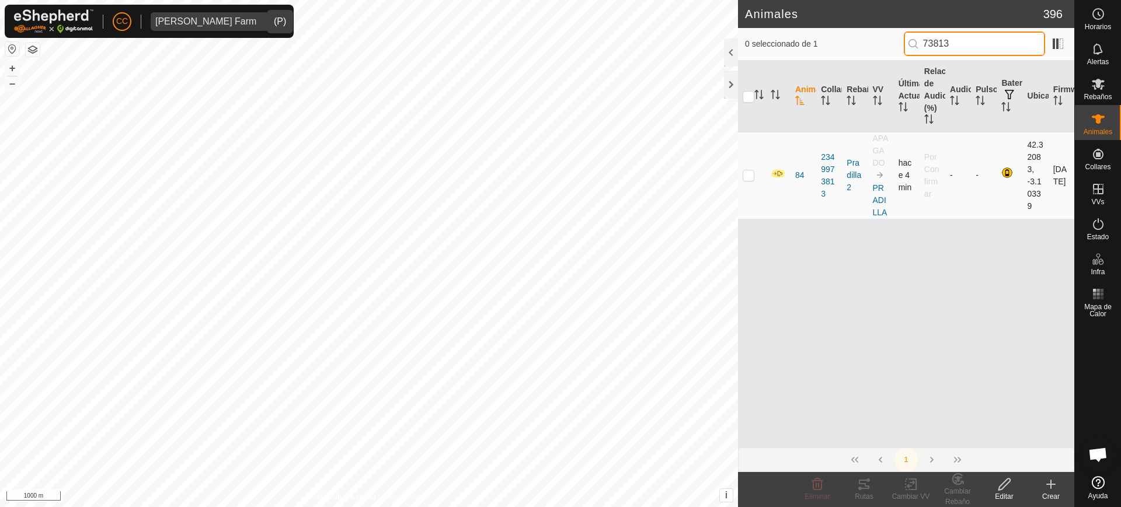
type input "73813"
click at [747, 178] on p-checkbox at bounding box center [749, 175] width 12 height 9
checkbox input "true"
click at [1000, 484] on icon at bounding box center [1004, 485] width 15 height 14
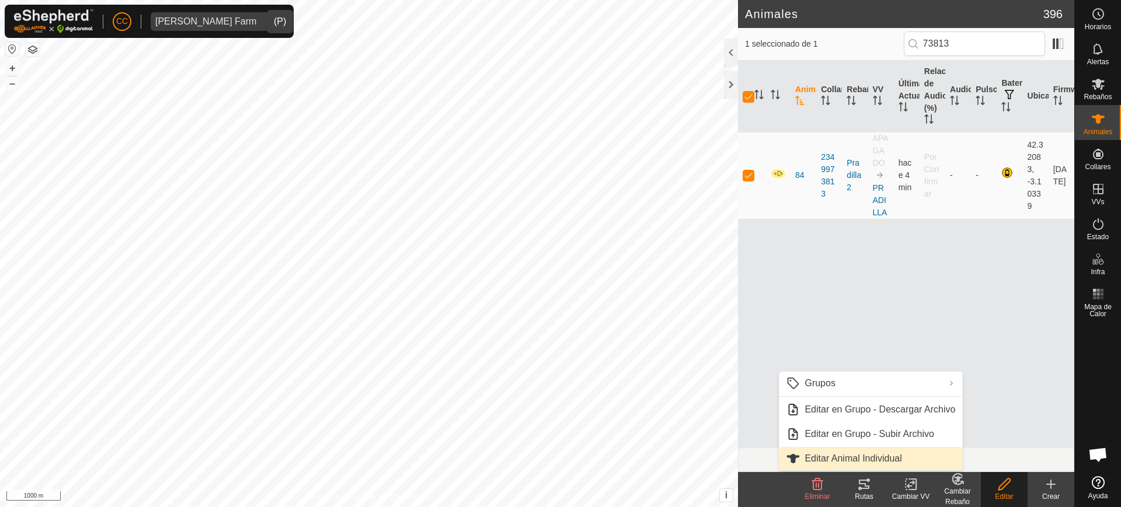
click at [909, 459] on link "Editar Animal Individual" at bounding box center [870, 458] width 183 height 23
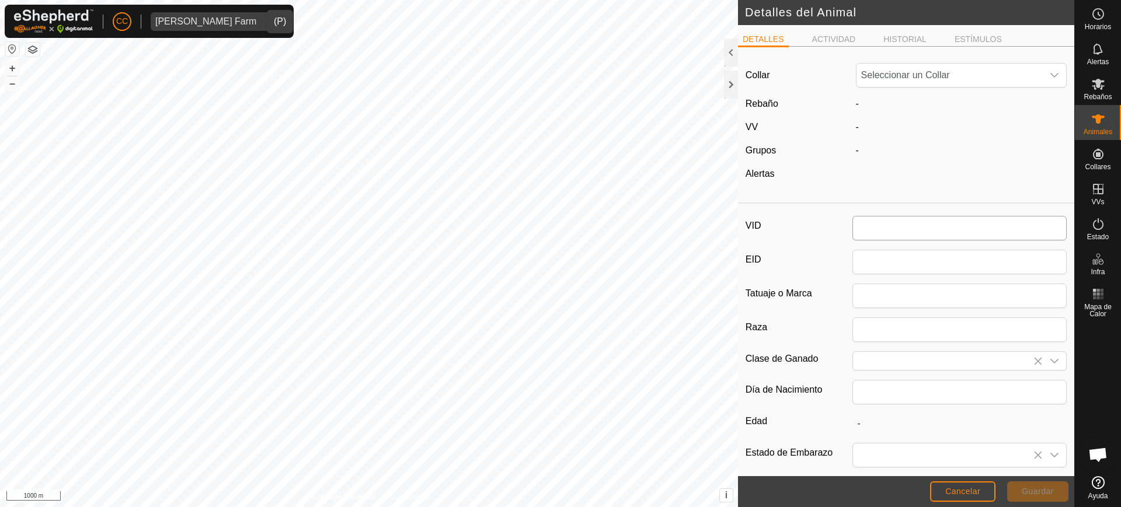
type input "84"
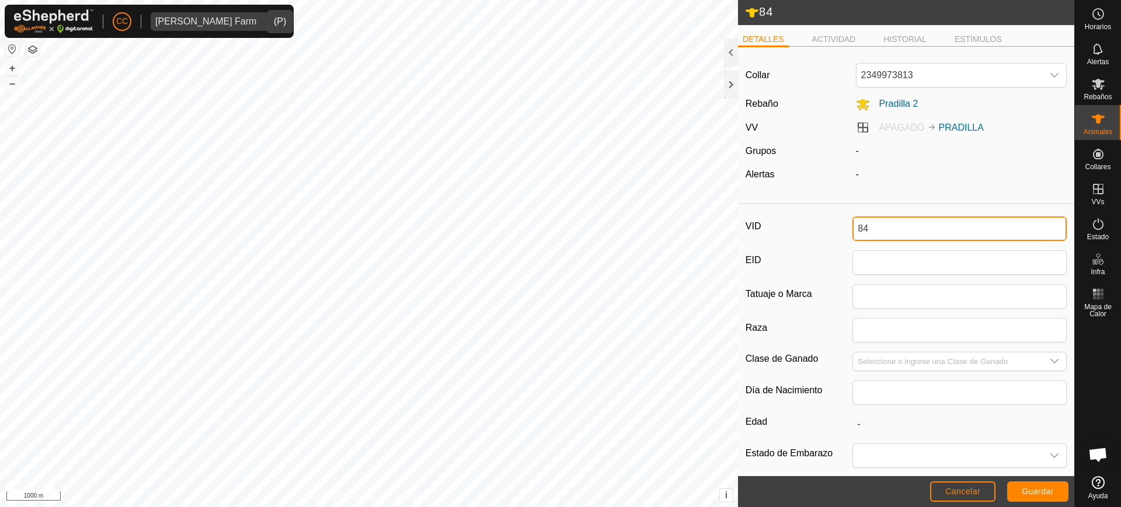
click at [899, 228] on input "84" at bounding box center [960, 229] width 214 height 25
type input "2688"
click at [1026, 494] on span "Guardar" at bounding box center [1038, 491] width 32 height 9
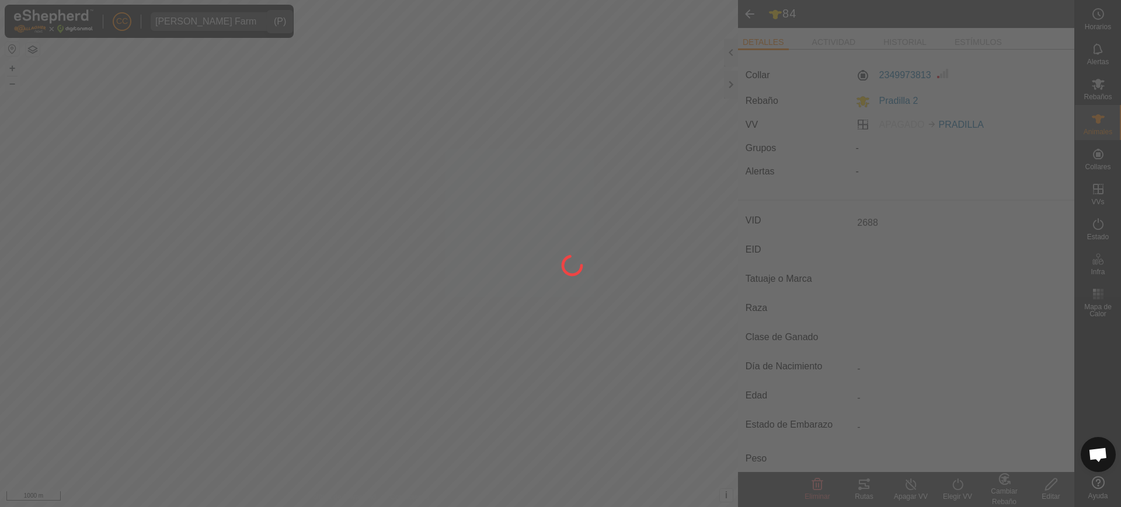
type input "-"
type input "0 kg"
type input "-"
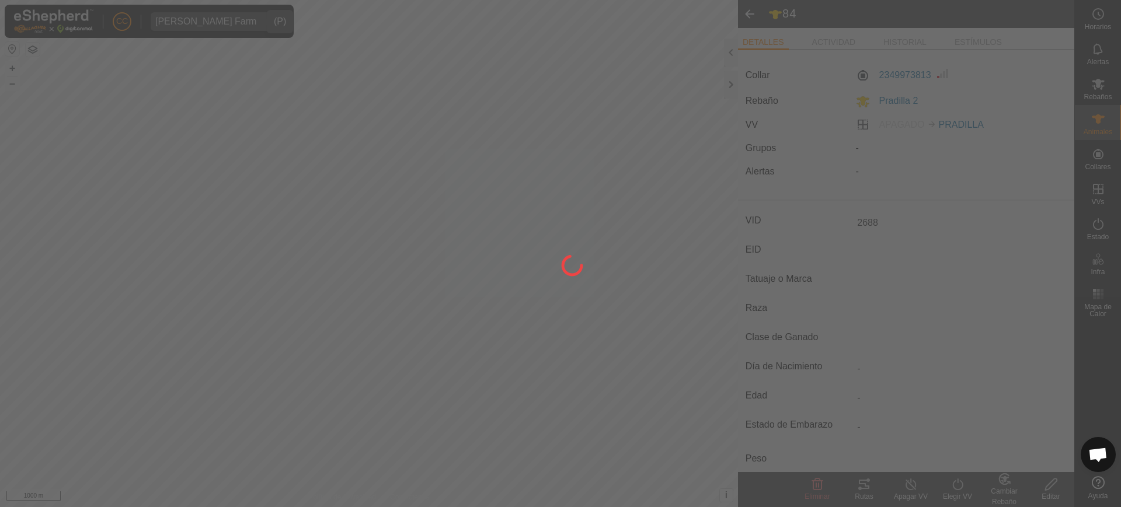
type input "-"
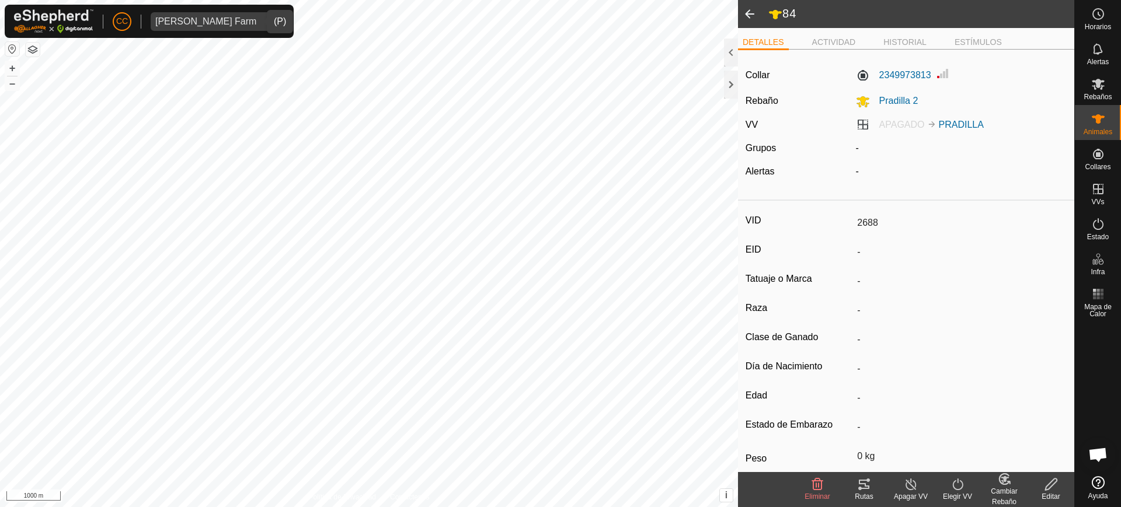
type input "84"
type input "-"
click at [1109, 128] on span "Animales" at bounding box center [1098, 131] width 29 height 7
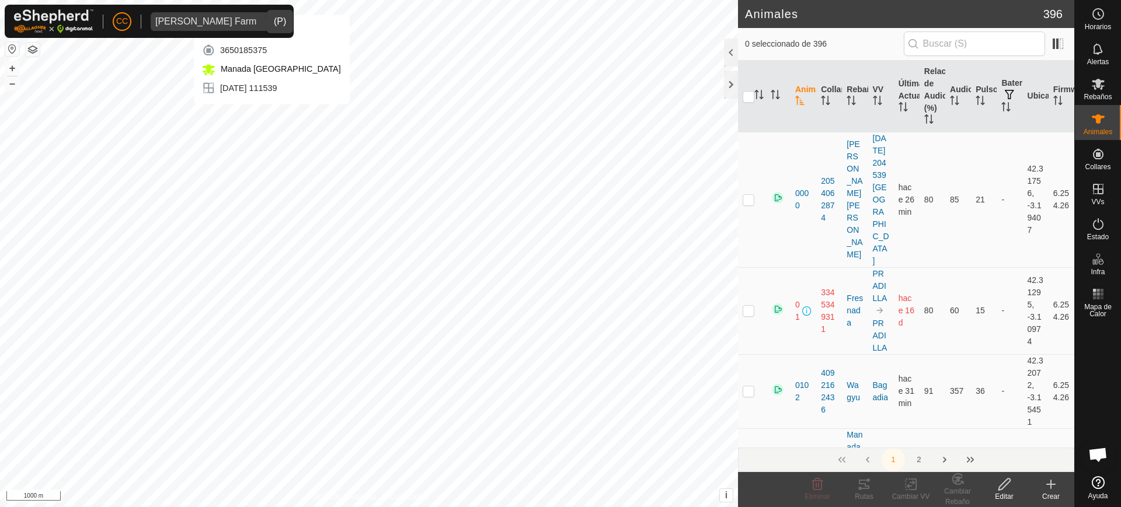
click at [239, 16] on span "[PERSON_NAME] Farm" at bounding box center [206, 21] width 110 height 19
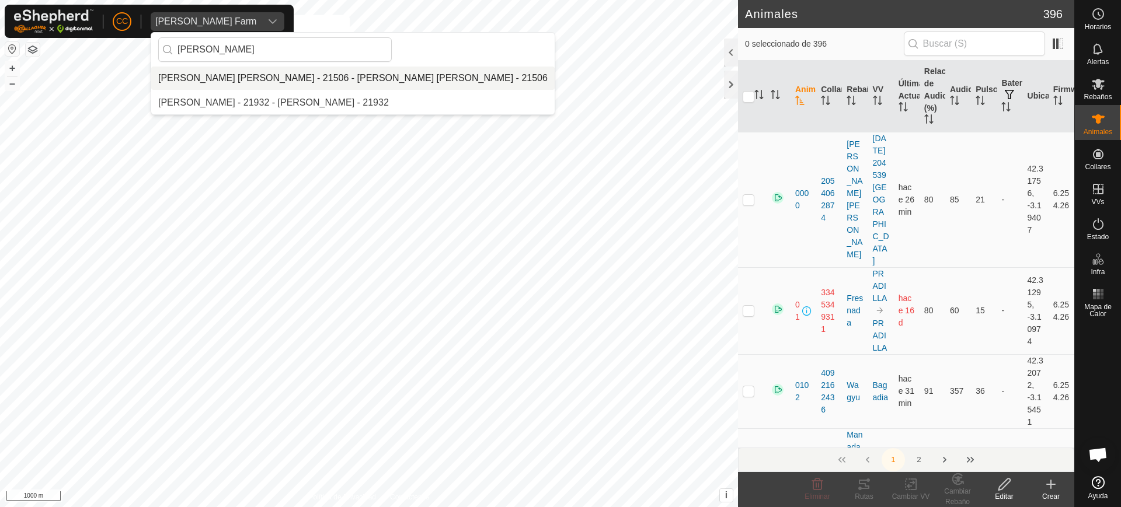
type input "silvia"
click at [251, 82] on li "[PERSON_NAME] - 21506 - [PERSON_NAME] - 21506" at bounding box center [353, 78] width 404 height 23
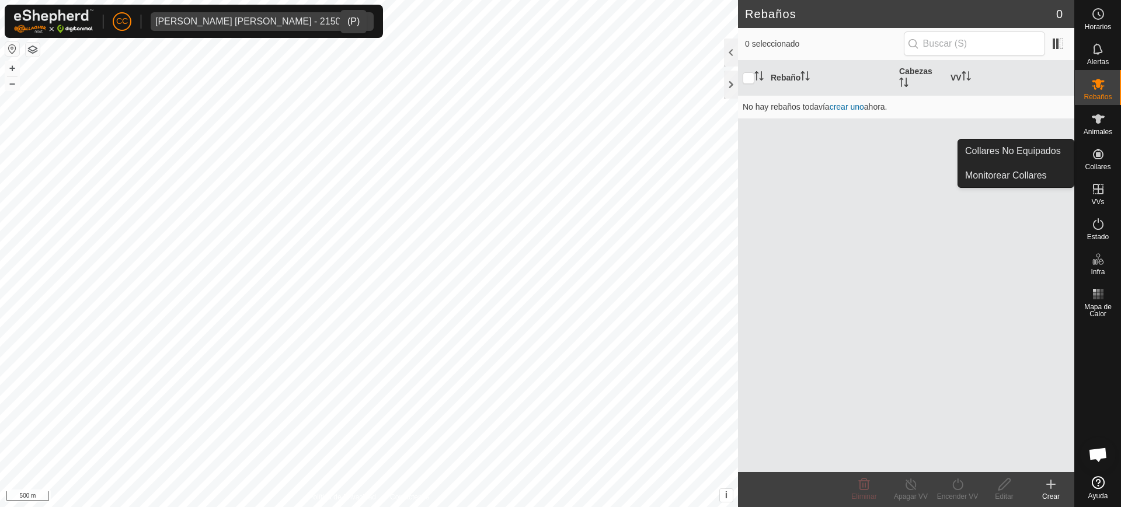
click at [1098, 165] on span "Collares" at bounding box center [1098, 167] width 26 height 7
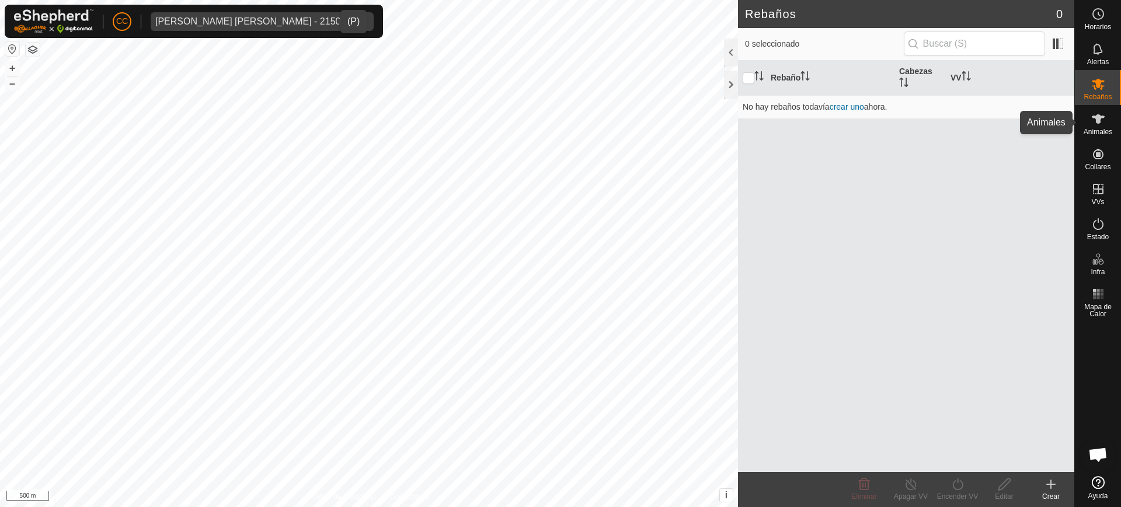
click at [1099, 137] on div "Animales" at bounding box center [1098, 122] width 46 height 35
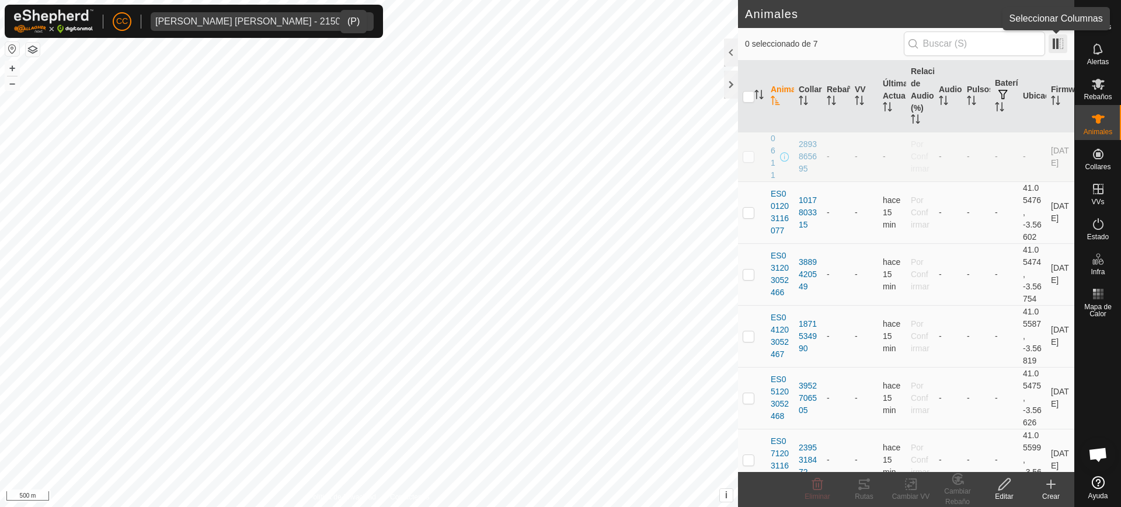
click at [1058, 40] on span at bounding box center [1058, 43] width 19 height 19
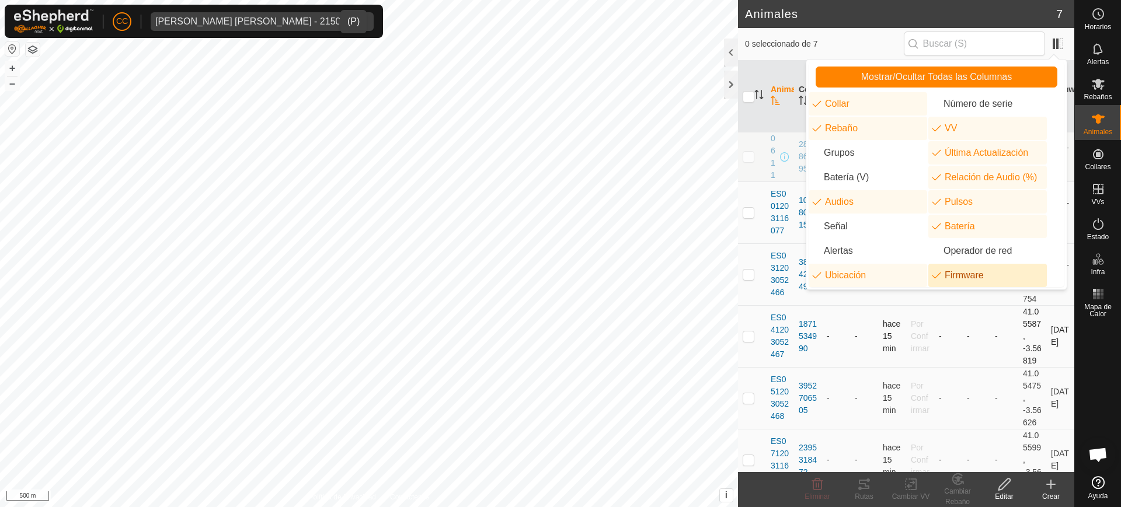
click at [990, 366] on td "-" at bounding box center [1004, 336] width 28 height 62
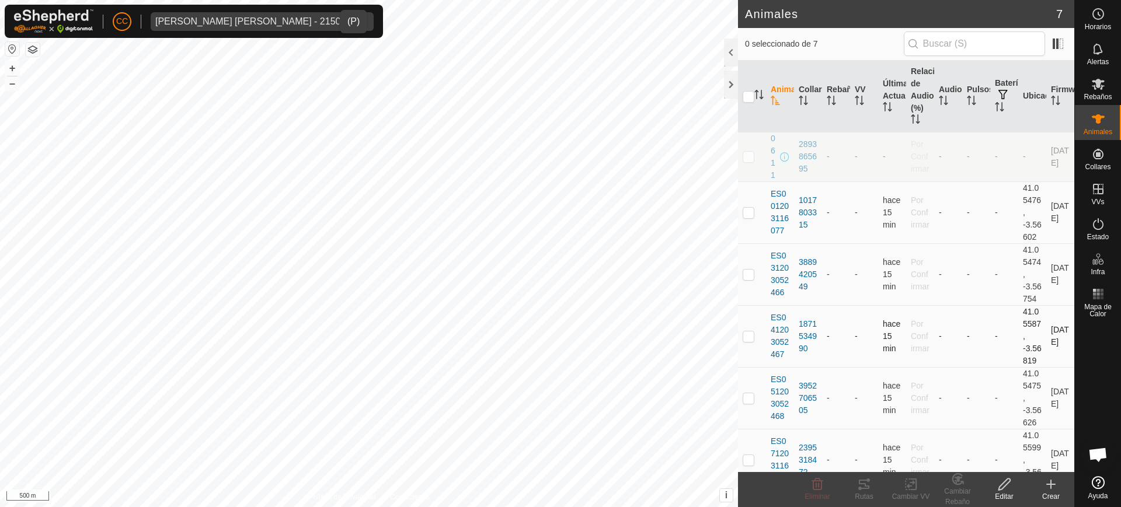
scroll to position [155, 0]
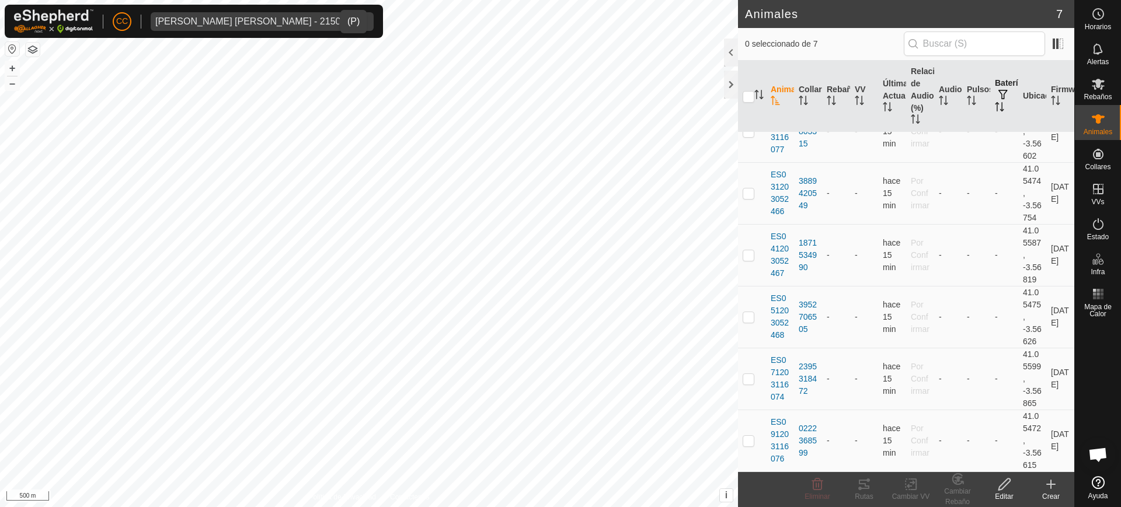
click at [997, 106] on th "Batería" at bounding box center [1004, 97] width 28 height 72
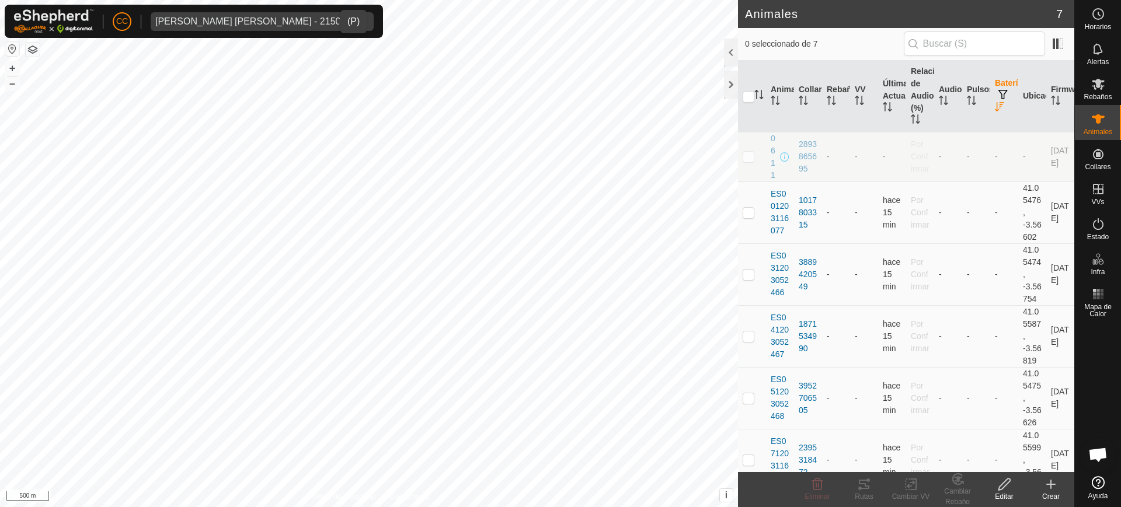
click at [997, 106] on th "Batería" at bounding box center [1004, 97] width 28 height 72
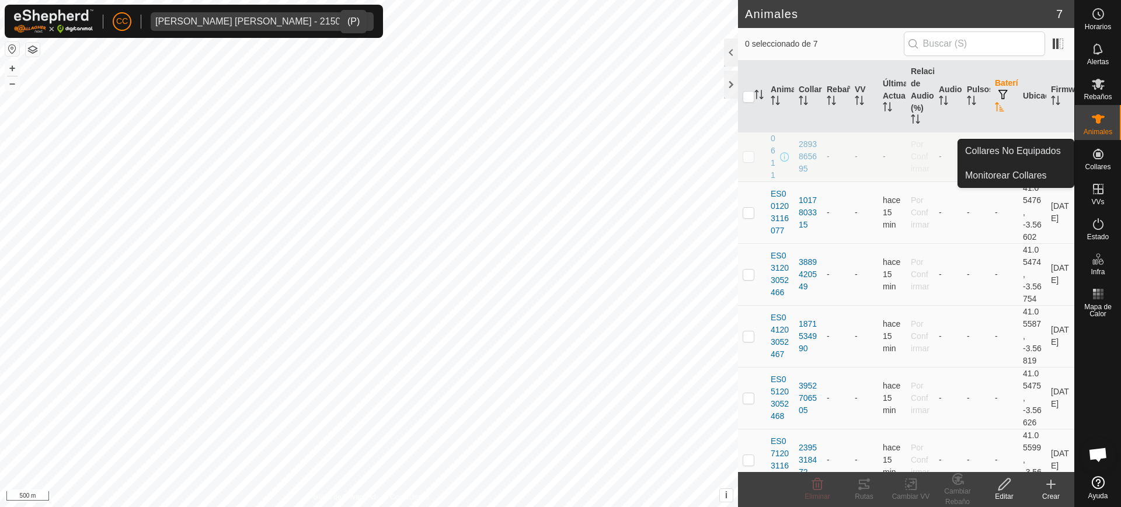
click at [1107, 162] on es-neckbands-svg-icon at bounding box center [1098, 154] width 21 height 19
click at [1025, 154] on link "Collares No Equipados" at bounding box center [1016, 151] width 116 height 23
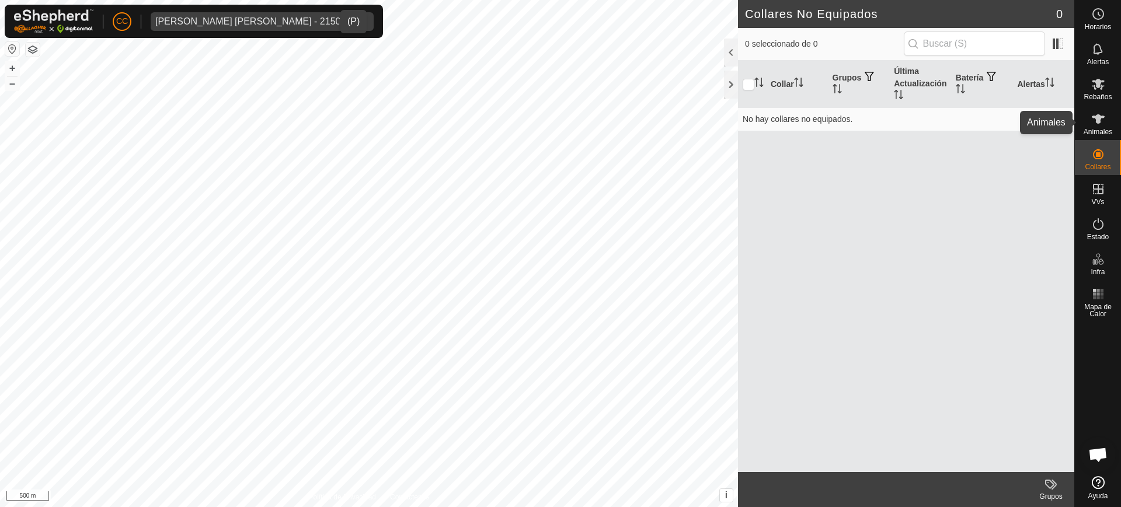
click at [1103, 114] on icon at bounding box center [1098, 119] width 14 height 14
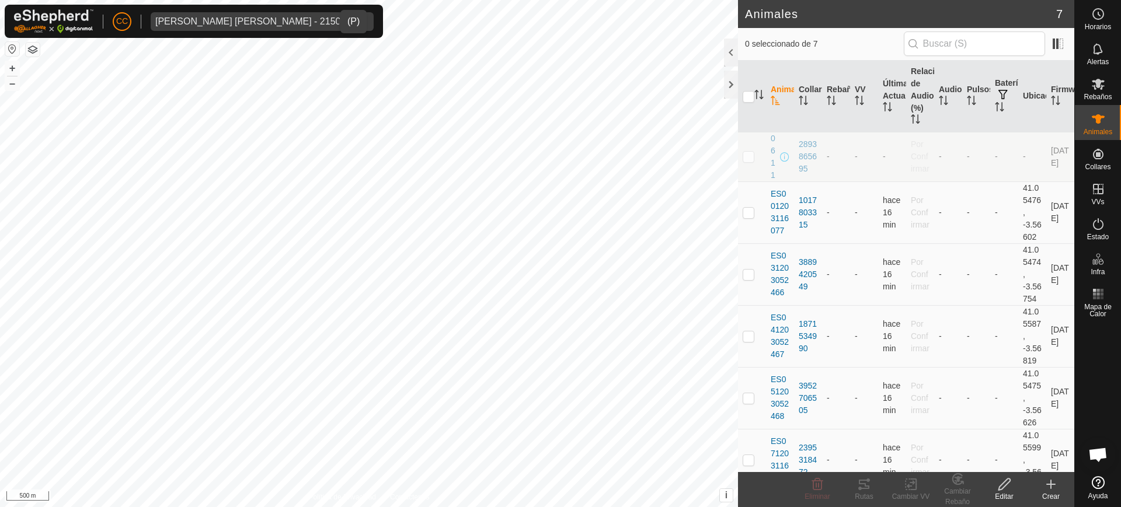
click at [896, 165] on td "-" at bounding box center [892, 157] width 28 height 50
click at [748, 156] on p-checkbox at bounding box center [749, 156] width 12 height 9
checkbox input "true"
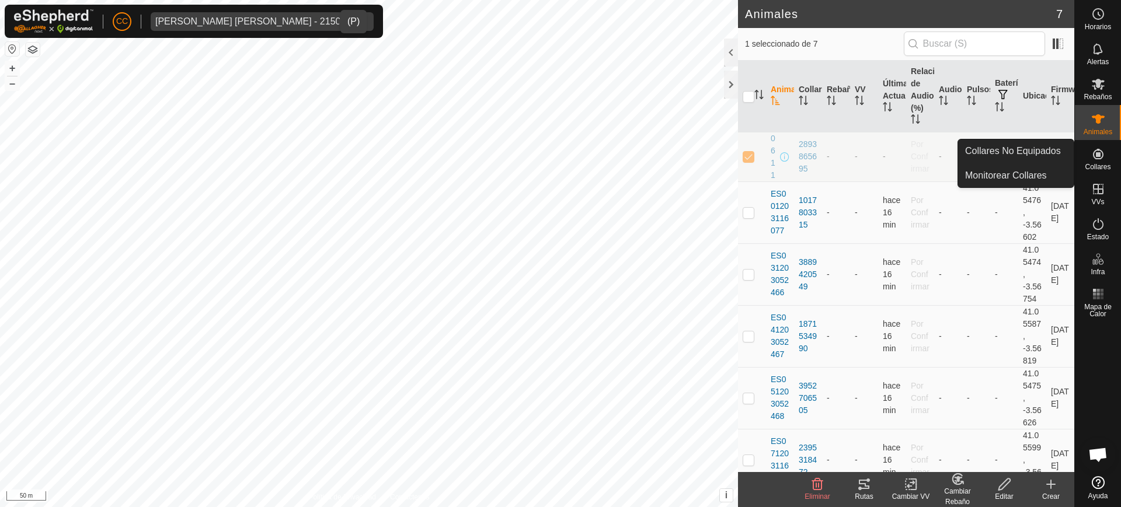
click at [1096, 161] on es-neckbands-svg-icon at bounding box center [1098, 154] width 21 height 19
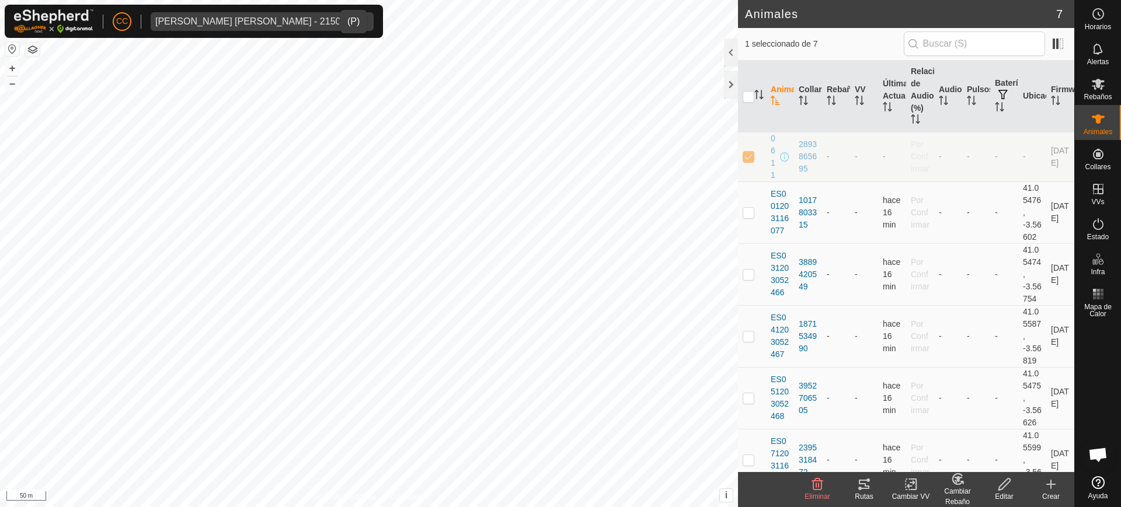
click at [293, 17] on div "Silvia Maria Ramirez Gallego - 21506" at bounding box center [250, 21] width 190 height 9
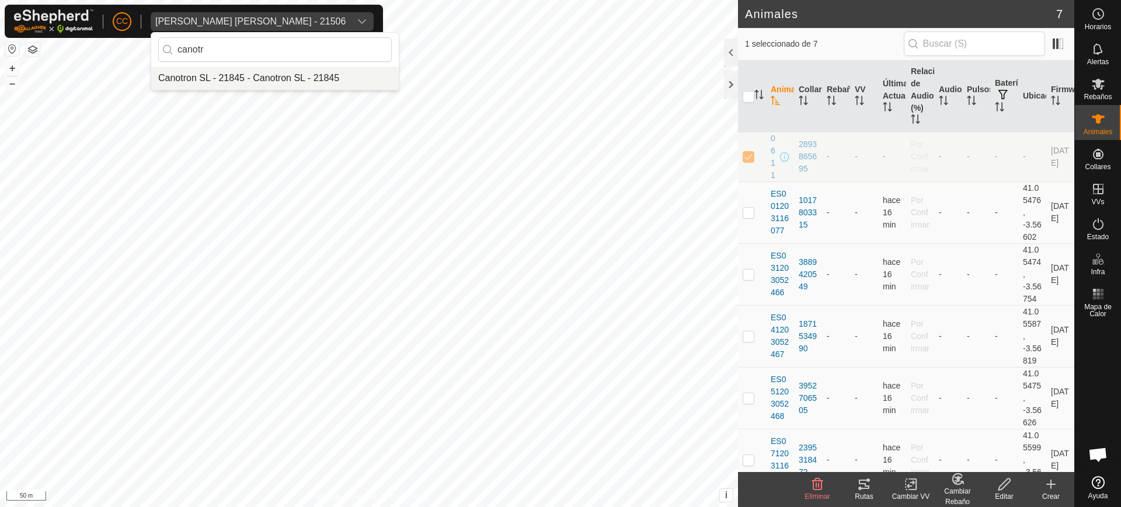
type input "canotr"
click at [267, 72] on li "Canotron SL - 21845 - Canotron SL - 21845" at bounding box center [275, 78] width 248 height 23
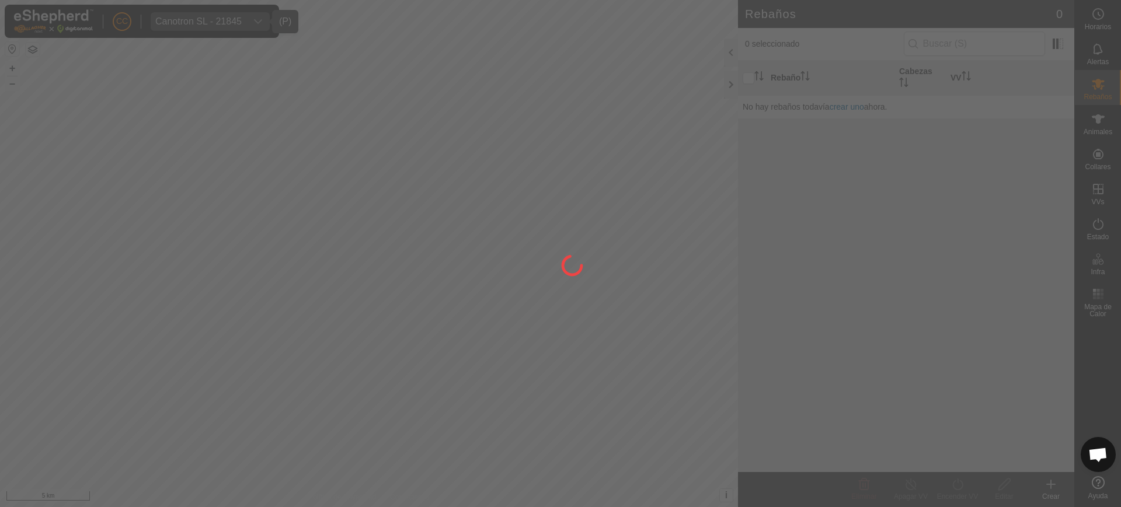
click at [1113, 128] on div at bounding box center [560, 253] width 1121 height 507
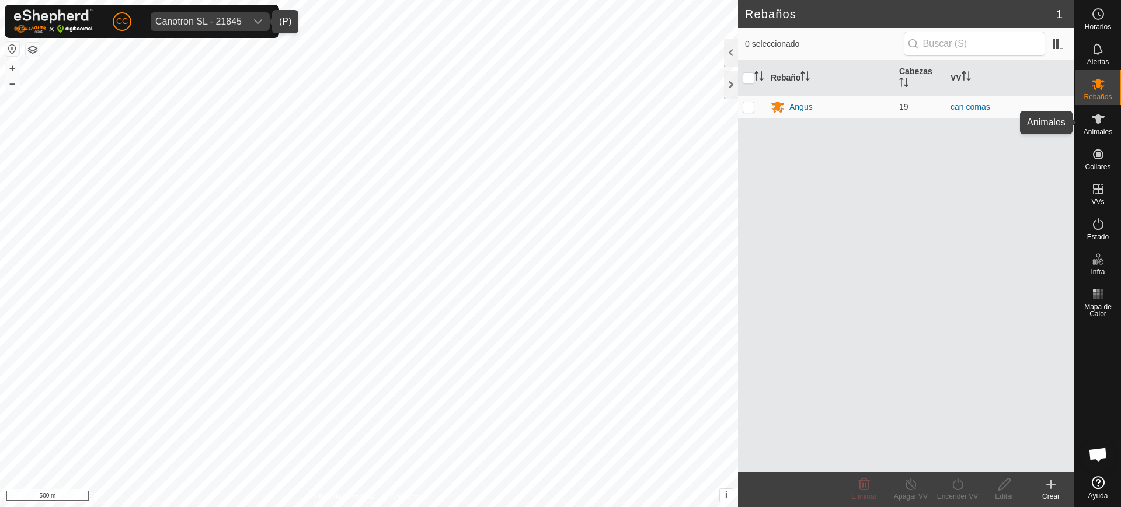
click at [1104, 128] on span "Animales" at bounding box center [1098, 131] width 29 height 7
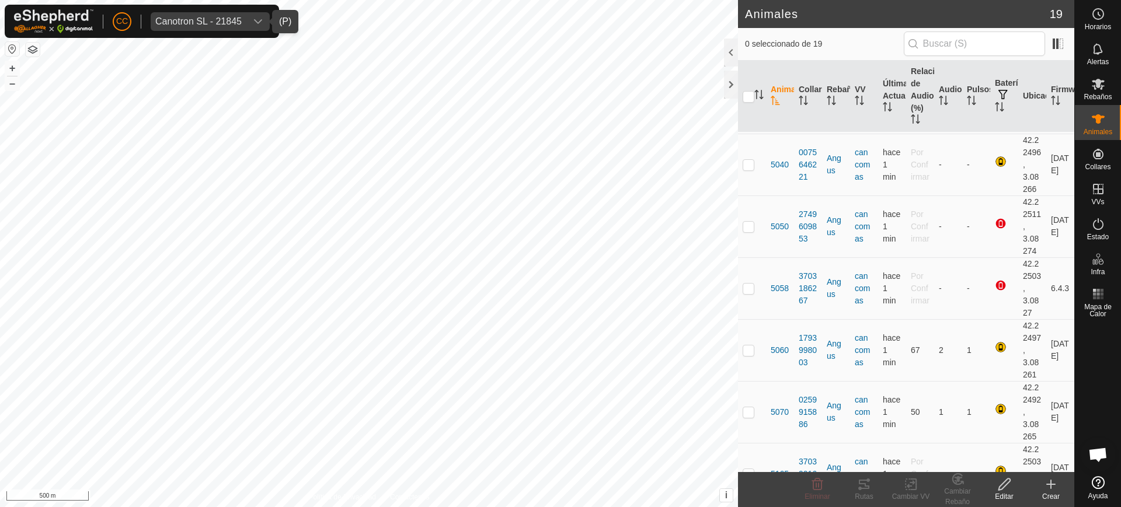
scroll to position [446, 0]
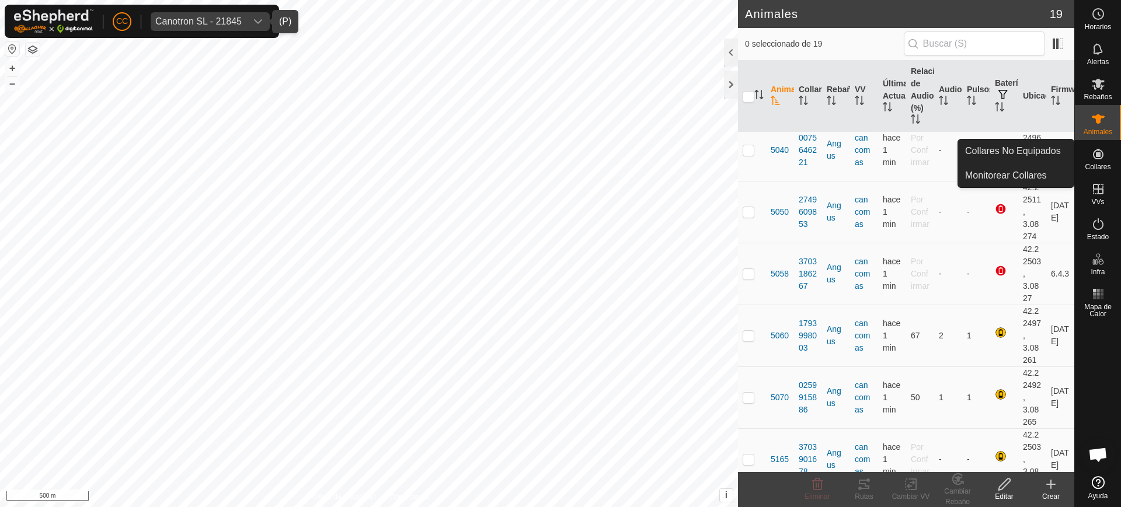
click at [1103, 169] on span "Collares" at bounding box center [1098, 167] width 26 height 7
click at [1010, 144] on link "Collares No Equipados" at bounding box center [1016, 151] width 116 height 23
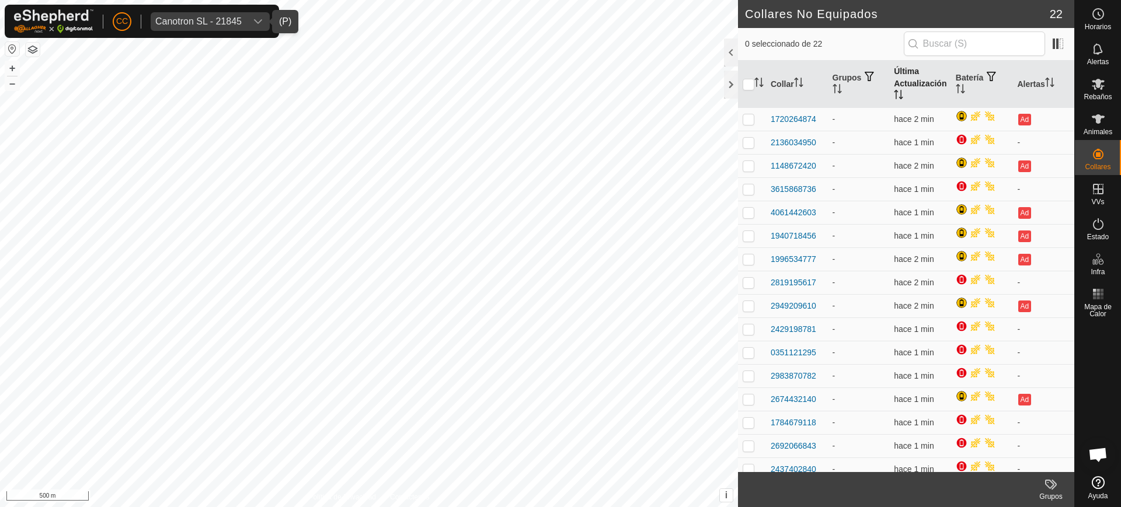
click at [899, 90] on th "Última Actualización" at bounding box center [920, 84] width 62 height 47
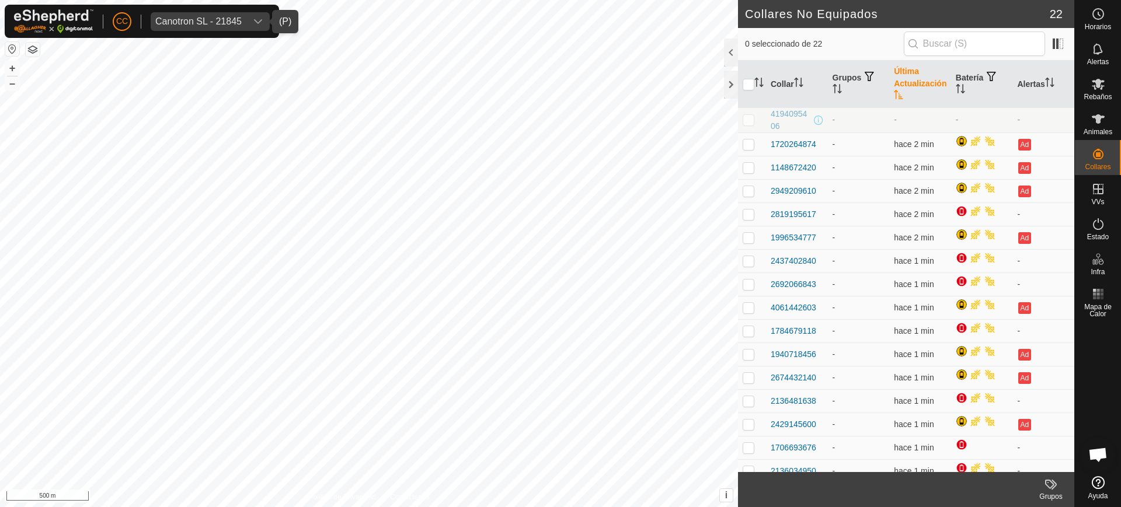
drag, startPoint x: 792, startPoint y: 127, endPoint x: 765, endPoint y: 116, distance: 29.1
click at [765, 116] on tr "4194095406 - - - -" at bounding box center [906, 119] width 336 height 25
copy div "4194095406"
drag, startPoint x: 182, startPoint y: 22, endPoint x: 190, endPoint y: 22, distance: 8.2
click at [182, 22] on div "Canotron SL - 21845" at bounding box center [198, 21] width 86 height 9
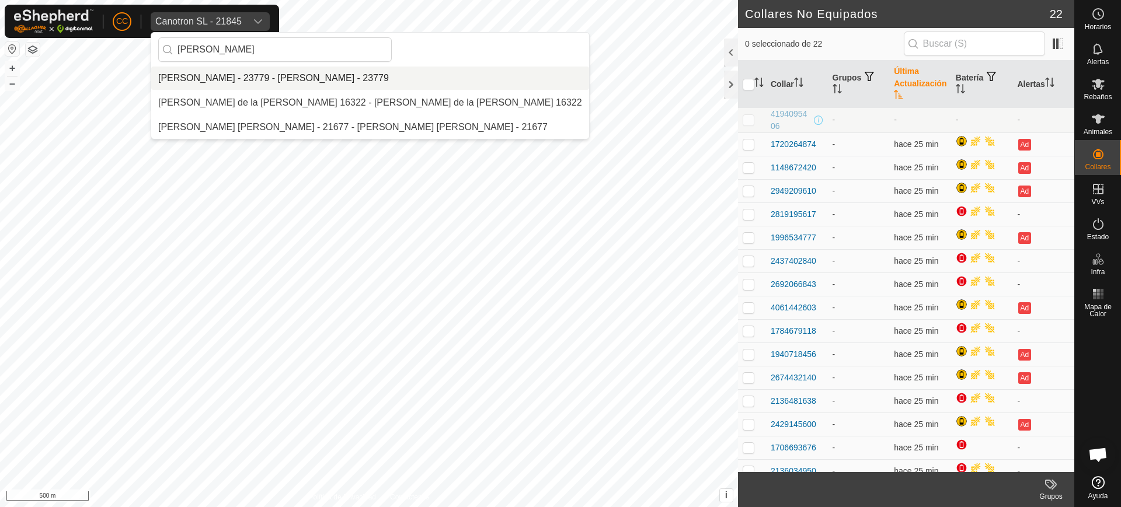
type input "juan car"
click at [224, 82] on li "[PERSON_NAME] - 23779 - [PERSON_NAME] - 23779" at bounding box center [370, 78] width 438 height 23
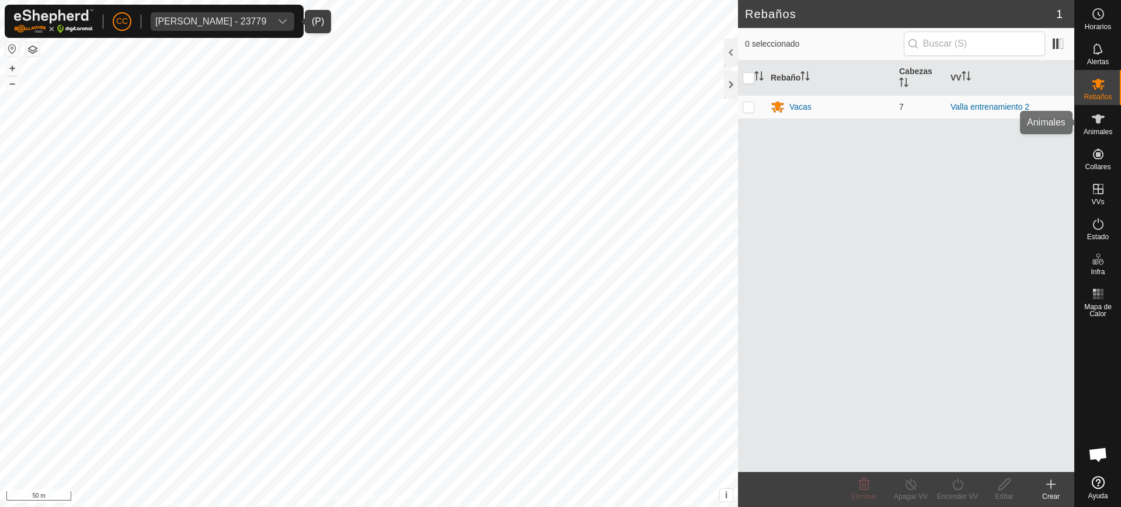
click at [1094, 137] on div "Animales" at bounding box center [1098, 122] width 46 height 35
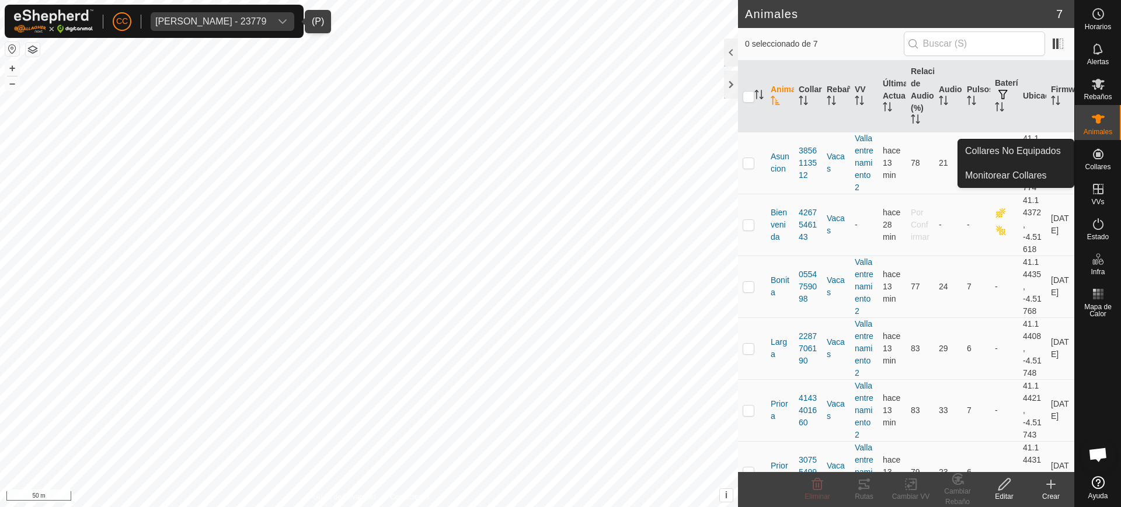
click at [1094, 145] on es-neckbands-svg-icon at bounding box center [1098, 154] width 21 height 19
click at [1094, 164] on span "Collares" at bounding box center [1098, 167] width 26 height 7
click at [1025, 145] on link "Collares No Equipados" at bounding box center [1016, 151] width 116 height 23
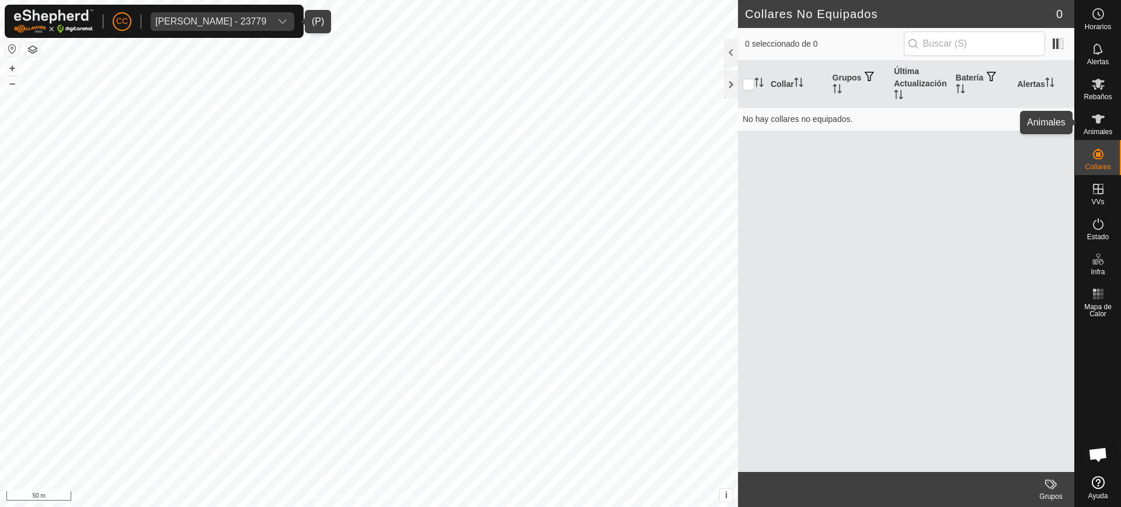
click at [1094, 123] on icon at bounding box center [1098, 119] width 14 height 14
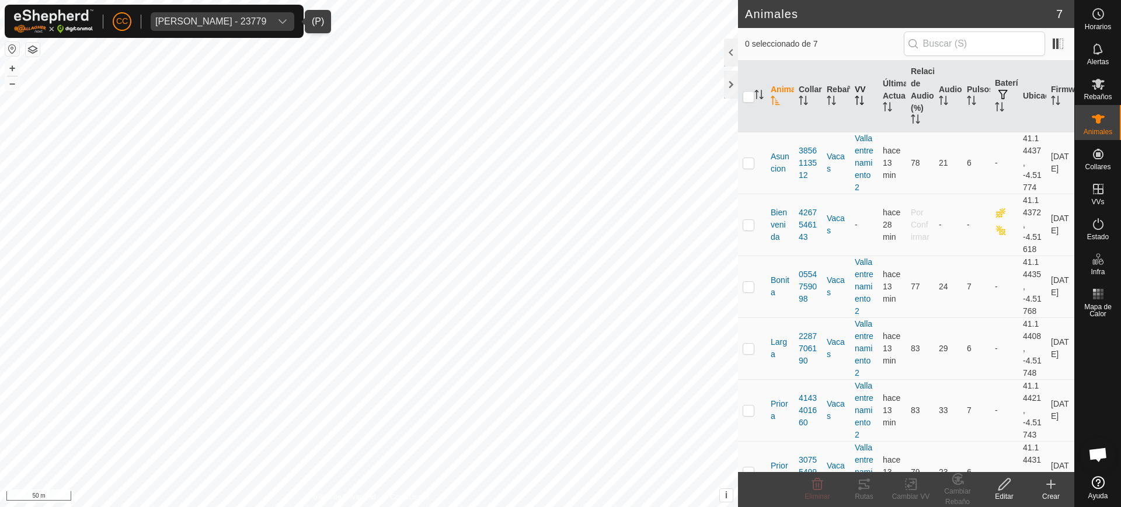
click at [863, 99] on th "VV" at bounding box center [864, 97] width 28 height 72
click at [225, 24] on div "Juan Carlos Casado - 23779" at bounding box center [210, 21] width 111 height 9
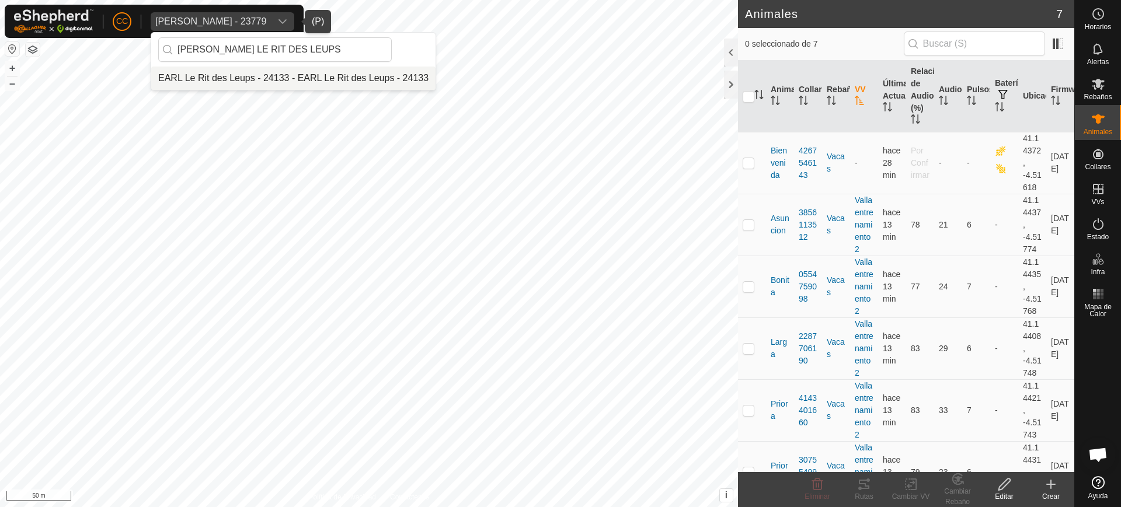
type input "EARL LE RIT DES LEUPS"
click at [297, 73] on li "EARL Le Rit des Leups - 24133 - EARL Le Rit des Leups - 24133" at bounding box center [293, 78] width 284 height 23
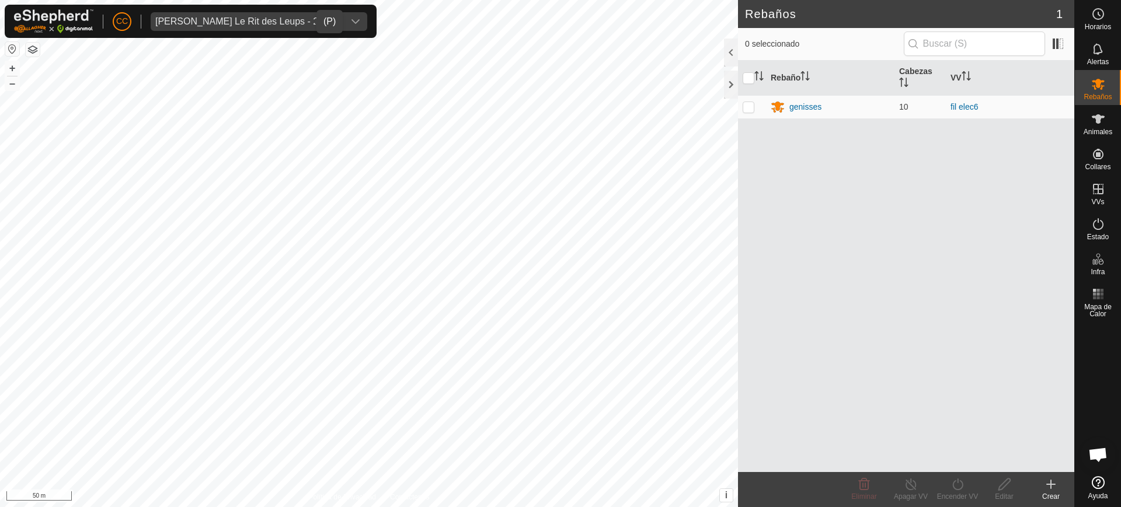
click at [270, 13] on span "EARL Le Rit des Leups - 24133" at bounding box center [247, 21] width 193 height 19
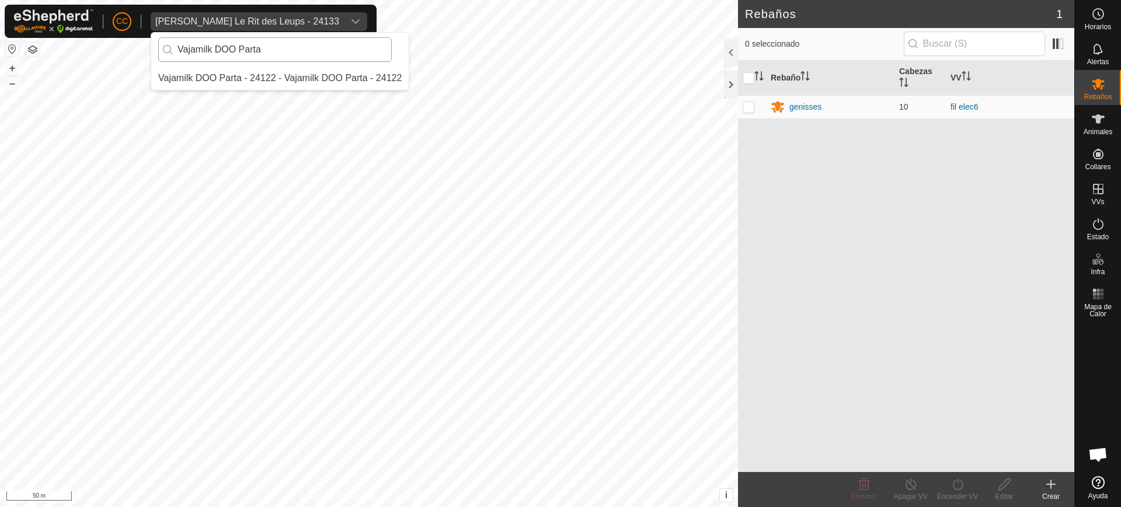
type input "Vajamilk DOO Parta"
click at [314, 69] on li "Vajamilk DOO Parta - 24122 - Vajamilk DOO Parta - 24122" at bounding box center [280, 78] width 258 height 23
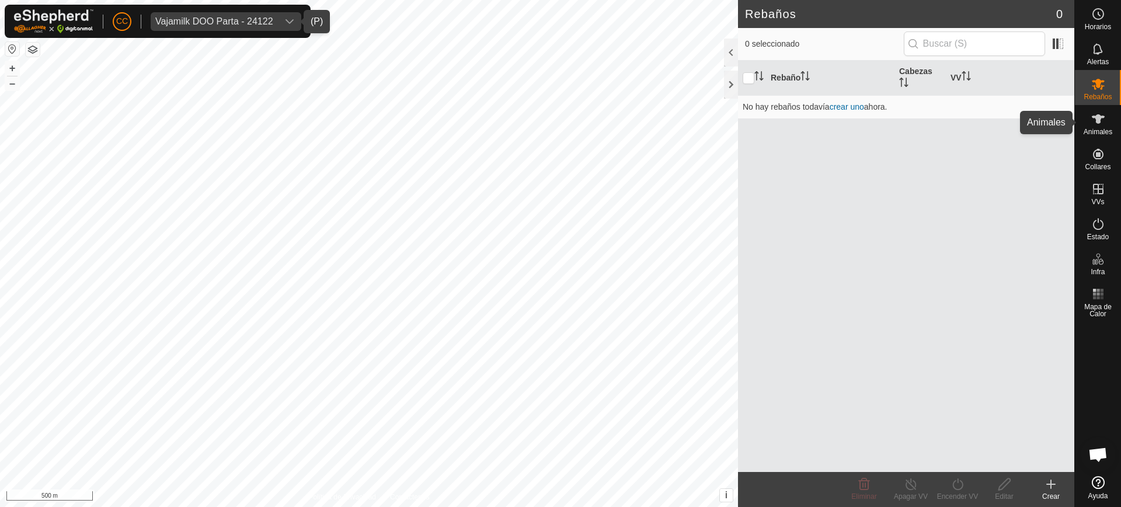
click at [1107, 120] on es-animals-svg-icon at bounding box center [1098, 119] width 21 height 19
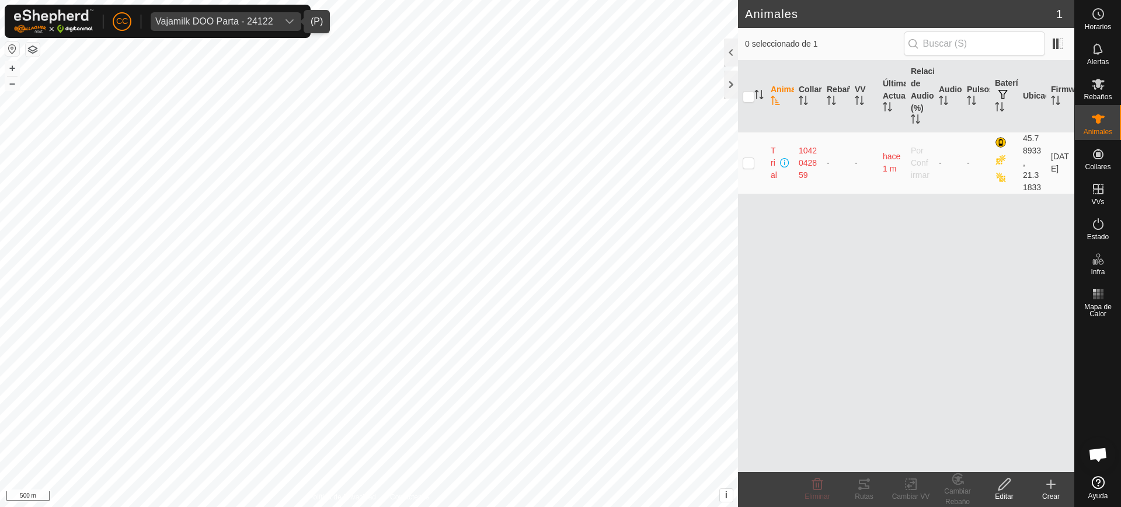
click at [15, 45] on button "button" at bounding box center [12, 49] width 14 height 14
click at [173, 18] on div "Vajamilk DOO Parta - 24122" at bounding box center [214, 21] width 118 height 9
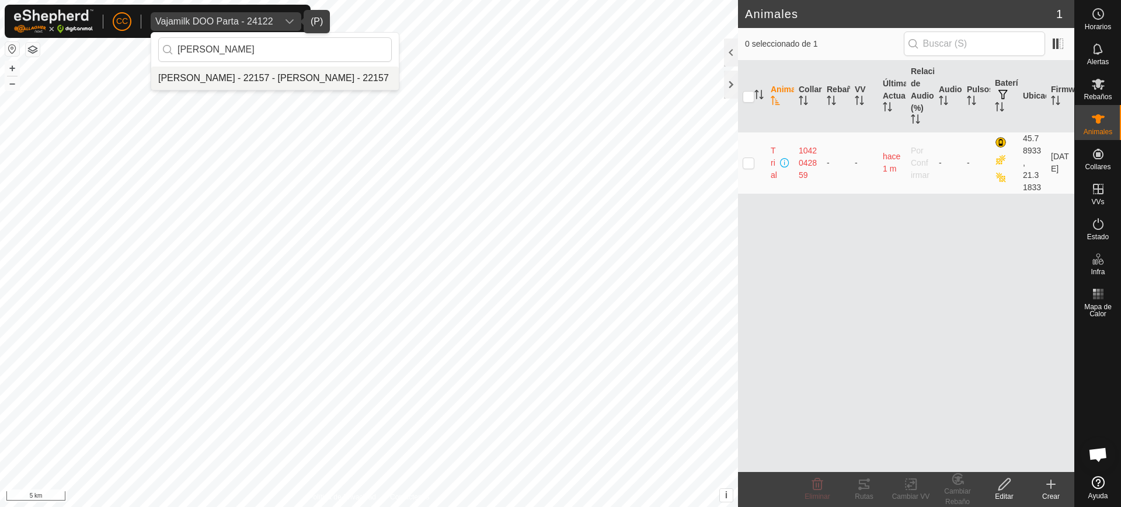
type input "Javier Medrano Rodriguez"
click at [285, 77] on li "[PERSON_NAME] - 22157 - [PERSON_NAME] - 22157" at bounding box center [275, 78] width 248 height 23
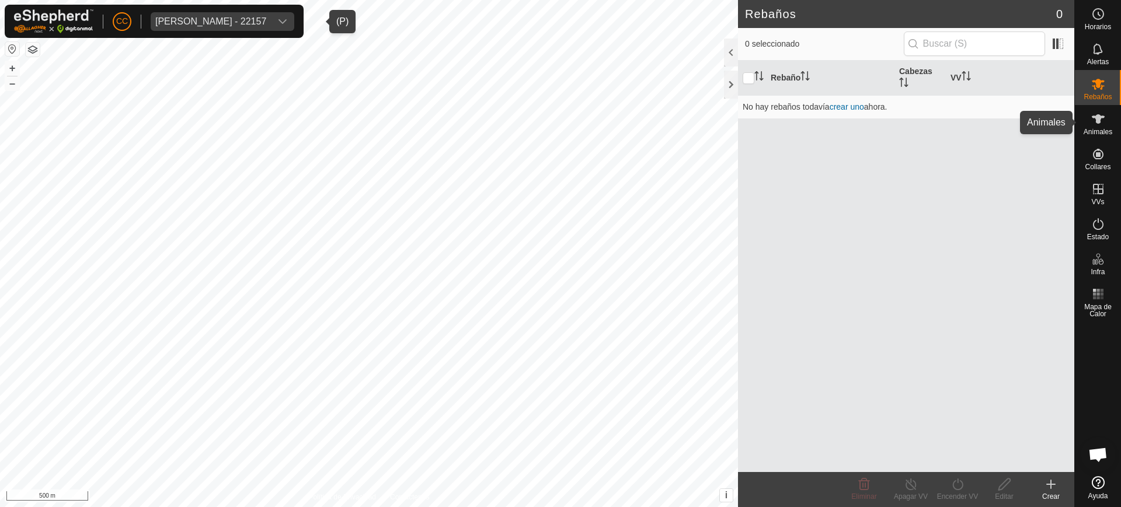
click at [1097, 127] on es-animals-svg-icon at bounding box center [1098, 119] width 21 height 19
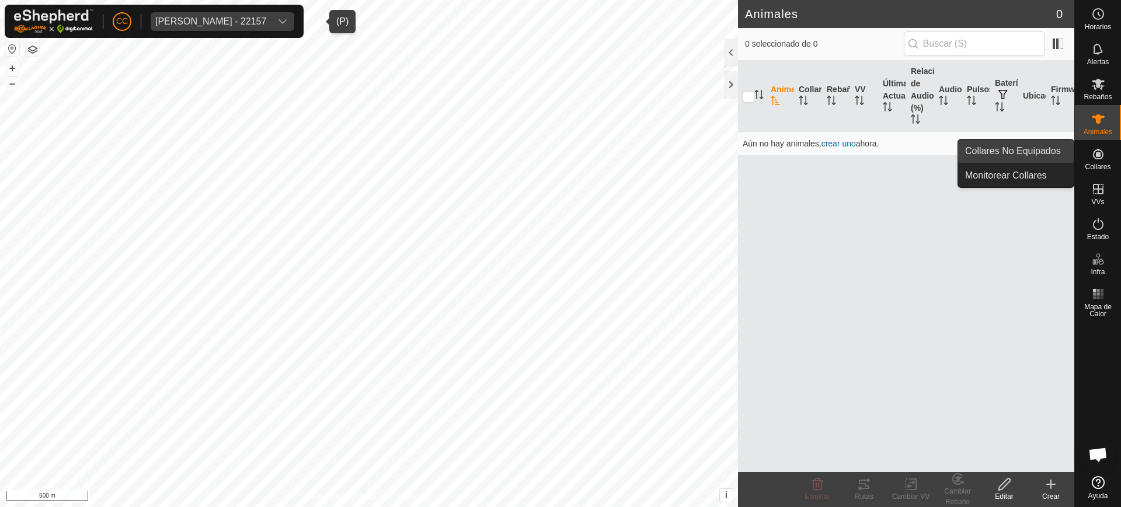
click at [1097, 155] on icon at bounding box center [1098, 154] width 11 height 11
click at [1044, 150] on link "Collares No Equipados" at bounding box center [1016, 151] width 116 height 23
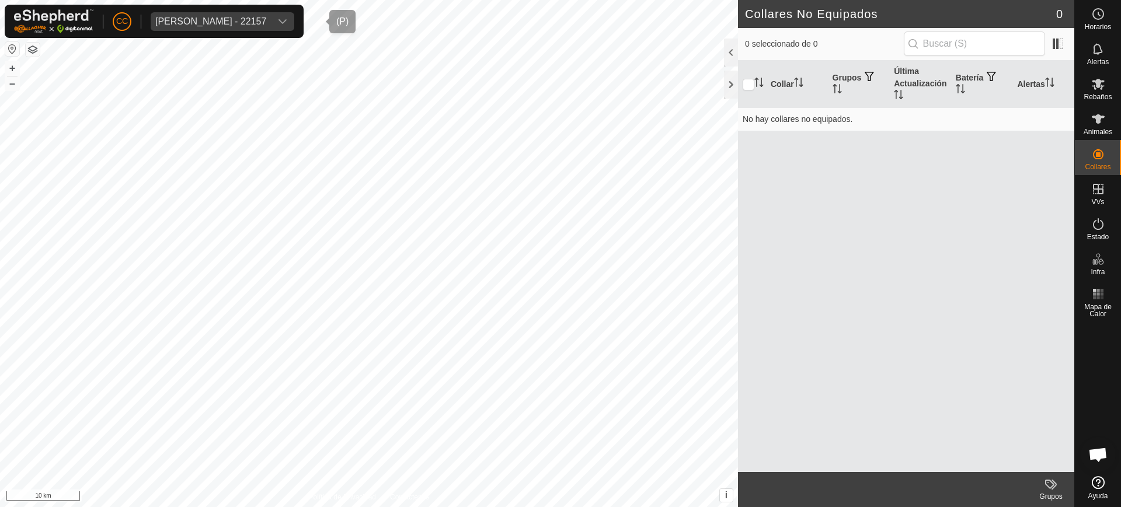
click at [187, 25] on div "Javier Medrano Rodriguez - 22157" at bounding box center [210, 21] width 111 height 9
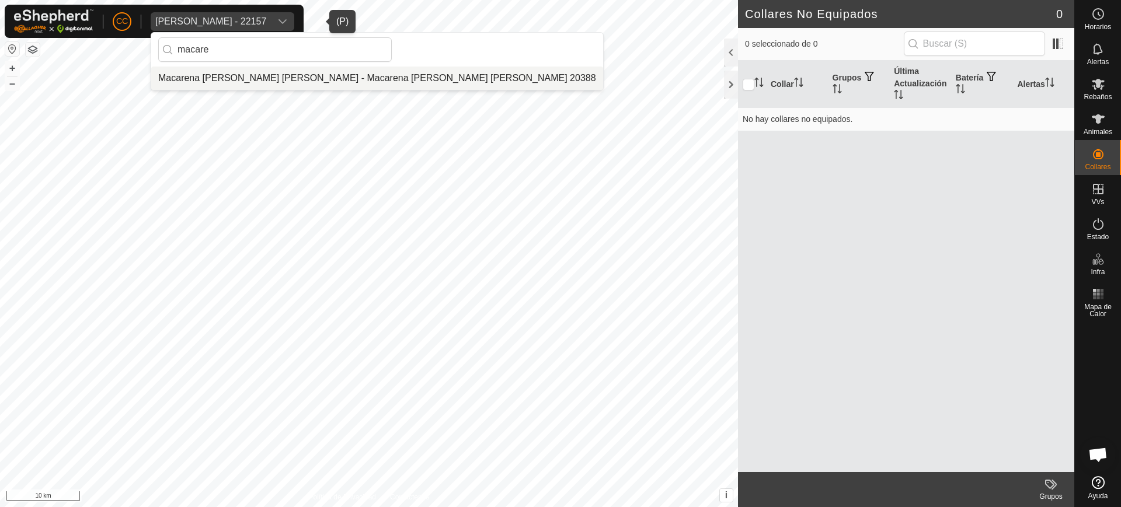
type input "macare"
click at [255, 77] on li "[PERSON_NAME] - [PERSON_NAME] 20388" at bounding box center [377, 78] width 452 height 23
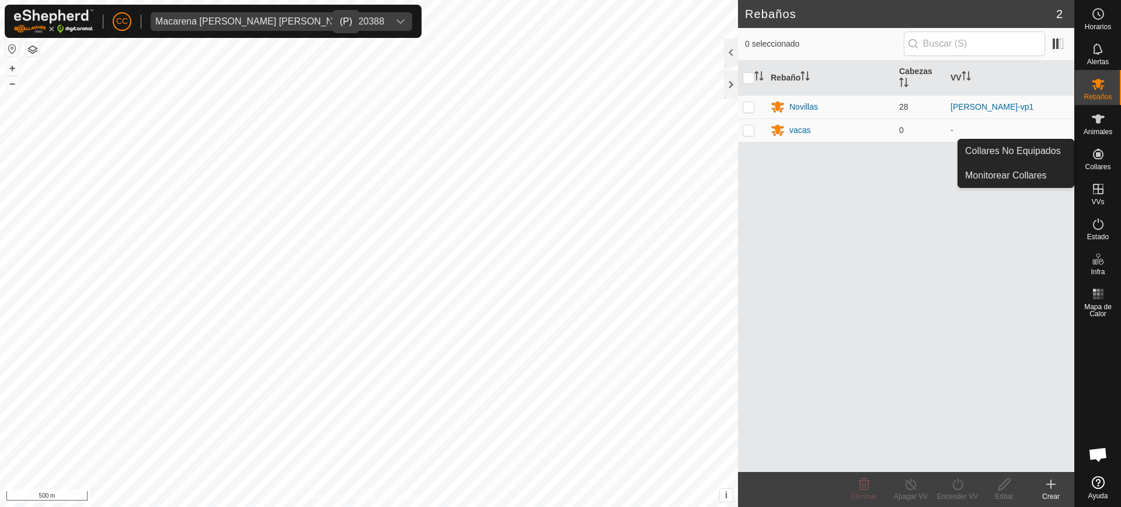
click at [1106, 161] on es-neckbands-svg-icon at bounding box center [1098, 154] width 21 height 19
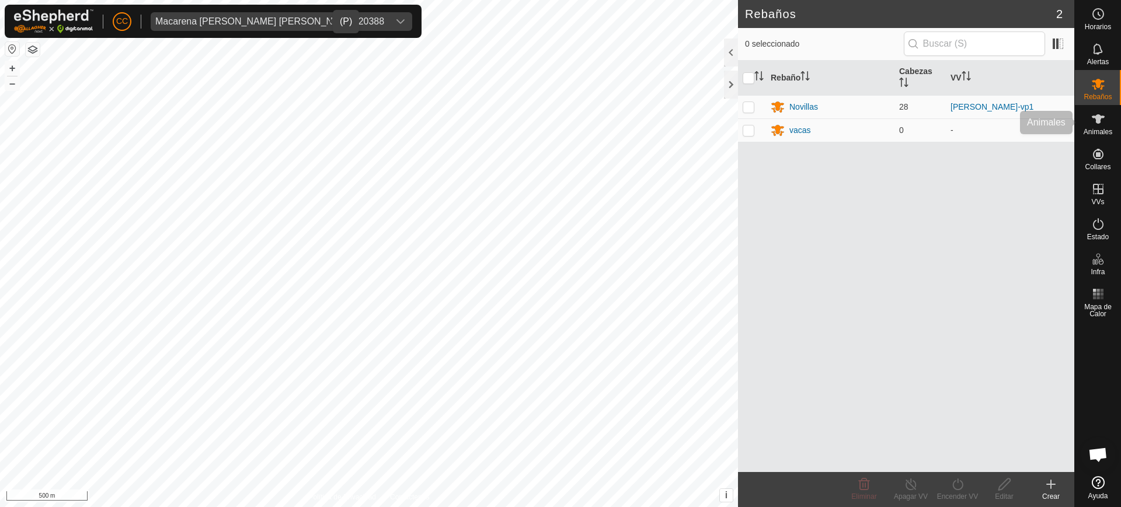
click at [1086, 123] on div "Animales" at bounding box center [1098, 122] width 46 height 35
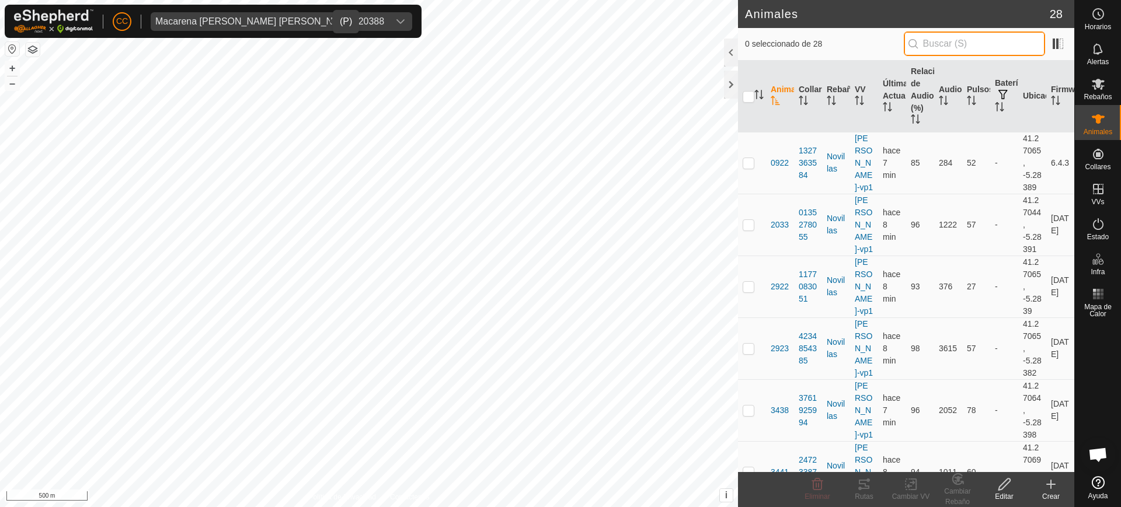
click at [955, 42] on input "text" at bounding box center [974, 44] width 141 height 25
paste input "4143912802"
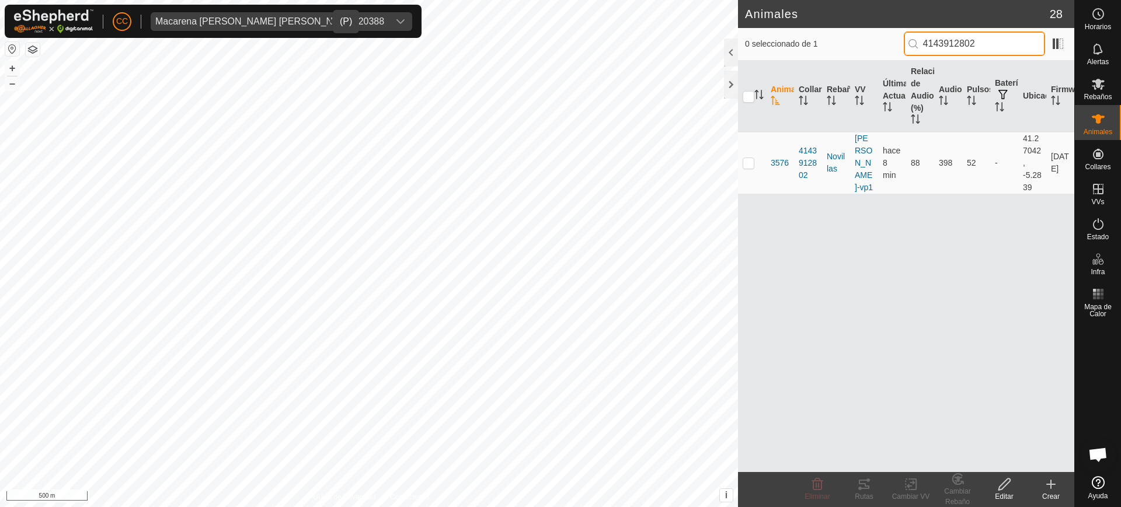
type input "4143912802"
click at [279, 23] on div "Macarena Flor Rapado Laso 20388" at bounding box center [269, 21] width 229 height 9
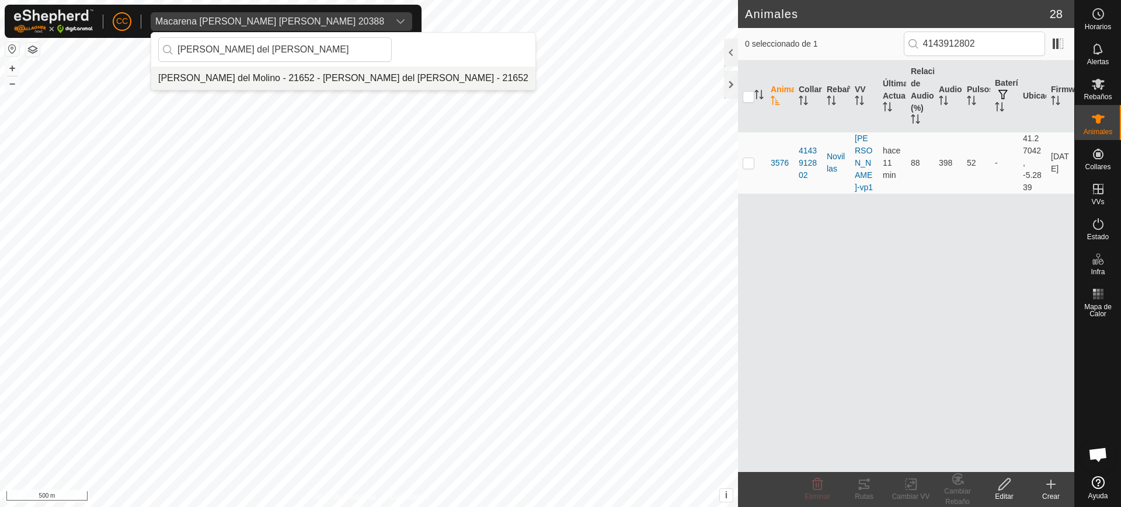
type input "David Martin del Molino"
click at [305, 81] on li "[PERSON_NAME] del Molino - 21652 - [PERSON_NAME] - 21652" at bounding box center [343, 78] width 384 height 23
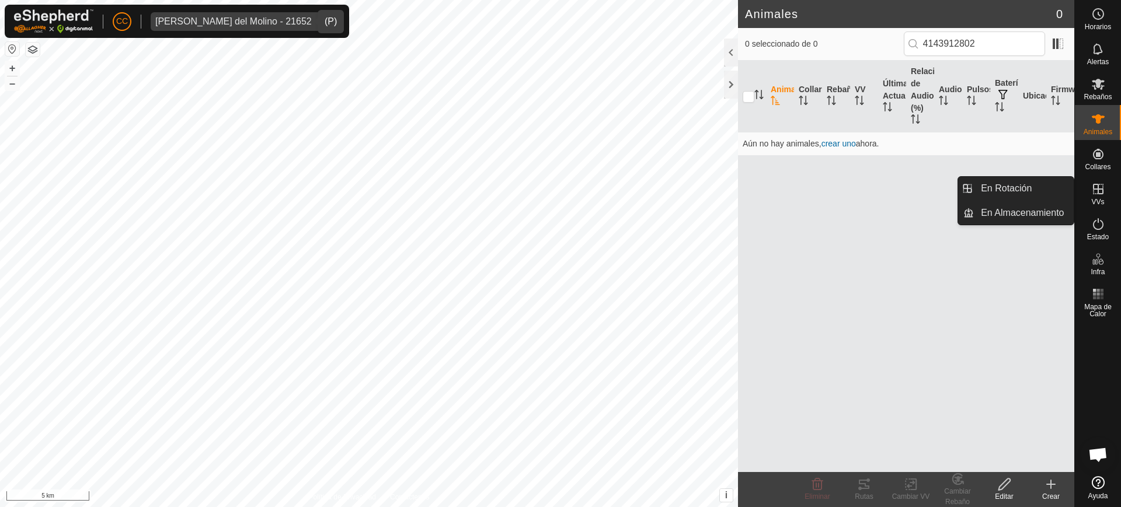
click at [1103, 159] on icon at bounding box center [1098, 154] width 14 height 14
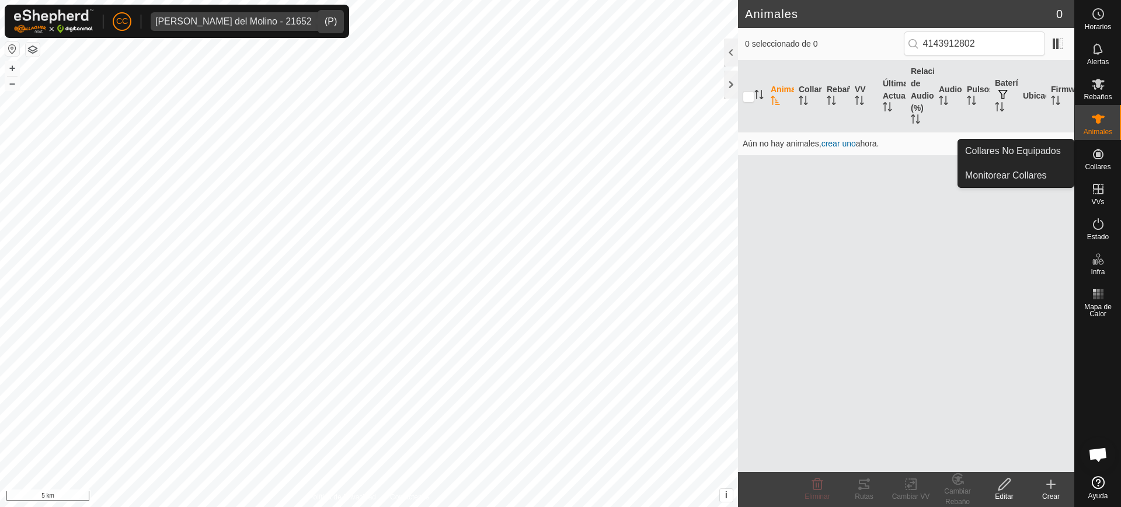
click at [1052, 152] on div "CC David Martin del Molino - 21652 Horarios Alertas Rebaños Animales Collares V…" at bounding box center [560, 253] width 1121 height 507
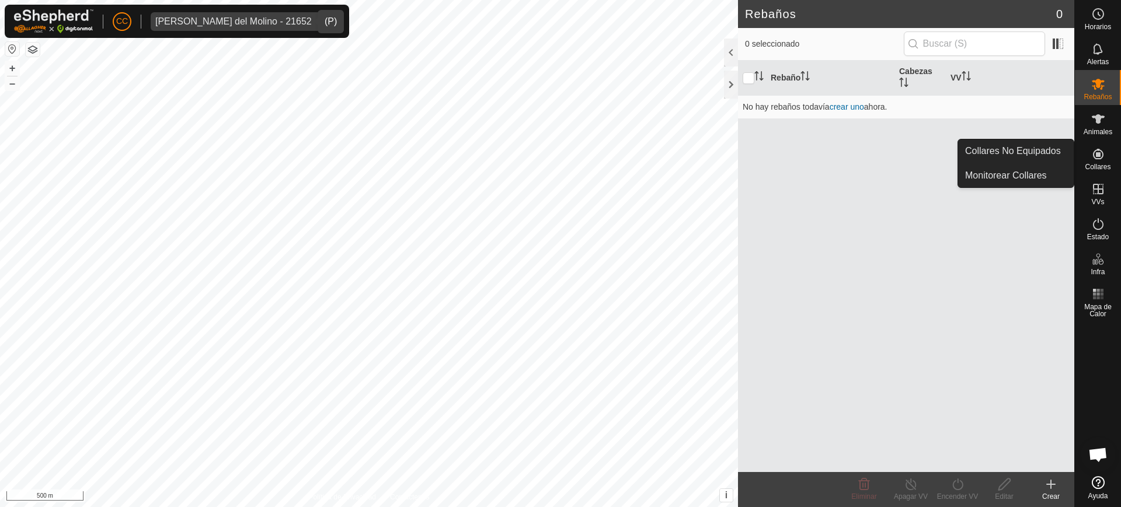
click at [1094, 153] on icon at bounding box center [1098, 154] width 14 height 14
click at [1028, 144] on link "Collares No Equipados" at bounding box center [1016, 151] width 116 height 23
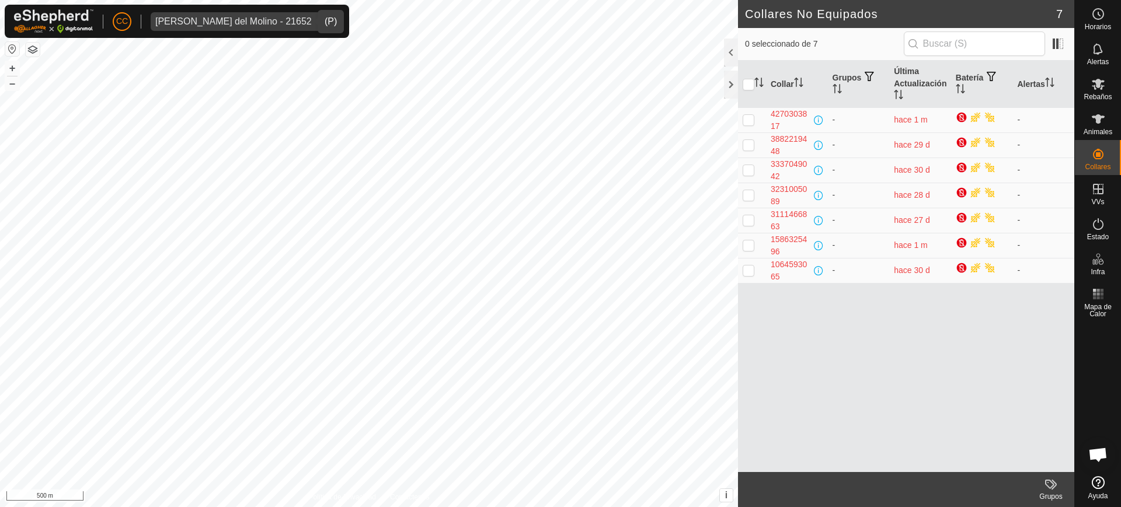
click at [244, 25] on div "David Martin del Molino - 21652" at bounding box center [233, 21] width 157 height 9
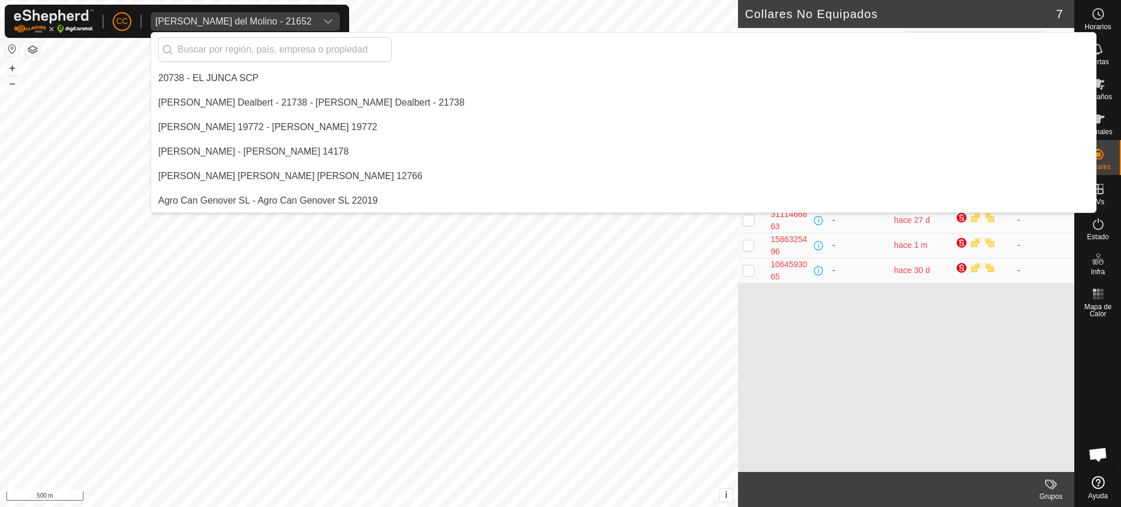
scroll to position [2257, 0]
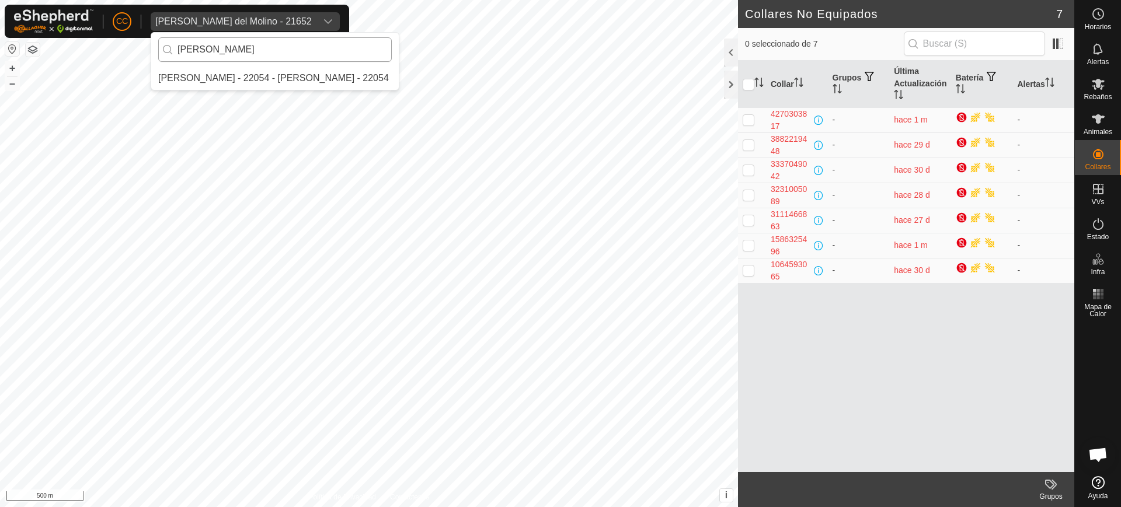
click at [257, 43] on input "Rafael Muñoz Velazquez" at bounding box center [275, 49] width 234 height 25
type input "Rafael Muñoz Velazquez"
click at [268, 84] on li "[PERSON_NAME] - 22054 - [PERSON_NAME] - 22054" at bounding box center [275, 78] width 248 height 23
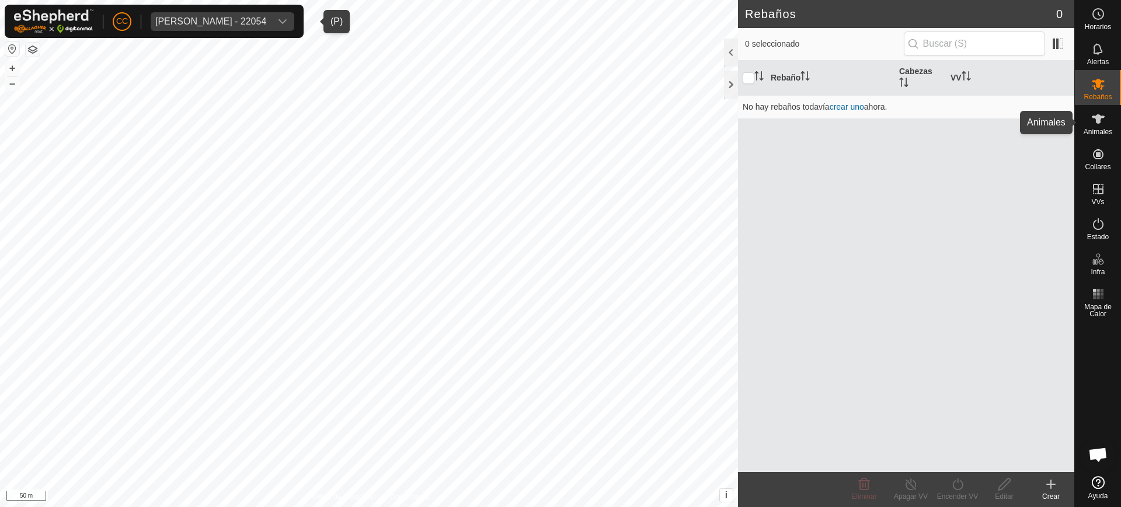
click at [1096, 125] on icon at bounding box center [1098, 119] width 14 height 14
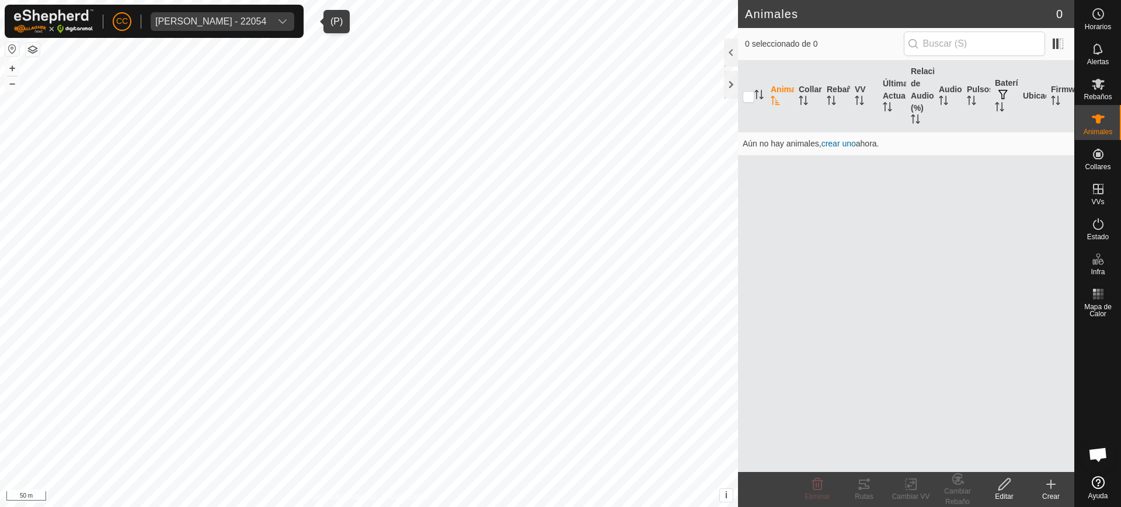
click at [266, 18] on div "Rafael Munoz Velazquez - 22054" at bounding box center [210, 21] width 111 height 9
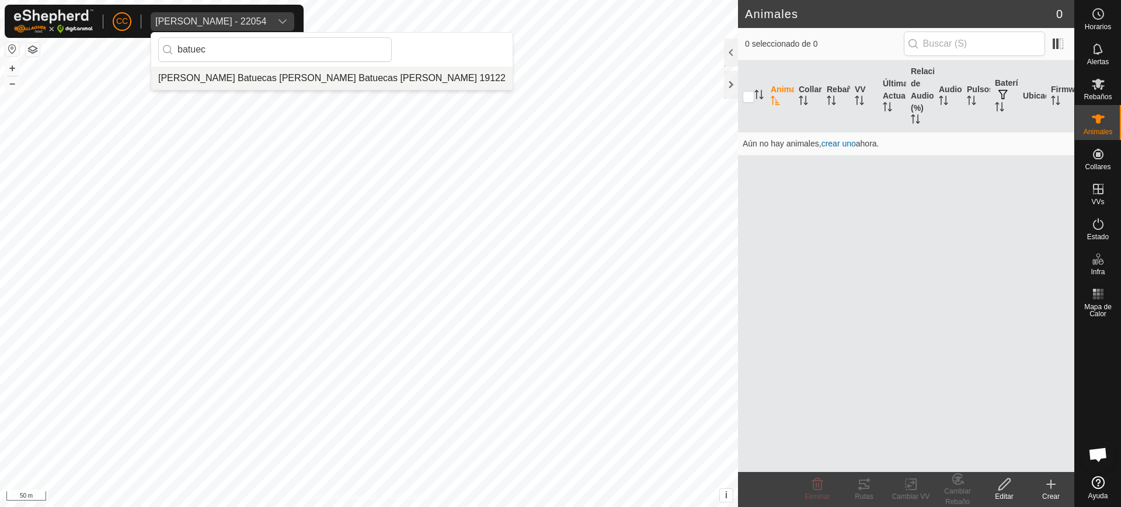
type input "batuec"
click at [284, 75] on li "[PERSON_NAME] - [PERSON_NAME] 19122" at bounding box center [331, 78] width 361 height 23
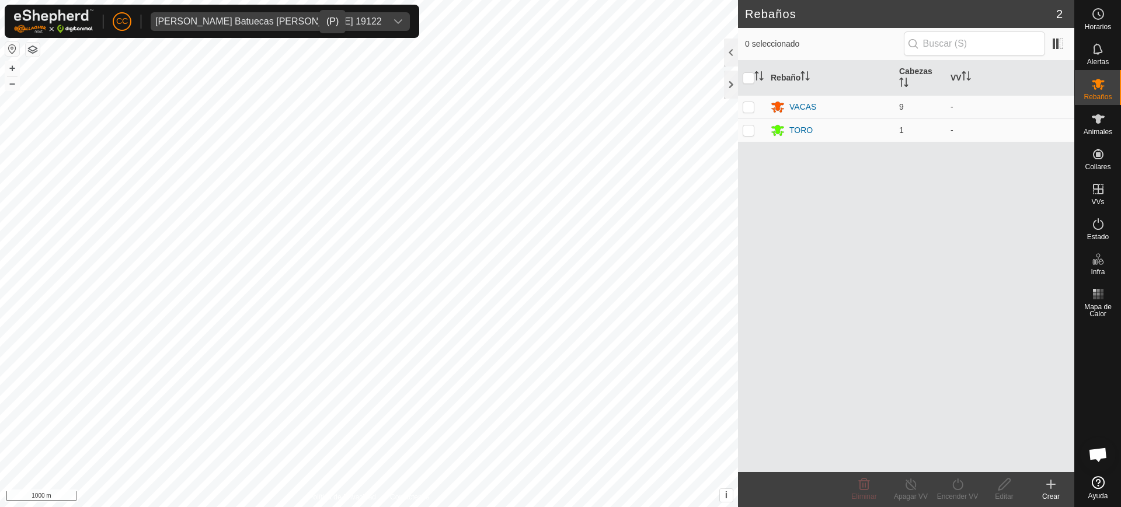
click at [1088, 124] on div "Animales" at bounding box center [1098, 122] width 46 height 35
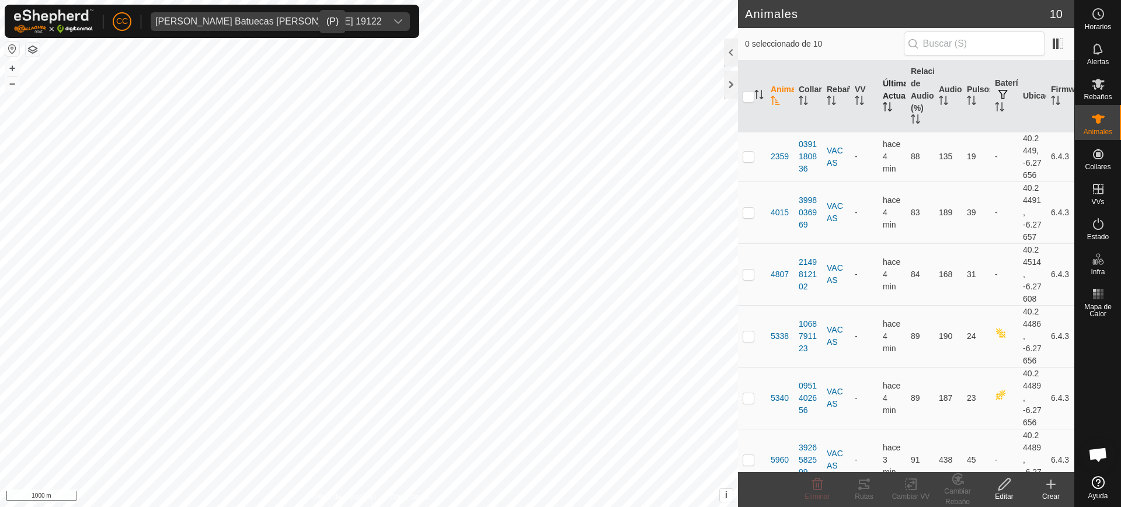
click at [889, 110] on th "Última Actualización" at bounding box center [892, 97] width 28 height 72
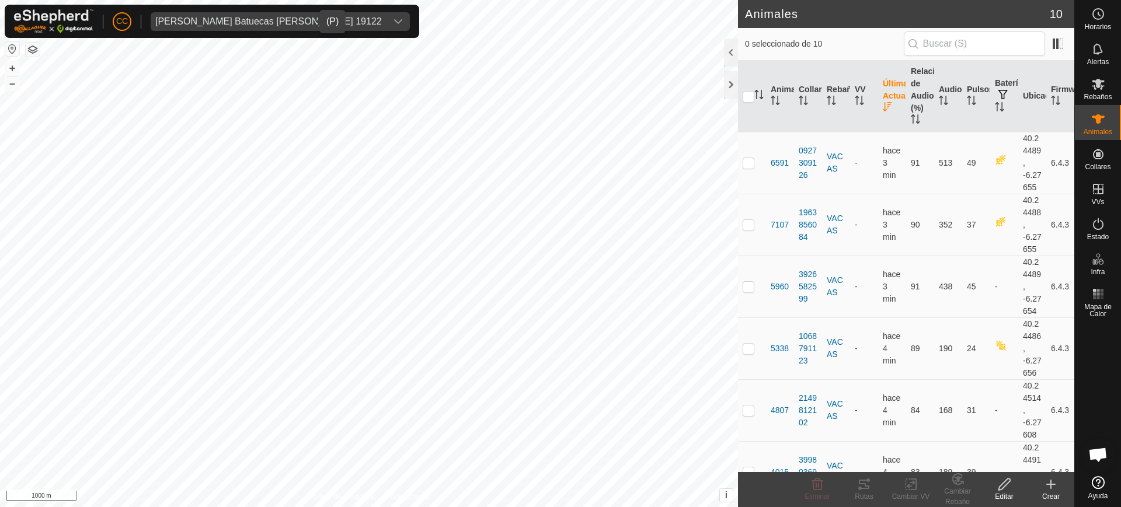
click at [889, 110] on th "Última Actualización" at bounding box center [892, 97] width 28 height 72
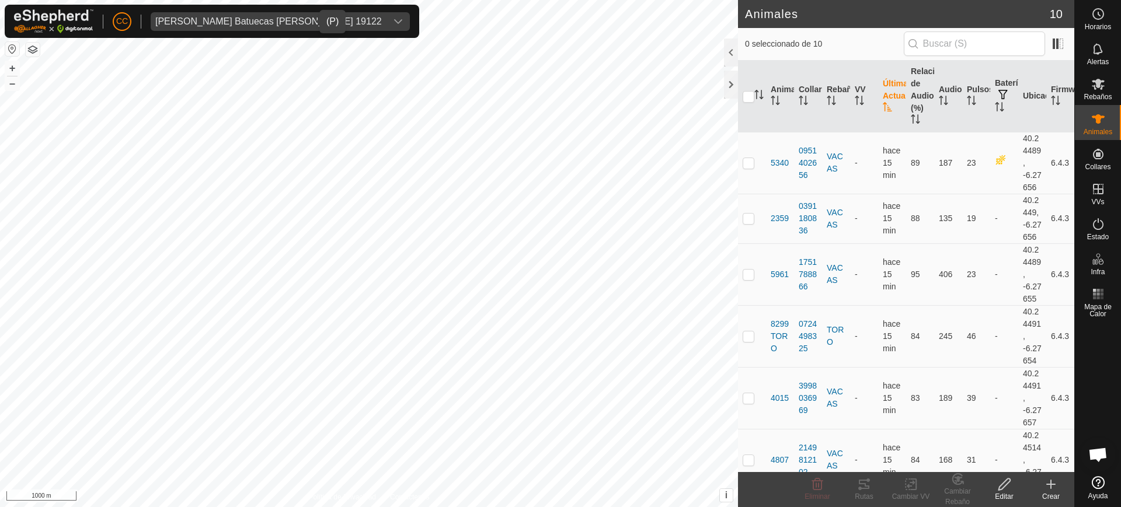
click at [235, 20] on div "Eduardo Batuecas Martin 19122" at bounding box center [268, 21] width 227 height 9
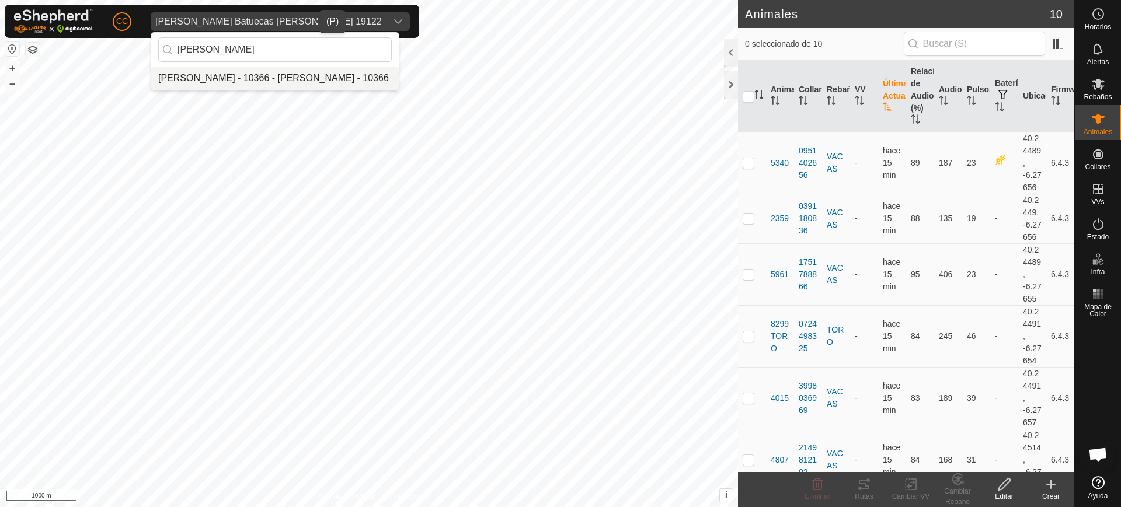
type input "Angel Izquierdo Vega"
click at [250, 77] on li "[PERSON_NAME] - 10366 - [PERSON_NAME] - 10366" at bounding box center [275, 78] width 248 height 23
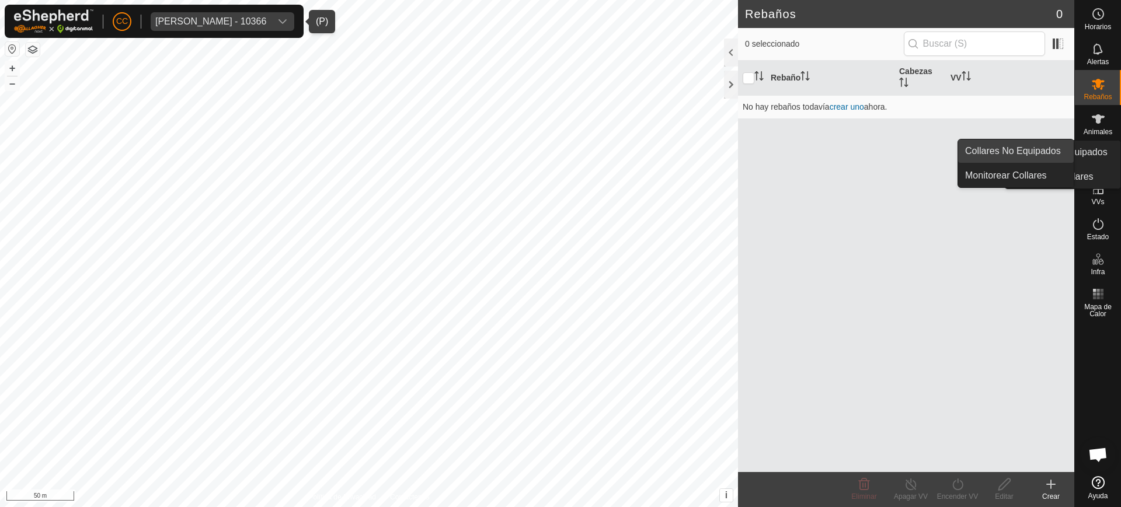
drag, startPoint x: 1099, startPoint y: 151, endPoint x: 1043, endPoint y: 150, distance: 56.1
click at [1099, 151] on icon at bounding box center [1098, 154] width 14 height 14
click at [1043, 150] on link "Collares No Equipados" at bounding box center [1016, 151] width 116 height 23
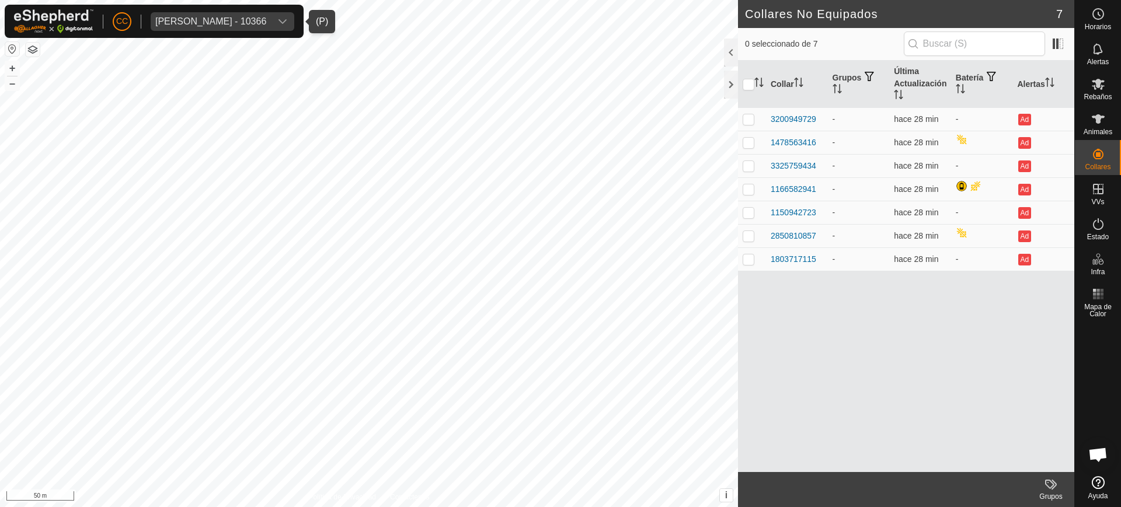
click at [168, 19] on div "Angel Izquierdo Vega - 10366" at bounding box center [210, 21] width 111 height 9
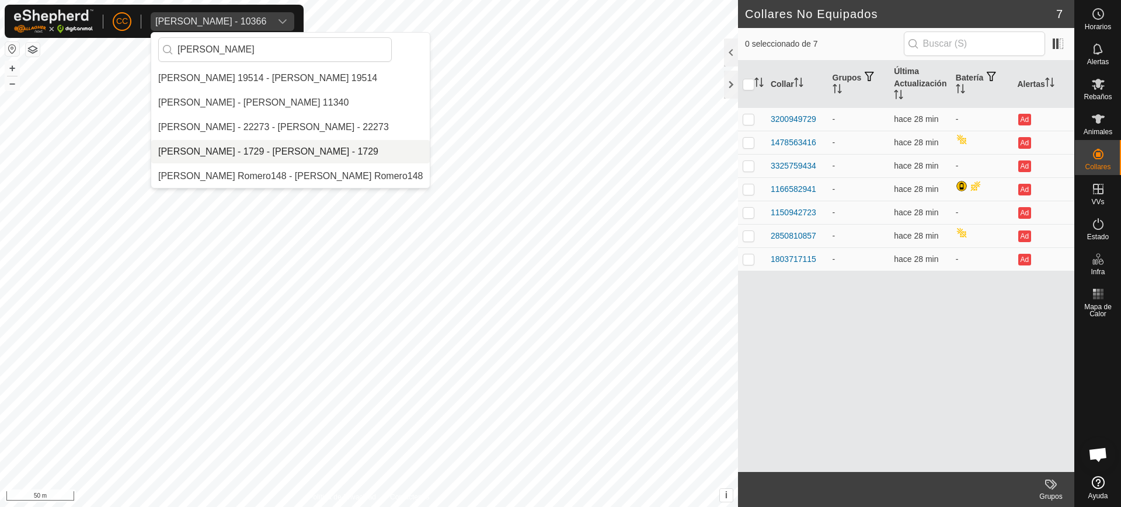
type input "jorge"
click at [277, 145] on li "[PERSON_NAME] - 1729 - [PERSON_NAME] - 1729" at bounding box center [290, 151] width 279 height 23
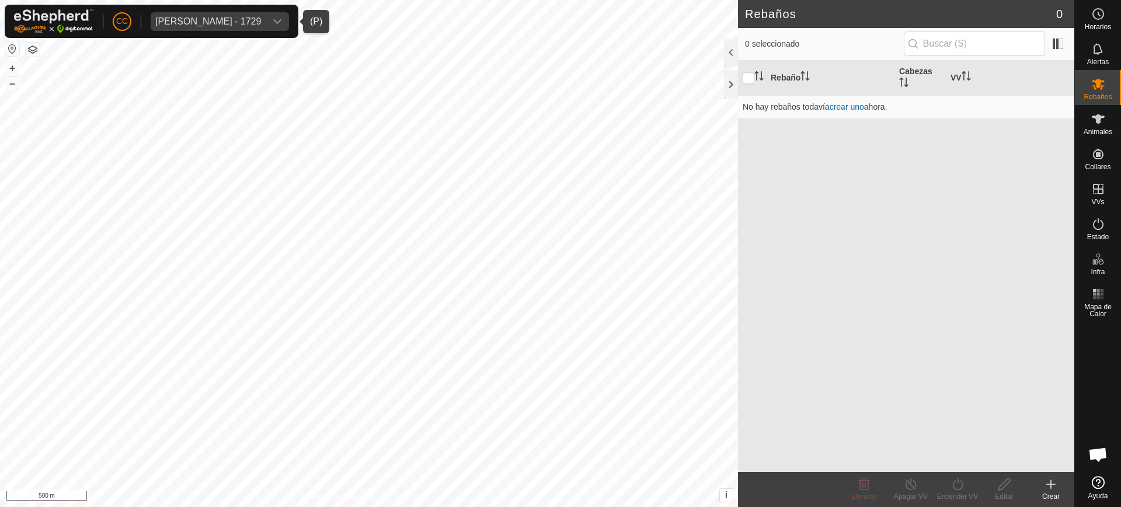
click at [11, 49] on button "button" at bounding box center [12, 49] width 14 height 14
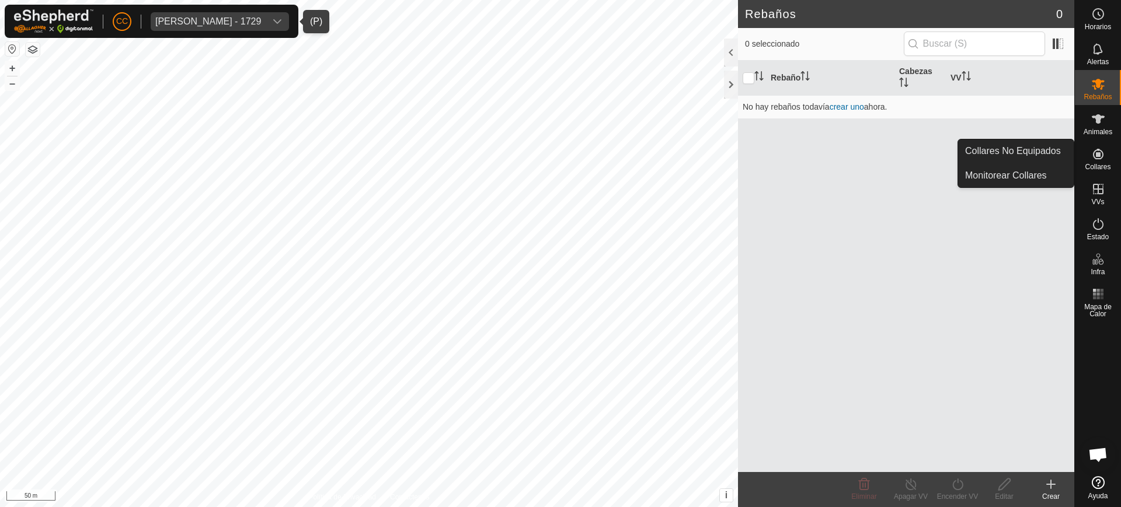
click at [1096, 131] on span "Animales" at bounding box center [1098, 131] width 29 height 7
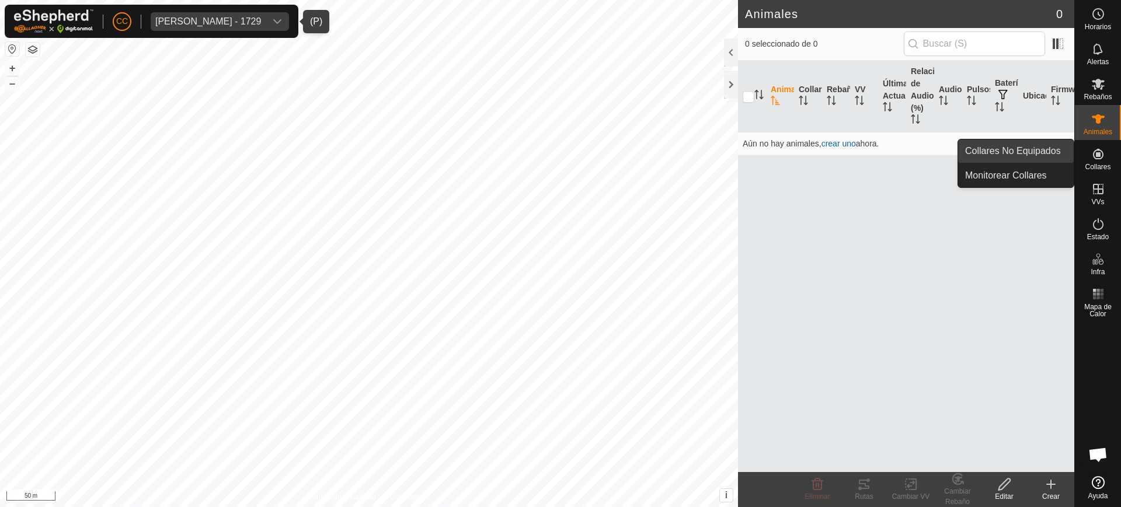
drag, startPoint x: 1100, startPoint y: 165, endPoint x: 1048, endPoint y: 158, distance: 53.0
click at [1100, 166] on span "Collares" at bounding box center [1098, 167] width 26 height 7
click at [1043, 157] on link "Collares No Equipados" at bounding box center [1016, 151] width 116 height 23
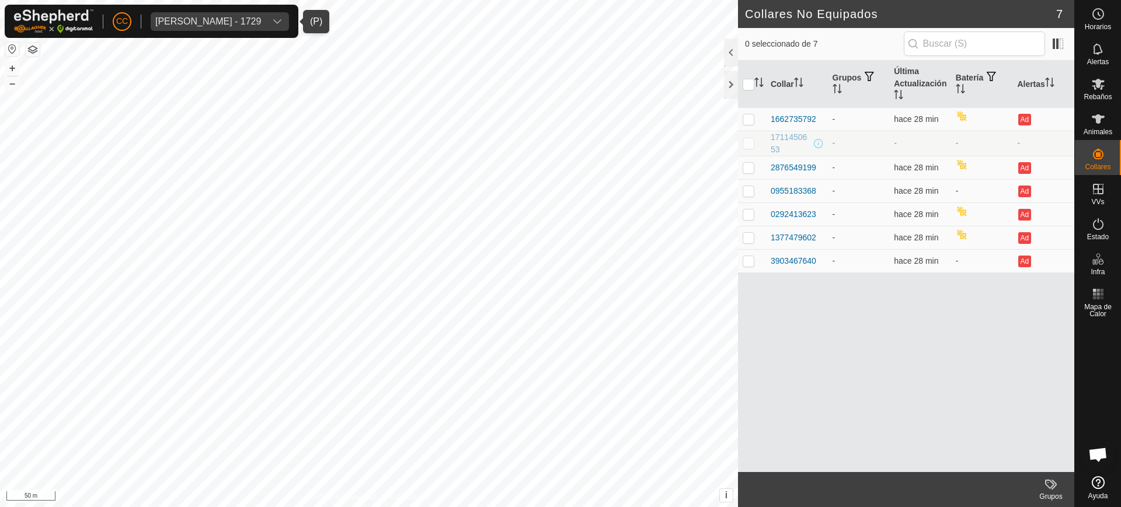
click at [747, 143] on p-checkbox at bounding box center [749, 142] width 12 height 9
checkbox input "true"
click at [187, 17] on div "Jorge Izquierdo Vega - 1729" at bounding box center [208, 21] width 106 height 9
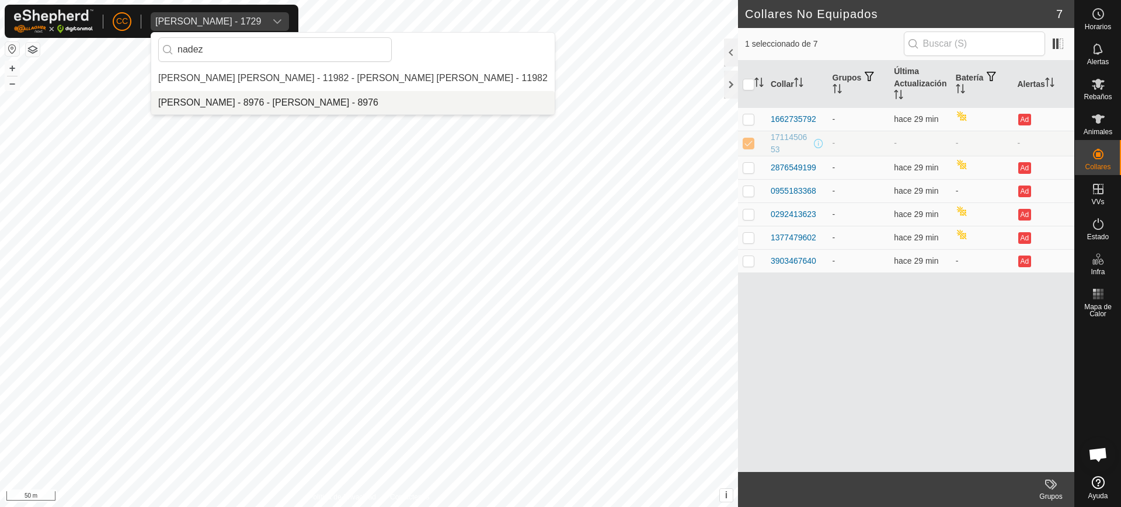
type input "nadez"
click at [216, 93] on li "[PERSON_NAME] - 8976 - [PERSON_NAME] - 8976" at bounding box center [353, 102] width 404 height 23
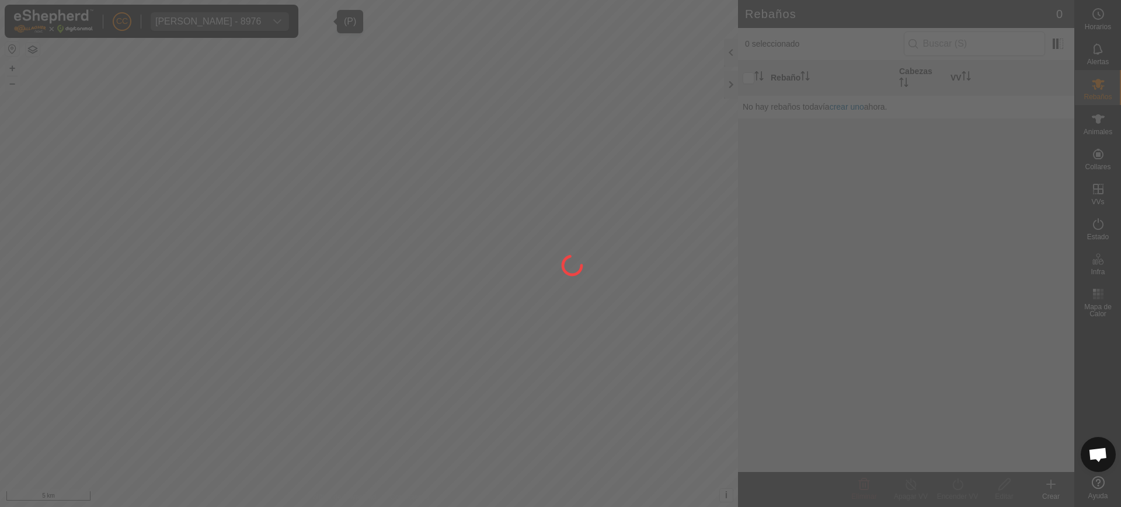
click at [1114, 84] on div at bounding box center [560, 253] width 1121 height 507
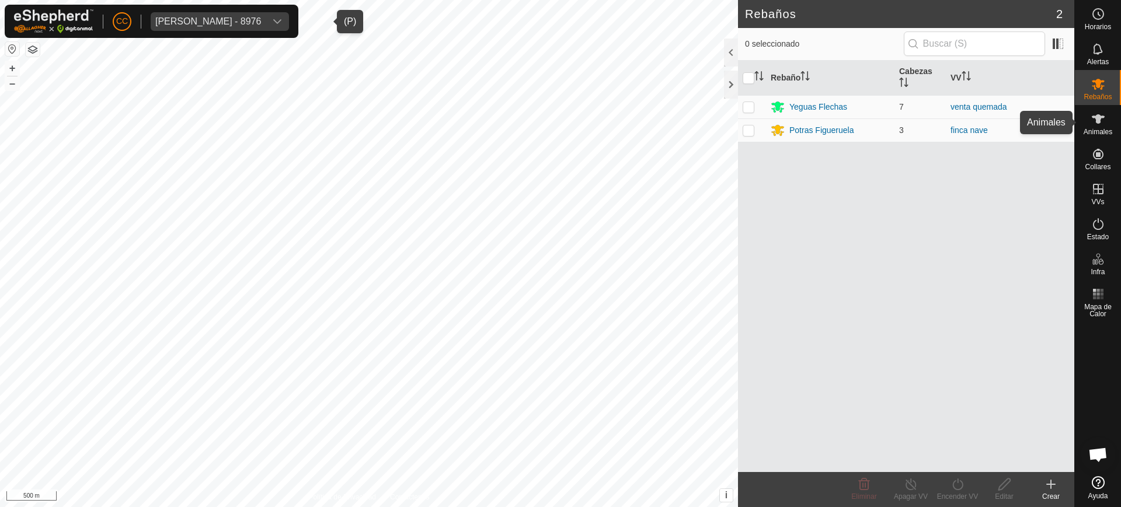
click at [1099, 122] on icon at bounding box center [1098, 118] width 13 height 9
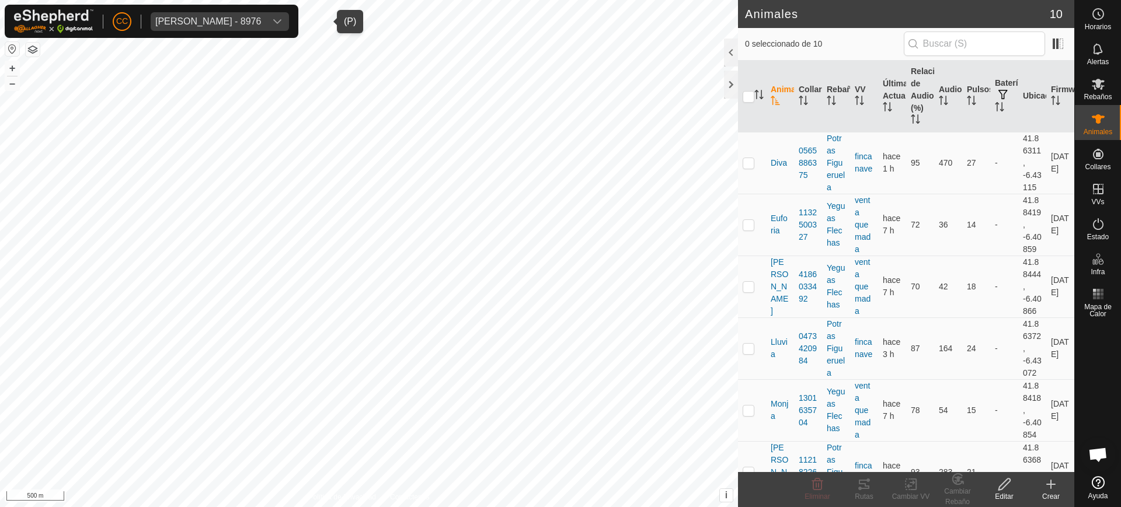
click at [261, 24] on div "Nadezhda Nikolova Marinova - 8976" at bounding box center [208, 21] width 106 height 9
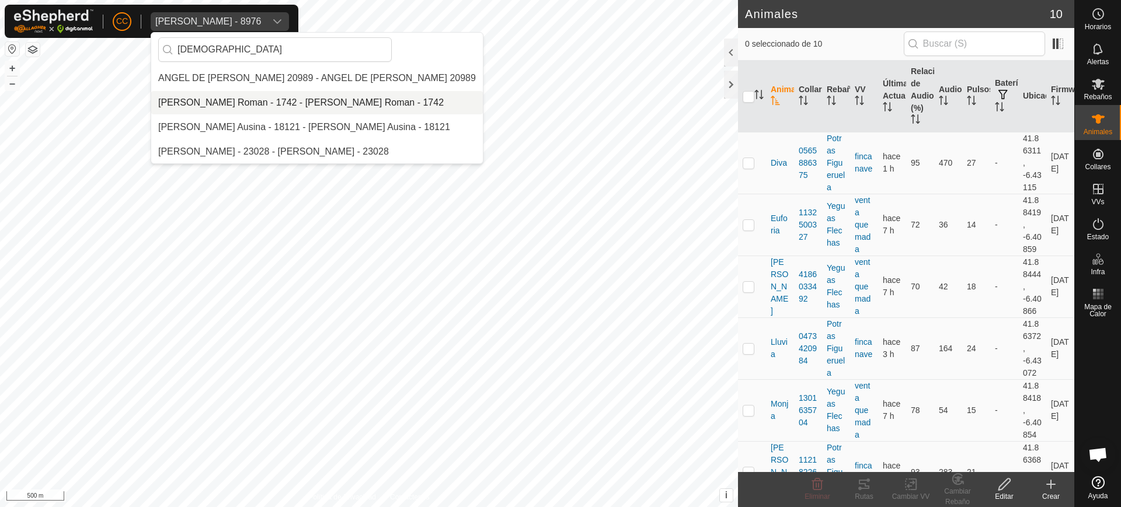
type input "crist"
click at [249, 103] on li "[PERSON_NAME] - 1742 - [PERSON_NAME] - 1742" at bounding box center [317, 102] width 332 height 23
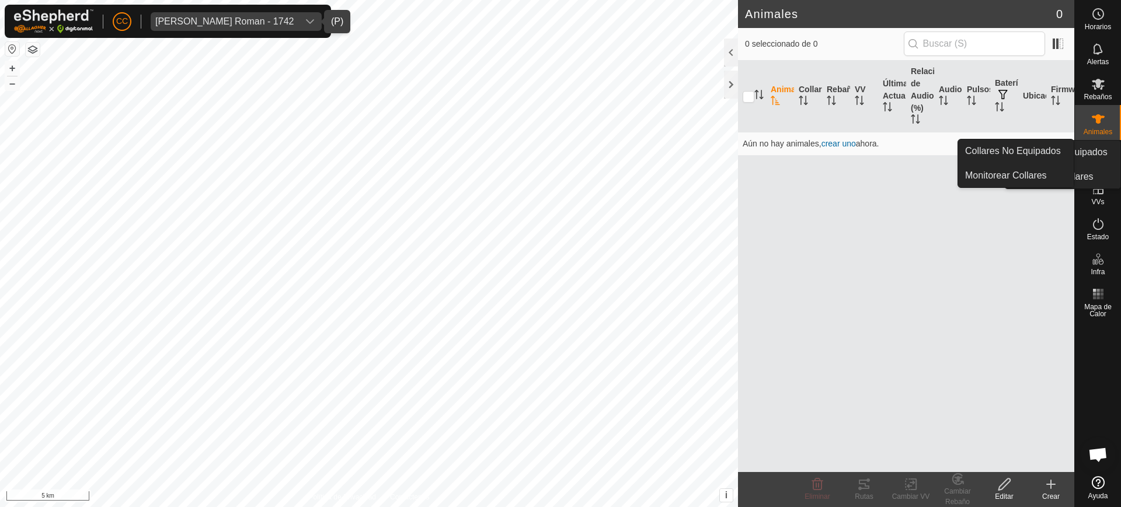
click at [1081, 166] on div "Collares" at bounding box center [1098, 157] width 46 height 35
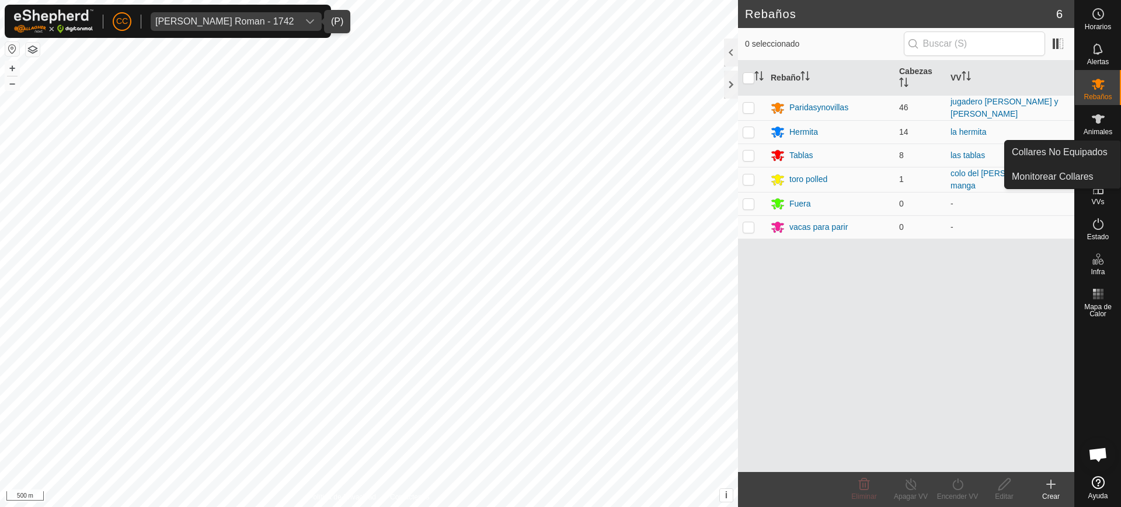
click at [1098, 135] on span "Animales" at bounding box center [1098, 131] width 29 height 7
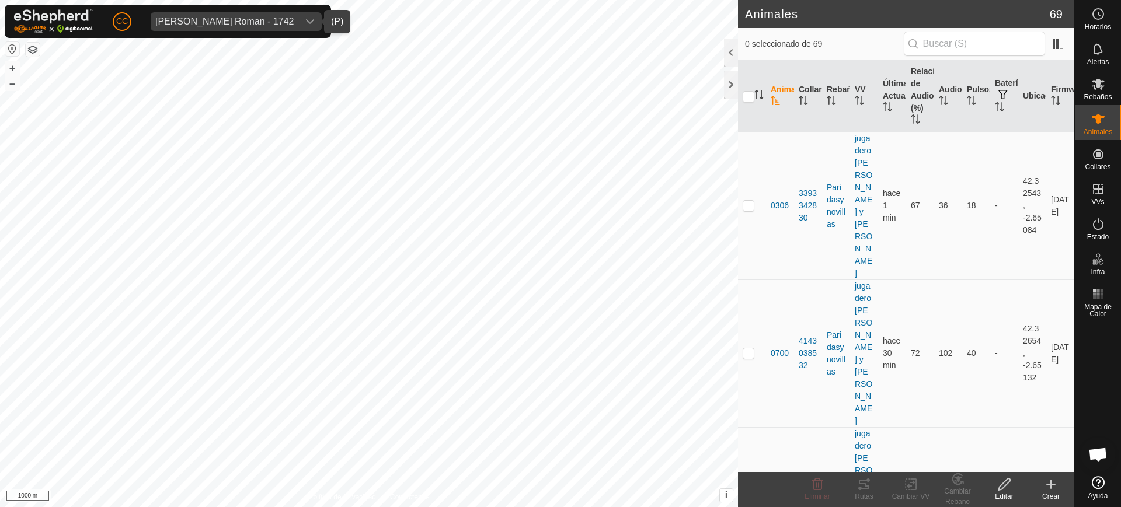
click at [280, 24] on div "Cristian Ceniceros Roman - 1742" at bounding box center [224, 21] width 138 height 9
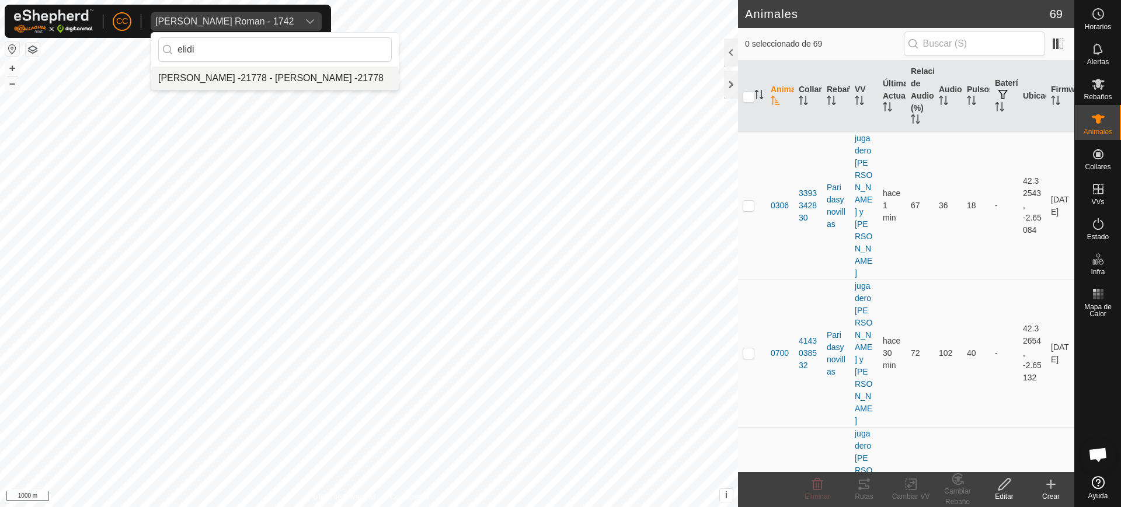
type input "elidi"
click at [299, 70] on li "[PERSON_NAME] -21778 - [PERSON_NAME] -21778" at bounding box center [275, 78] width 248 height 23
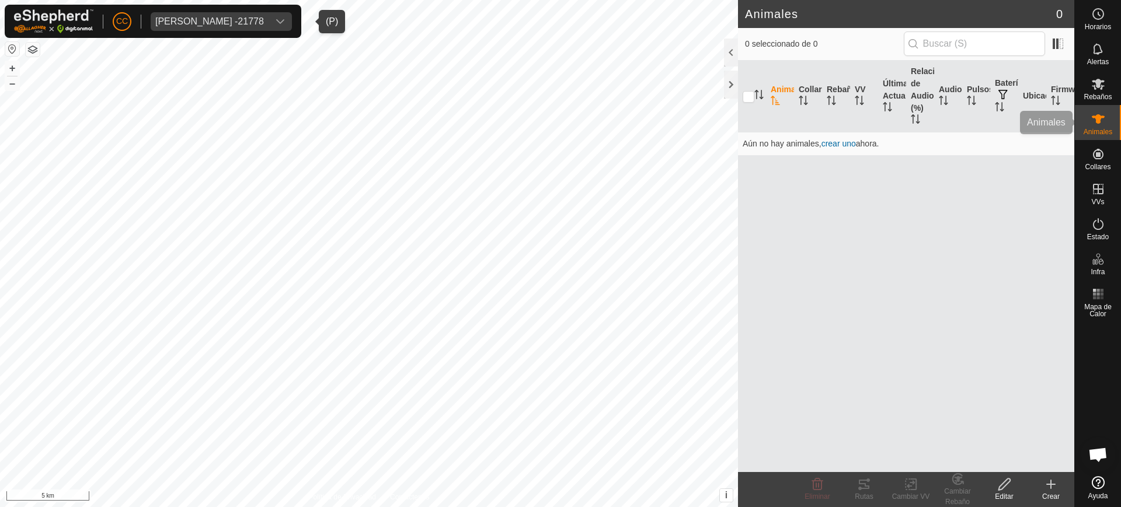
click at [1095, 134] on span "Animales" at bounding box center [1098, 131] width 29 height 7
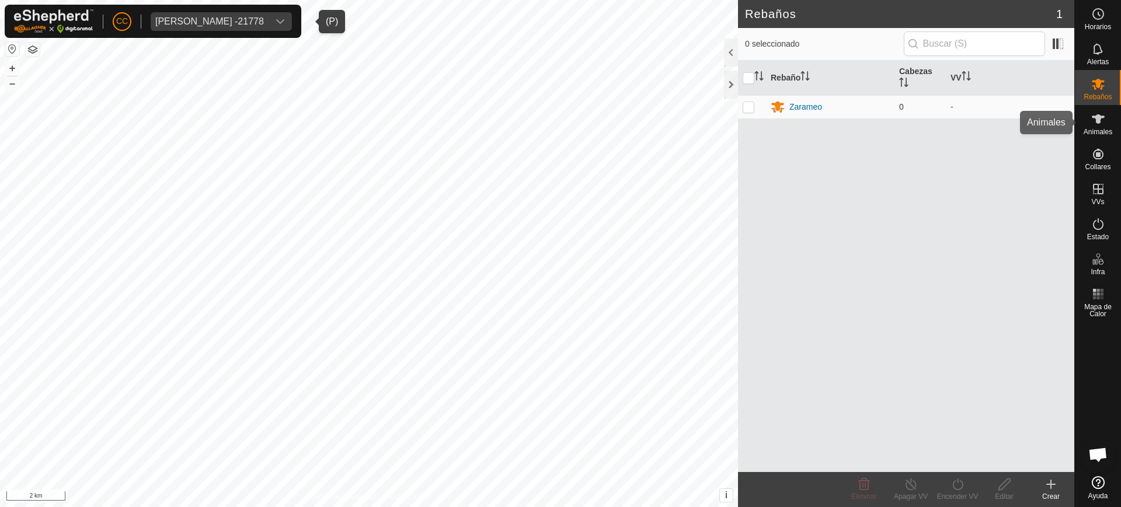
click at [1094, 121] on icon at bounding box center [1098, 119] width 14 height 14
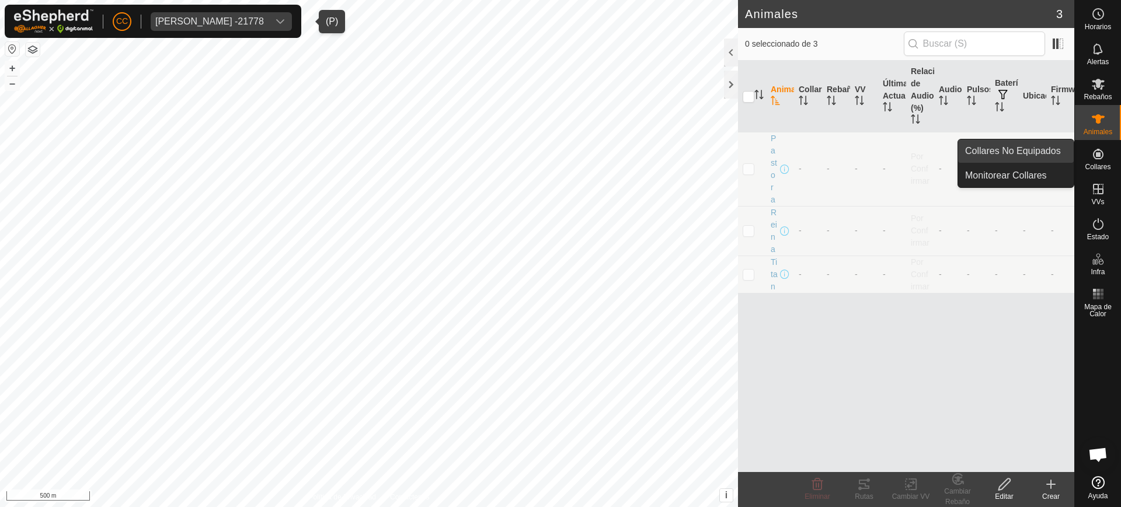
drag, startPoint x: 1096, startPoint y: 162, endPoint x: 1059, endPoint y: 159, distance: 36.3
click at [1096, 162] on es-neckbands-svg-icon at bounding box center [1098, 154] width 21 height 19
click at [1054, 154] on link "Collares No Equipados" at bounding box center [1016, 151] width 116 height 23
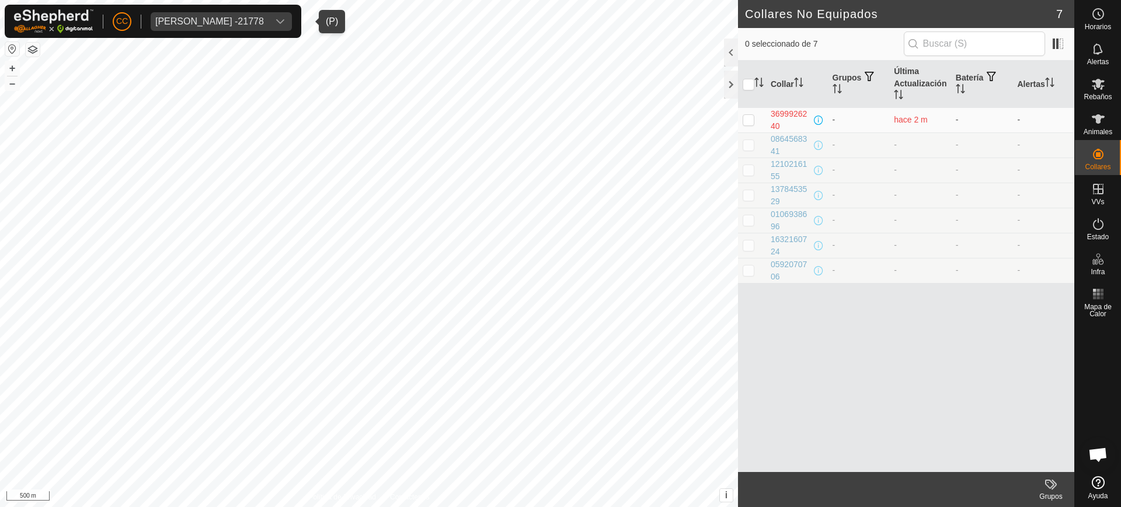
click at [269, 22] on span "Elidia Suarez Menendez -21778" at bounding box center [210, 21] width 118 height 19
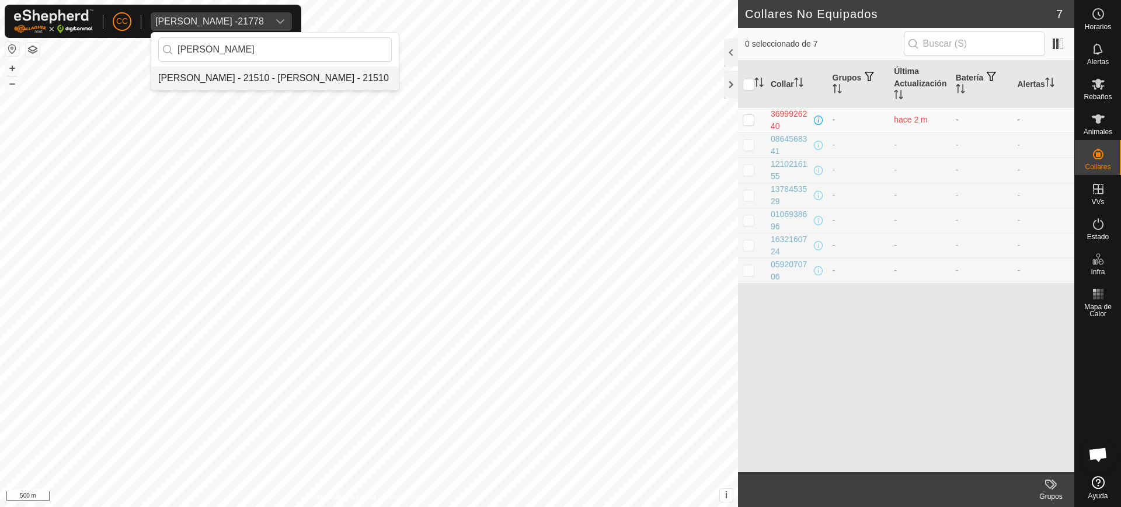
type input "Alejandro Castellano Barrero"
click at [291, 73] on li "[PERSON_NAME] - 21510 - [PERSON_NAME] - 21510" at bounding box center [275, 78] width 248 height 23
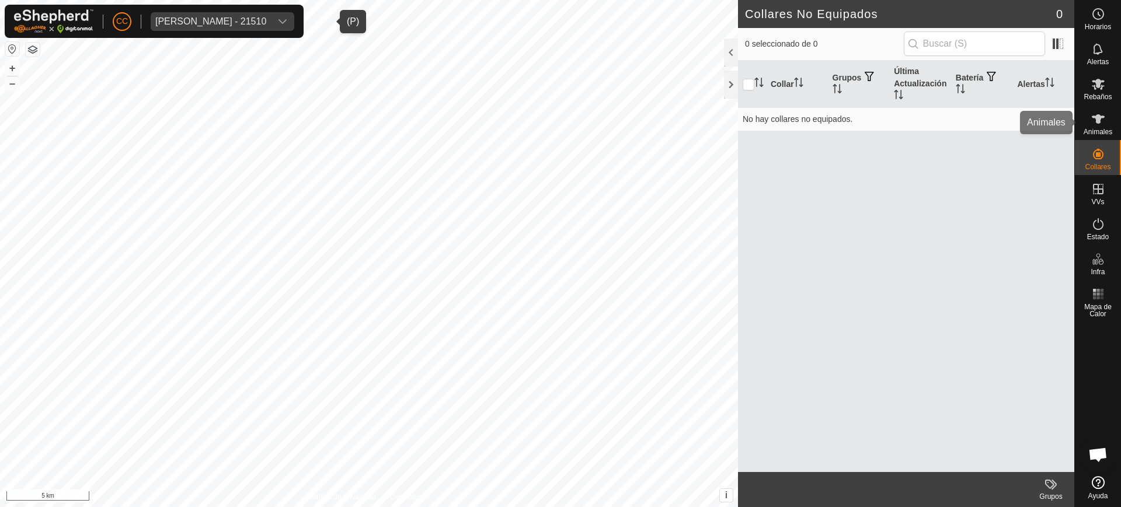
click at [1121, 120] on div "Animales" at bounding box center [1098, 122] width 46 height 35
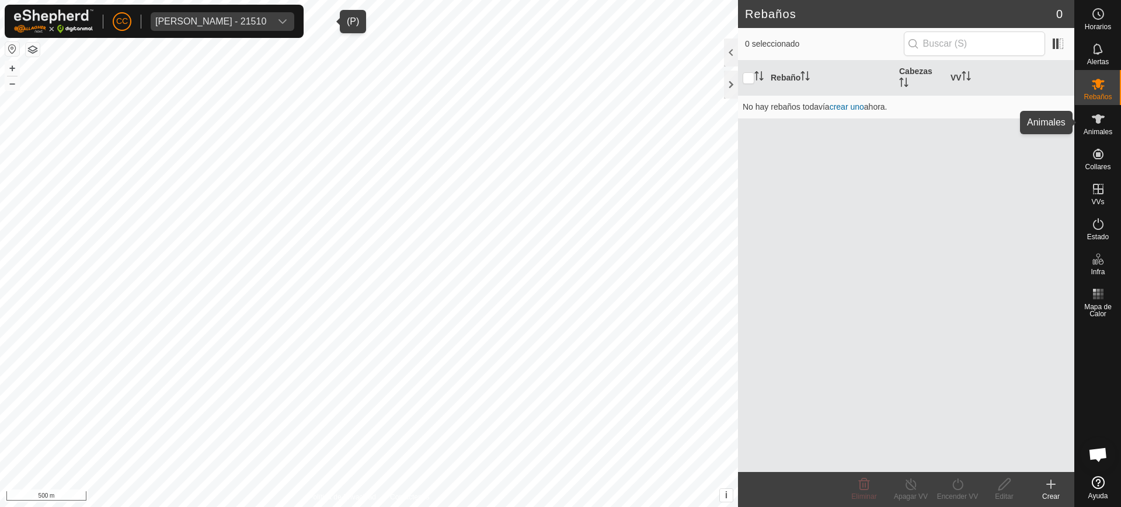
click at [1101, 126] on es-animals-svg-icon at bounding box center [1098, 119] width 21 height 19
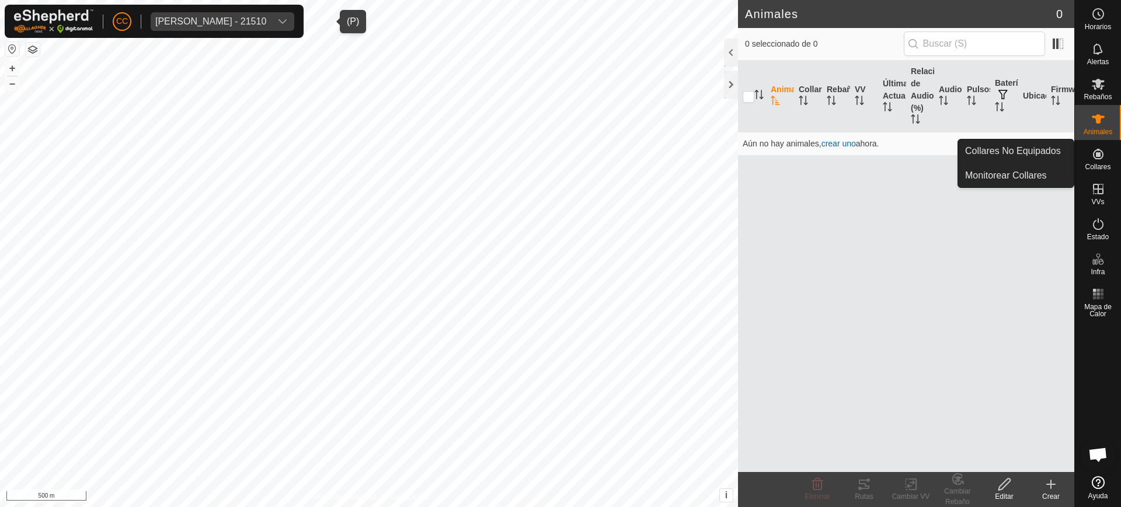
drag, startPoint x: 1094, startPoint y: 162, endPoint x: 1085, endPoint y: 162, distance: 9.3
click at [1094, 164] on span "Collares" at bounding box center [1098, 167] width 26 height 7
click at [1035, 157] on span "Collares No Equipados" at bounding box center [1013, 151] width 96 height 14
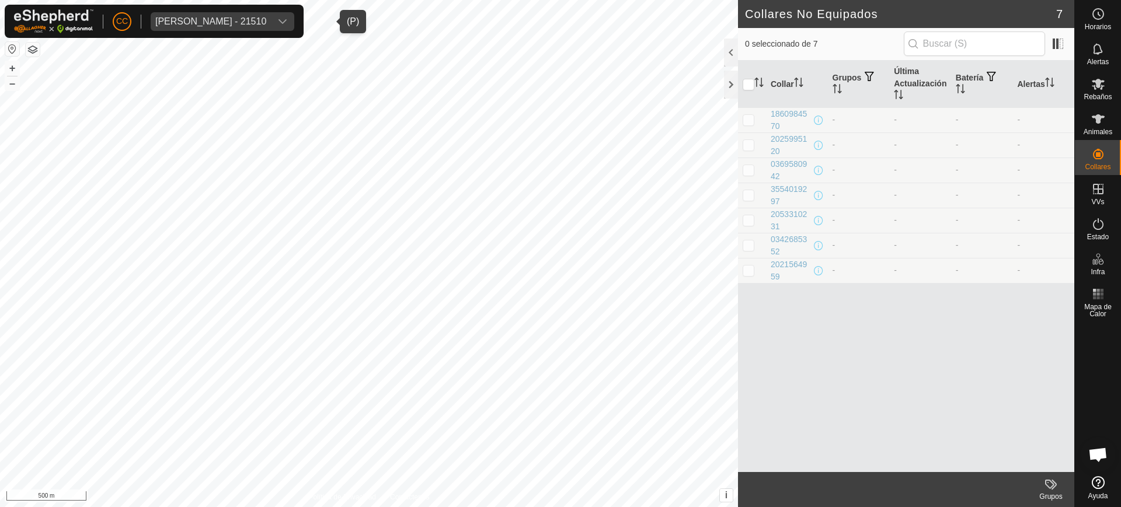
click at [245, 22] on div "Alejandro Castellano Barrero - 21510" at bounding box center [210, 21] width 111 height 9
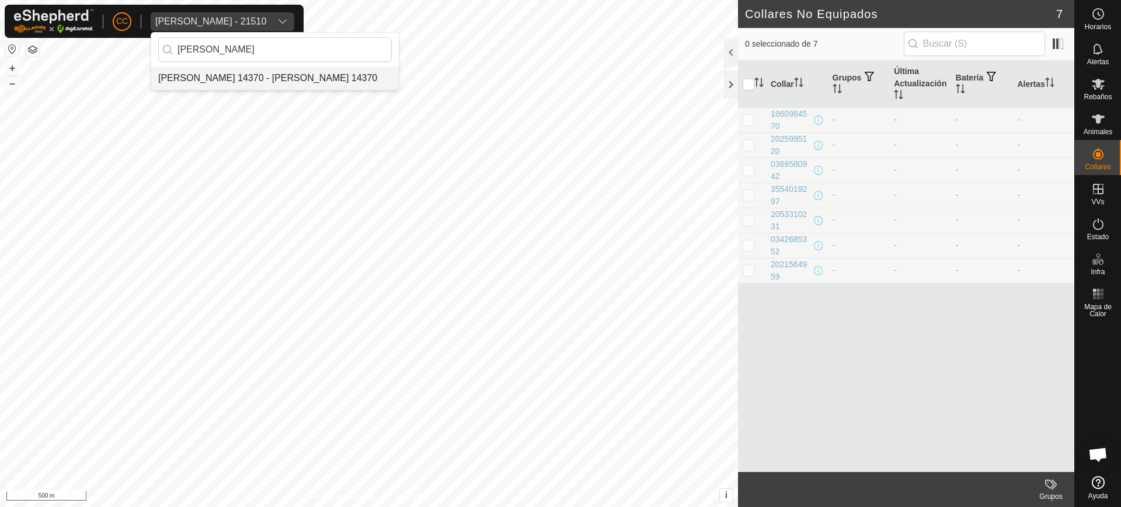
type input "miguel mata"
click at [273, 71] on li "[PERSON_NAME] 14370 - [PERSON_NAME] 14370" at bounding box center [275, 78] width 248 height 23
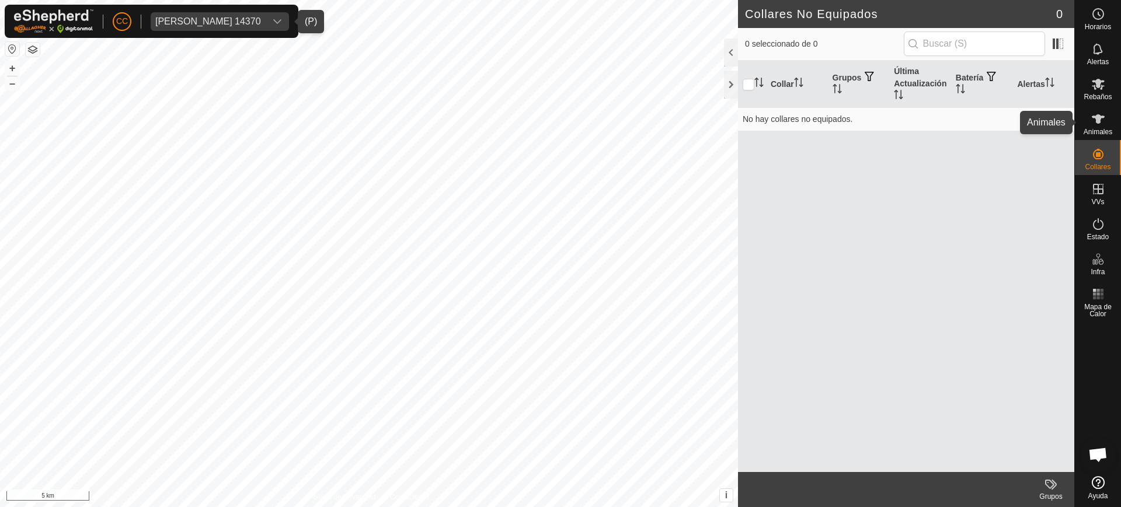
click at [1121, 116] on div "Animales" at bounding box center [1098, 122] width 46 height 35
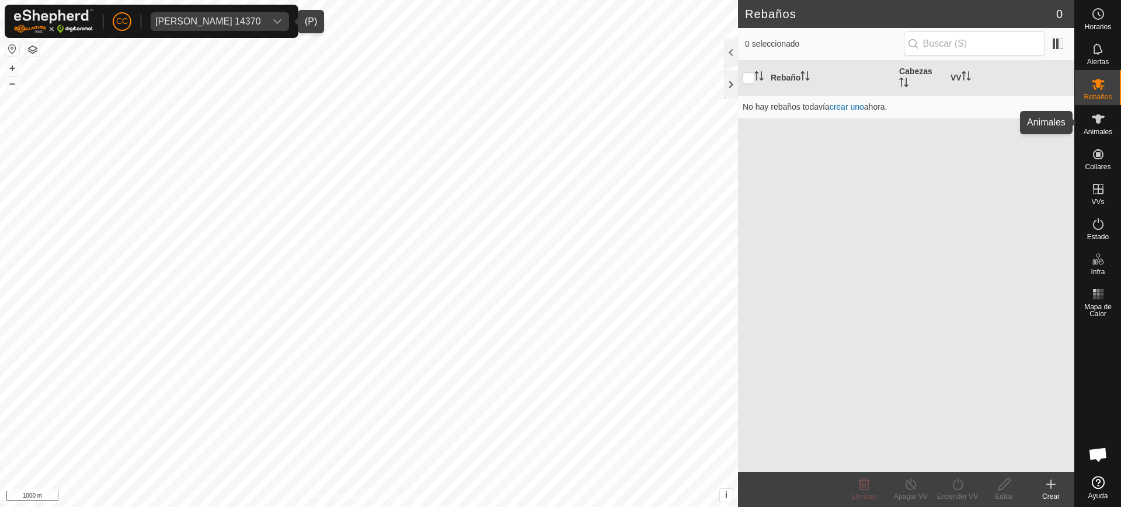
click at [1101, 121] on icon at bounding box center [1098, 119] width 14 height 14
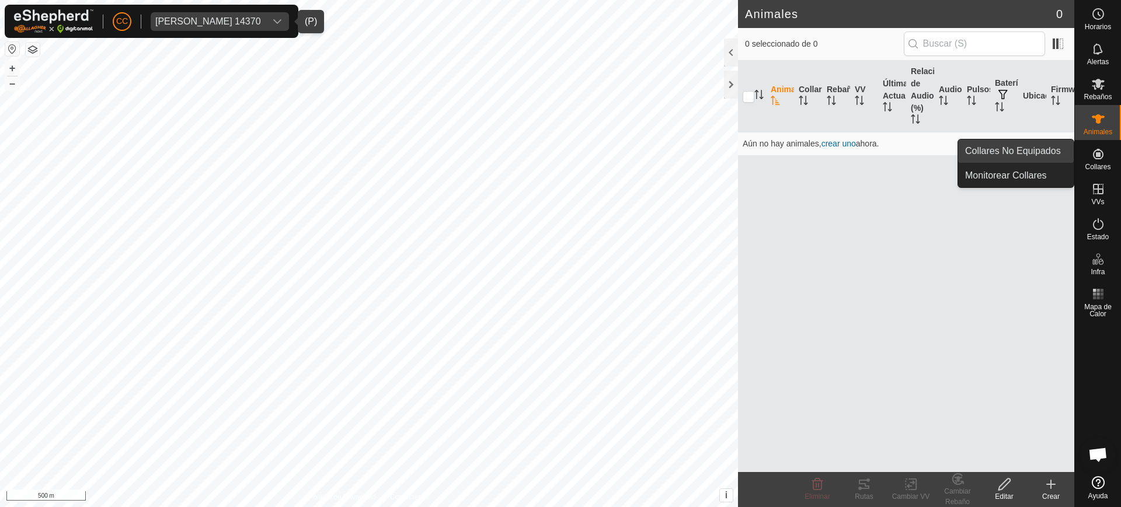
drag, startPoint x: 1099, startPoint y: 147, endPoint x: 1054, endPoint y: 147, distance: 45.6
click at [1099, 147] on icon at bounding box center [1098, 154] width 14 height 14
click at [1035, 148] on link "Collares No Equipados" at bounding box center [1016, 151] width 116 height 23
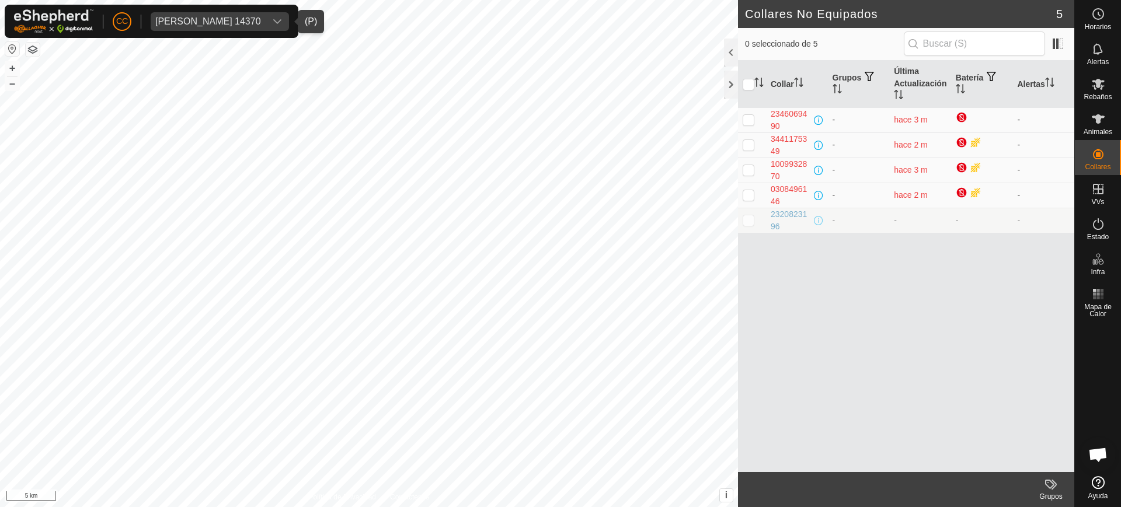
click at [204, 19] on div "Miguel Matas Lopez 14370" at bounding box center [208, 21] width 106 height 9
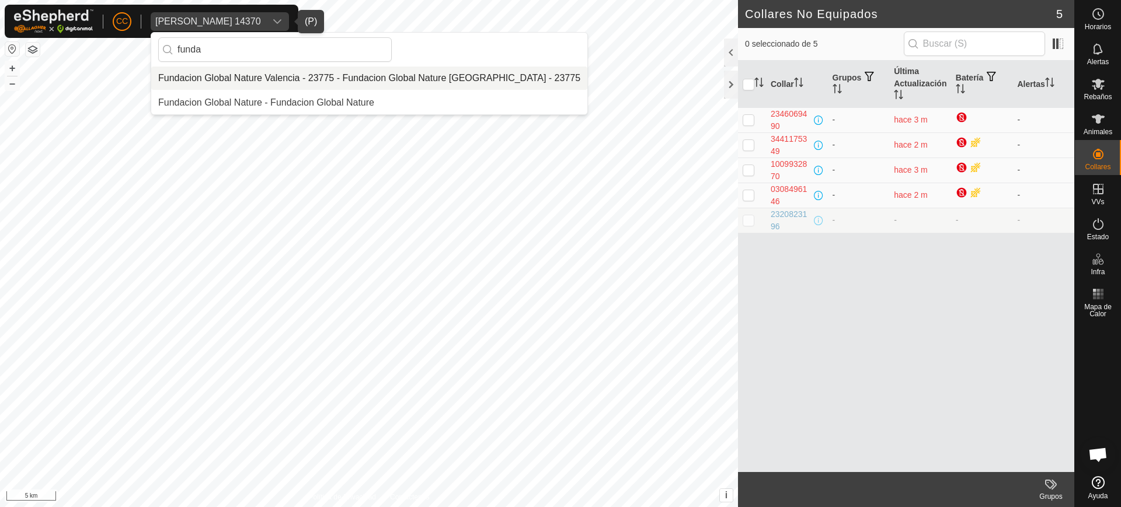
type input "funda"
click at [232, 83] on li "Fundacion Global Nature Valencia - 23775 - Fundacion Global Nature [GEOGRAPHIC_…" at bounding box center [369, 78] width 436 height 23
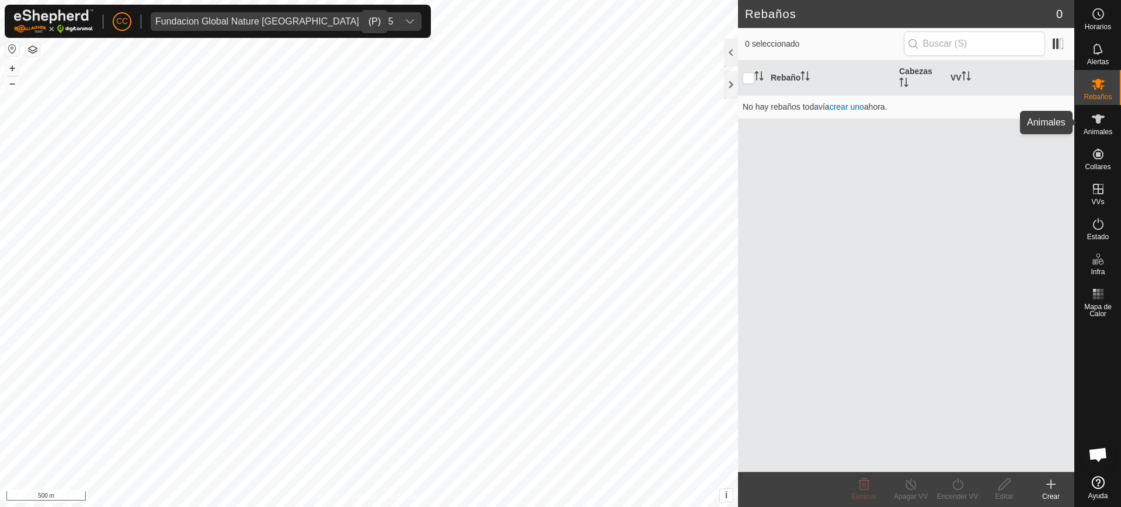
click at [1100, 115] on icon at bounding box center [1098, 118] width 13 height 9
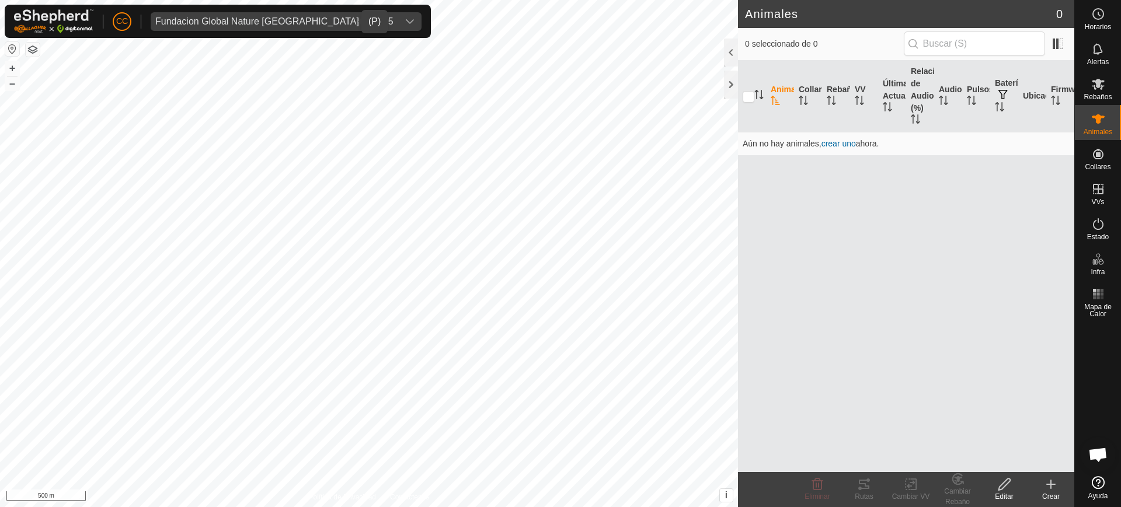
click at [12, 50] on button "button" at bounding box center [12, 49] width 14 height 14
click at [12, 48] on button "button" at bounding box center [12, 49] width 14 height 14
click at [12, 47] on button "button" at bounding box center [12, 49] width 14 height 14
click at [9, 48] on button "button" at bounding box center [12, 49] width 14 height 14
click at [12, 47] on button "button" at bounding box center [12, 49] width 14 height 14
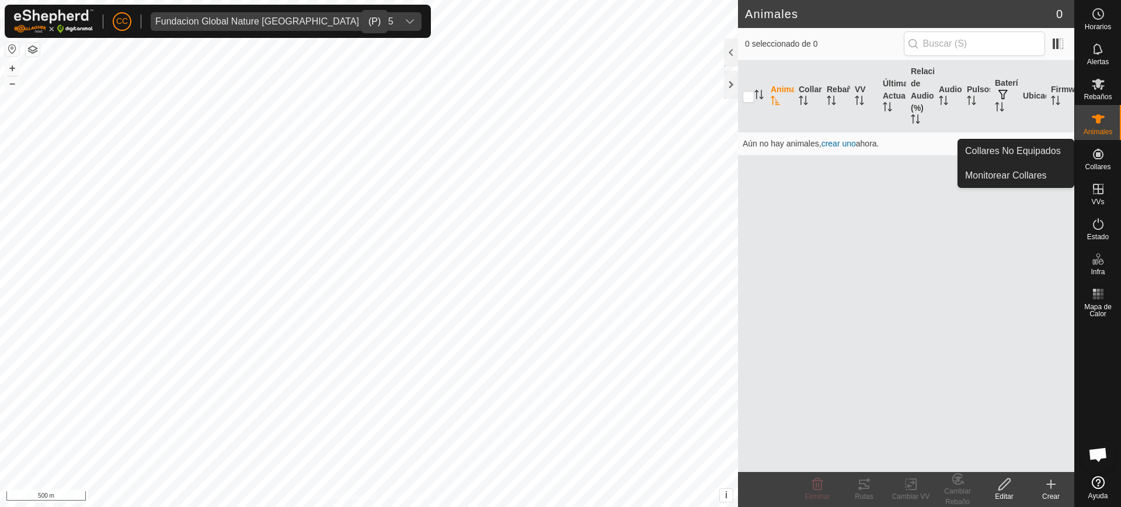
click at [1080, 151] on div "Collares" at bounding box center [1098, 157] width 46 height 35
click at [1075, 507] on p-menu "Collares No Equipados Monitorear Collares Collares No Equipados Monitorear Coll…" at bounding box center [1075, 507] width 0 height 0
click at [1023, 145] on link "Collares No Equipados" at bounding box center [1016, 151] width 116 height 23
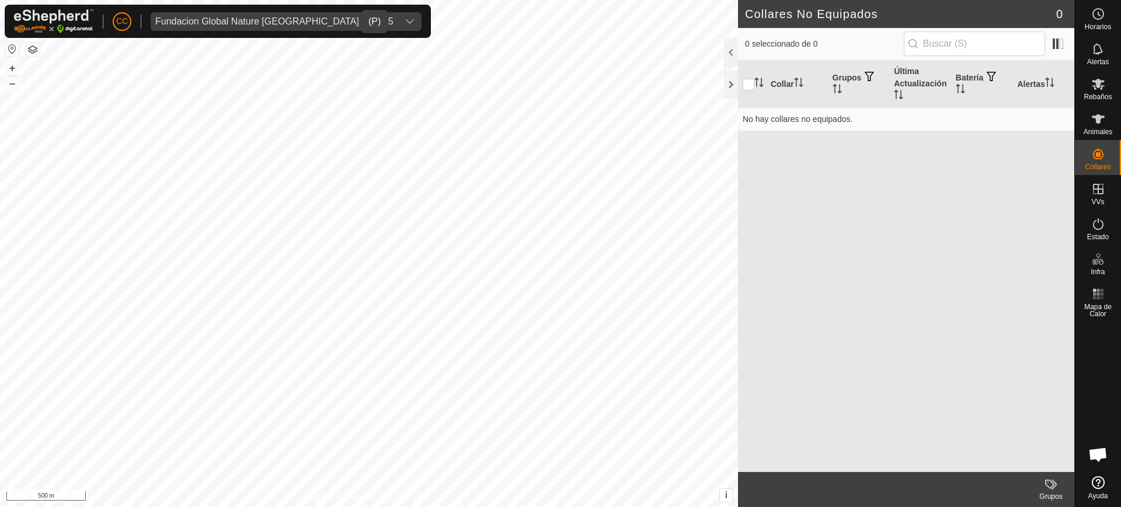
click at [259, 24] on div "Fundacion Global Nature Valencia - 23775" at bounding box center [274, 21] width 238 height 9
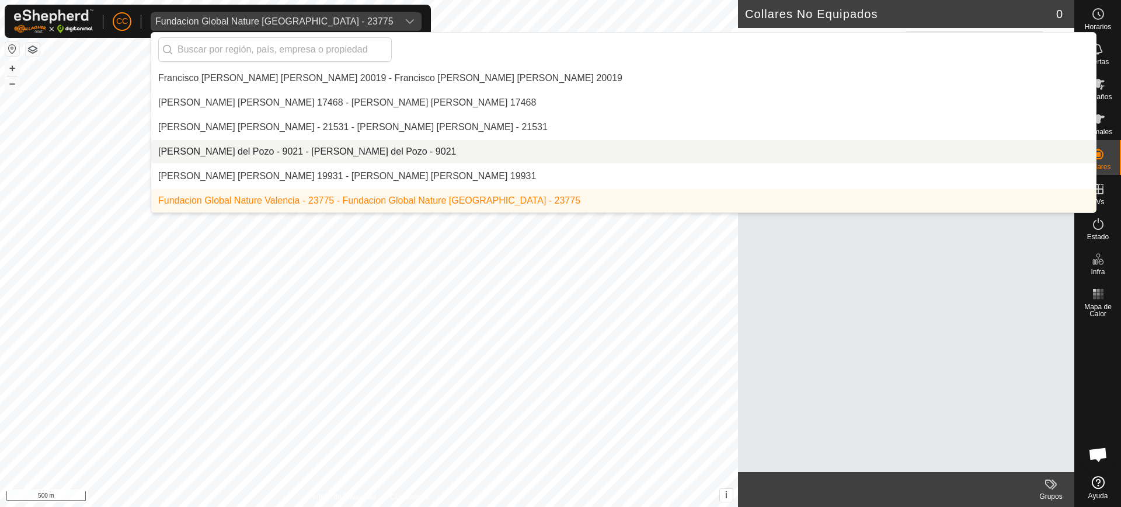
scroll to position [3262, 0]
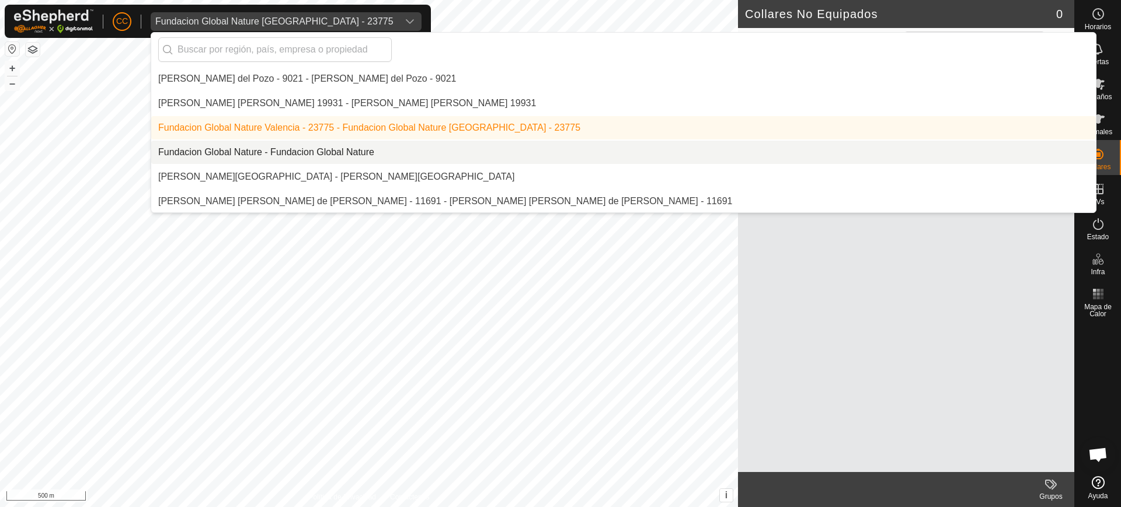
click at [303, 152] on li "Fundacion Global Nature - Fundacion Global Nature" at bounding box center [623, 152] width 945 height 23
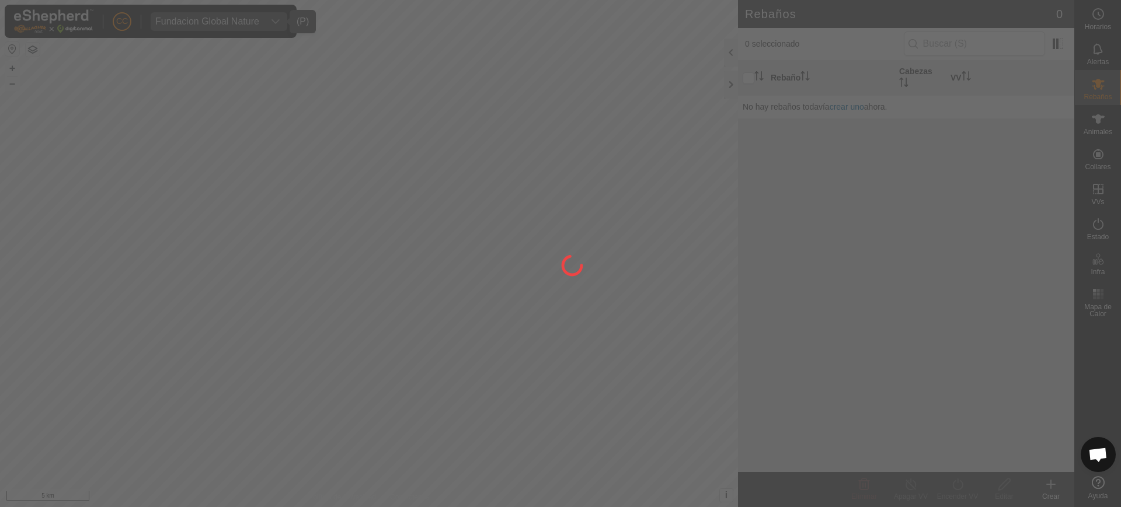
click at [8, 49] on div at bounding box center [560, 253] width 1121 height 507
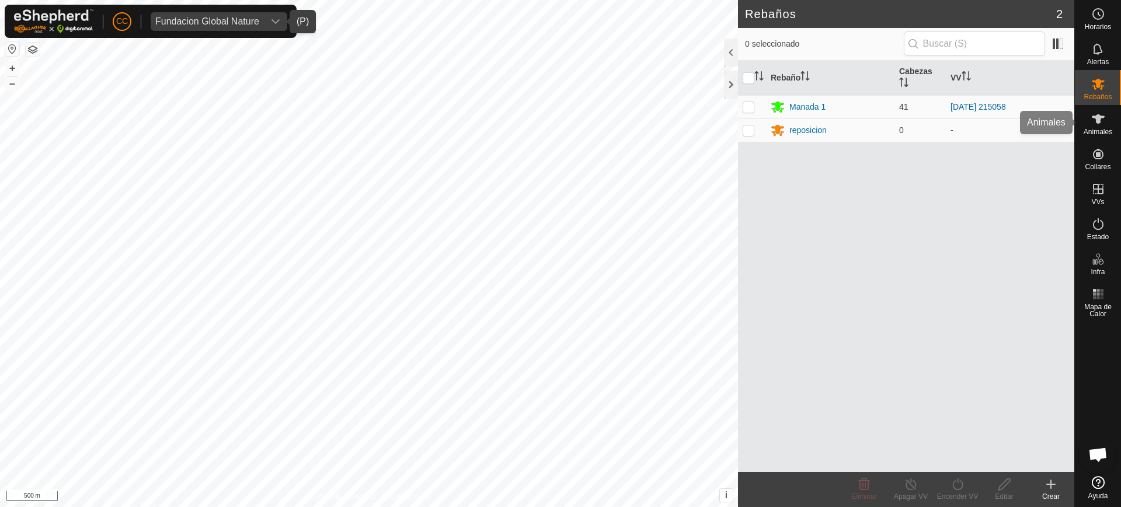
drag, startPoint x: 1106, startPoint y: 117, endPoint x: 1083, endPoint y: 127, distance: 25.1
click at [1105, 119] on es-animals-svg-icon at bounding box center [1098, 119] width 21 height 19
